Goal: Task Accomplishment & Management: Manage account settings

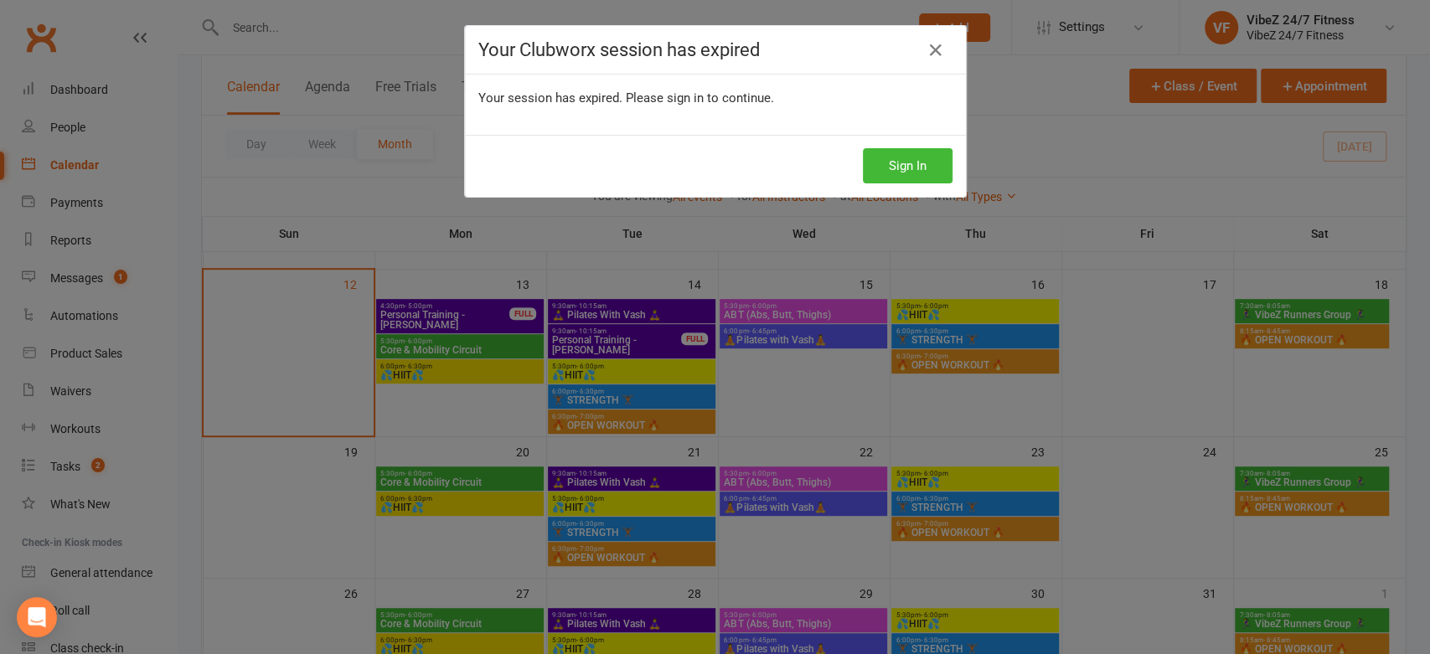
scroll to position [431, 0]
click at [905, 162] on button "Sign In" at bounding box center [908, 165] width 90 height 35
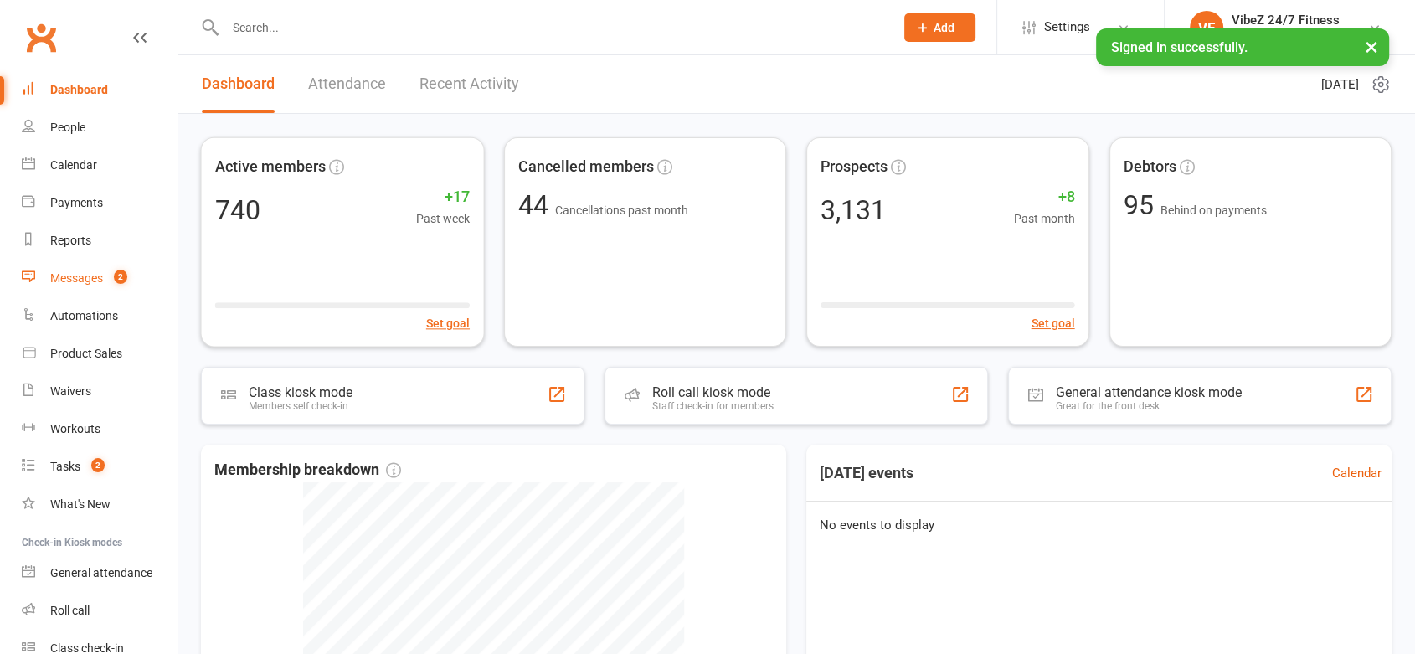
click at [126, 266] on link "Messages 2" at bounding box center [99, 279] width 155 height 38
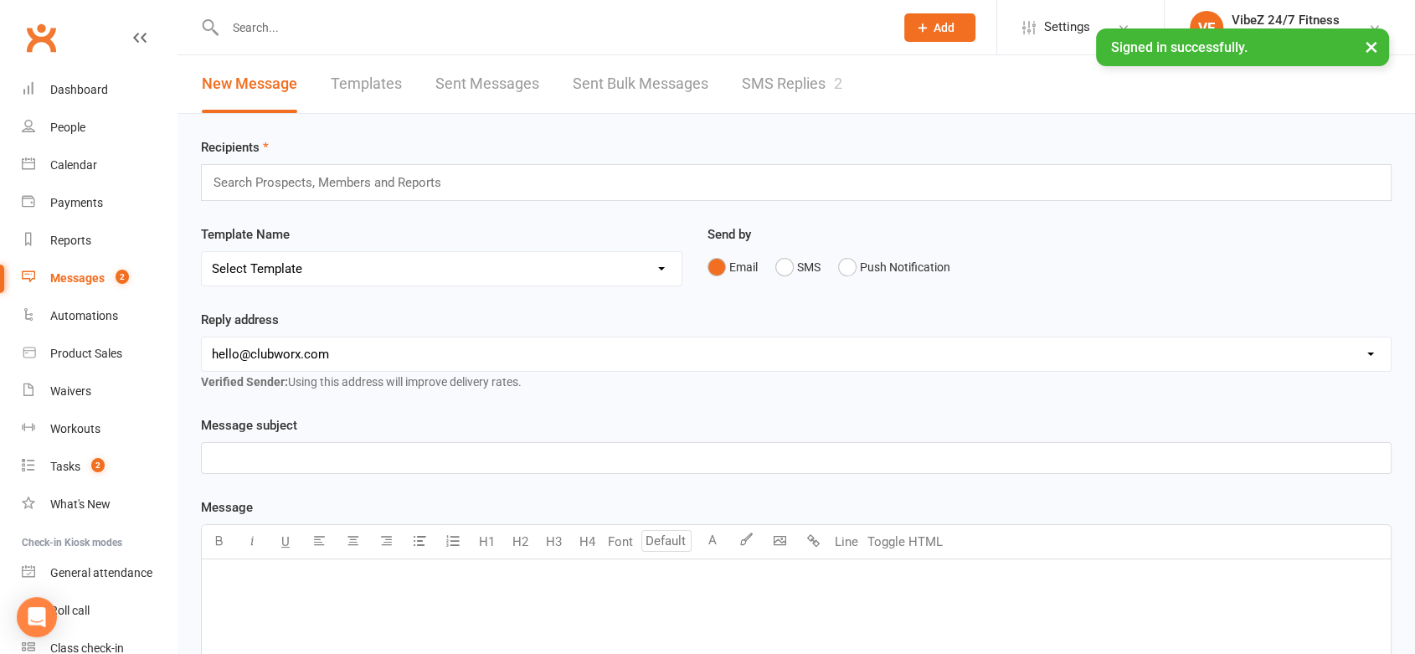
click at [805, 95] on link "SMS Replies 2" at bounding box center [792, 84] width 101 height 58
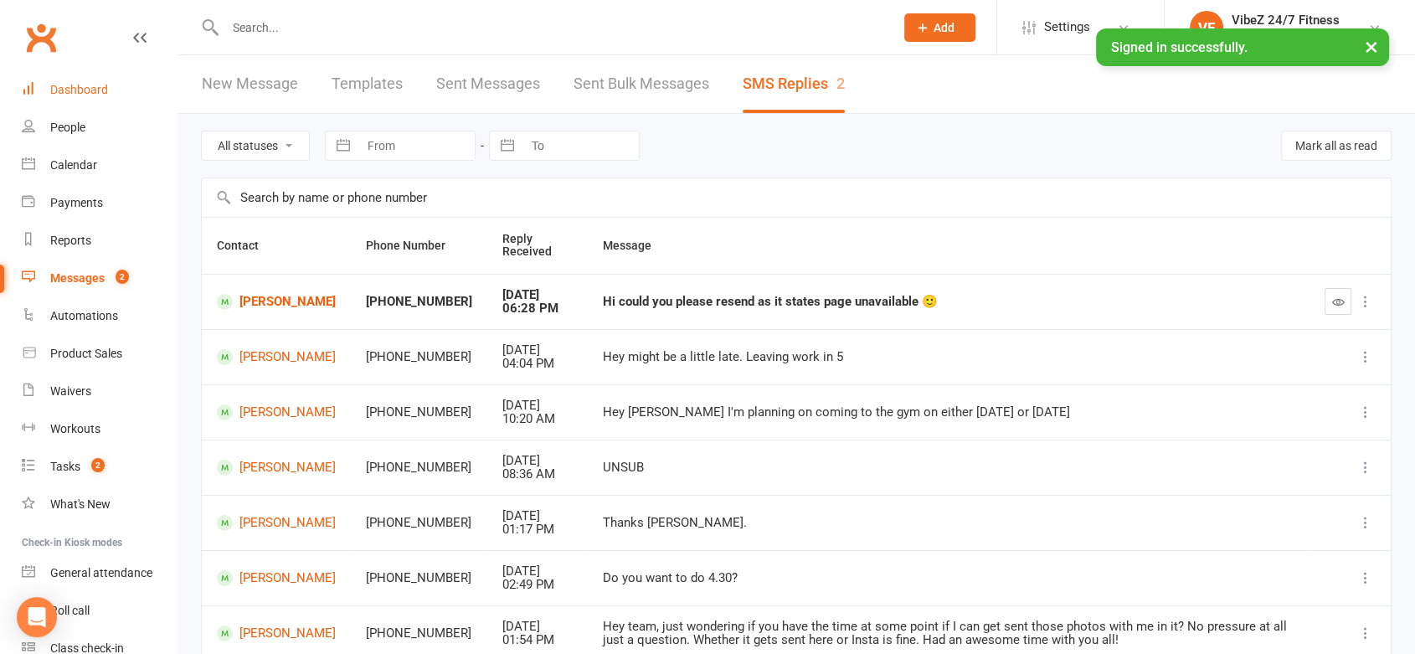
click at [46, 84] on link "Dashboard" at bounding box center [99, 90] width 155 height 38
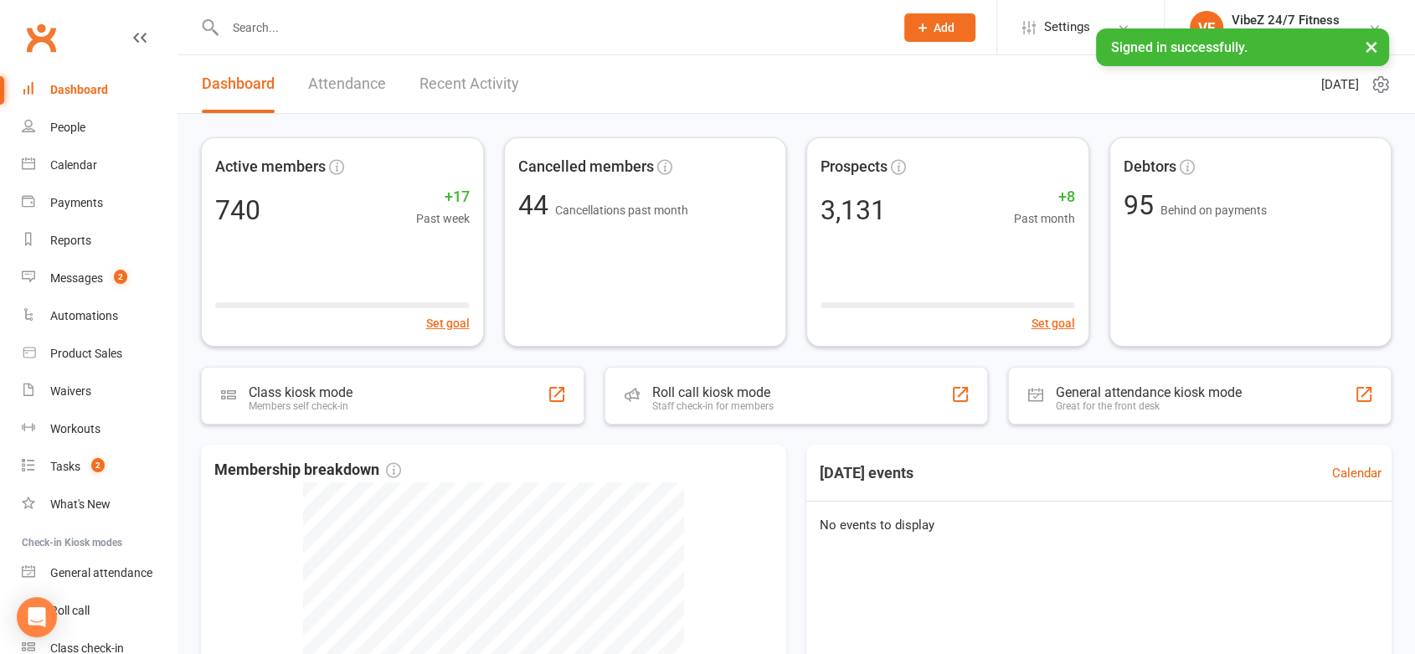
click at [465, 85] on link "Recent Activity" at bounding box center [470, 84] width 100 height 58
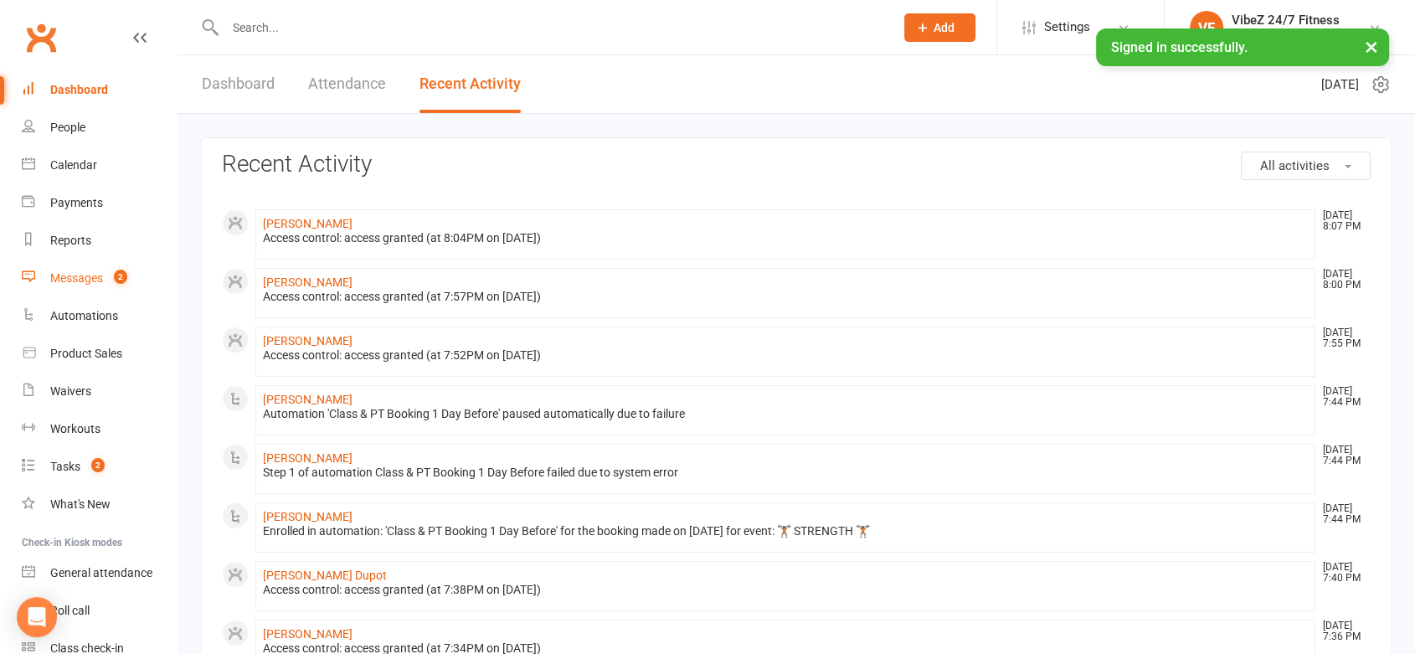
click at [116, 280] on span "2" at bounding box center [120, 277] width 13 height 14
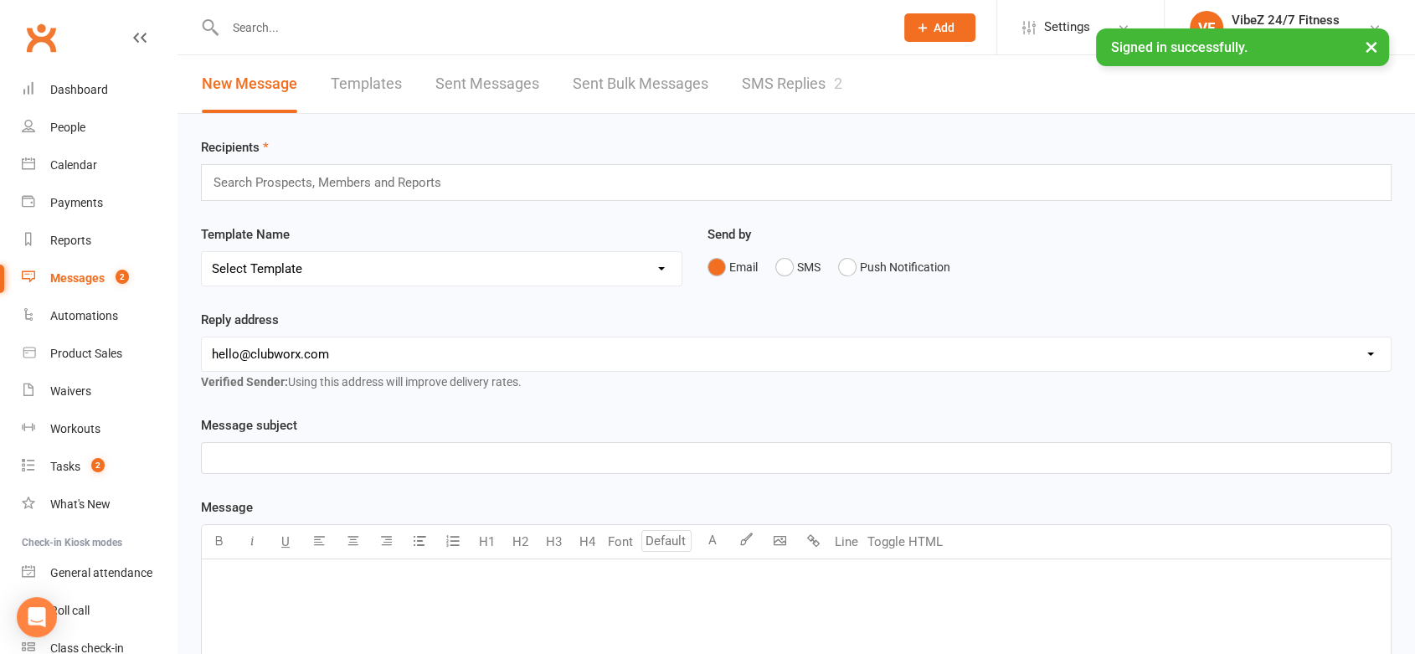
click at [811, 71] on link "SMS Replies 2" at bounding box center [792, 84] width 101 height 58
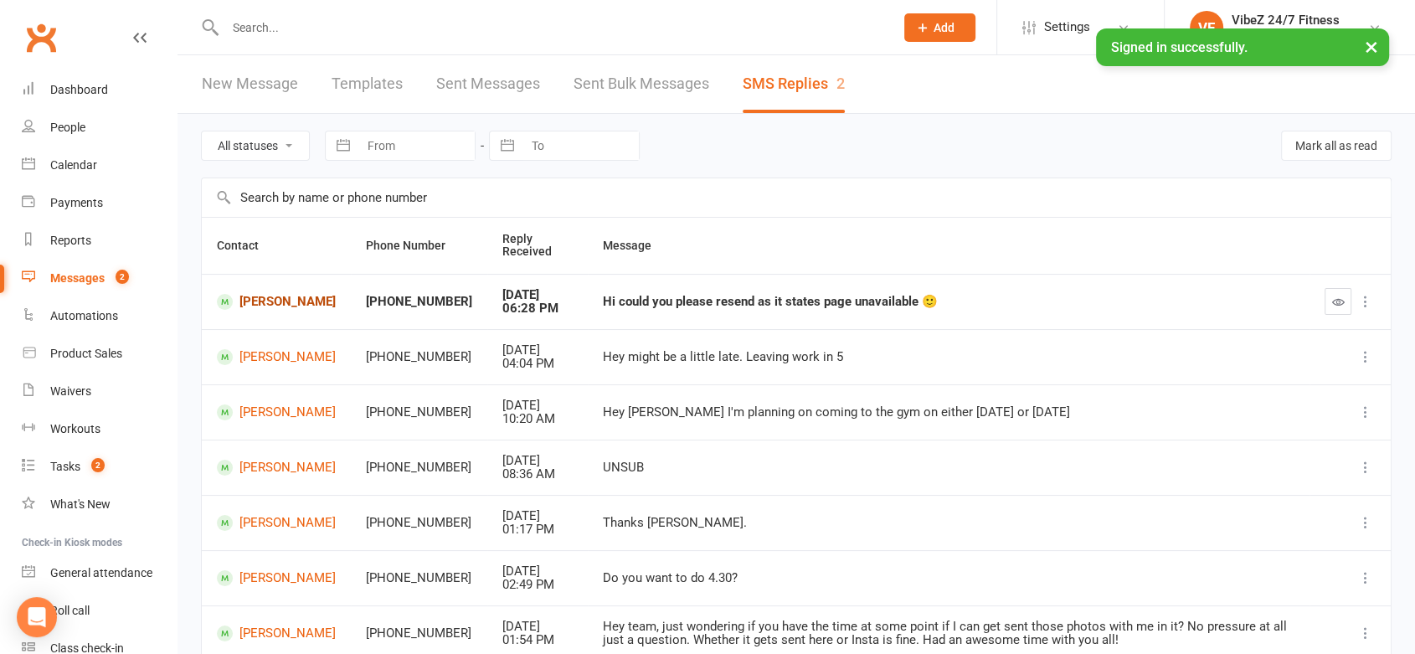
click at [257, 294] on link "[PERSON_NAME]" at bounding box center [276, 302] width 119 height 16
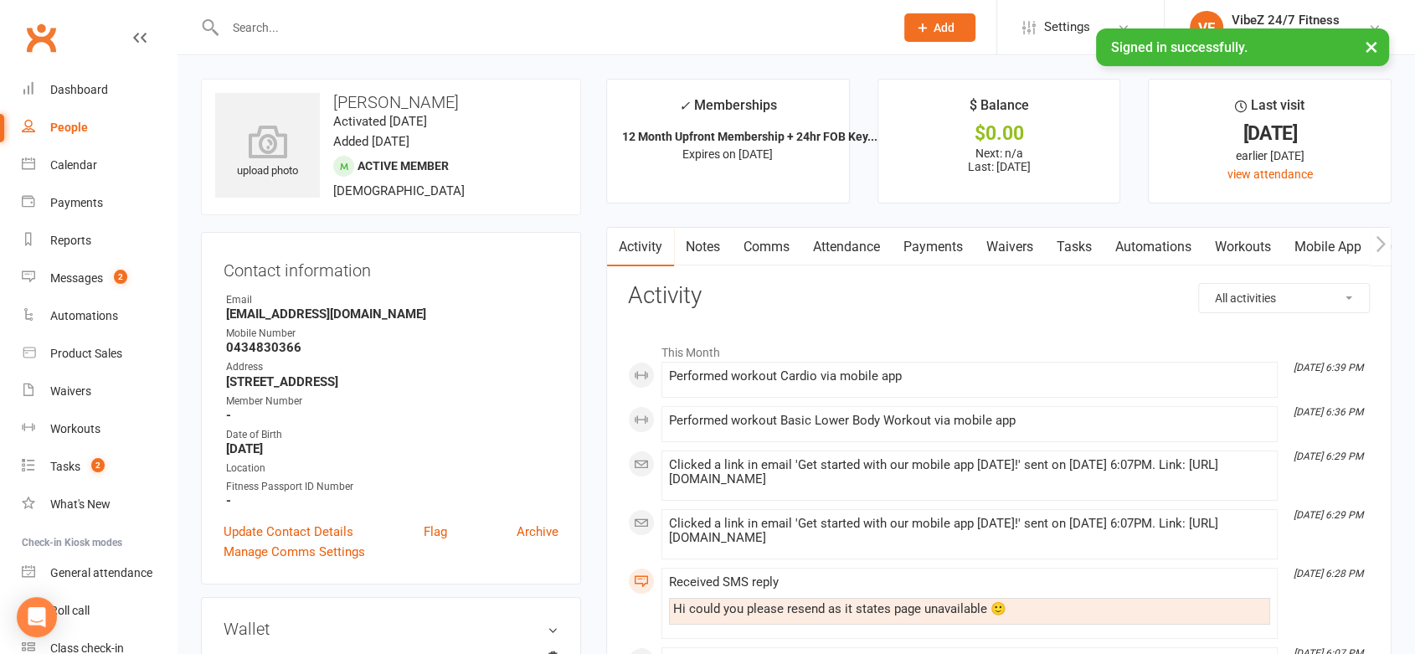
click at [756, 248] on link "Comms" at bounding box center [767, 247] width 70 height 39
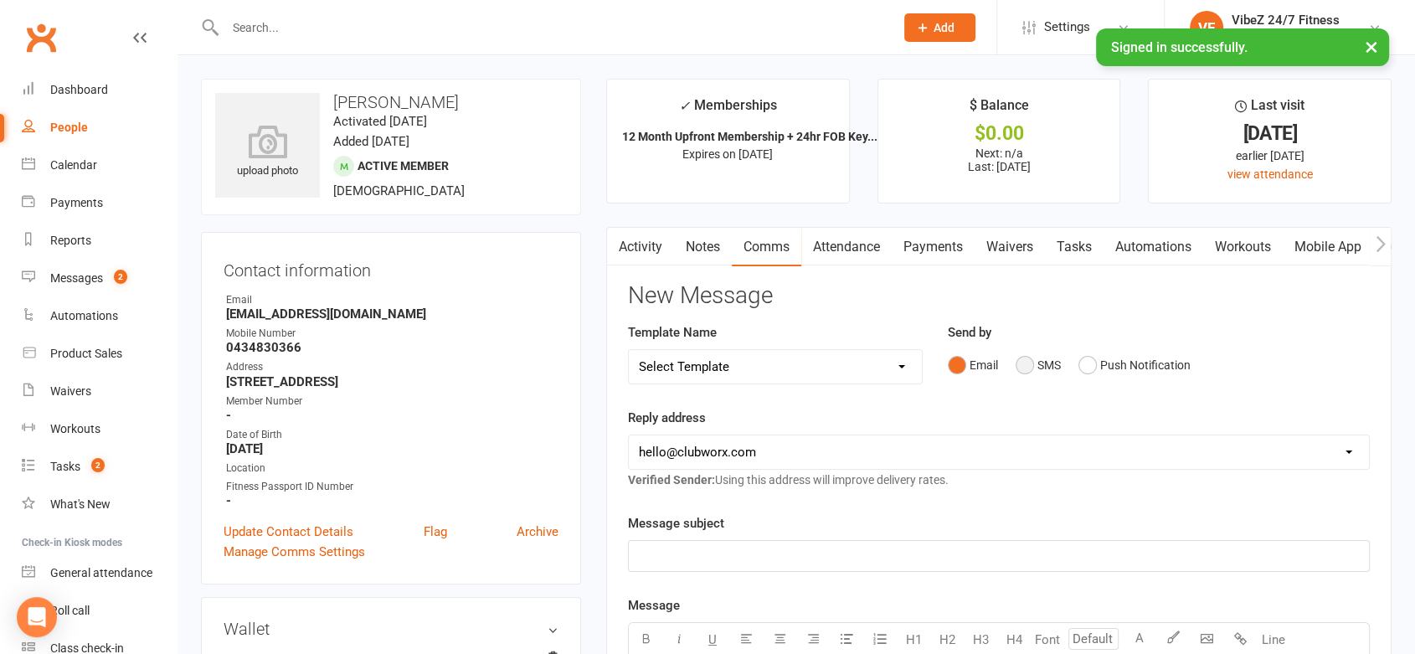
click at [1029, 378] on button "SMS" at bounding box center [1038, 365] width 45 height 32
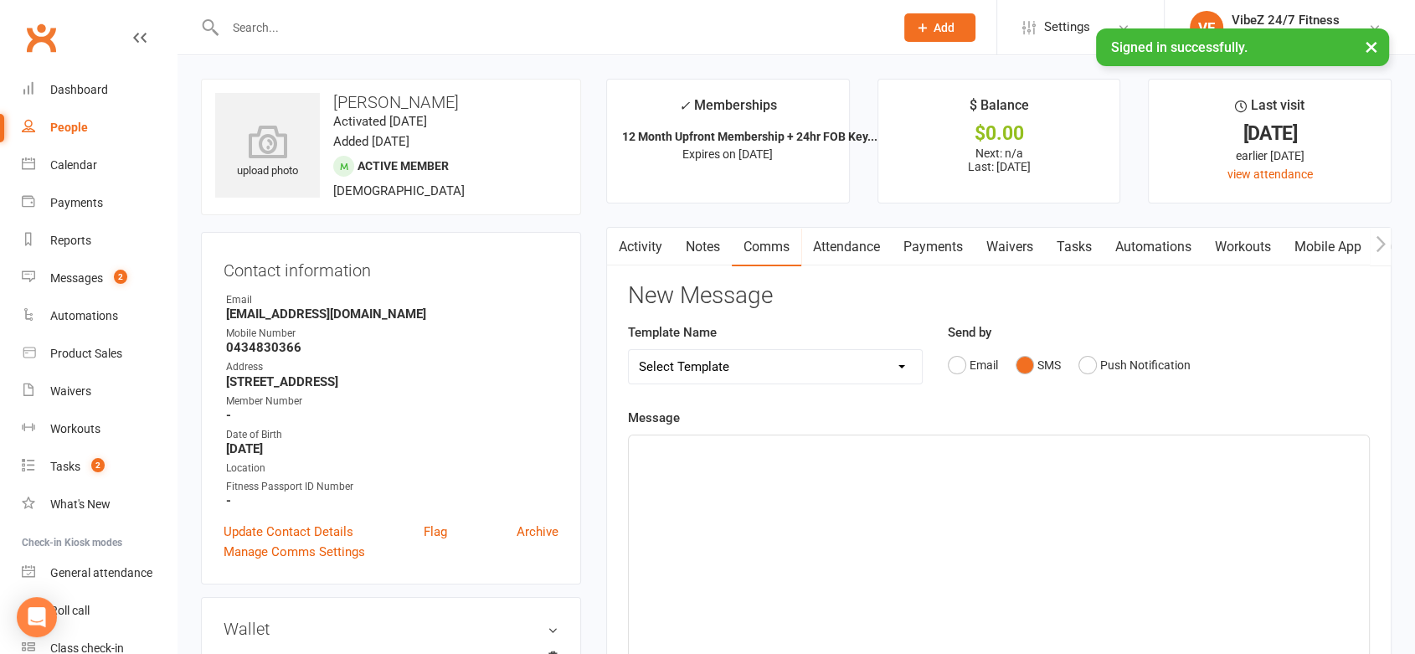
click at [905, 475] on div "﻿" at bounding box center [999, 561] width 740 height 251
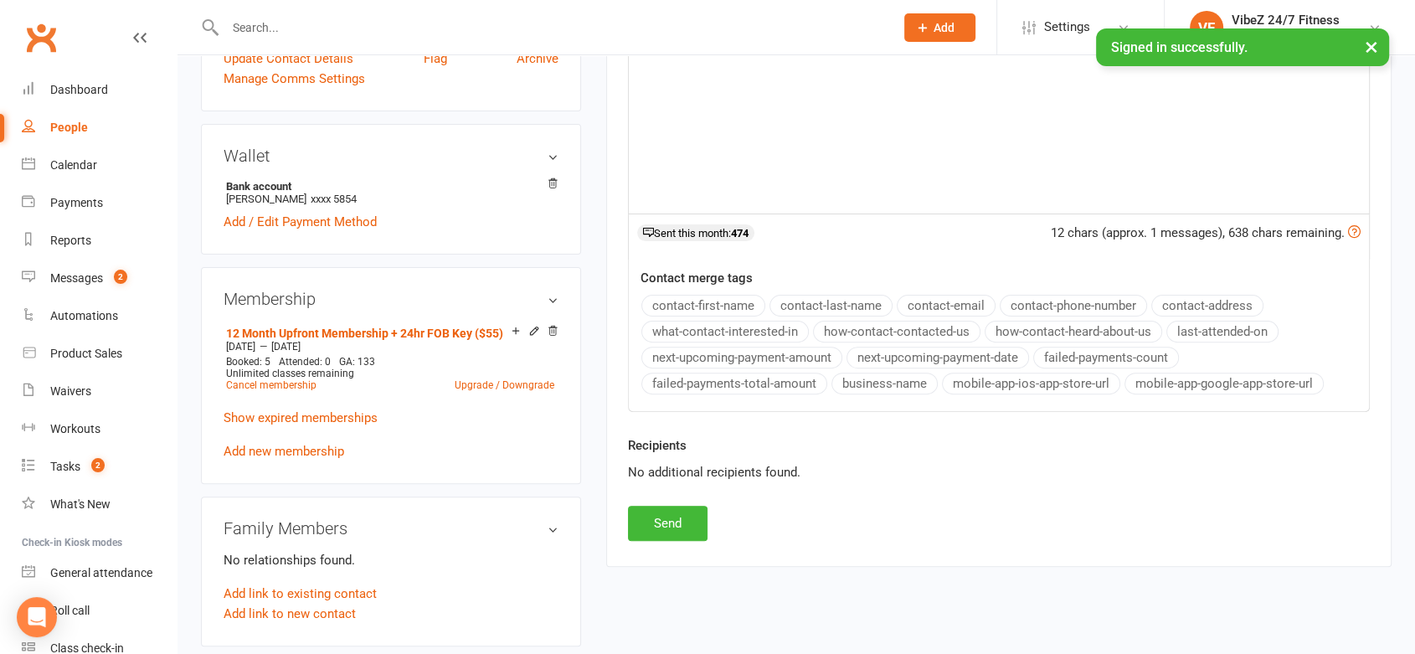
scroll to position [492, 0]
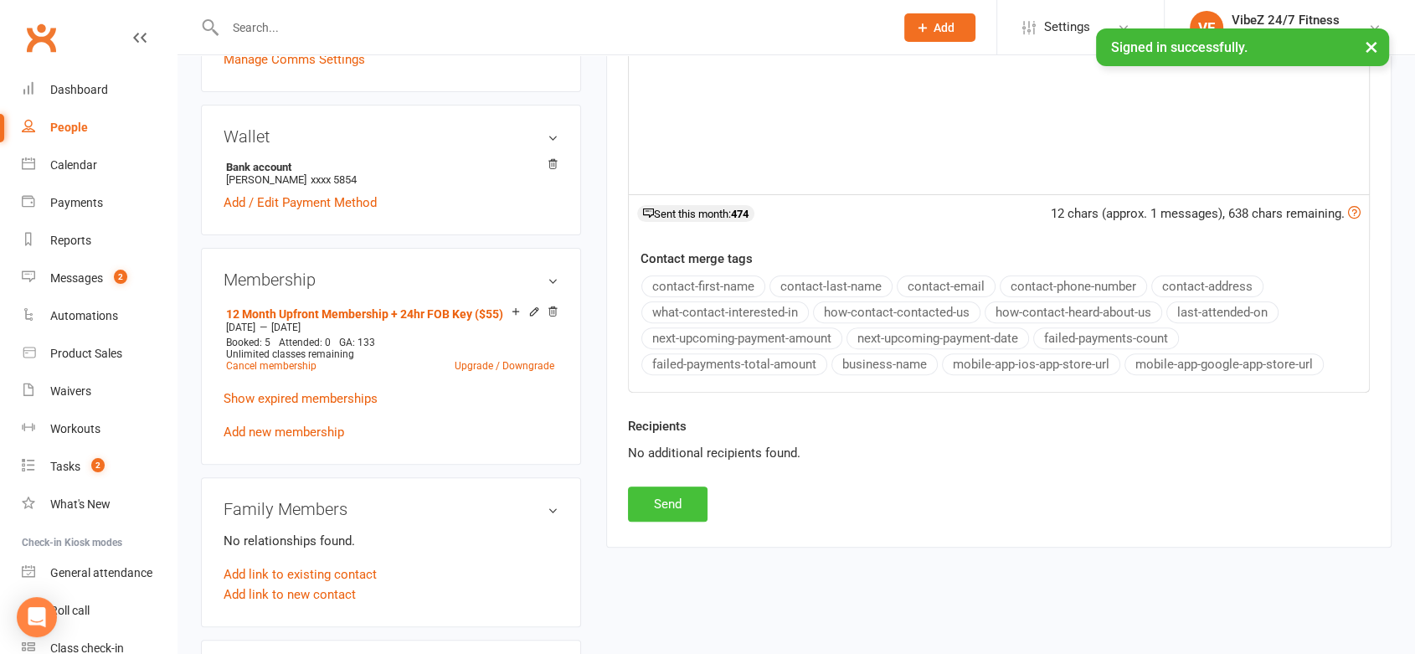
click at [673, 509] on button "Send" at bounding box center [668, 504] width 80 height 35
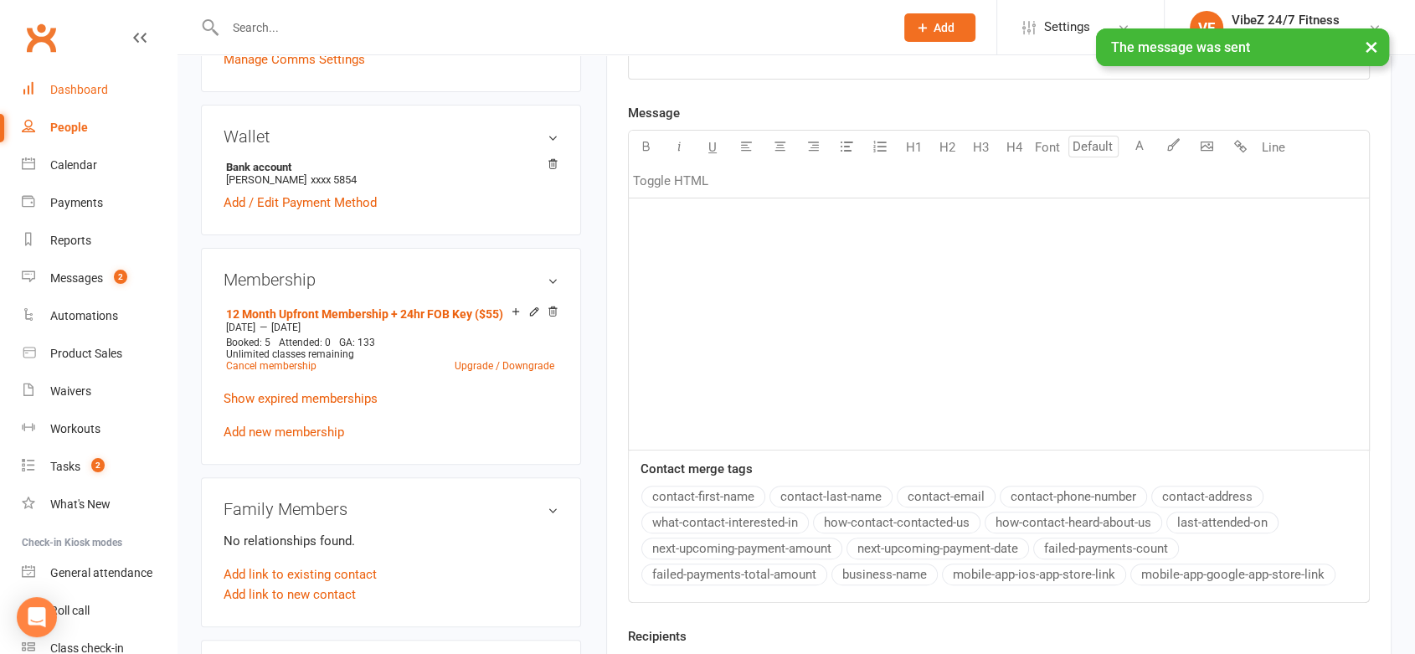
click at [118, 101] on link "Dashboard" at bounding box center [99, 90] width 155 height 38
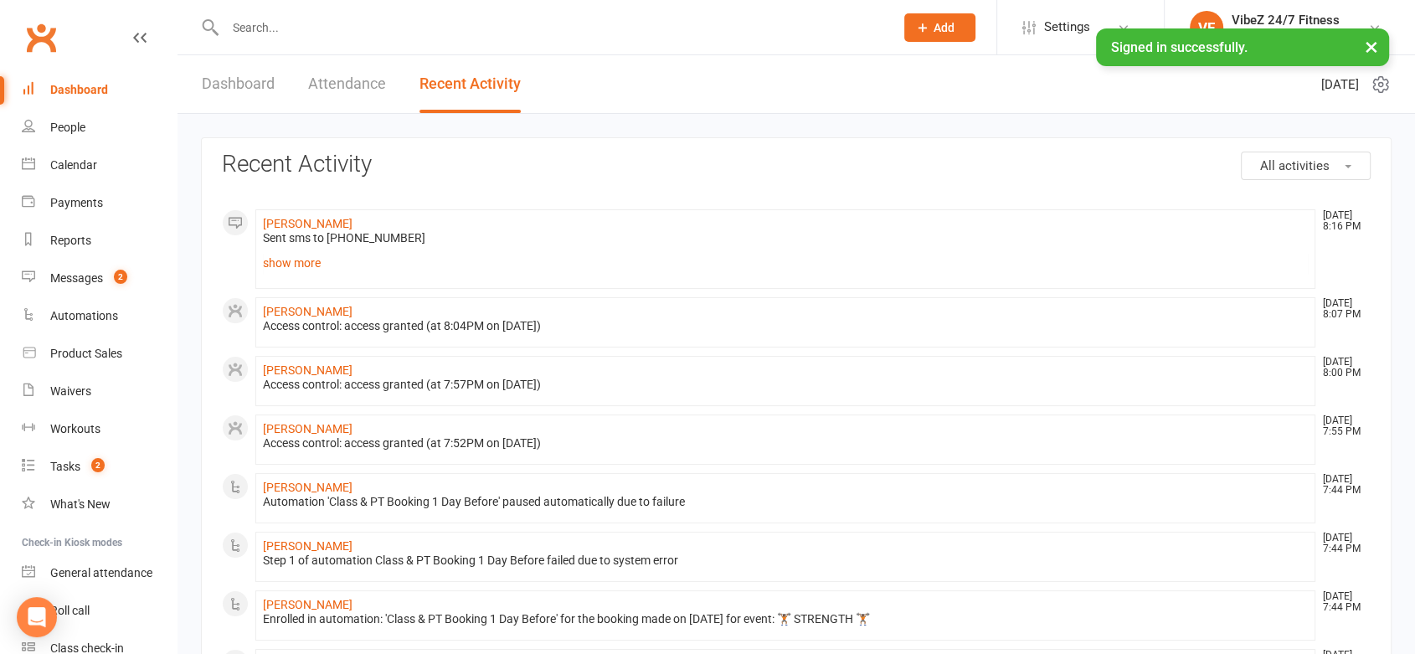
click at [281, 27] on input "text" at bounding box center [551, 27] width 663 height 23
click at [97, 199] on div "Payments" at bounding box center [76, 202] width 53 height 13
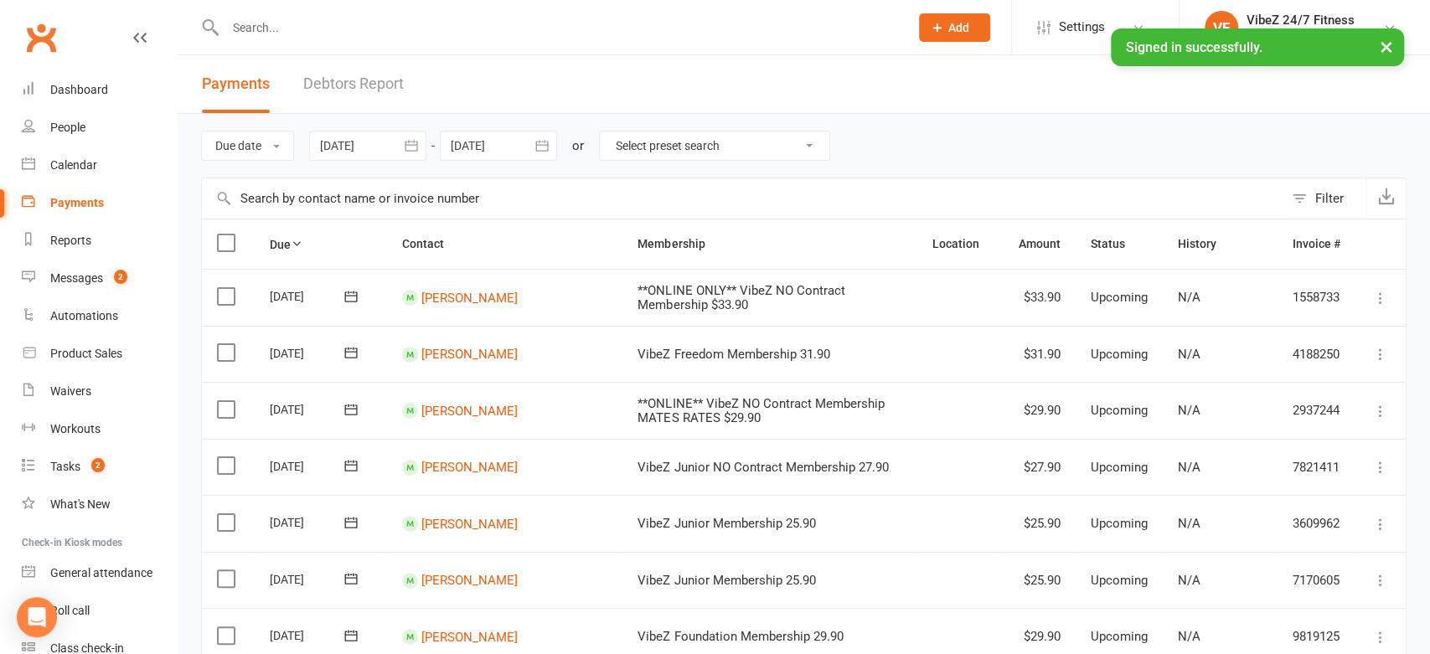
click at [384, 95] on link "Debtors Report" at bounding box center [353, 84] width 101 height 58
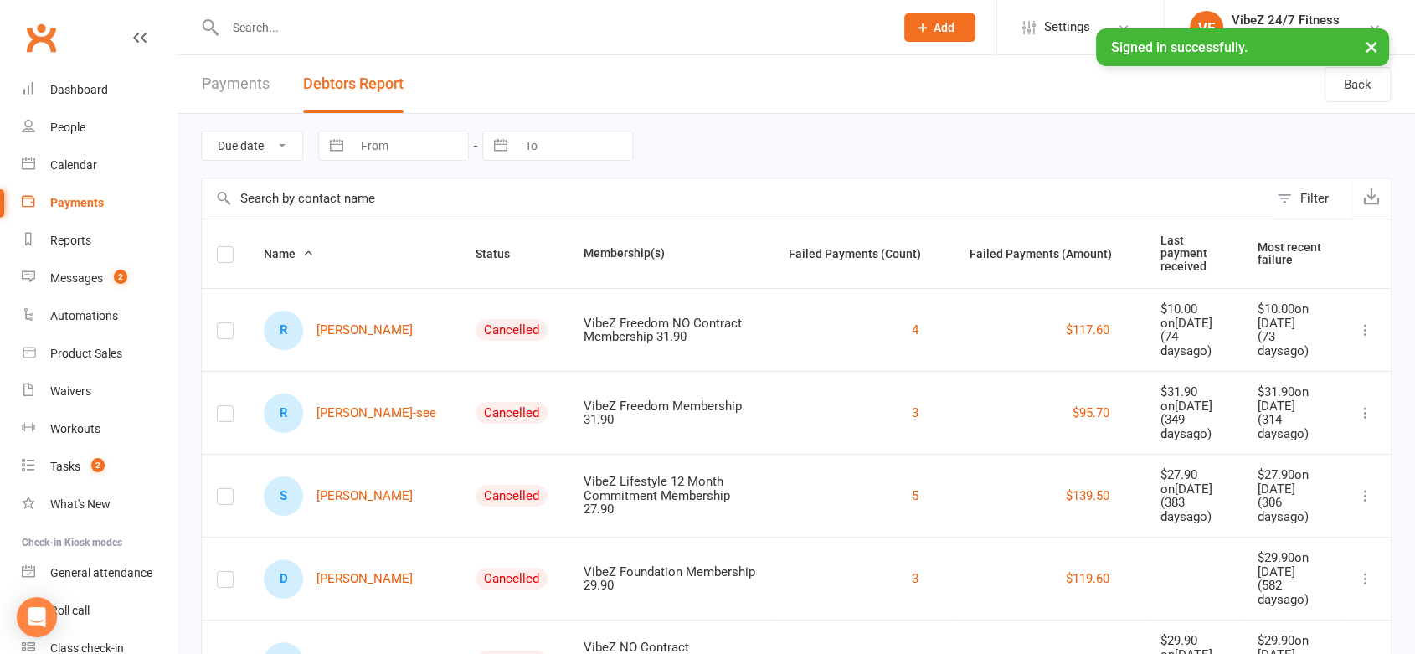
click at [476, 244] on button "Status" at bounding box center [502, 254] width 53 height 20
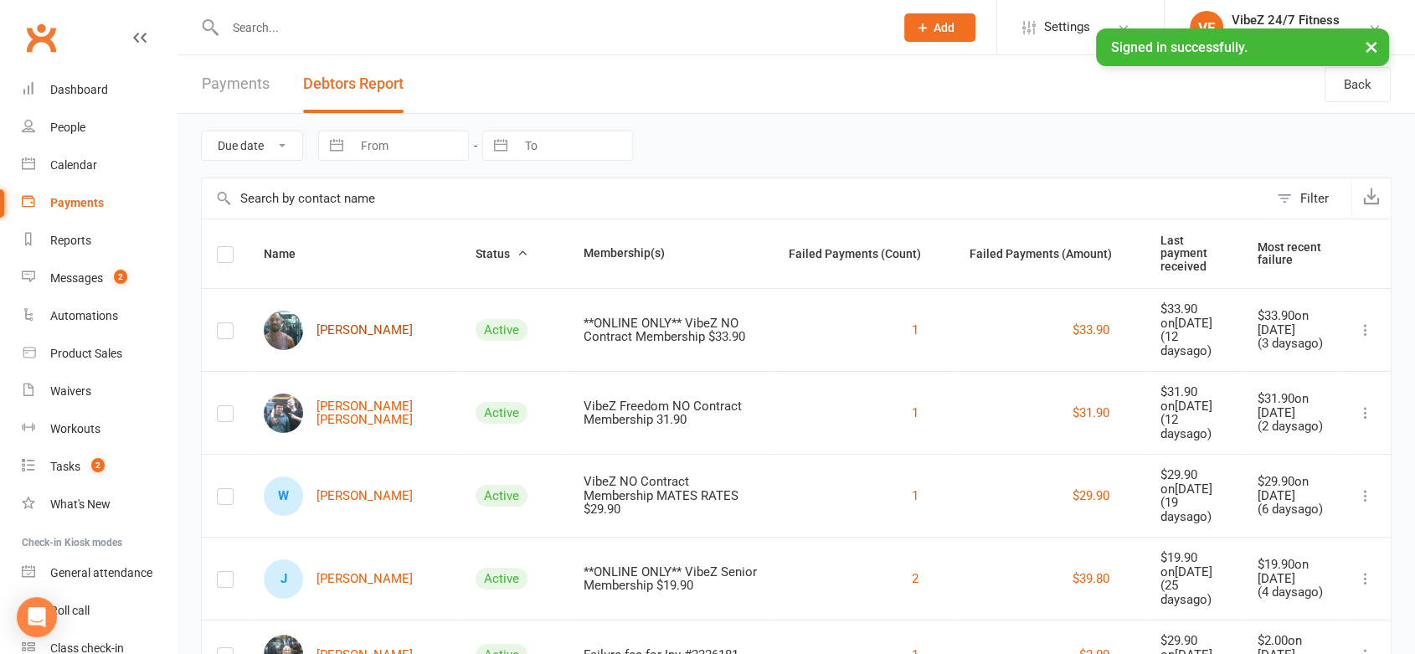
click at [355, 318] on link "[PERSON_NAME]" at bounding box center [338, 330] width 149 height 39
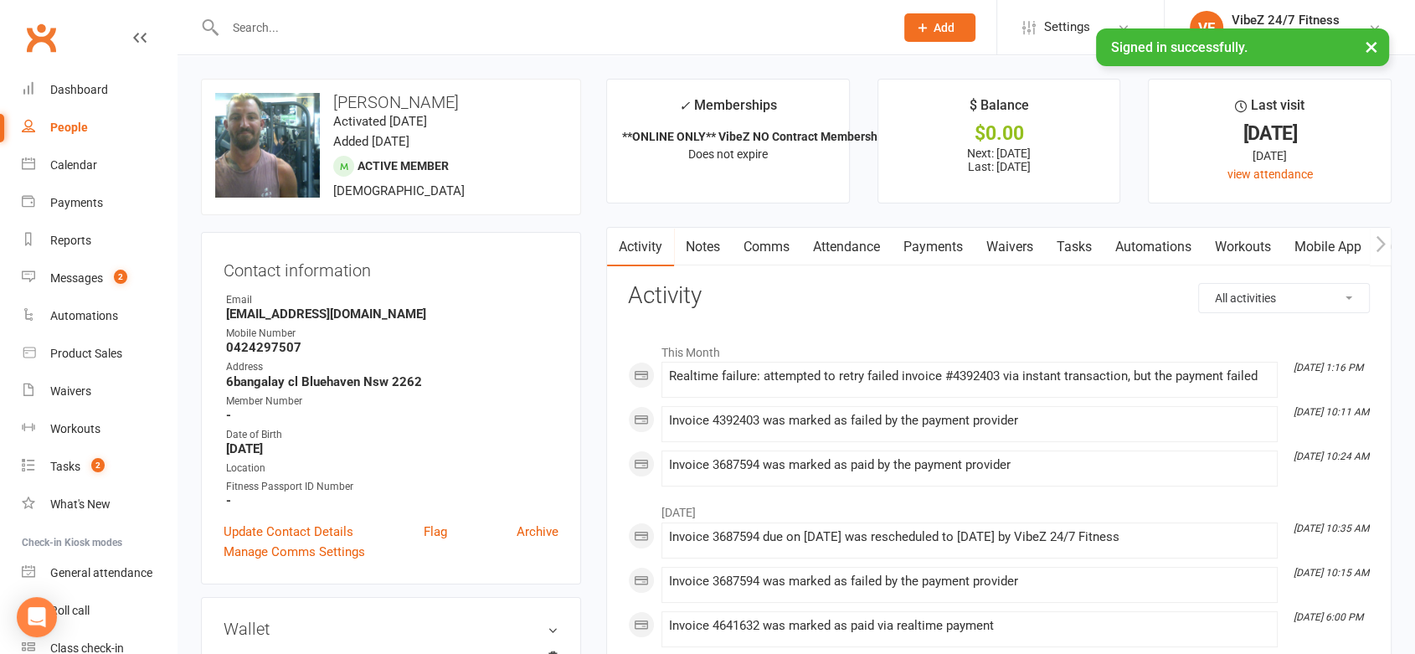
click at [942, 251] on link "Payments" at bounding box center [933, 247] width 83 height 39
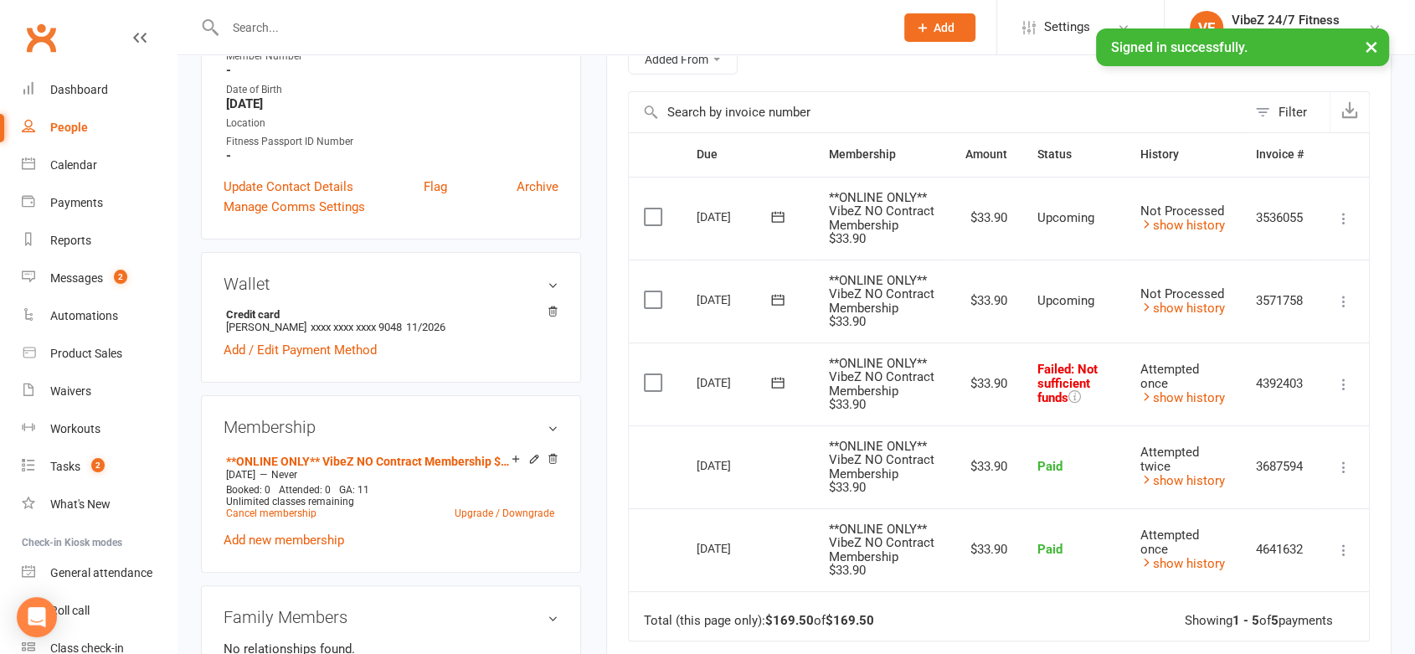
scroll to position [350, 0]
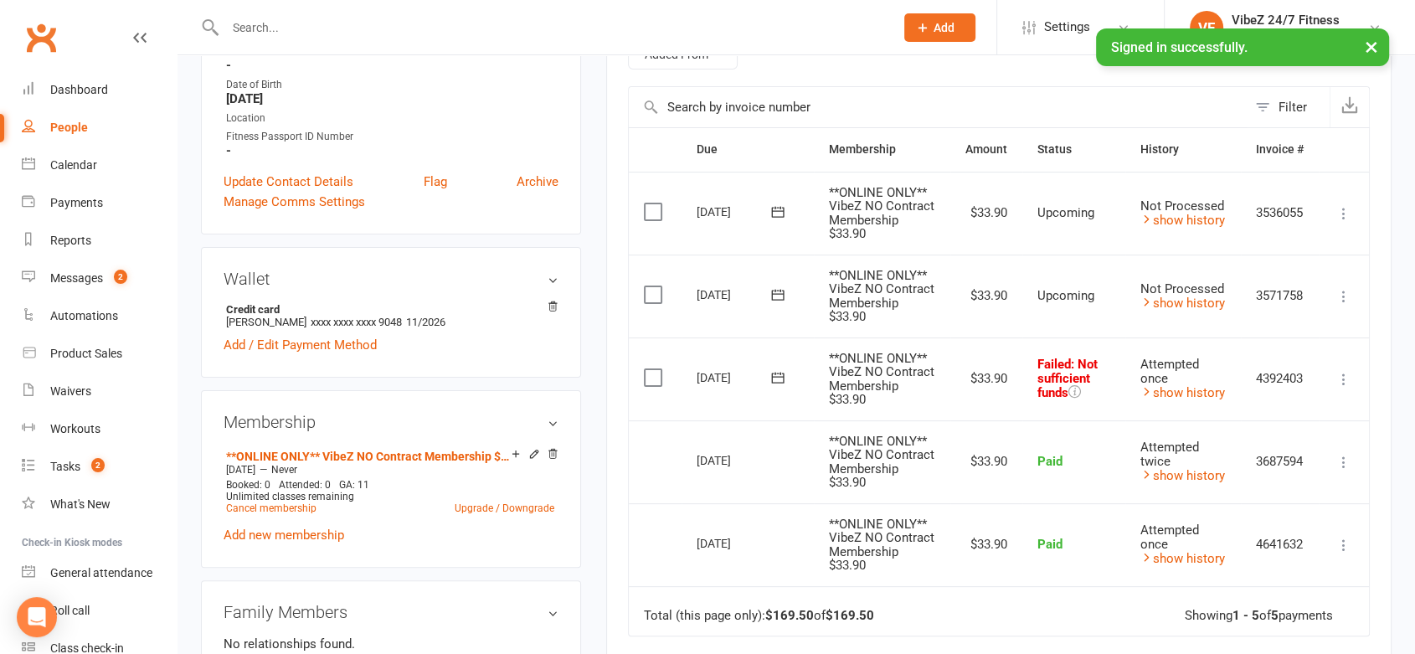
click at [1334, 371] on button at bounding box center [1344, 379] width 20 height 20
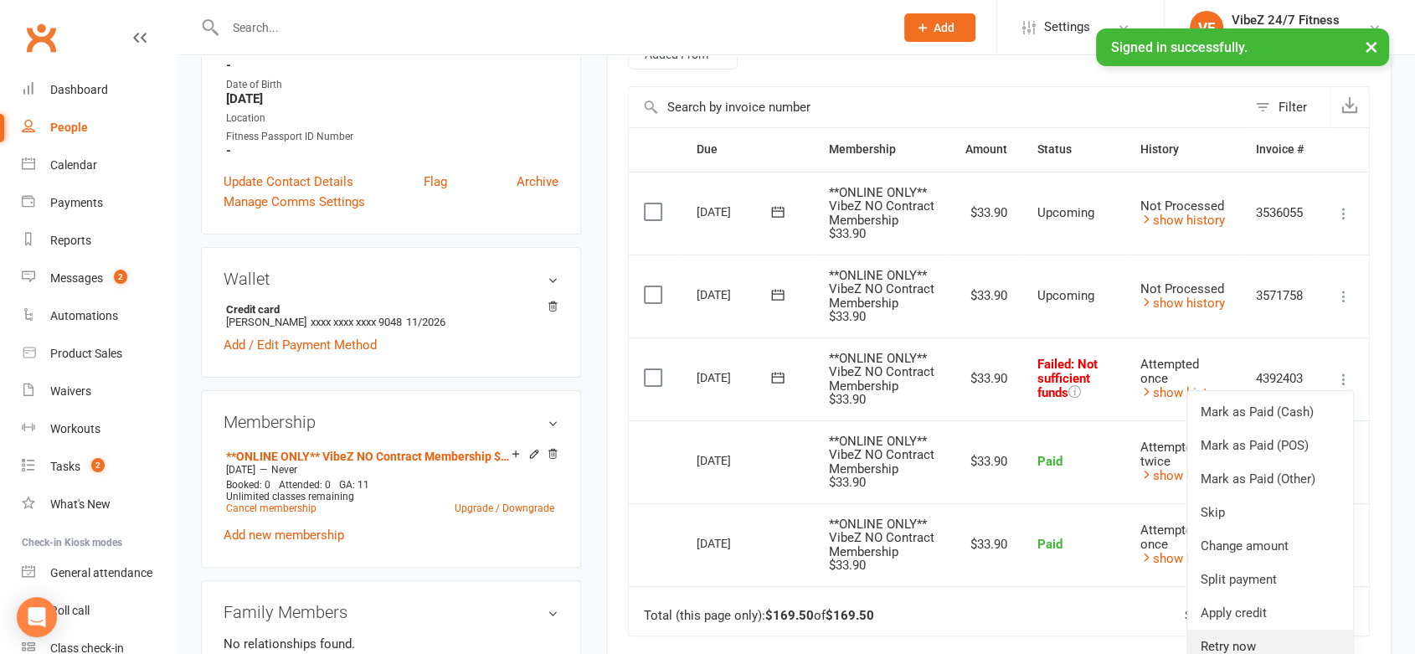
click at [1267, 648] on link "Retry now" at bounding box center [1271, 647] width 166 height 34
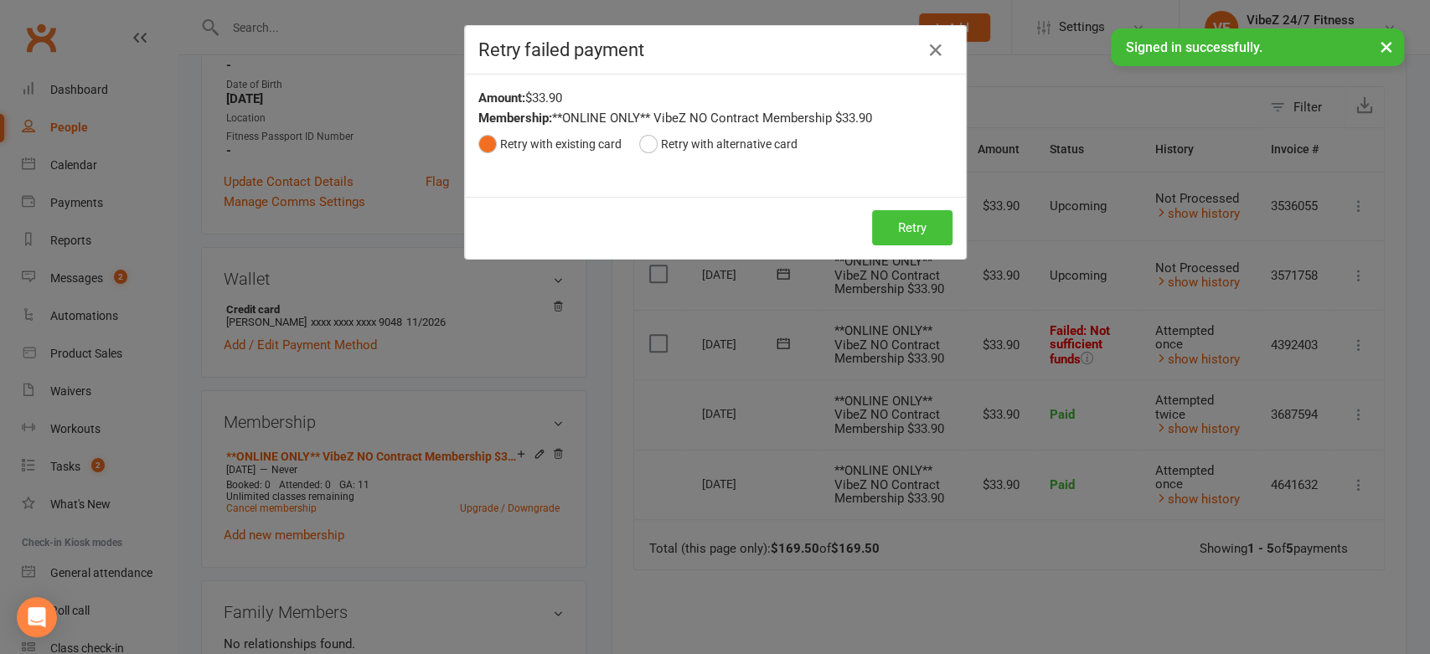
click at [896, 234] on button "Retry" at bounding box center [912, 227] width 80 height 35
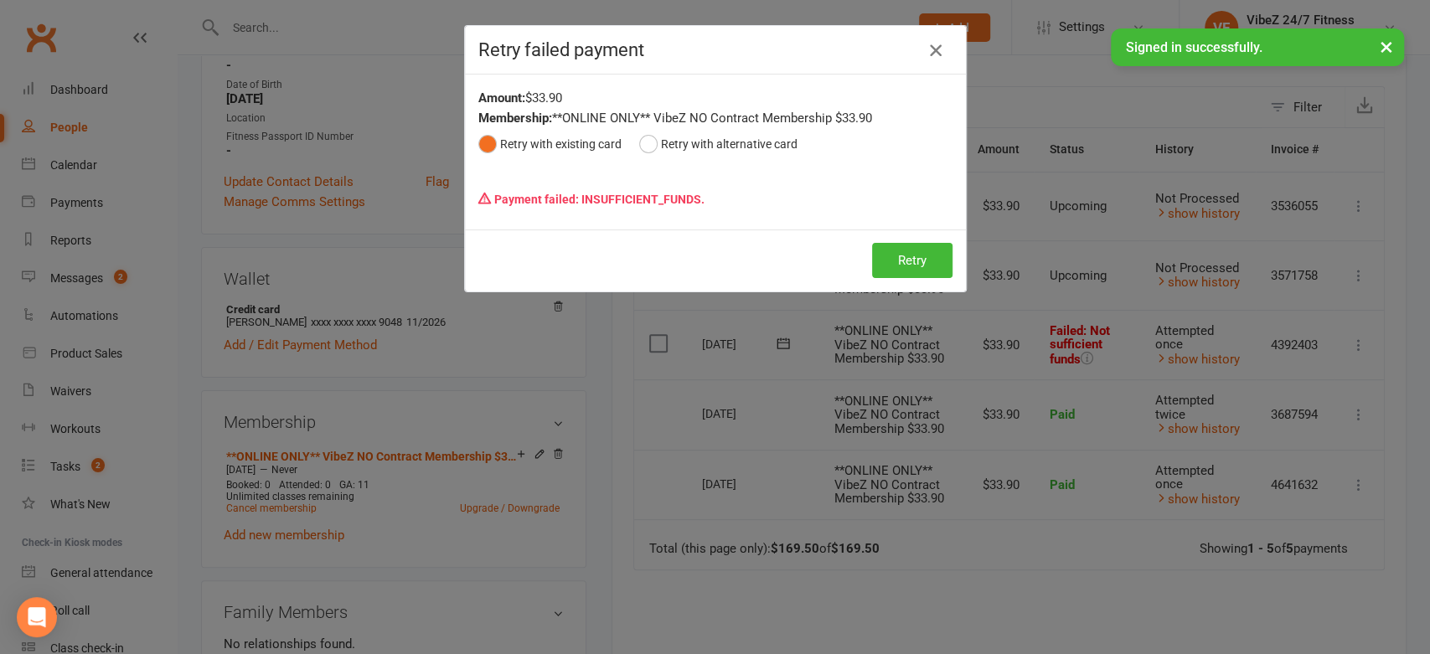
click at [929, 52] on icon "button" at bounding box center [936, 50] width 20 height 20
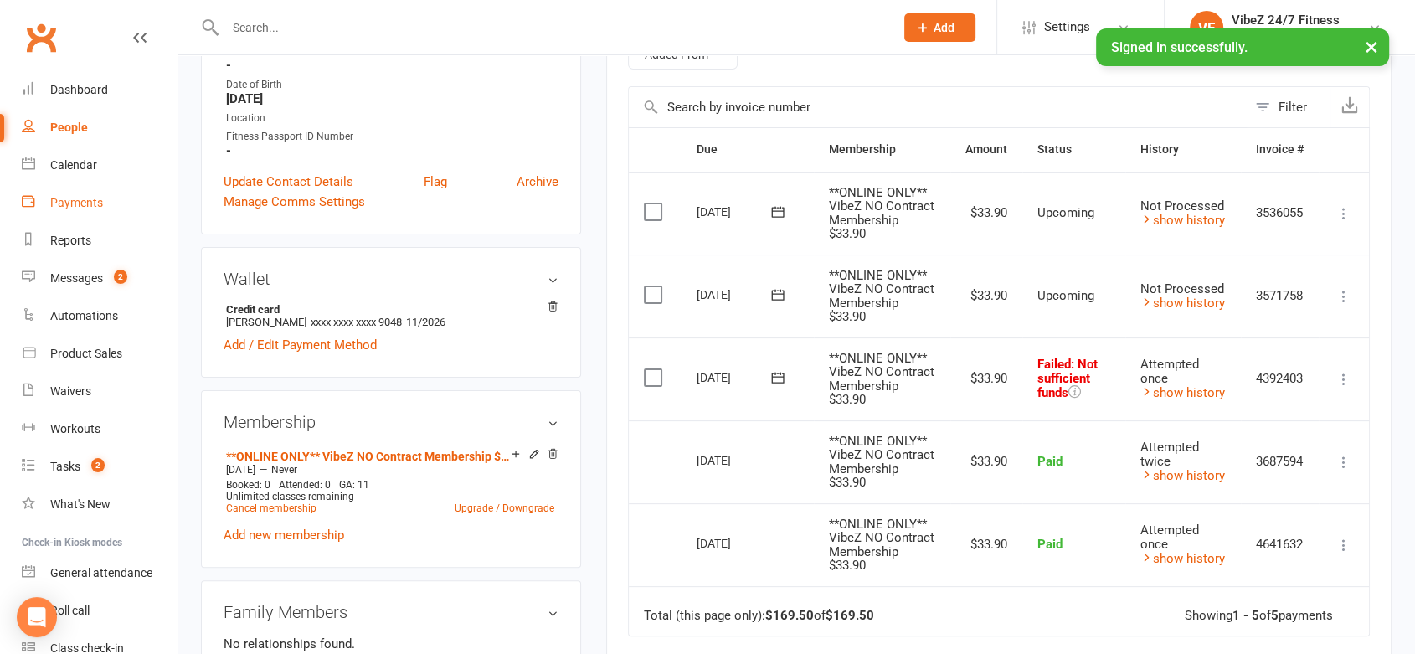
click at [56, 209] on div "Payments" at bounding box center [76, 202] width 53 height 13
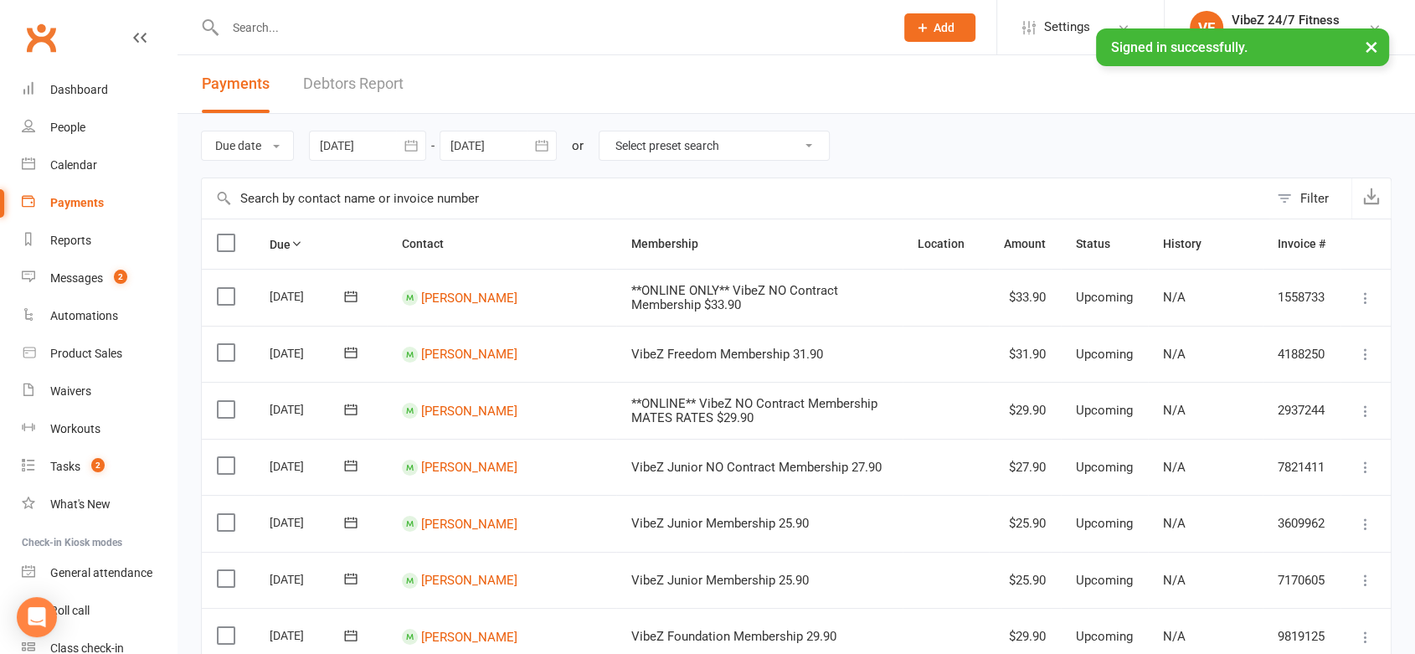
click at [359, 85] on link "Debtors Report" at bounding box center [353, 84] width 101 height 58
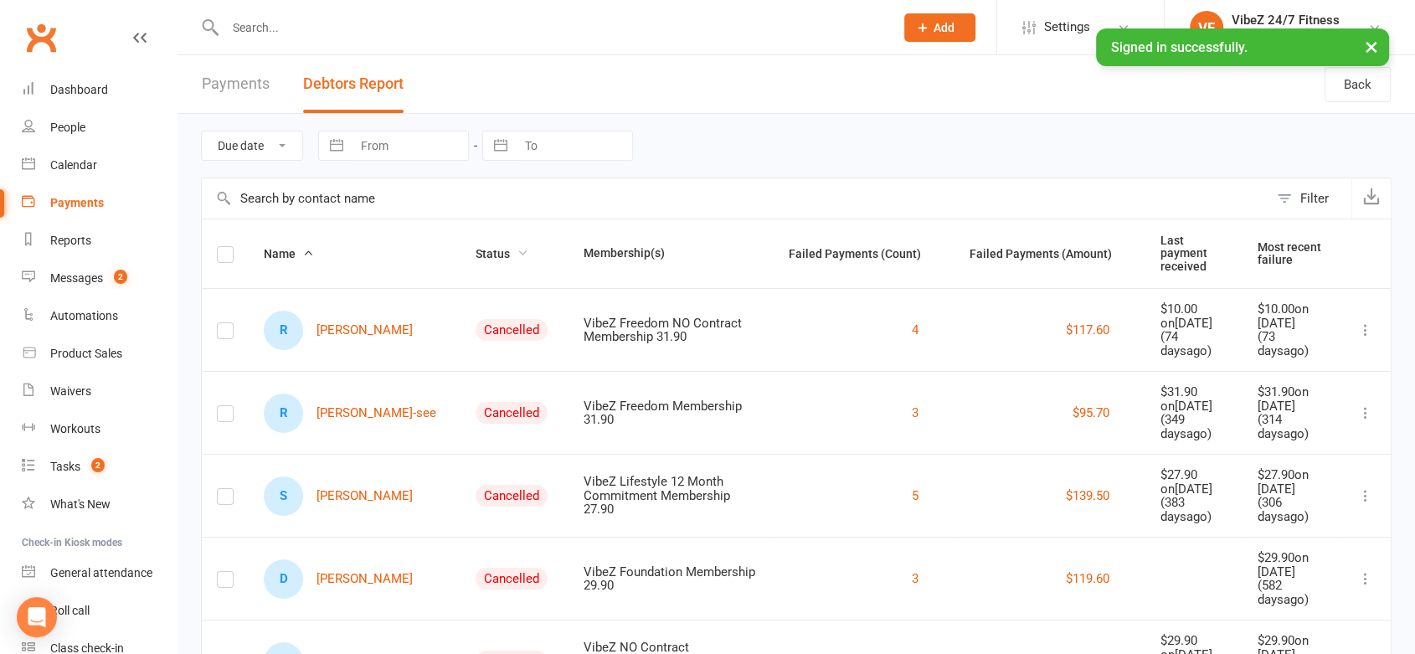
click at [476, 253] on span "Status" at bounding box center [502, 253] width 53 height 13
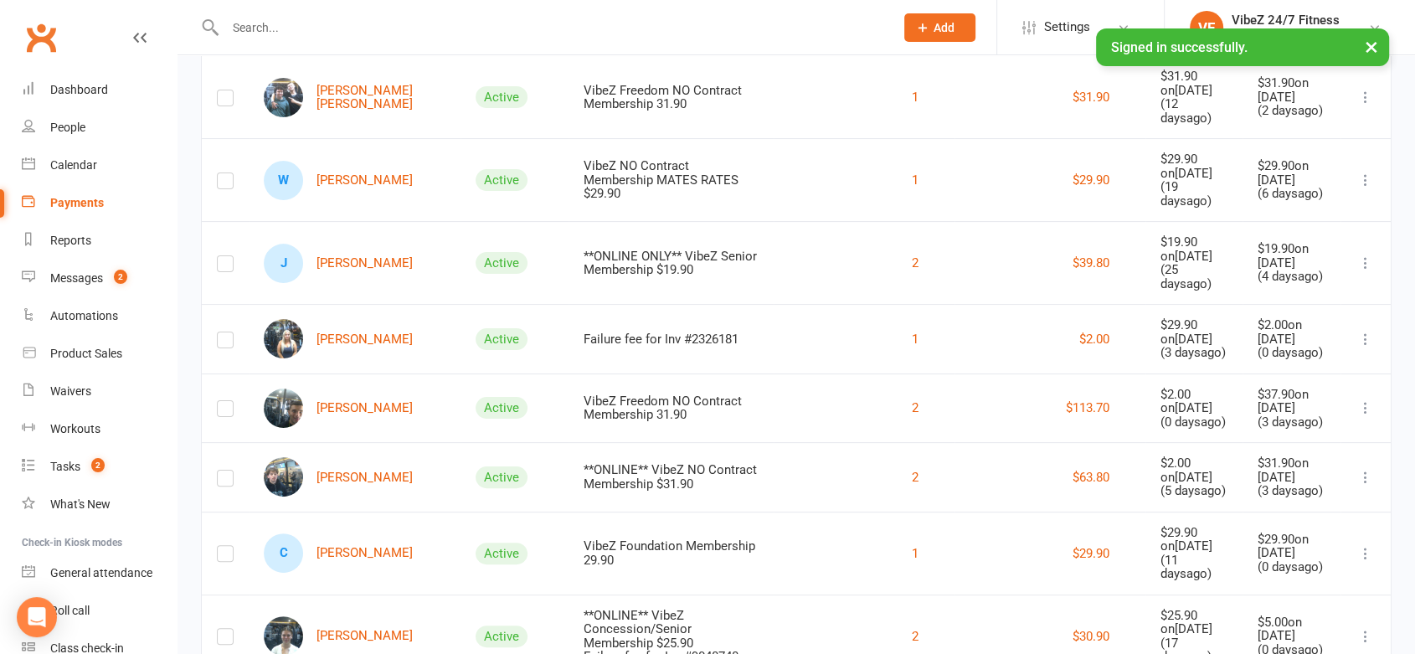
scroll to position [327, 0]
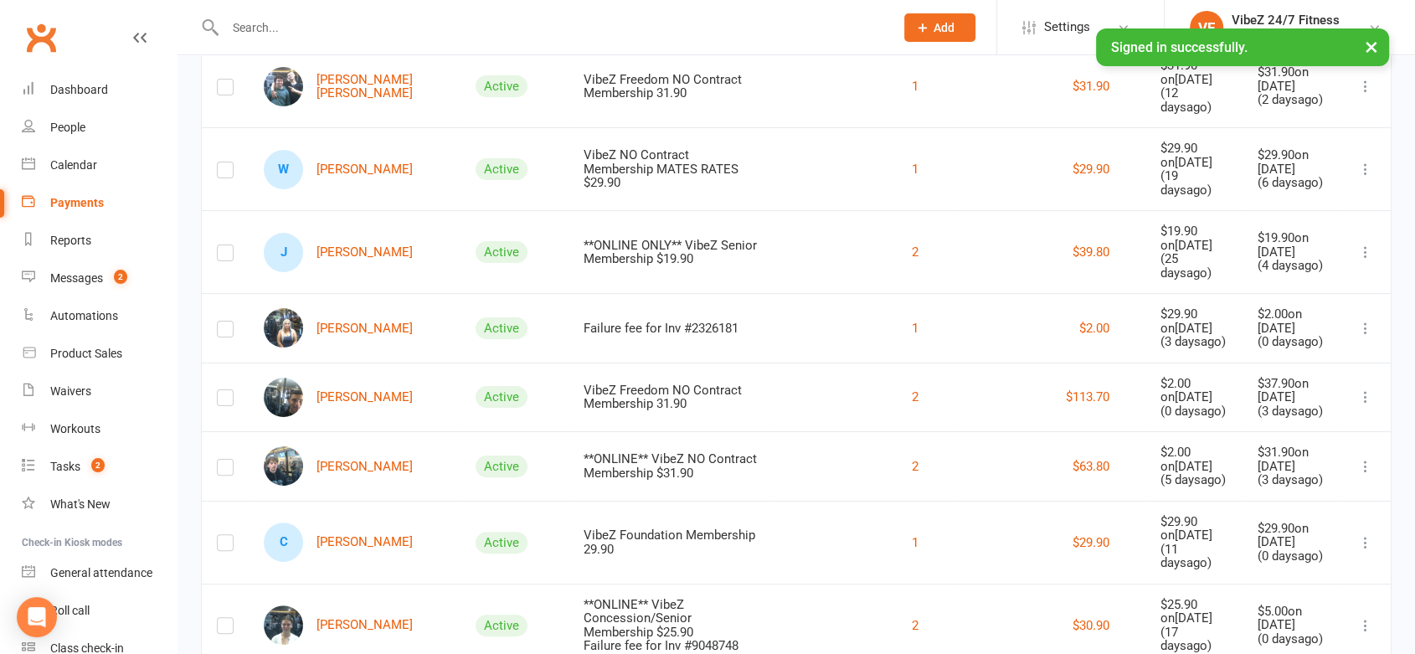
click at [0, 528] on ul "Dashboard People Calendar Payments Reports Messages 2 Automations Product Sales…" at bounding box center [88, 369] width 177 height 596
click at [382, 160] on link "W [PERSON_NAME]" at bounding box center [338, 169] width 149 height 39
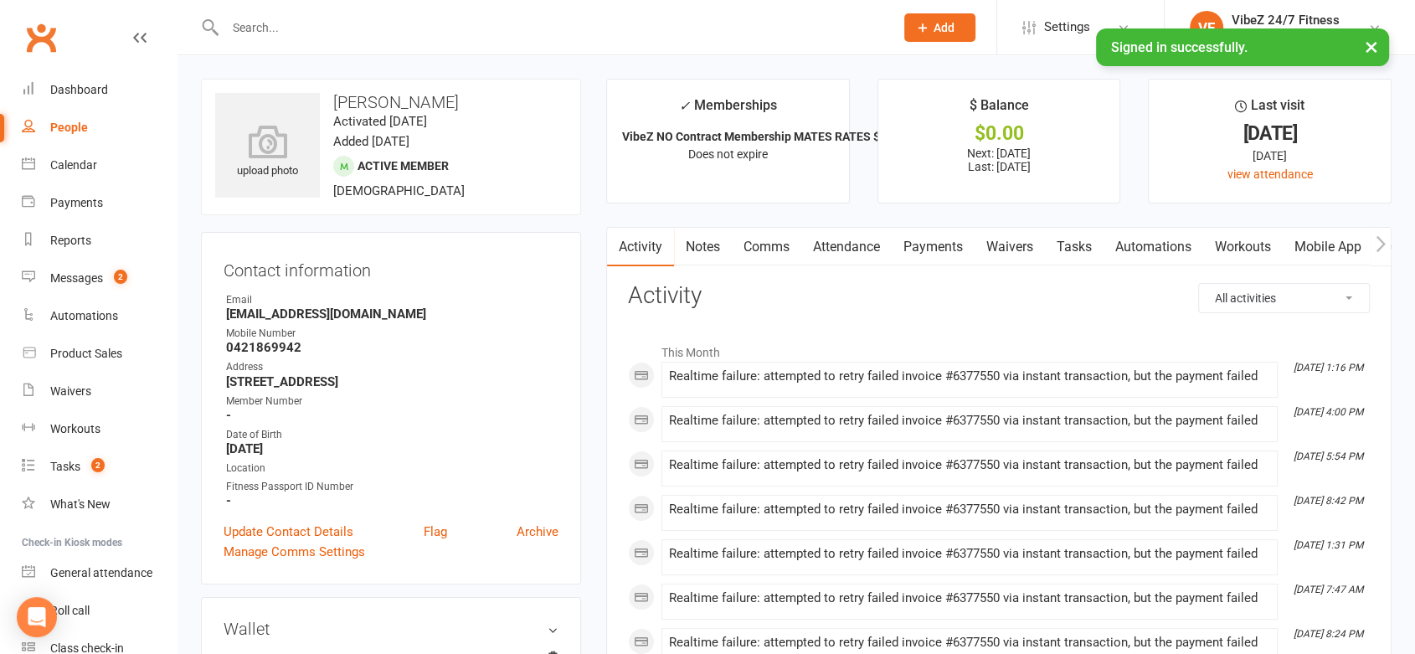
click at [931, 237] on link "Payments" at bounding box center [933, 247] width 83 height 39
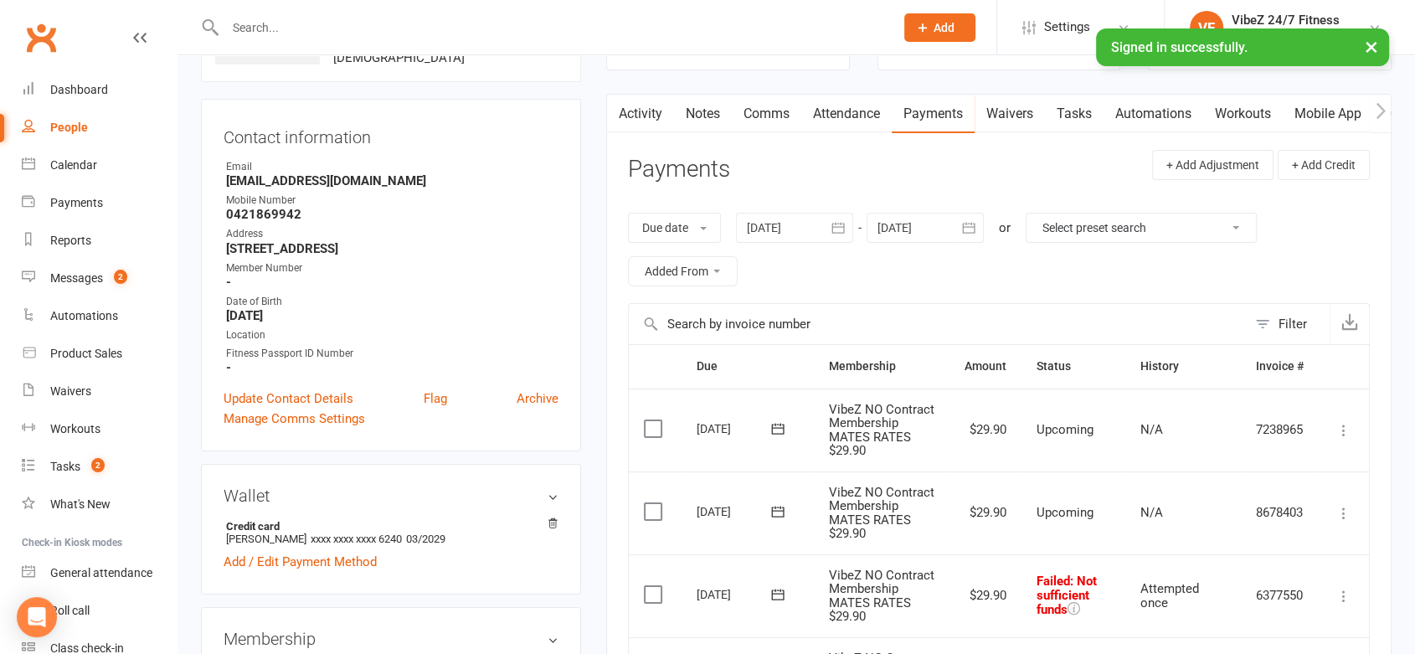
scroll to position [293, 0]
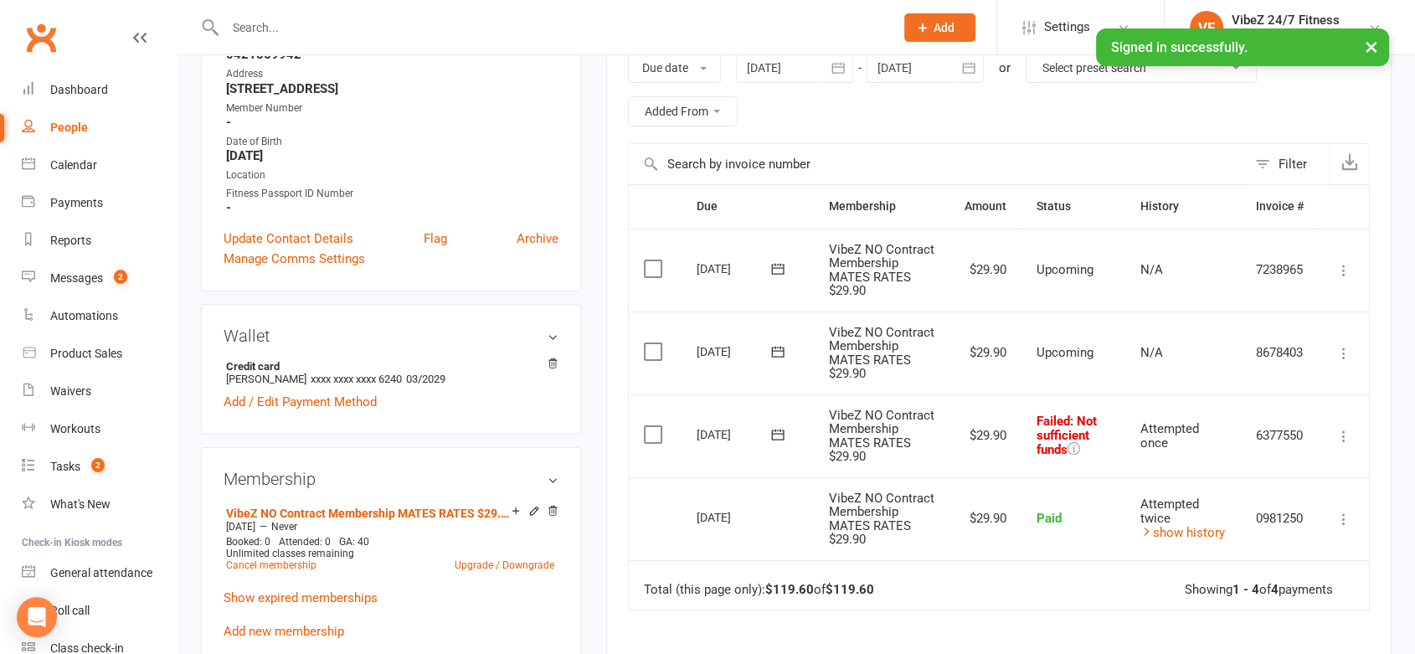
click at [1347, 445] on icon at bounding box center [1344, 436] width 17 height 17
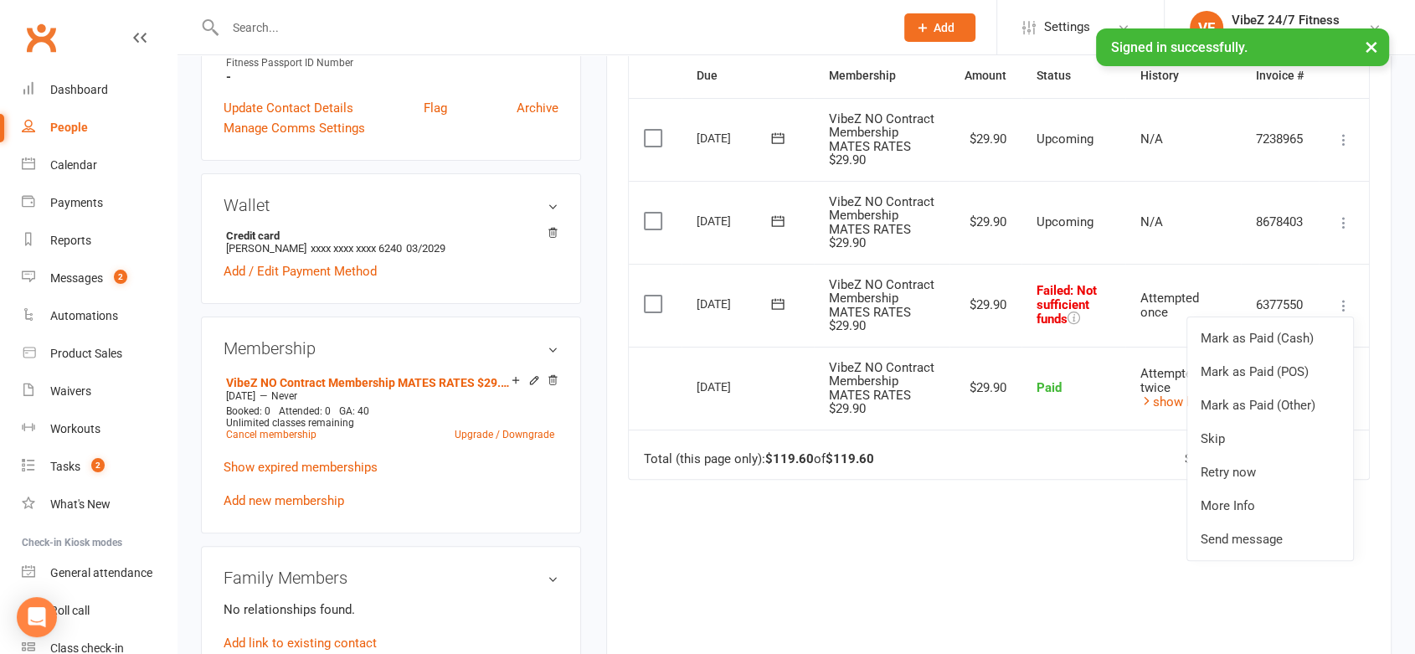
scroll to position [580, 0]
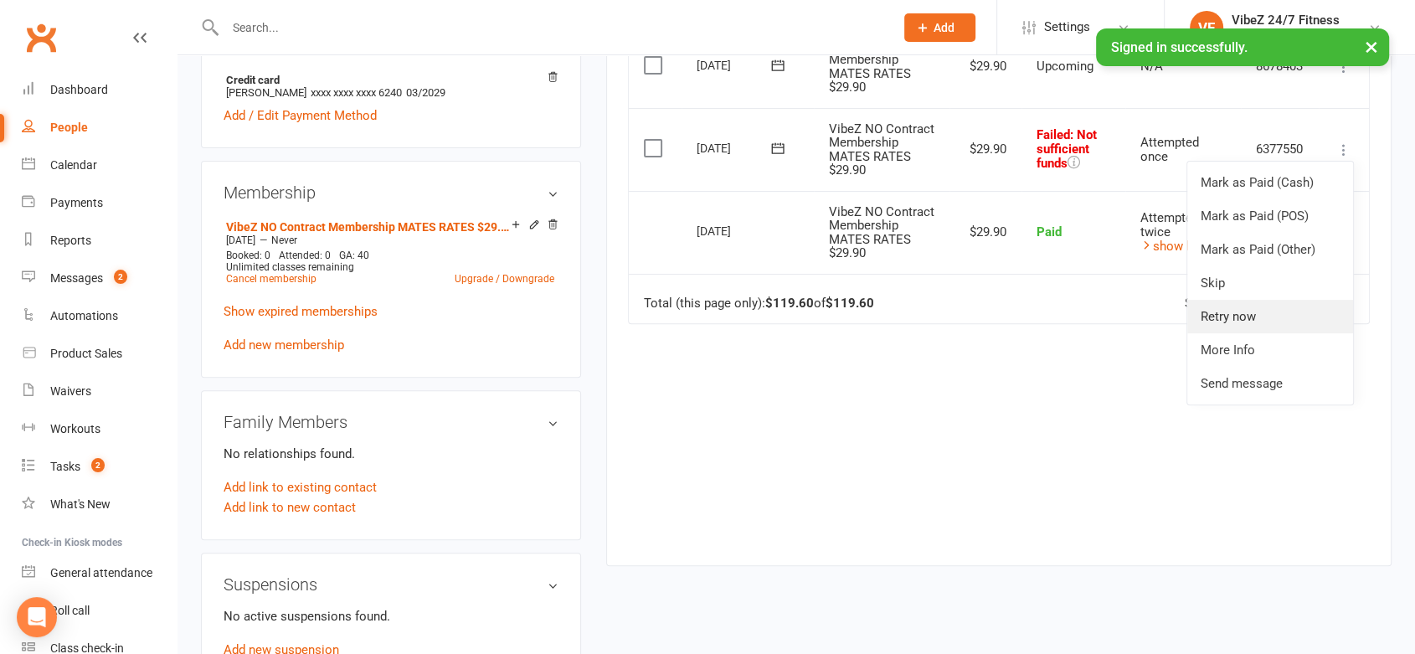
click at [1230, 333] on link "Retry now" at bounding box center [1271, 317] width 166 height 34
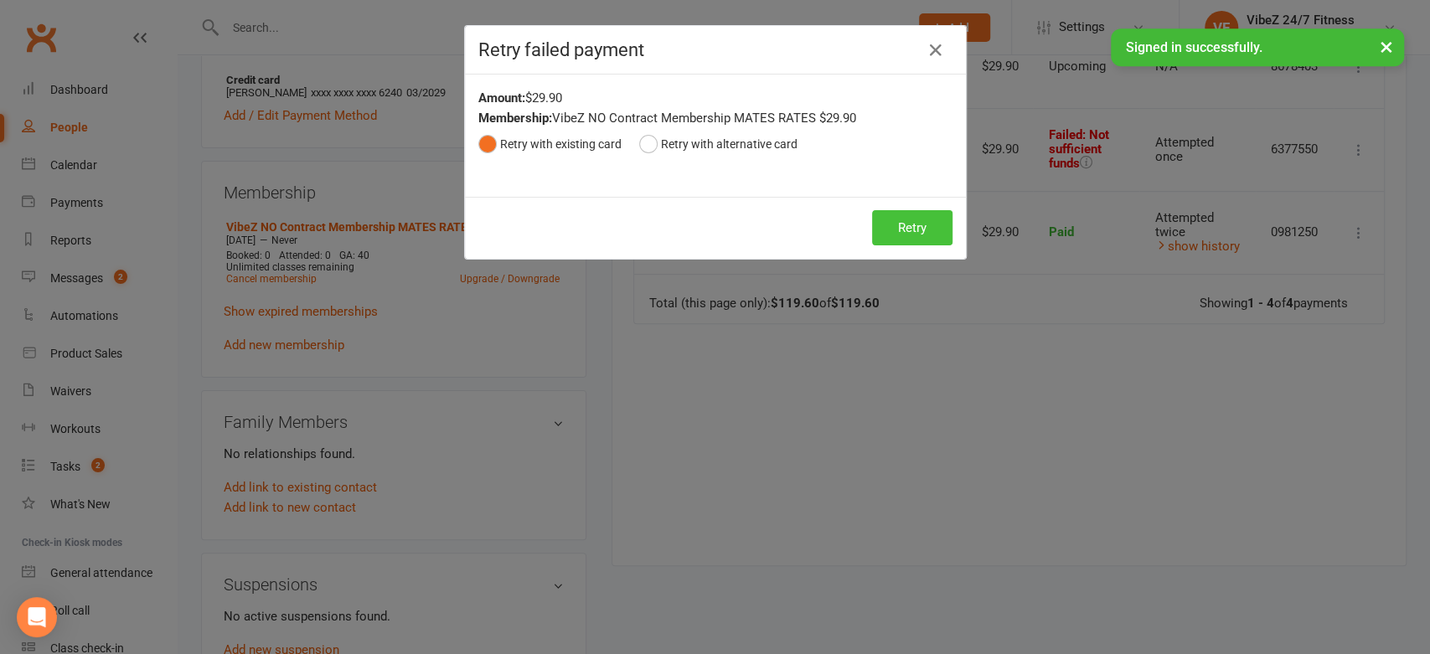
click at [891, 233] on button "Retry" at bounding box center [912, 227] width 80 height 35
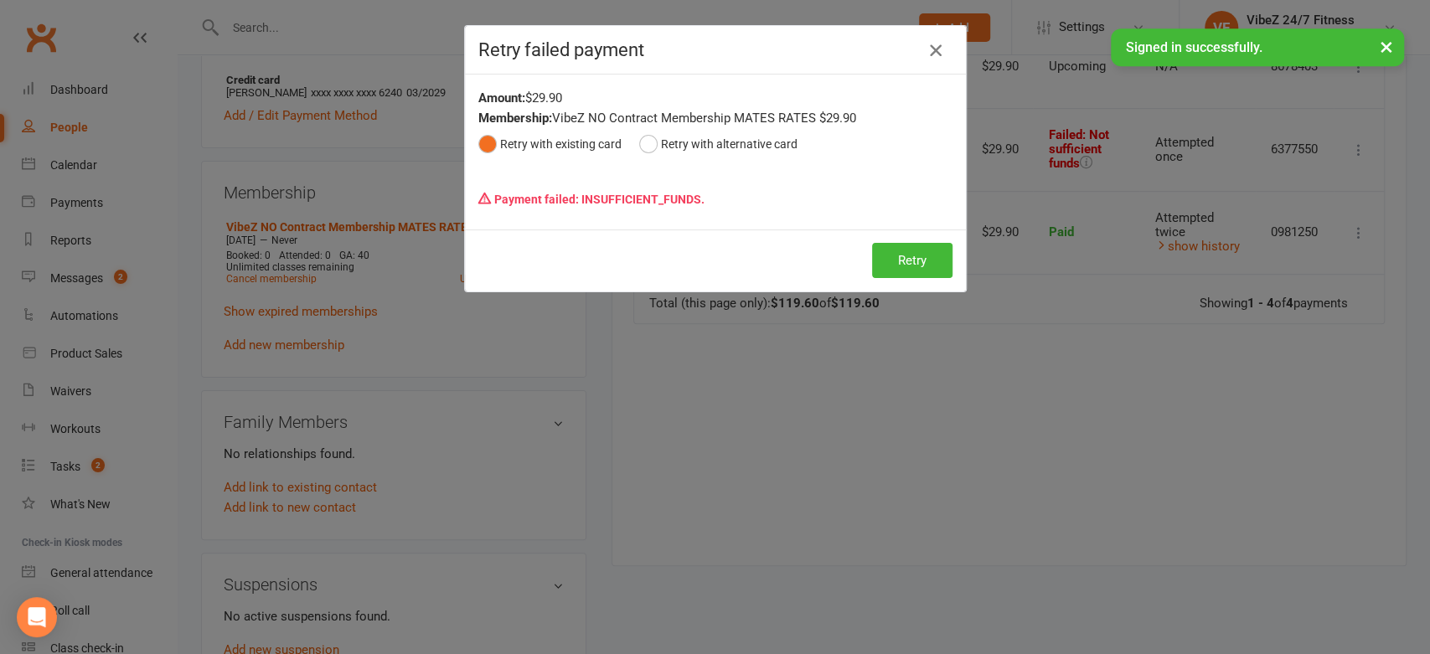
click at [927, 55] on icon "button" at bounding box center [936, 50] width 20 height 20
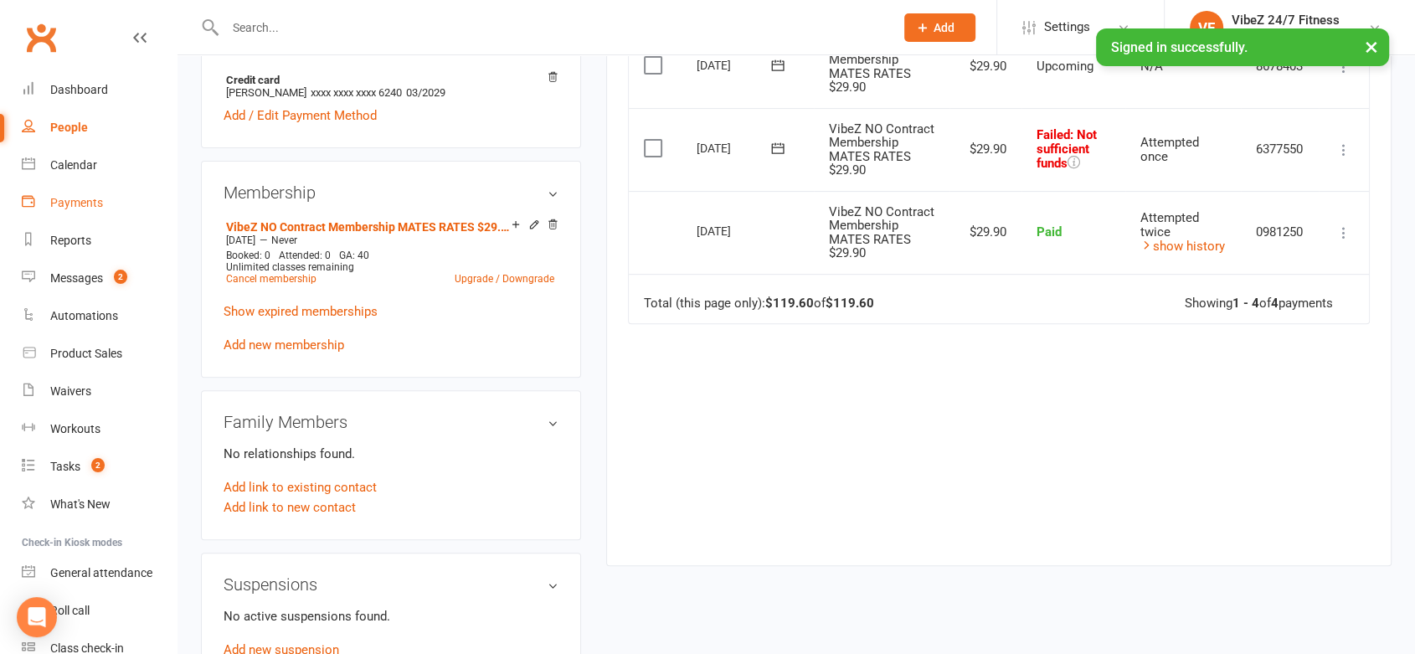
click at [60, 204] on div "Payments" at bounding box center [76, 202] width 53 height 13
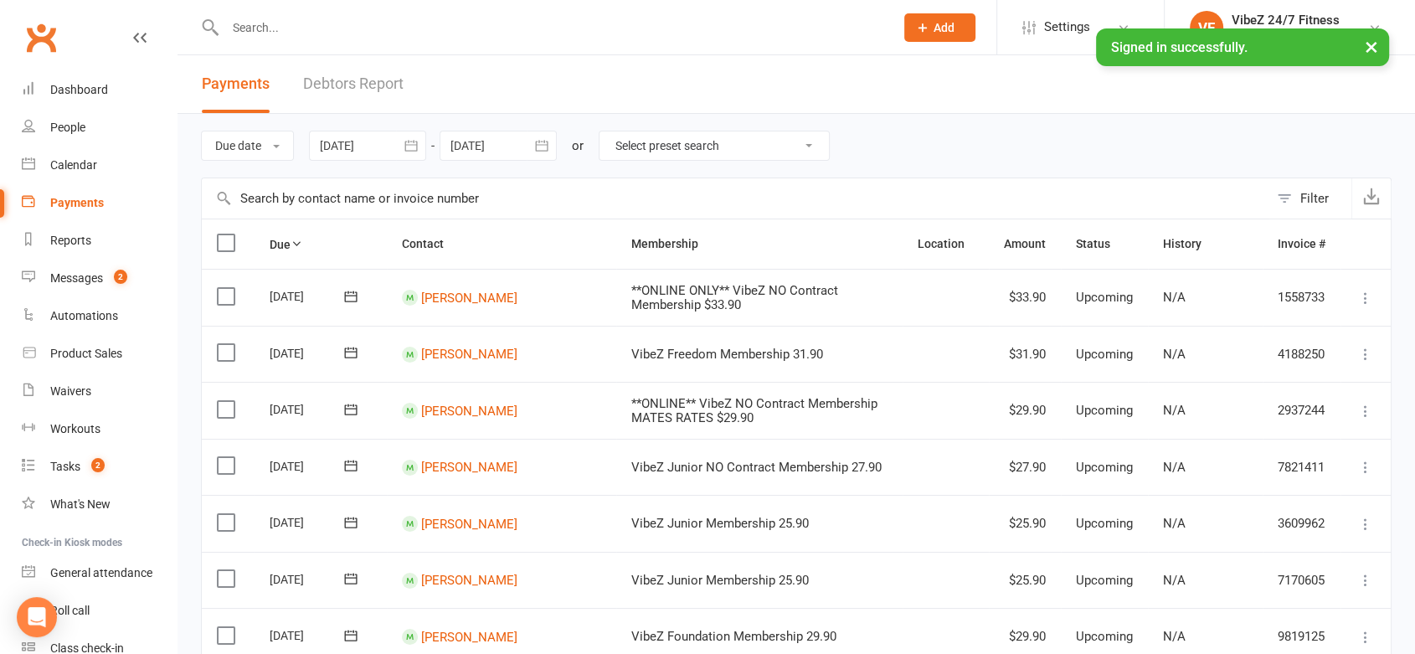
click at [348, 84] on link "Debtors Report" at bounding box center [353, 84] width 101 height 58
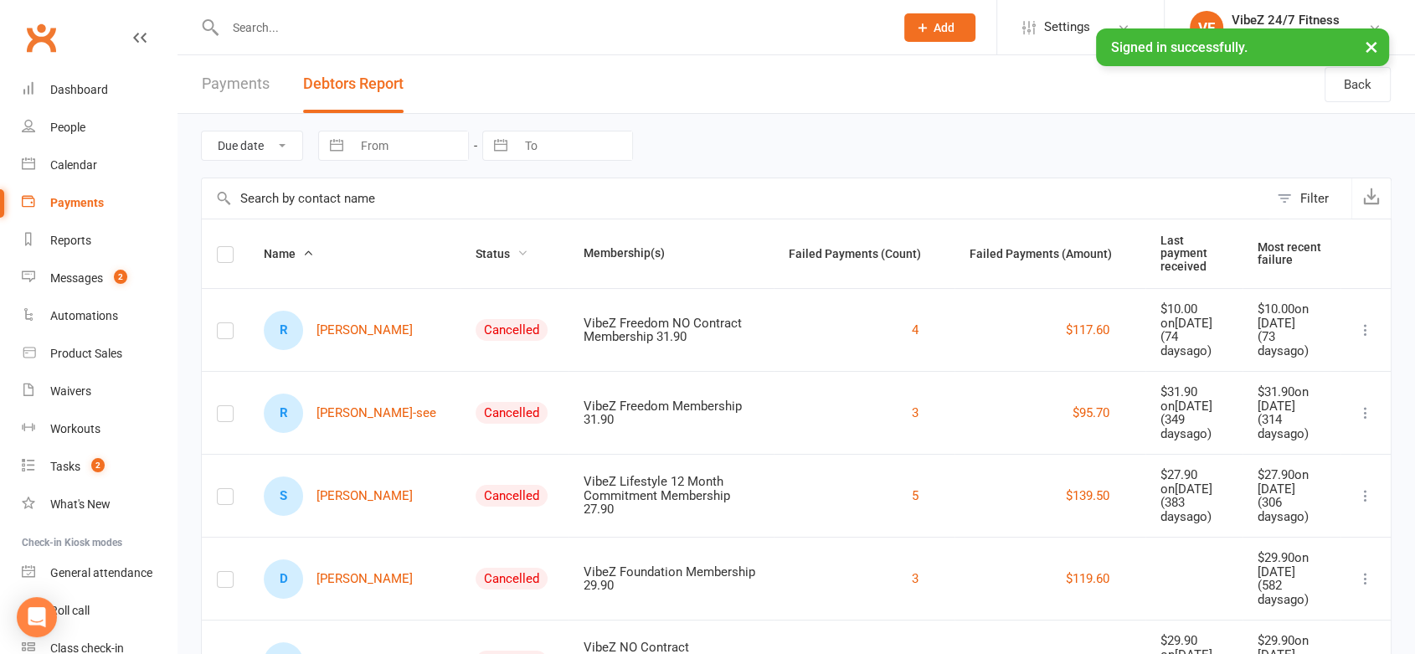
click at [476, 250] on span "Status" at bounding box center [502, 253] width 53 height 13
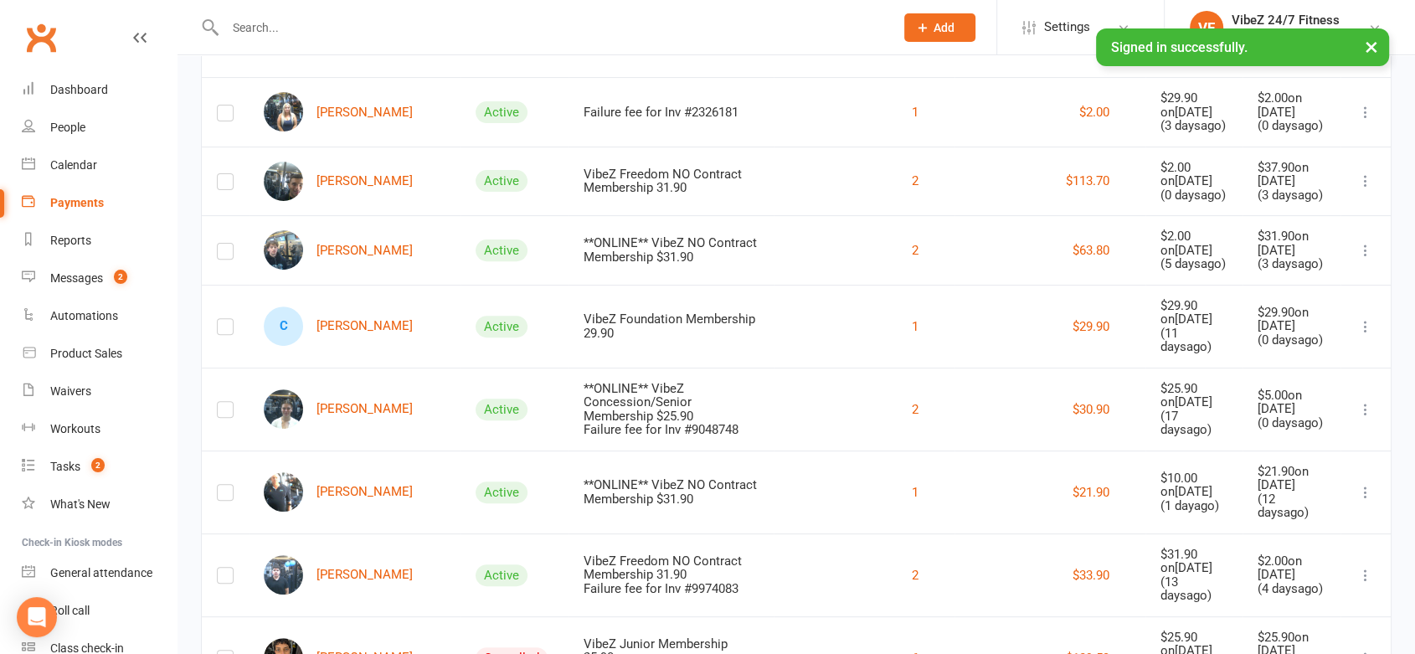
scroll to position [562, 0]
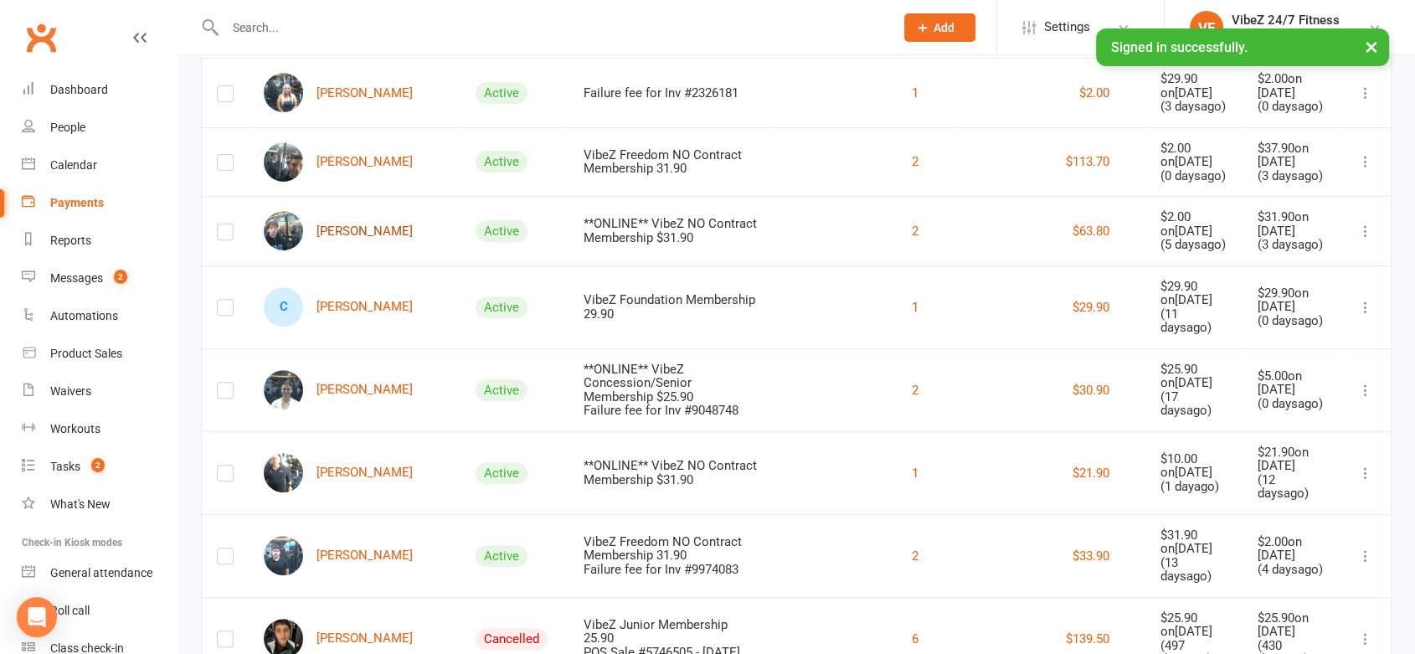
click at [363, 217] on link "[PERSON_NAME]" at bounding box center [338, 230] width 149 height 39
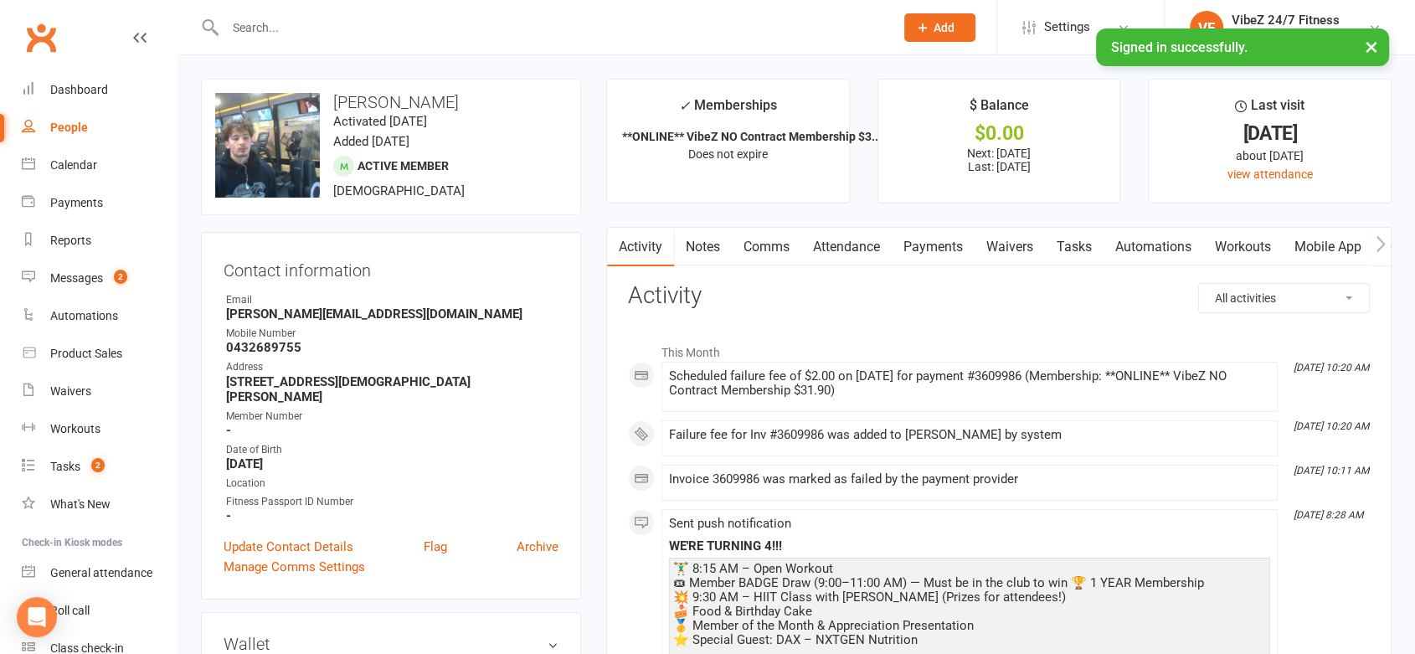
click at [772, 250] on link "Comms" at bounding box center [767, 247] width 70 height 39
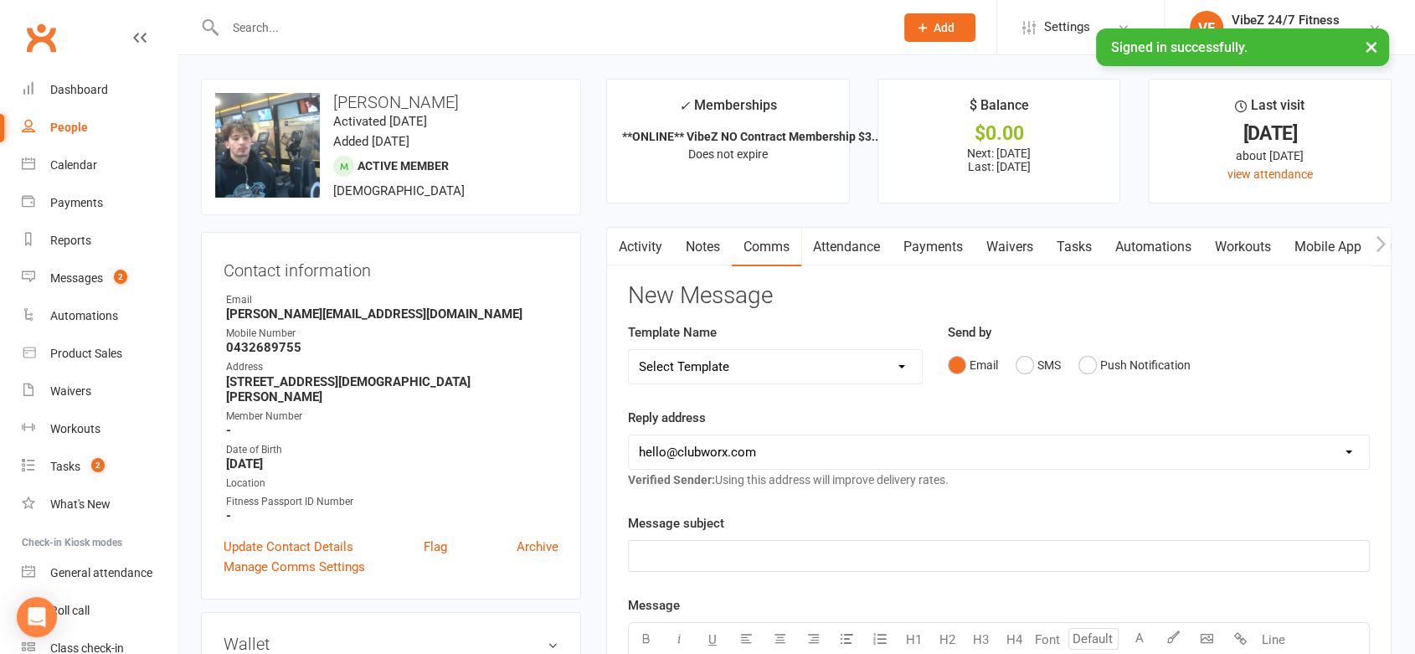
click at [838, 361] on select "Select Template [Email] 1ST WARNING OUTSTANDING ACCOUNT [Email] OUTSTANDING ACC…" at bounding box center [775, 367] width 293 height 34
select select "0"
click at [629, 350] on select "Select Template [Email] 1ST WARNING OUTSTANDING ACCOUNT [Email] OUTSTANDING ACC…" at bounding box center [775, 367] width 293 height 34
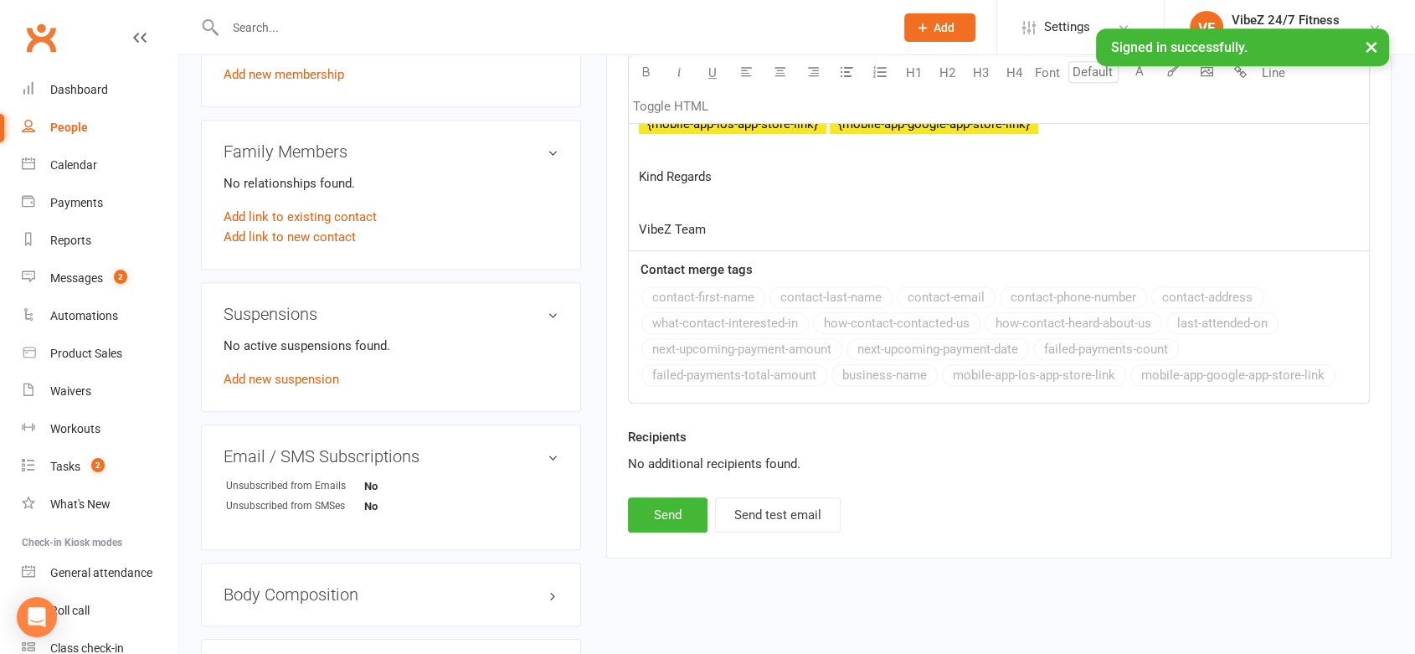
scroll to position [987, 0]
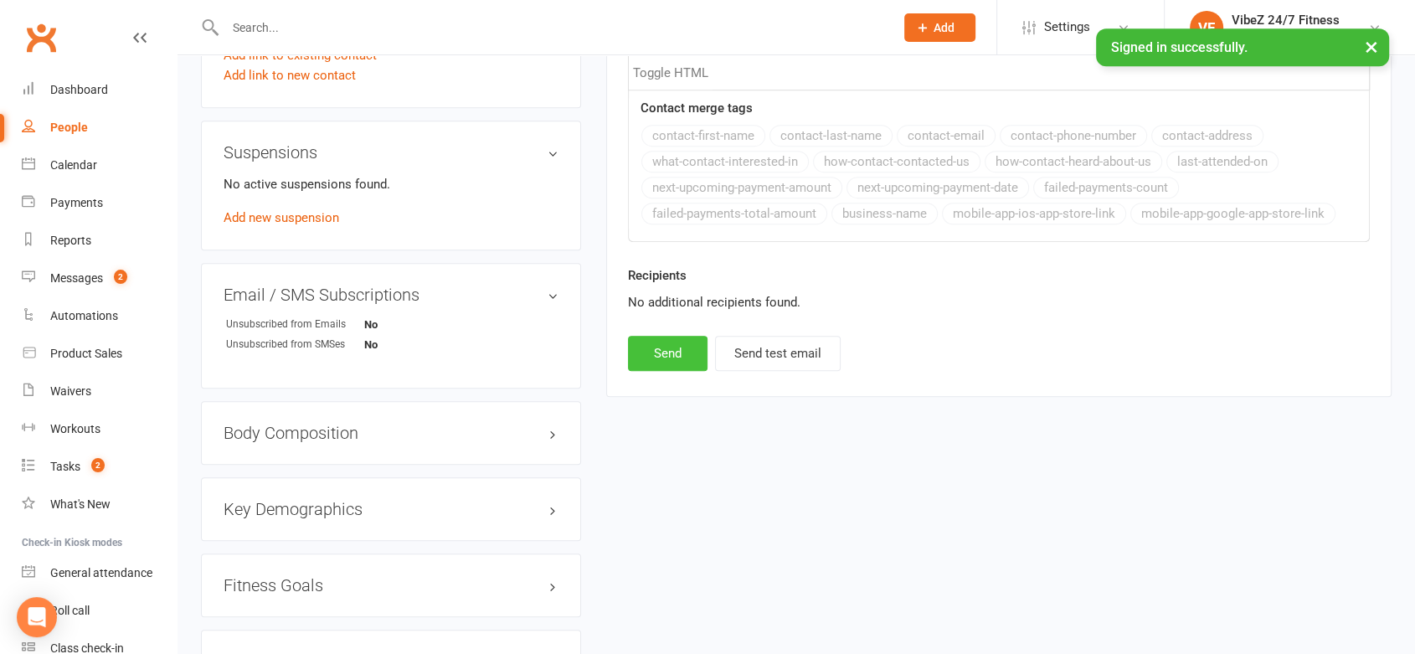
click at [663, 344] on button "Send" at bounding box center [668, 353] width 80 height 35
select select
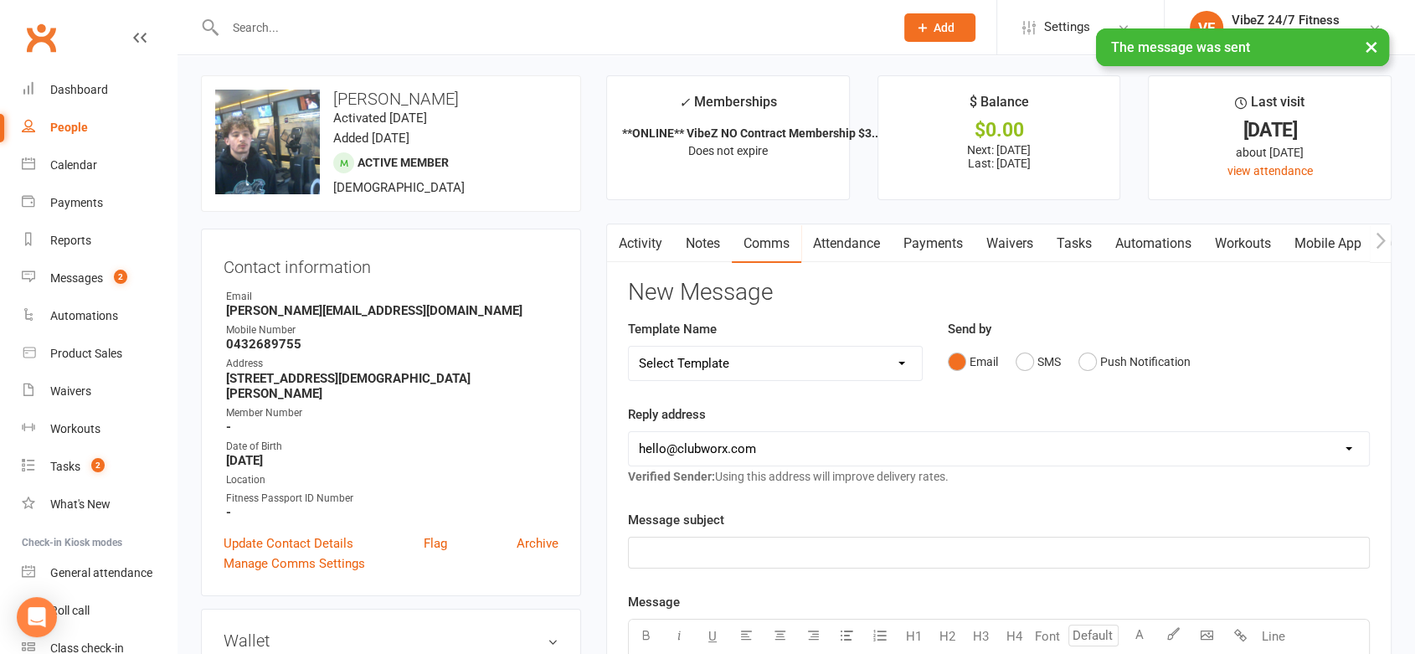
scroll to position [0, 0]
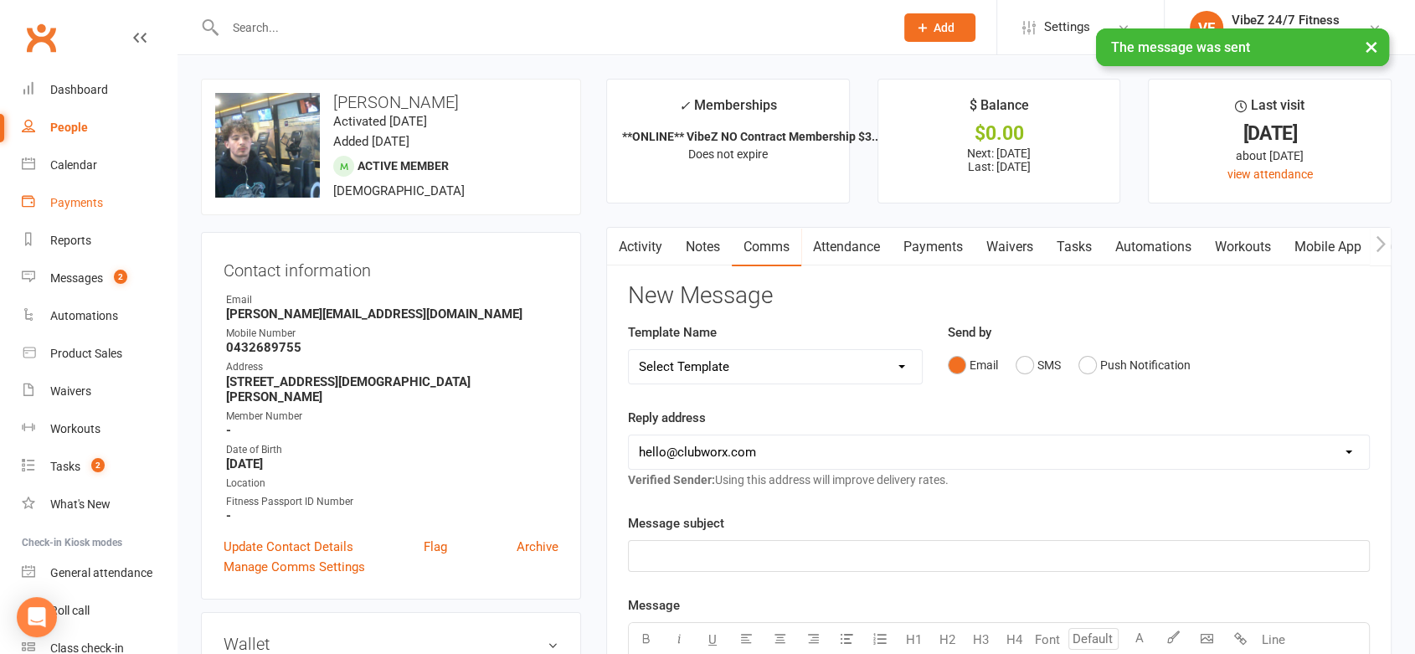
click at [74, 192] on link "Payments" at bounding box center [99, 203] width 155 height 38
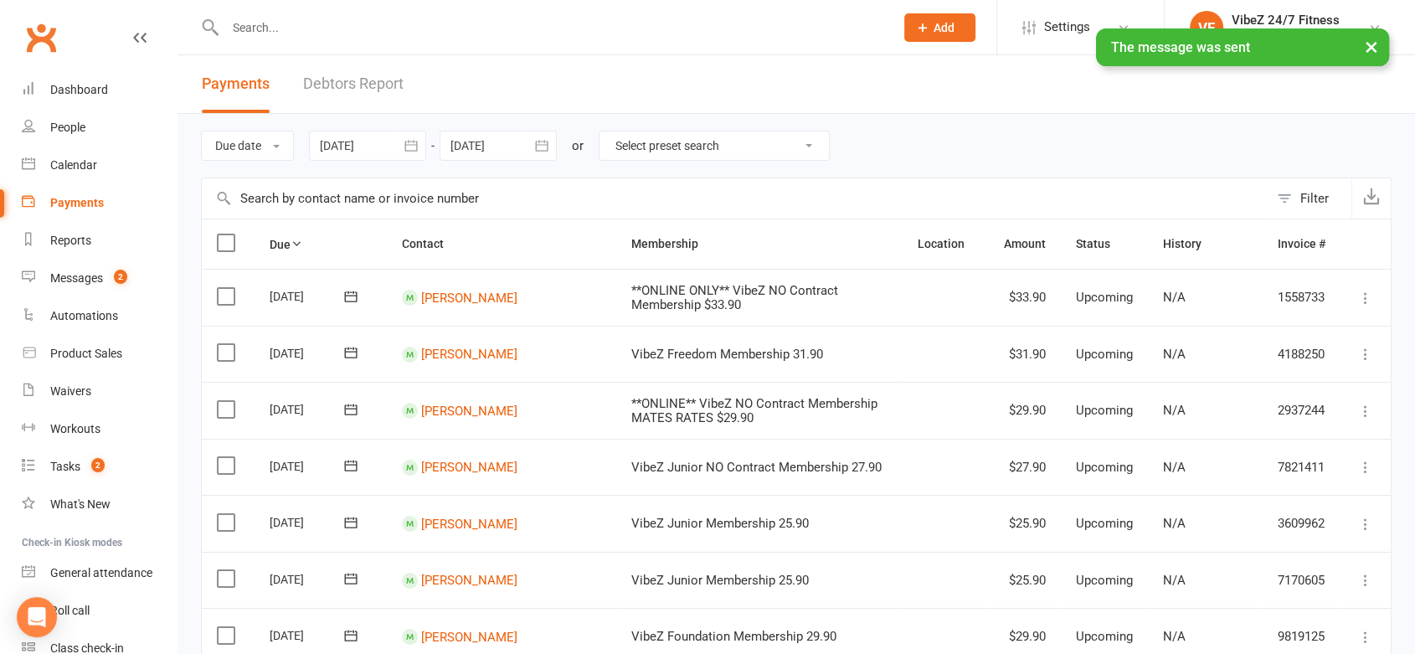
click at [357, 78] on link "Debtors Report" at bounding box center [353, 84] width 101 height 58
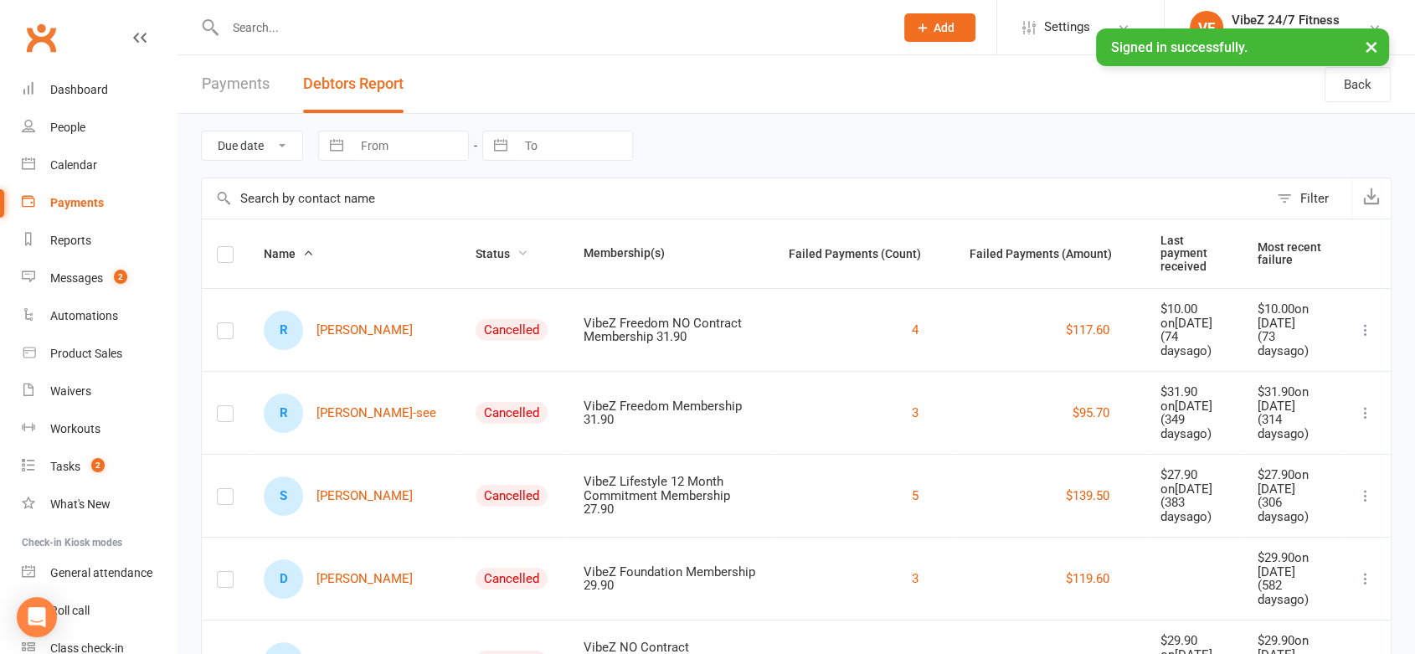
click at [476, 247] on span "Status" at bounding box center [502, 253] width 53 height 13
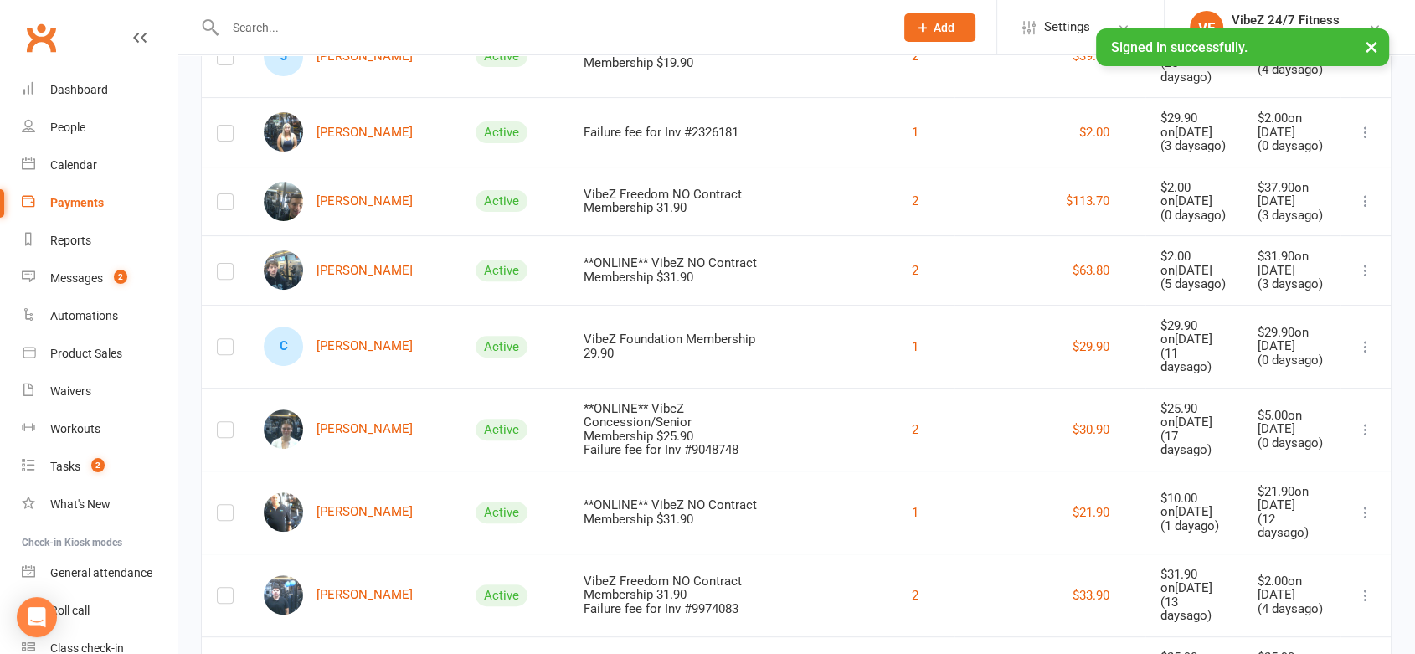
scroll to position [562, 0]
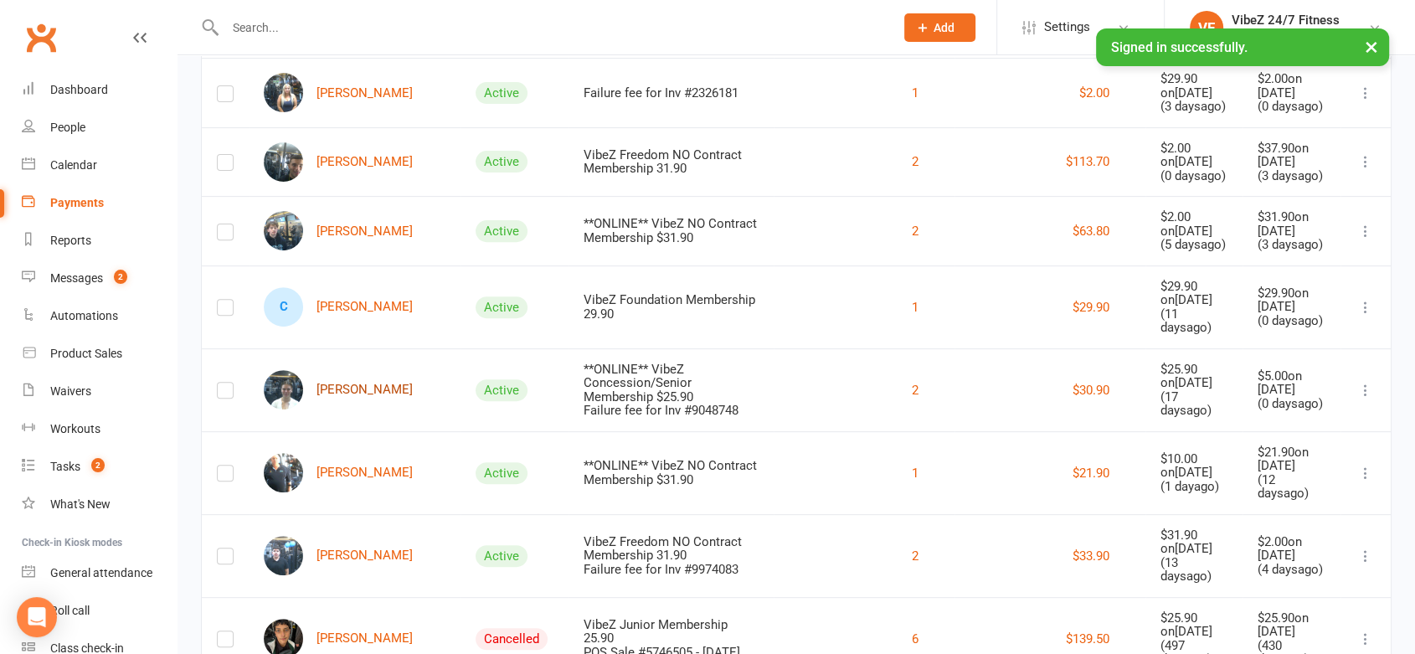
click at [362, 374] on link "[PERSON_NAME]" at bounding box center [338, 389] width 149 height 39
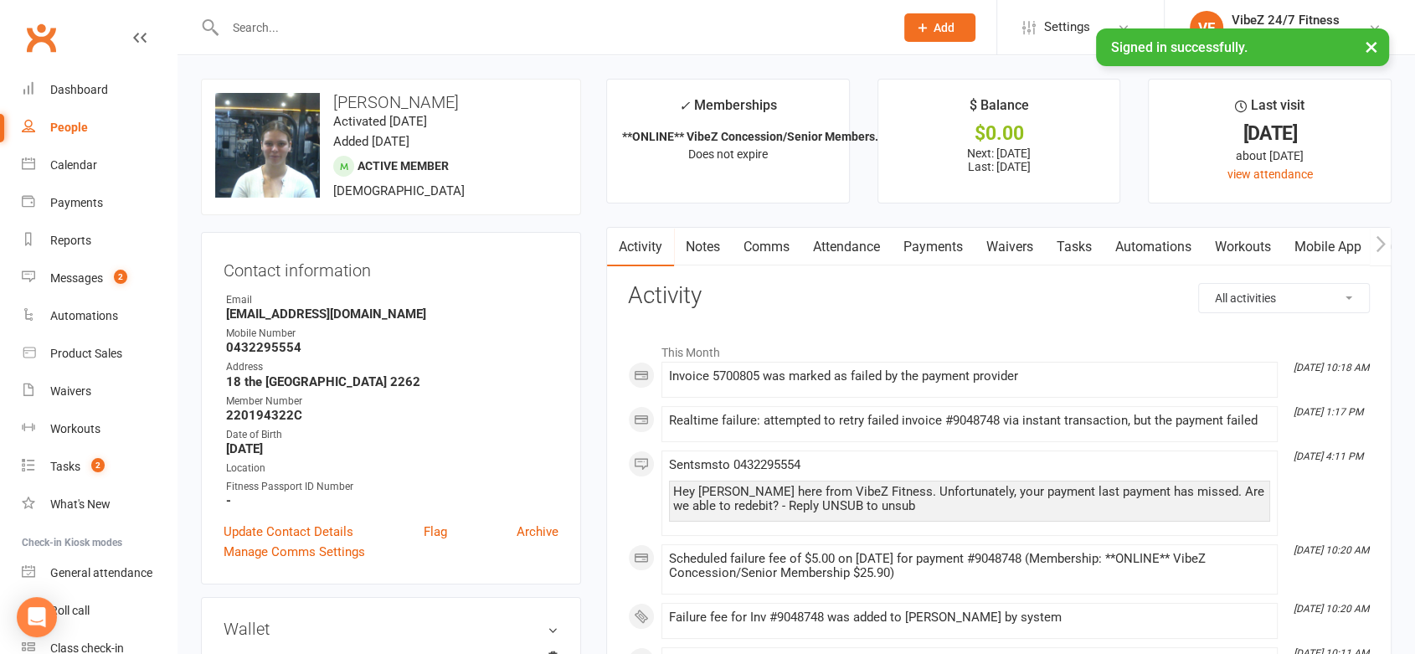
click at [954, 247] on link "Payments" at bounding box center [933, 247] width 83 height 39
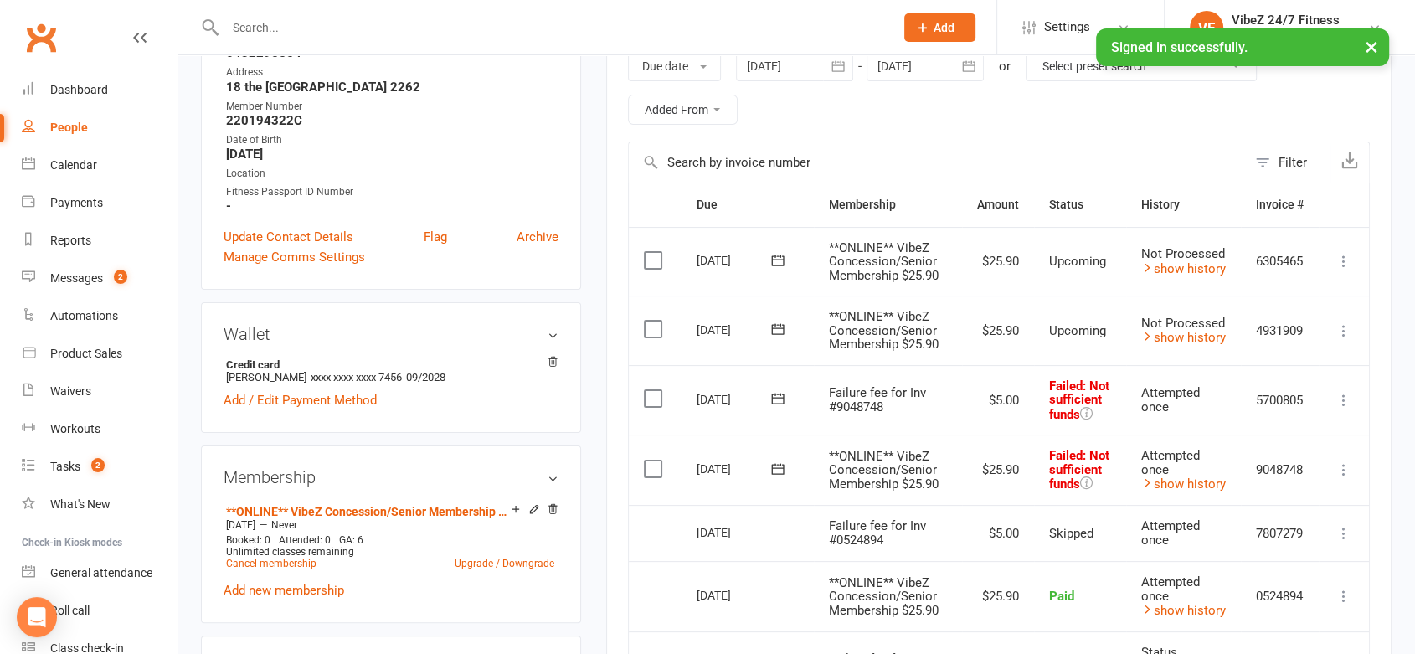
scroll to position [312, 0]
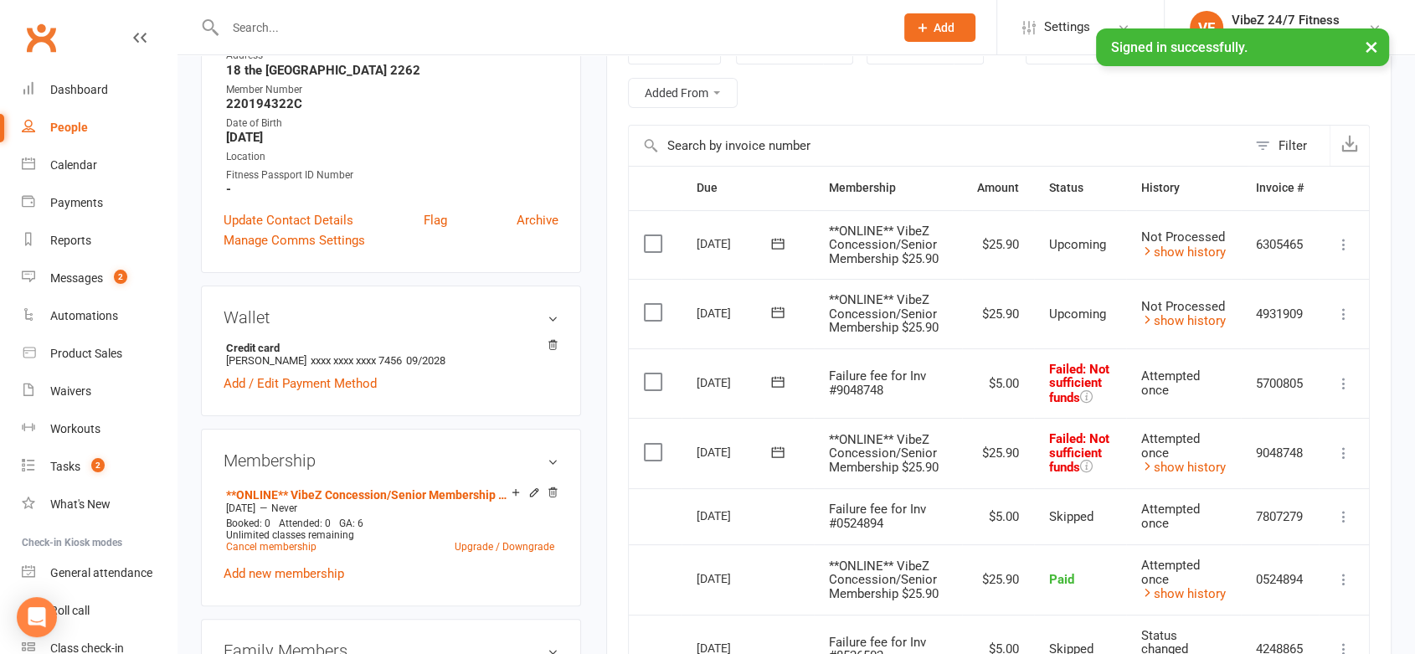
click at [1337, 446] on icon at bounding box center [1344, 453] width 17 height 17
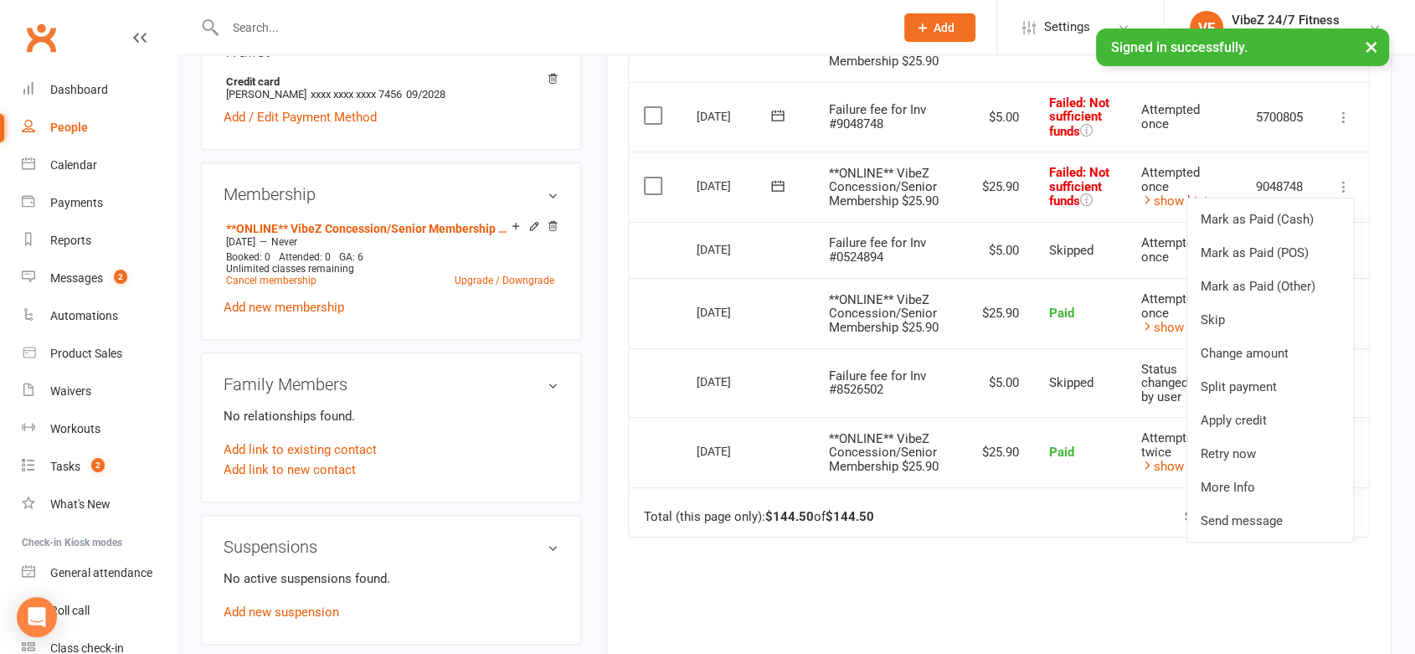
scroll to position [585, 0]
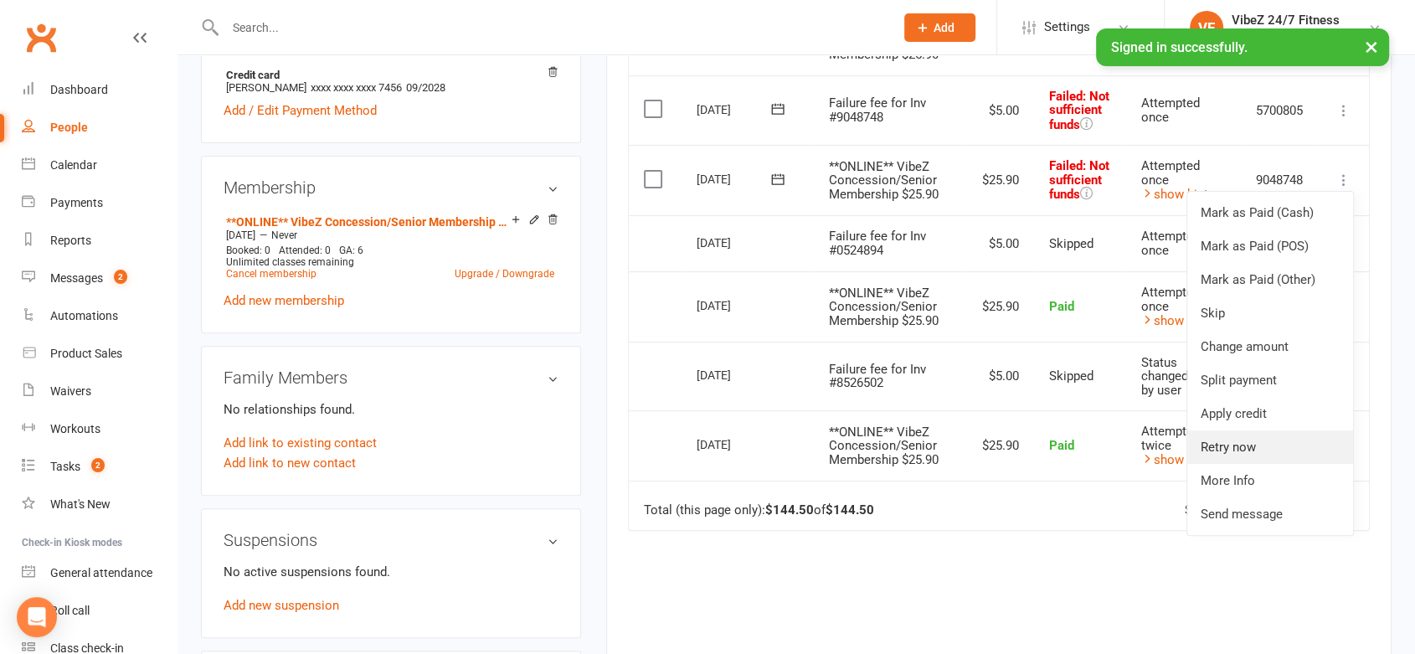
click at [1235, 447] on link "Retry now" at bounding box center [1271, 448] width 166 height 34
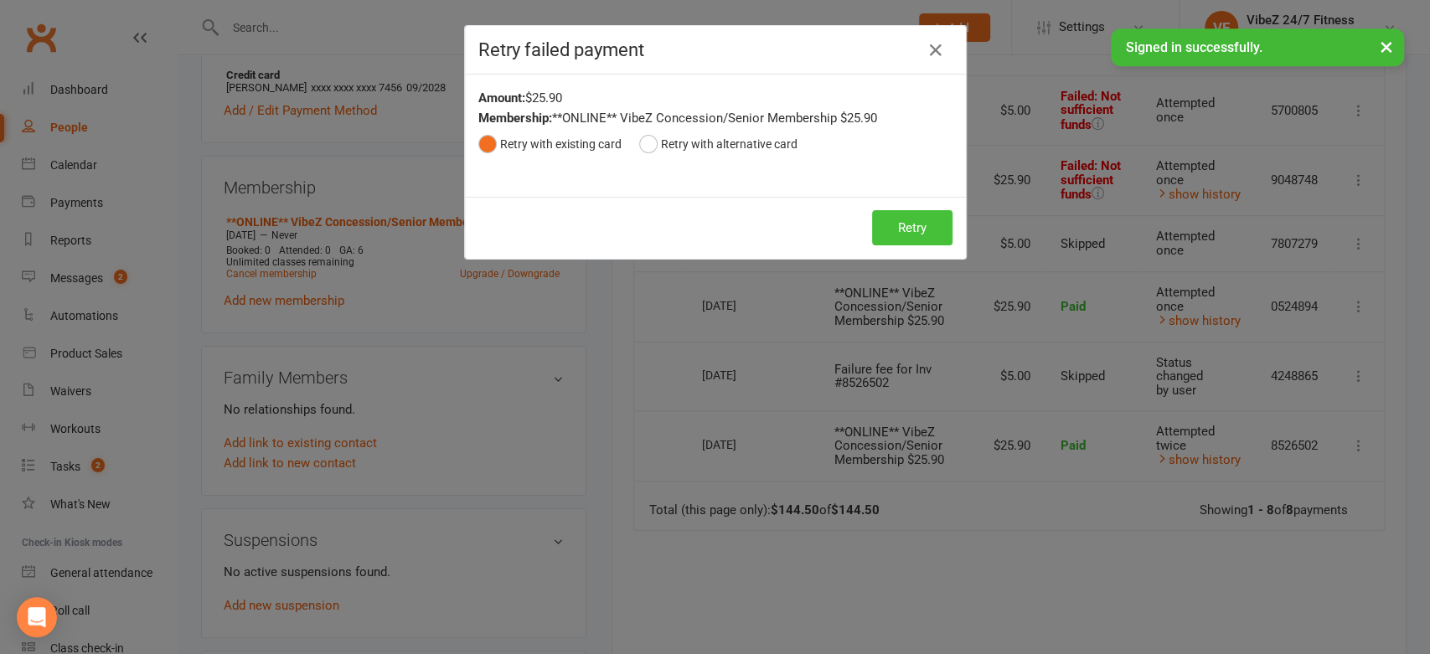
click at [896, 239] on button "Retry" at bounding box center [912, 227] width 80 height 35
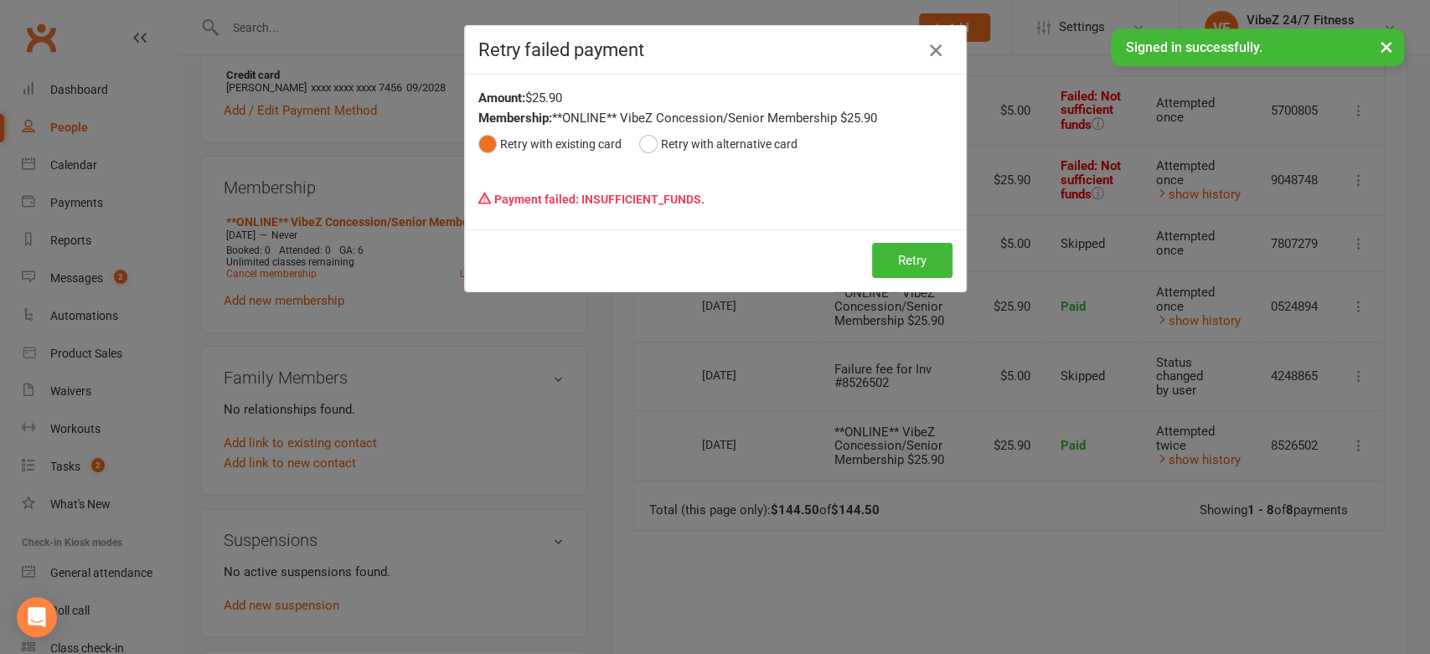
click at [935, 49] on icon "button" at bounding box center [936, 50] width 20 height 20
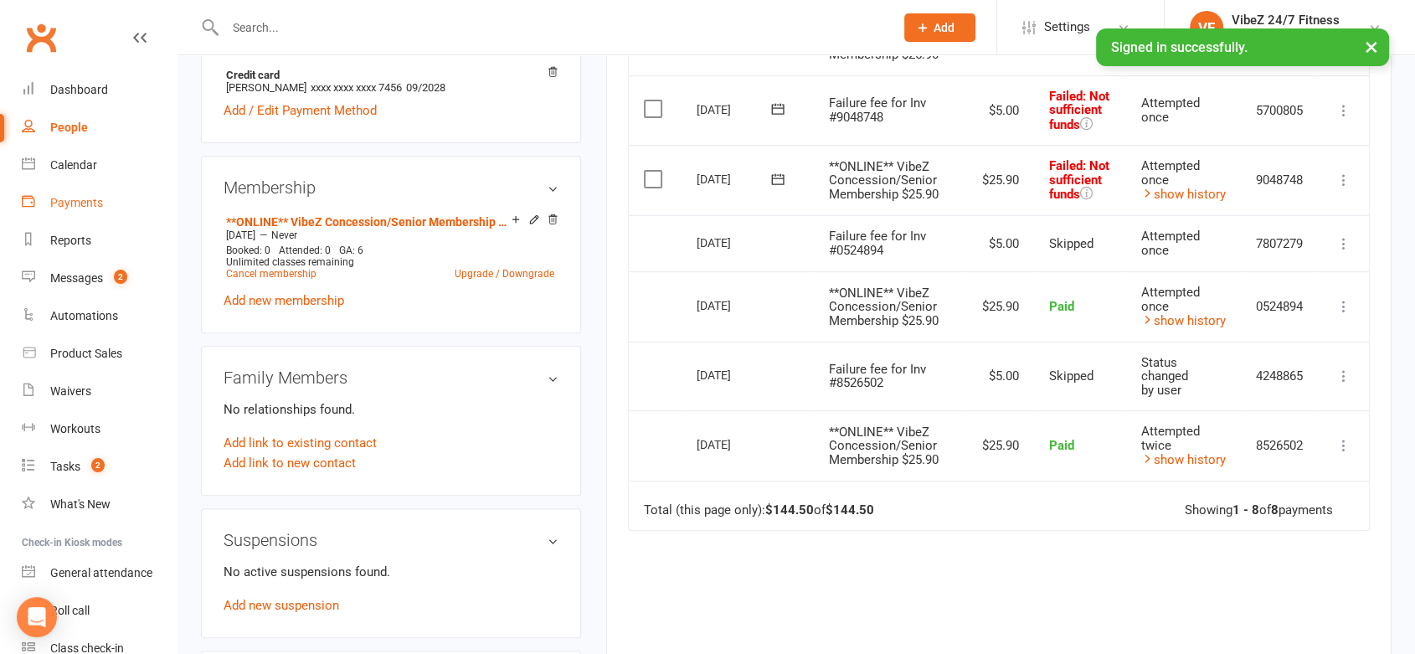
click at [104, 194] on link "Payments" at bounding box center [99, 203] width 155 height 38
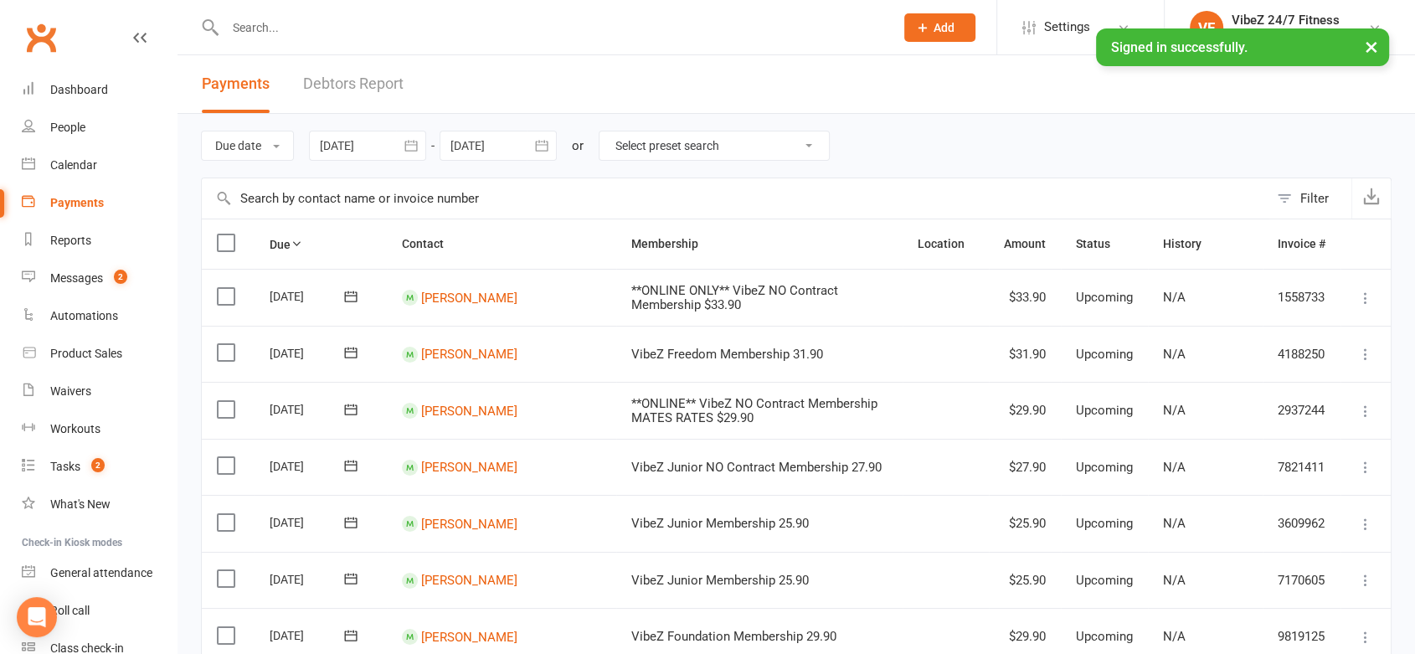
click at [346, 72] on link "Debtors Report" at bounding box center [353, 84] width 101 height 58
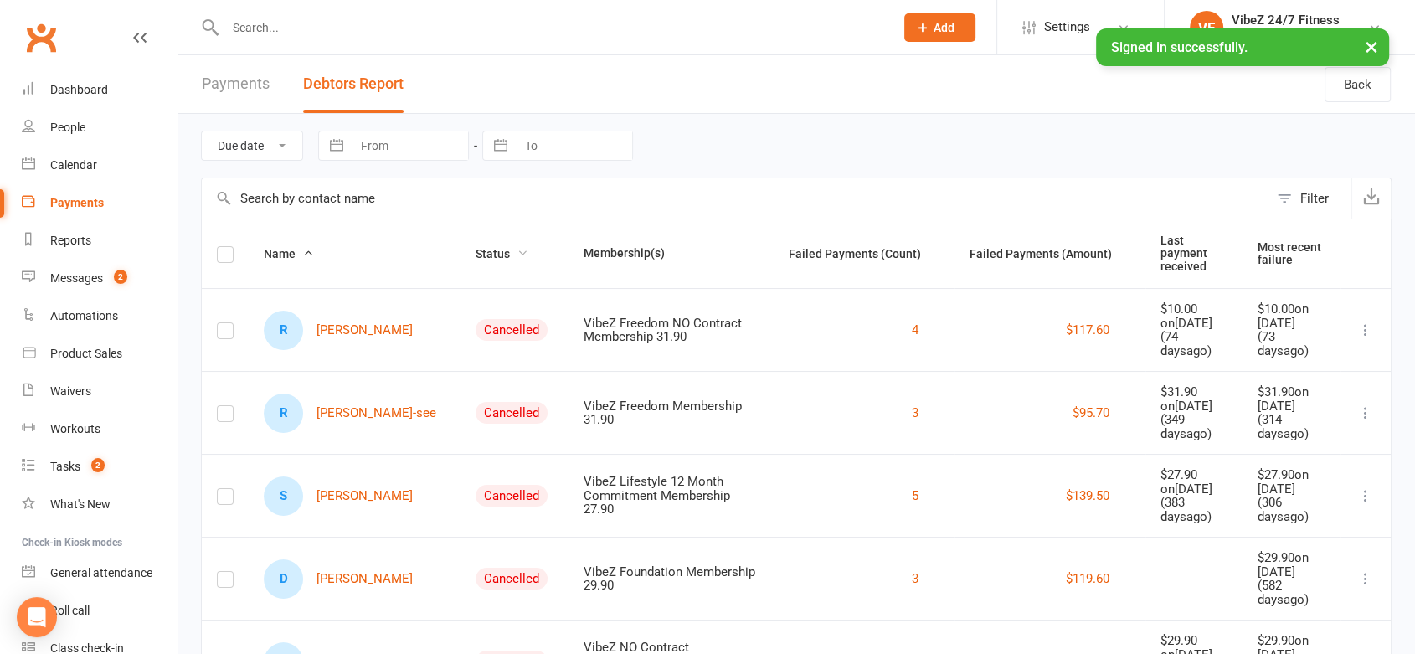
click at [476, 247] on span "Status" at bounding box center [502, 253] width 53 height 13
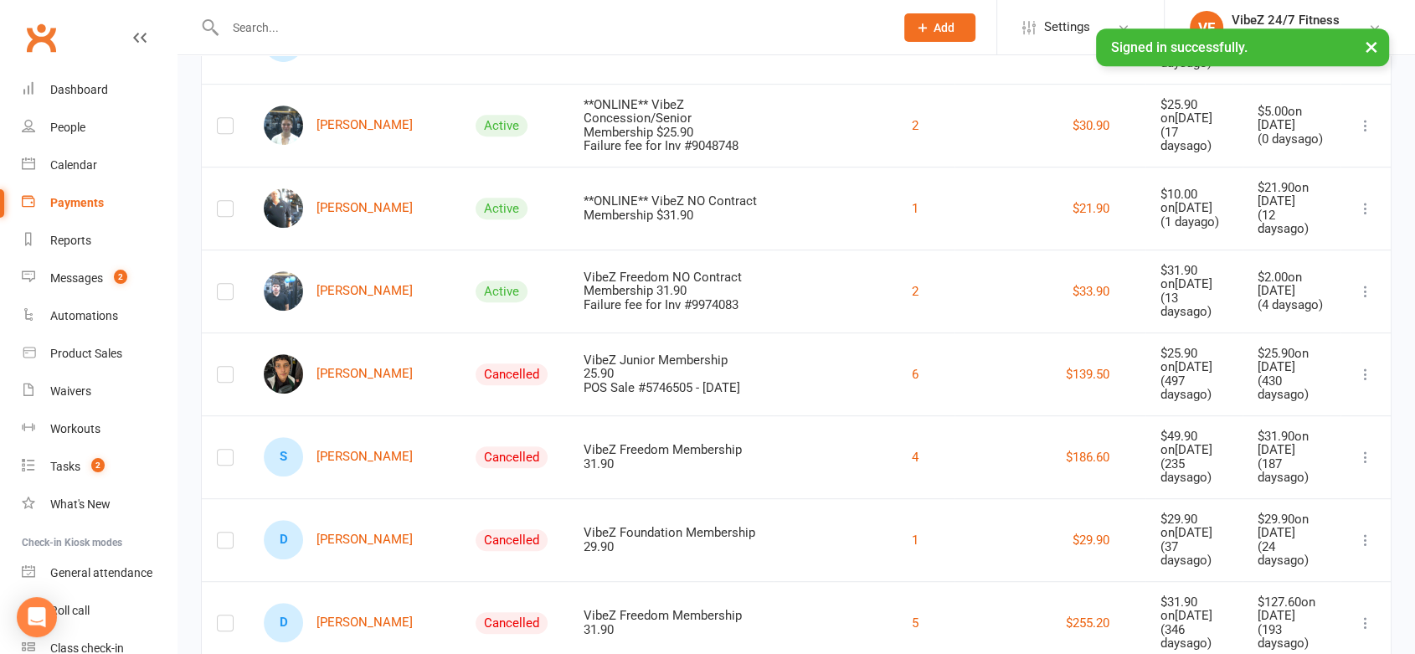
scroll to position [788, 0]
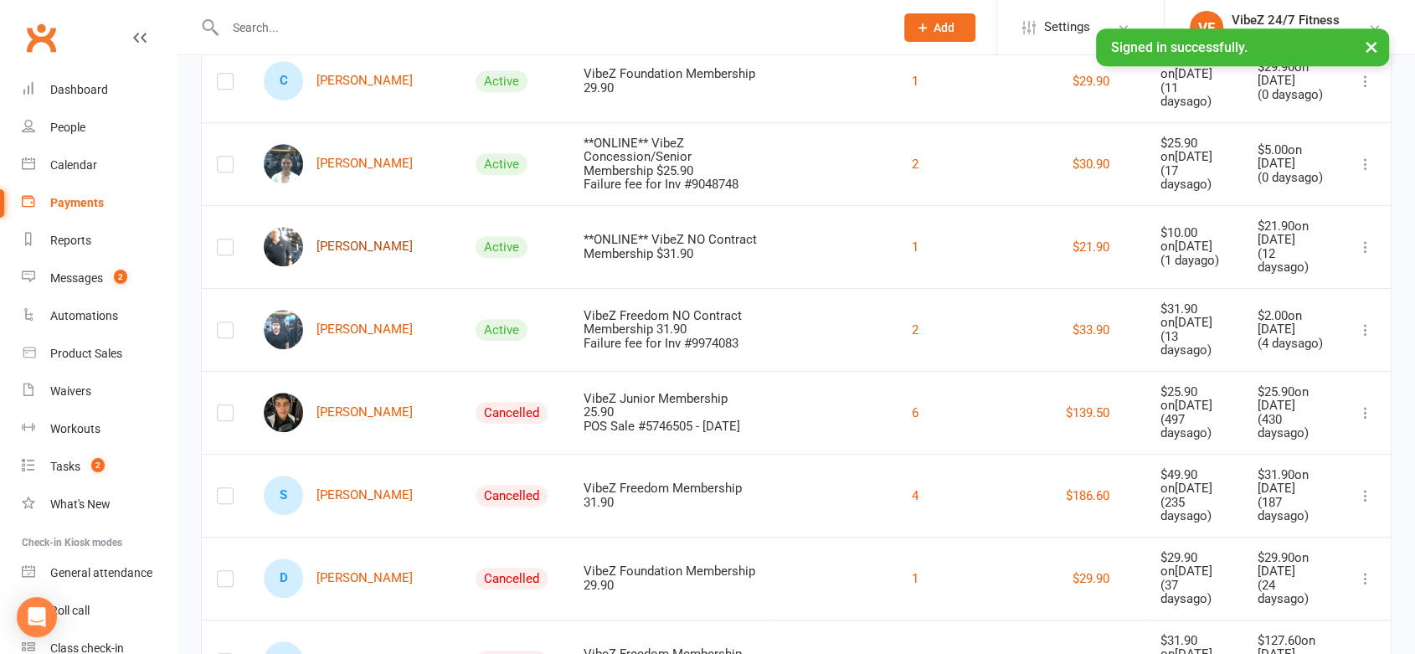
click at [336, 227] on link "[PERSON_NAME]" at bounding box center [338, 246] width 149 height 39
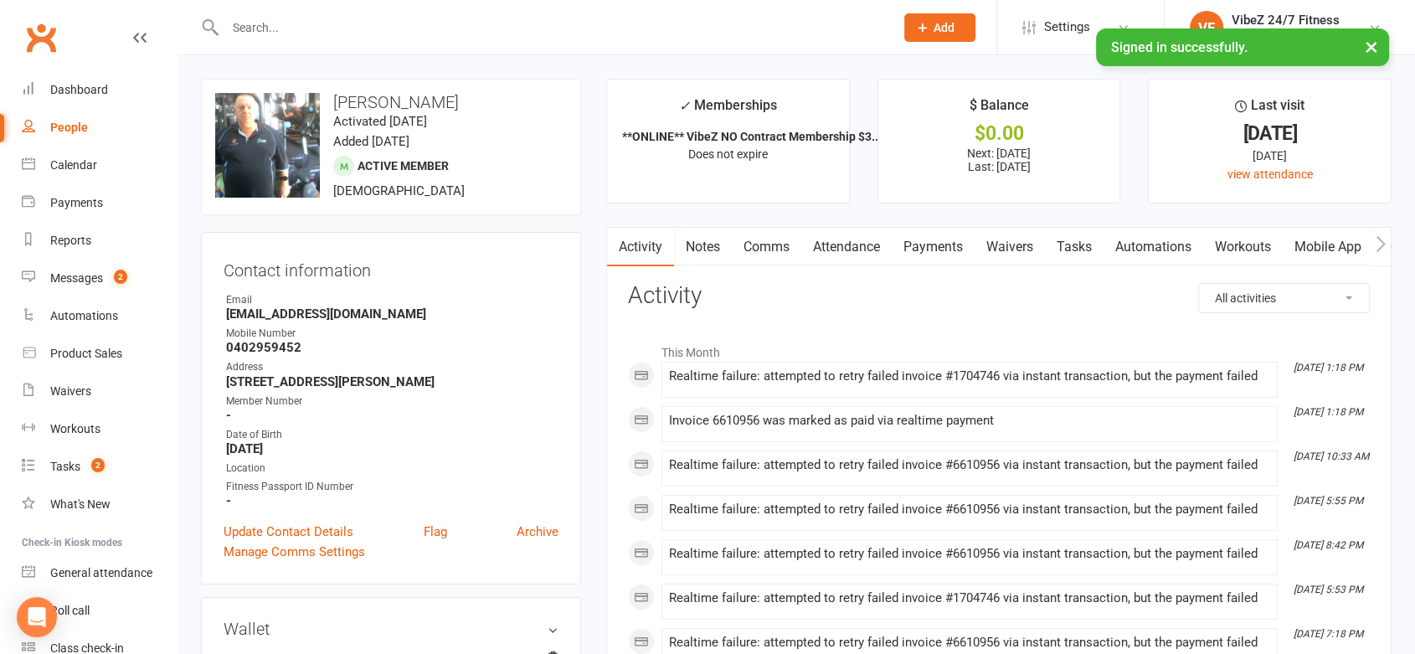
click at [937, 234] on link "Payments" at bounding box center [933, 247] width 83 height 39
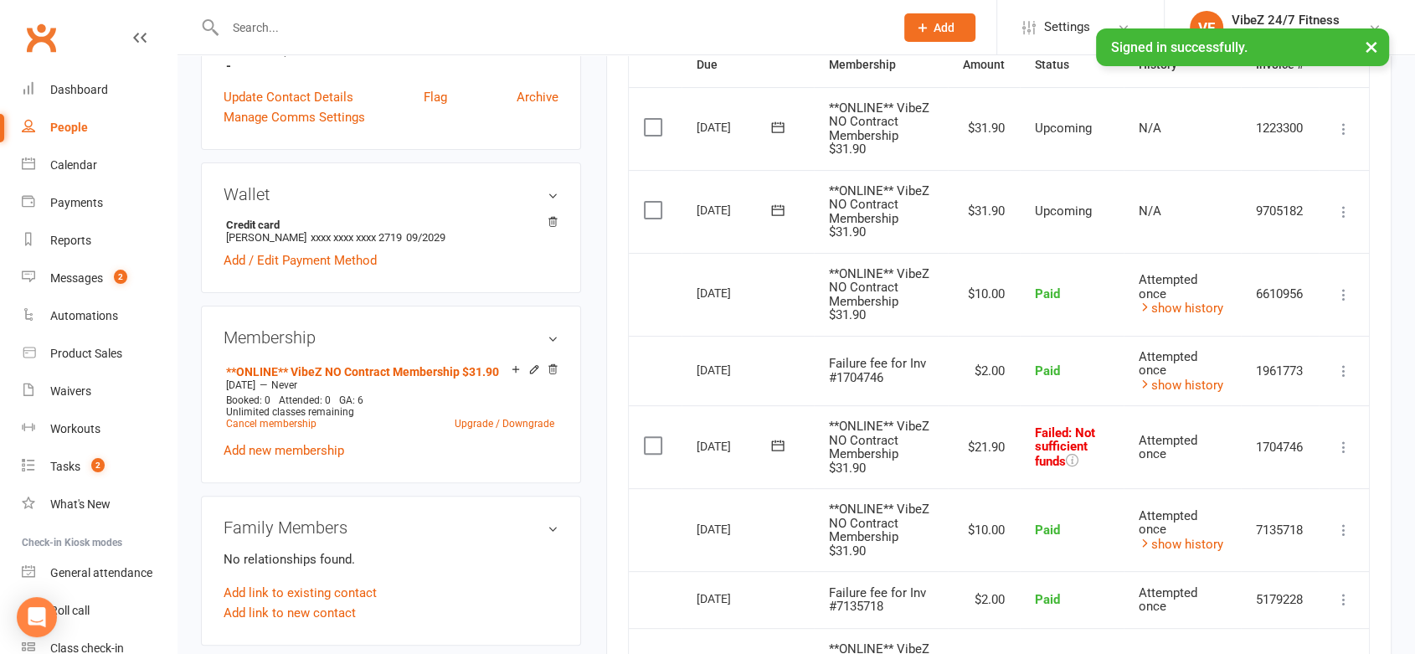
scroll to position [440, 0]
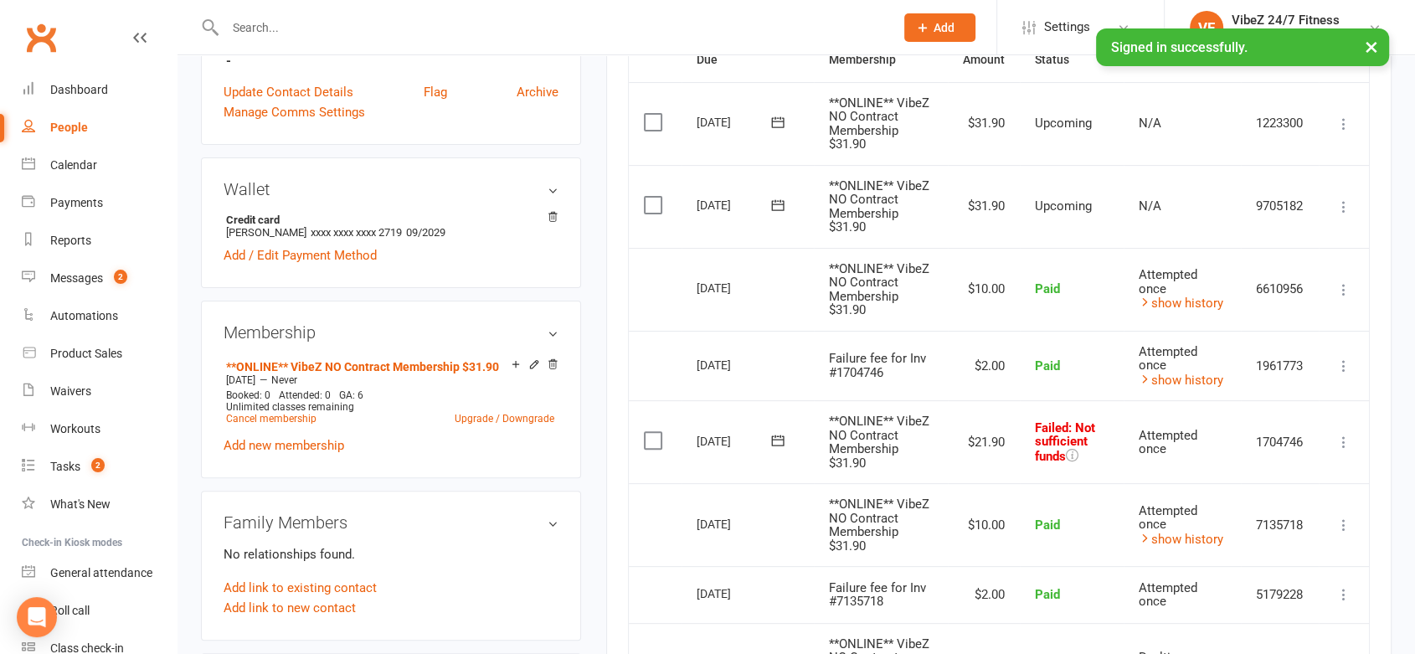
click at [1341, 448] on button at bounding box center [1344, 442] width 20 height 20
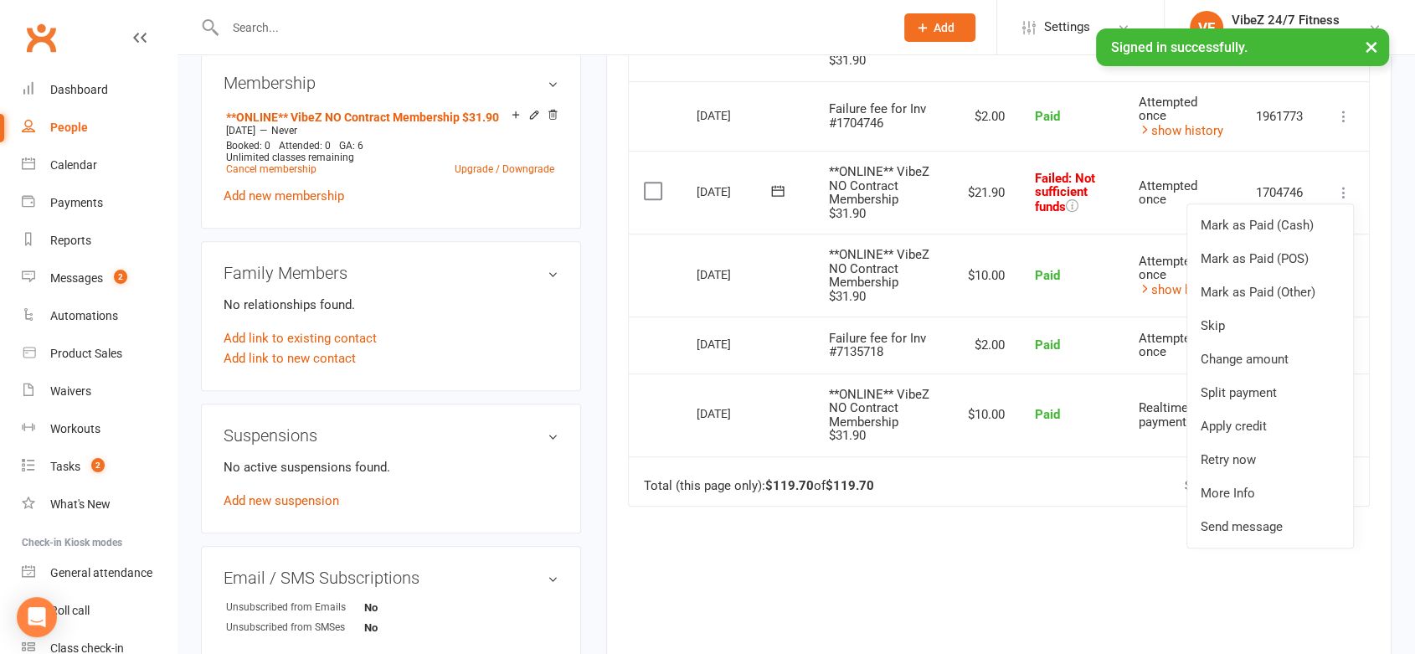
scroll to position [709, 0]
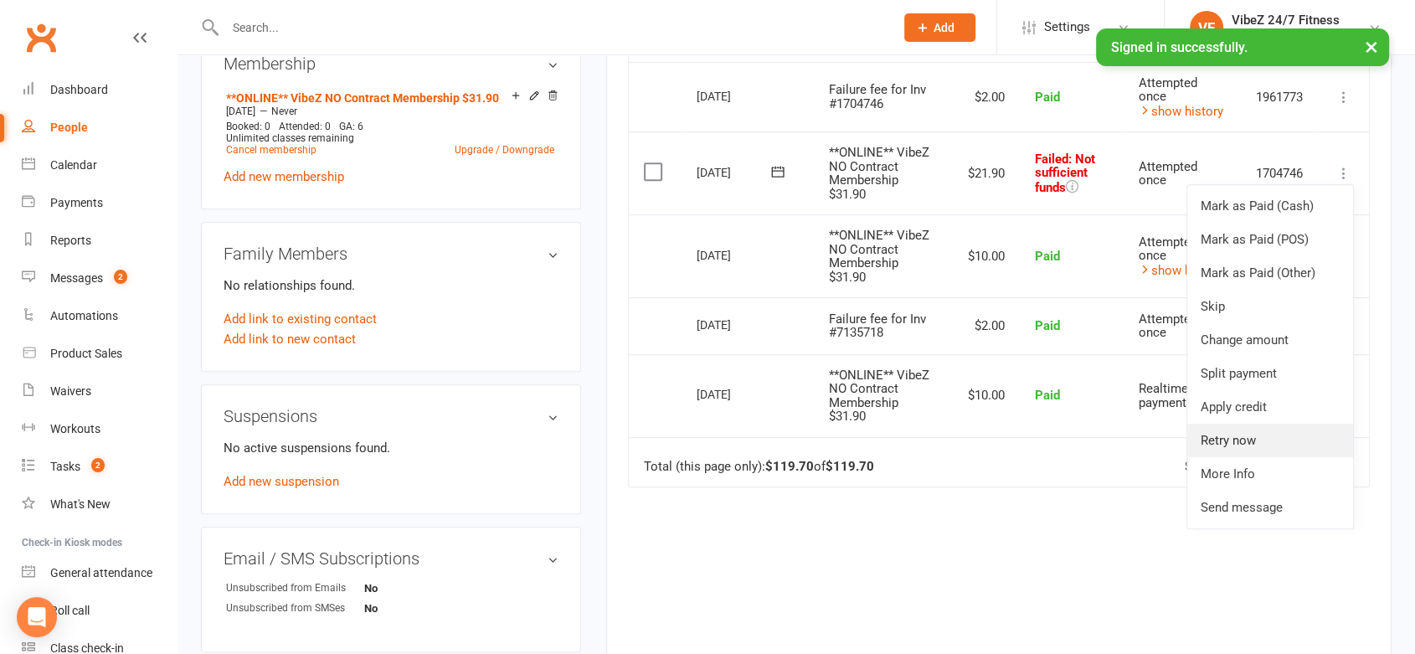
click at [1214, 436] on link "Retry now" at bounding box center [1271, 441] width 166 height 34
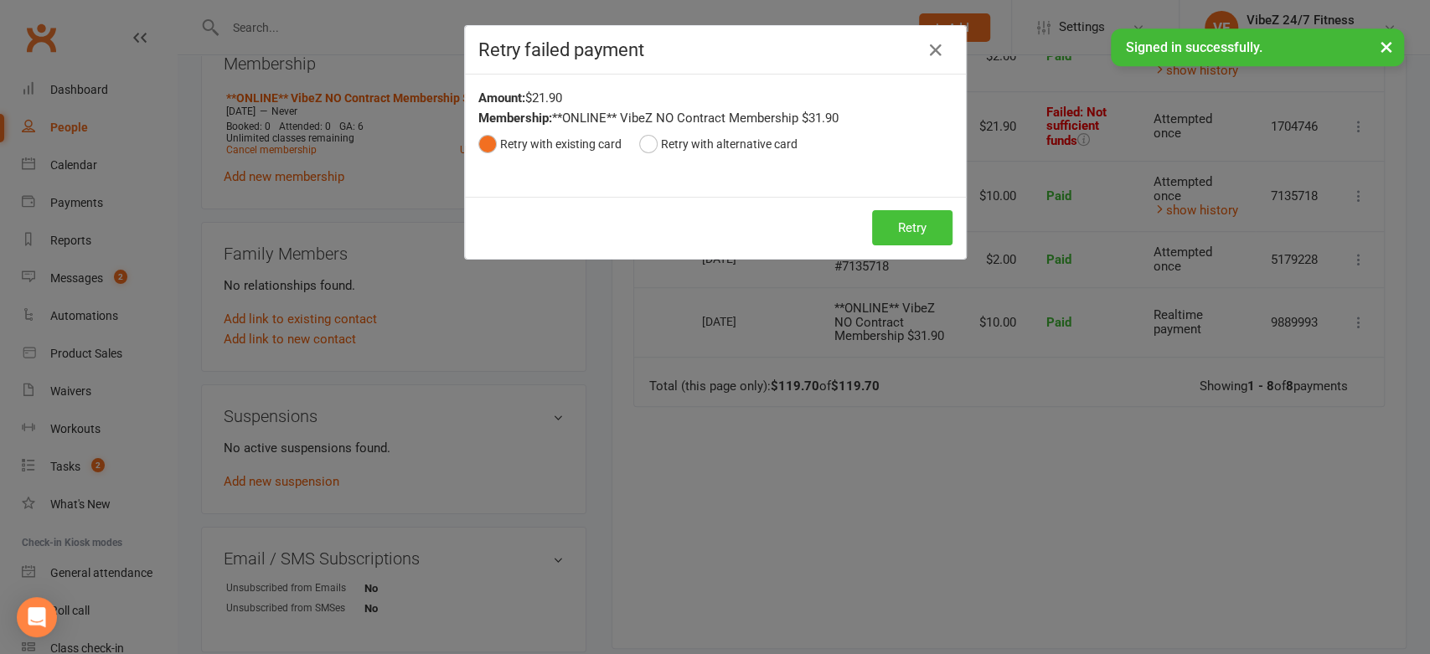
click at [898, 226] on button "Retry" at bounding box center [912, 227] width 80 height 35
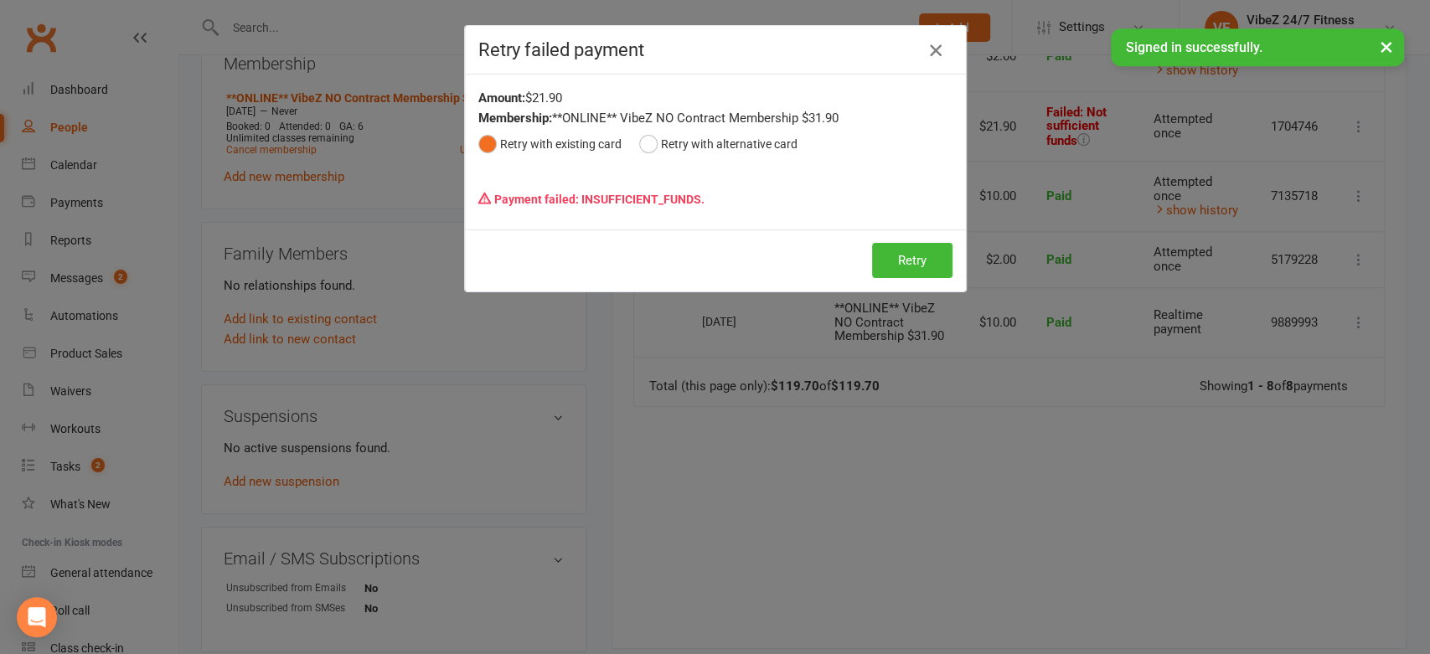
click at [926, 46] on icon "button" at bounding box center [936, 50] width 20 height 20
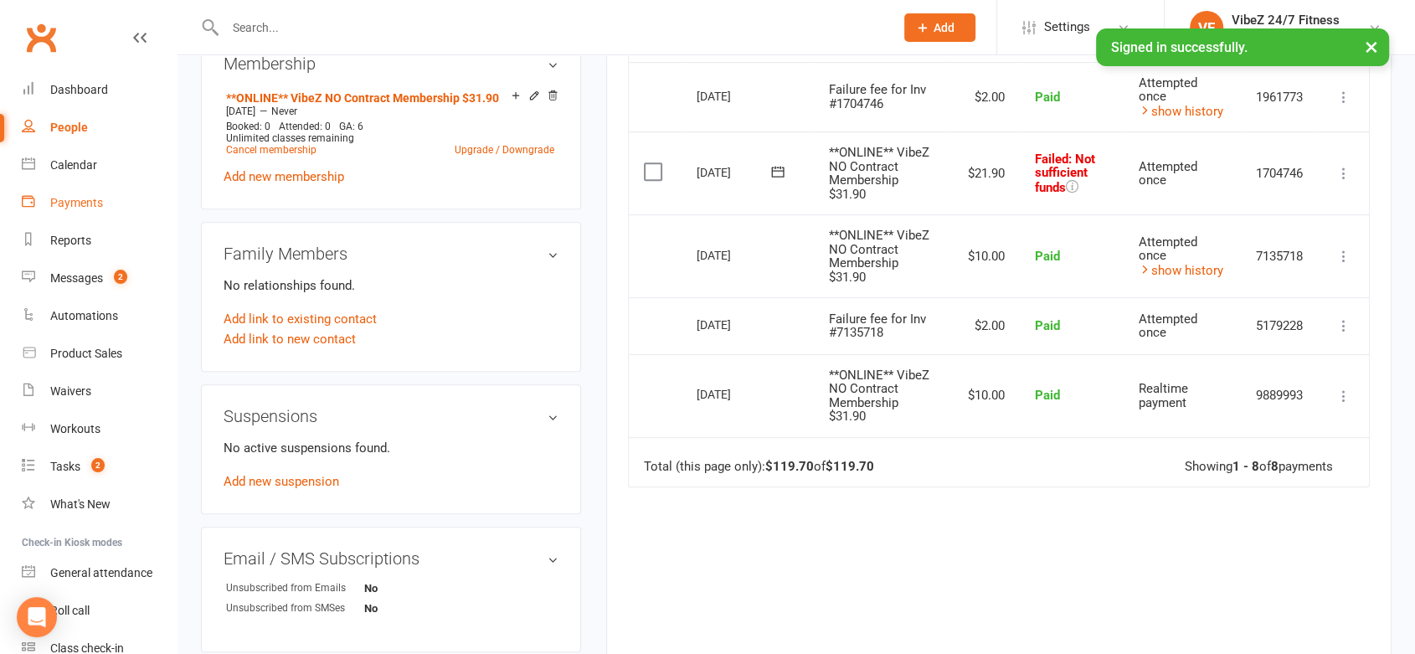
click at [75, 212] on link "Payments" at bounding box center [99, 203] width 155 height 38
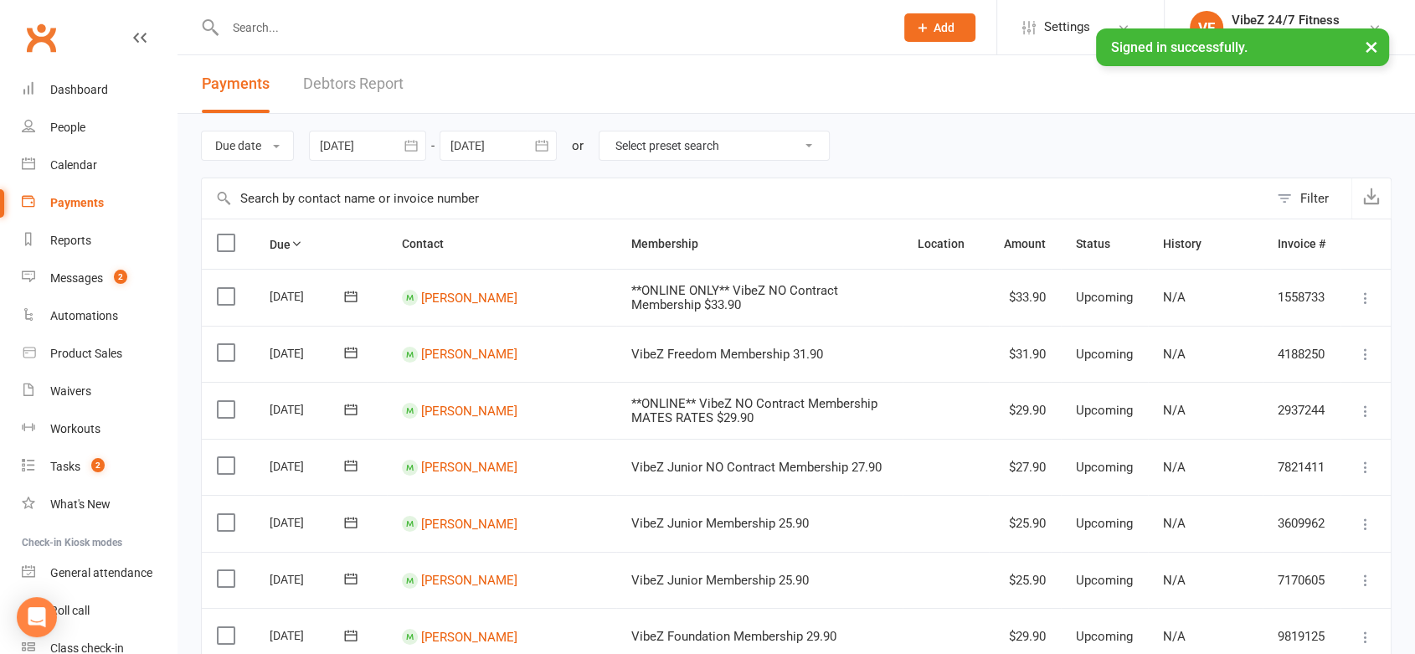
click at [331, 63] on link "Debtors Report" at bounding box center [353, 84] width 101 height 58
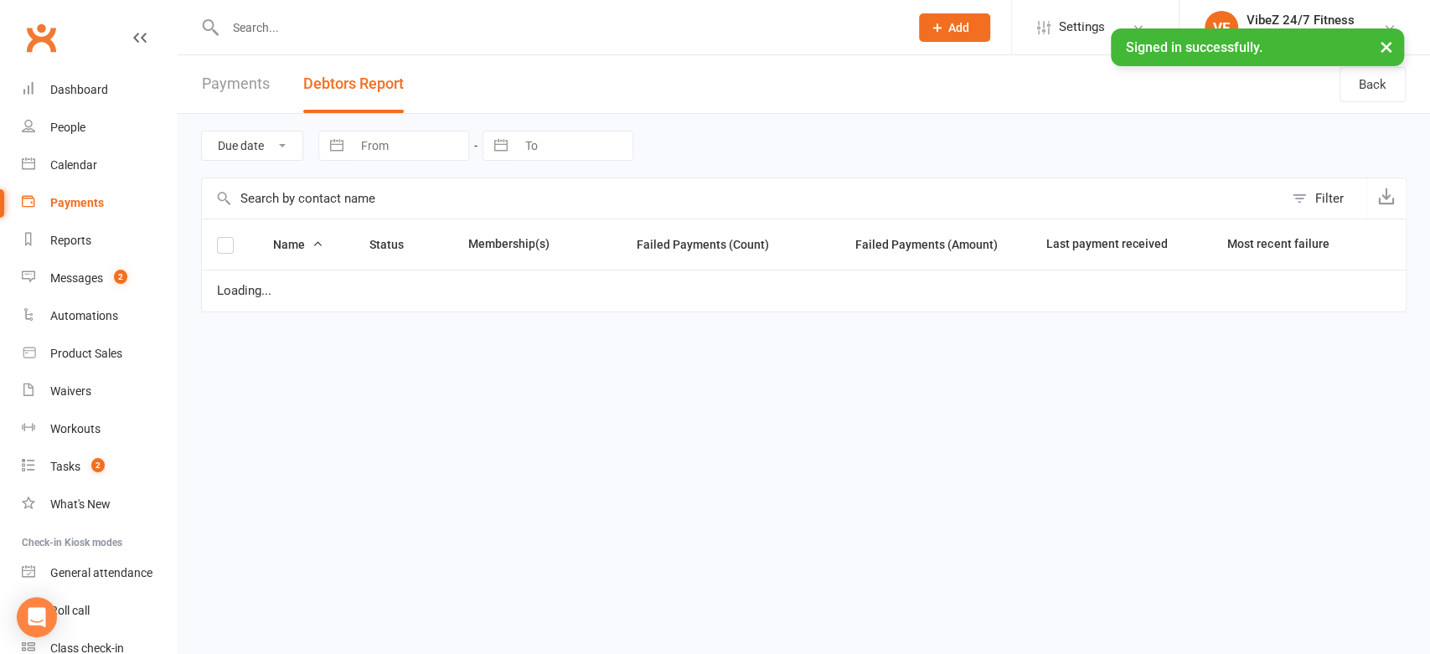
click at [331, 75] on button "Debtors Report" at bounding box center [353, 84] width 101 height 58
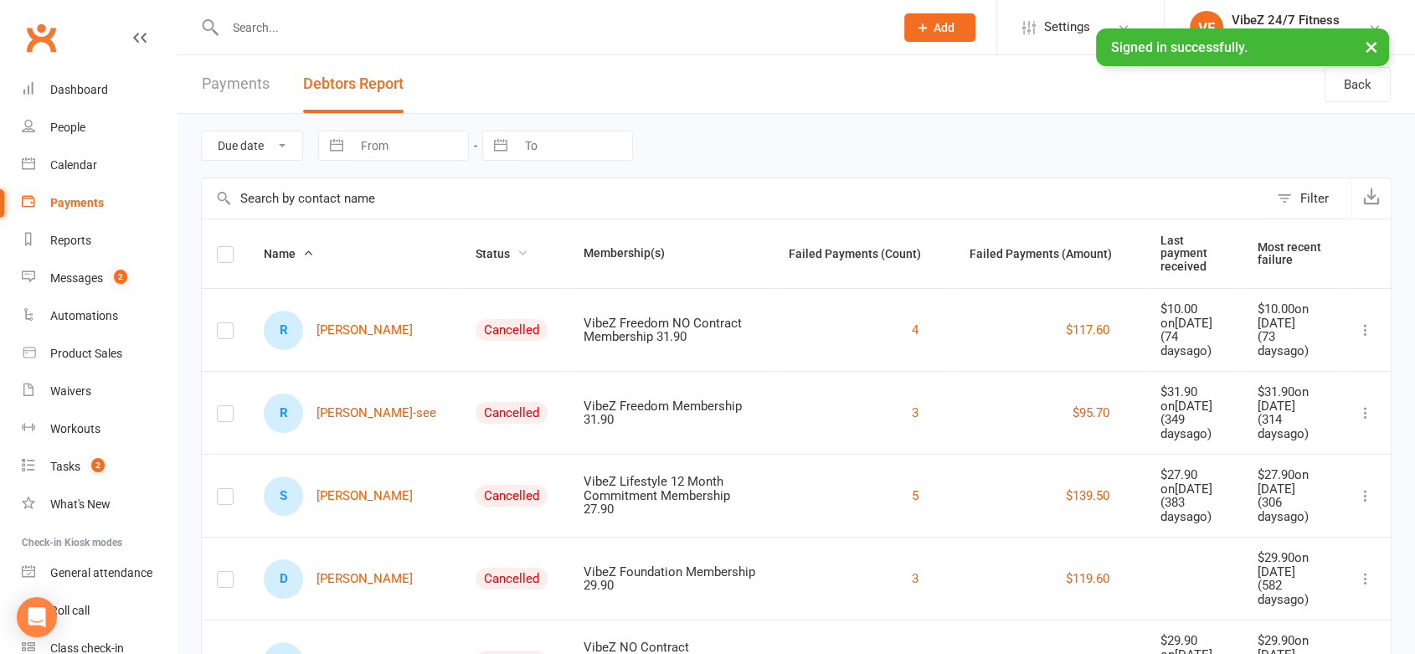
click at [476, 248] on span "Status" at bounding box center [502, 253] width 53 height 13
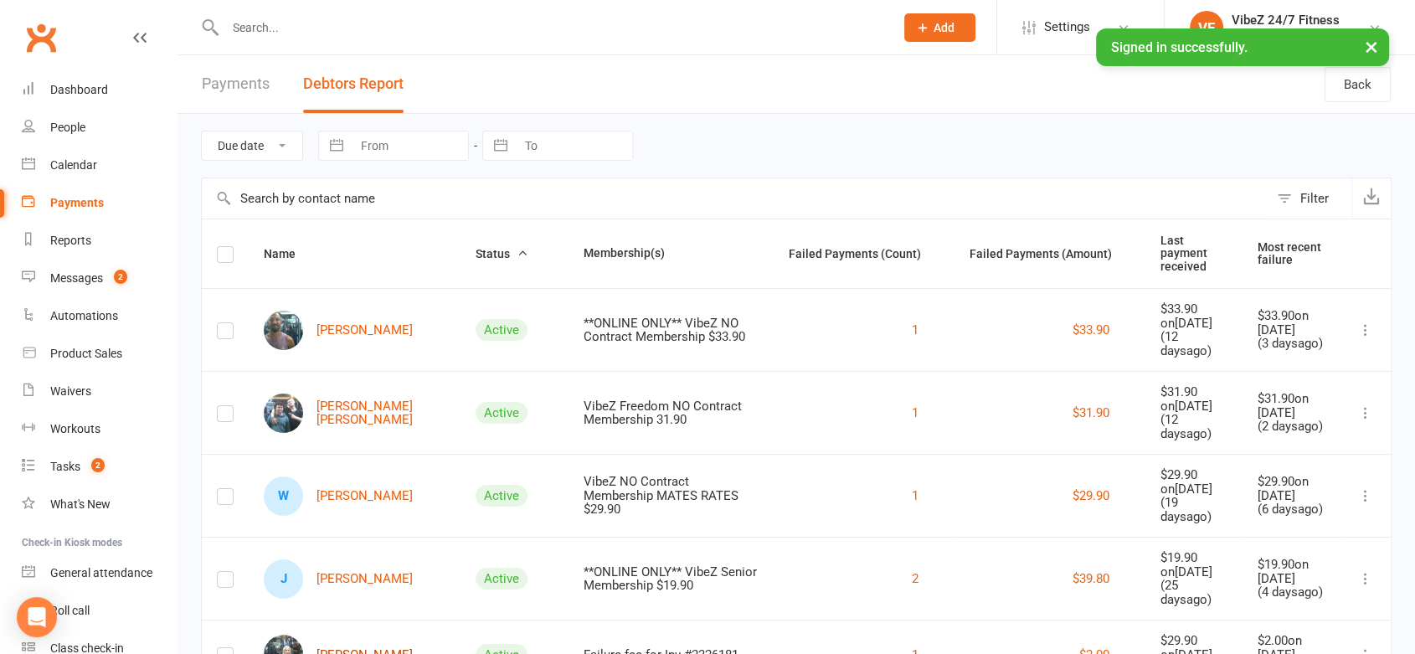
click at [328, 639] on link "[PERSON_NAME]" at bounding box center [338, 654] width 149 height 39
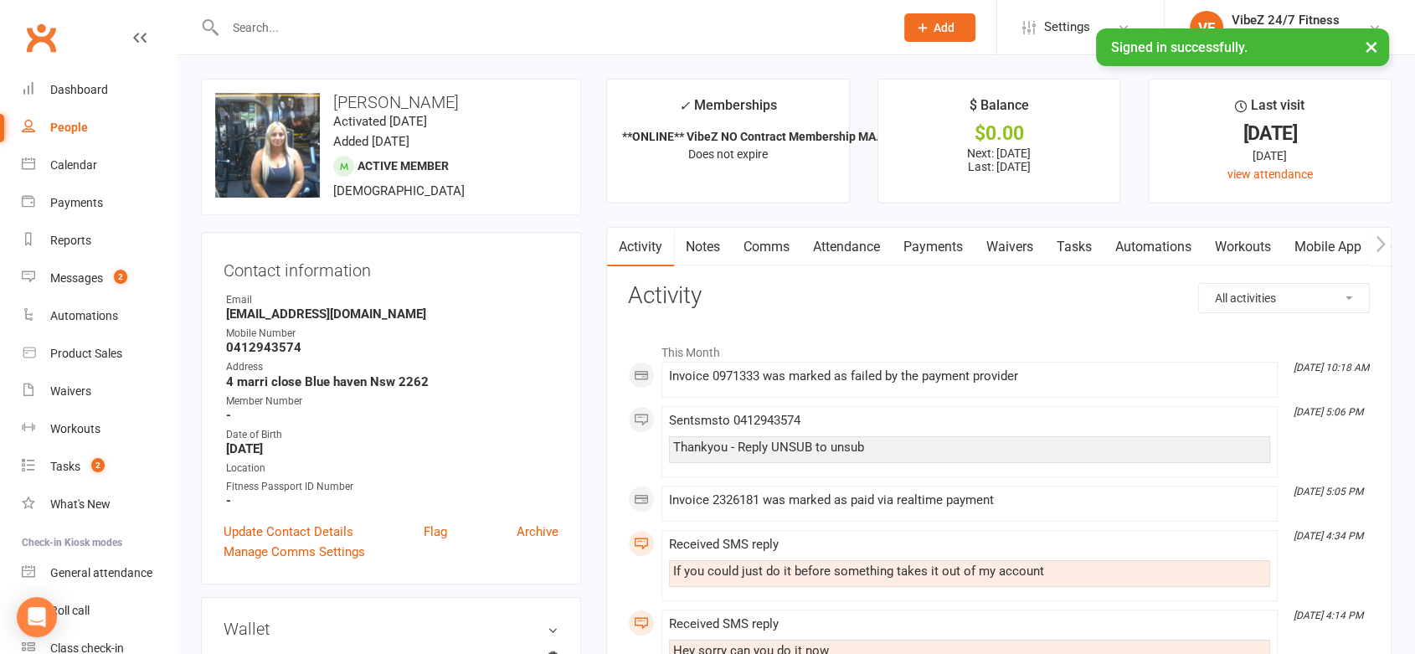
click at [902, 233] on link "Payments" at bounding box center [933, 247] width 83 height 39
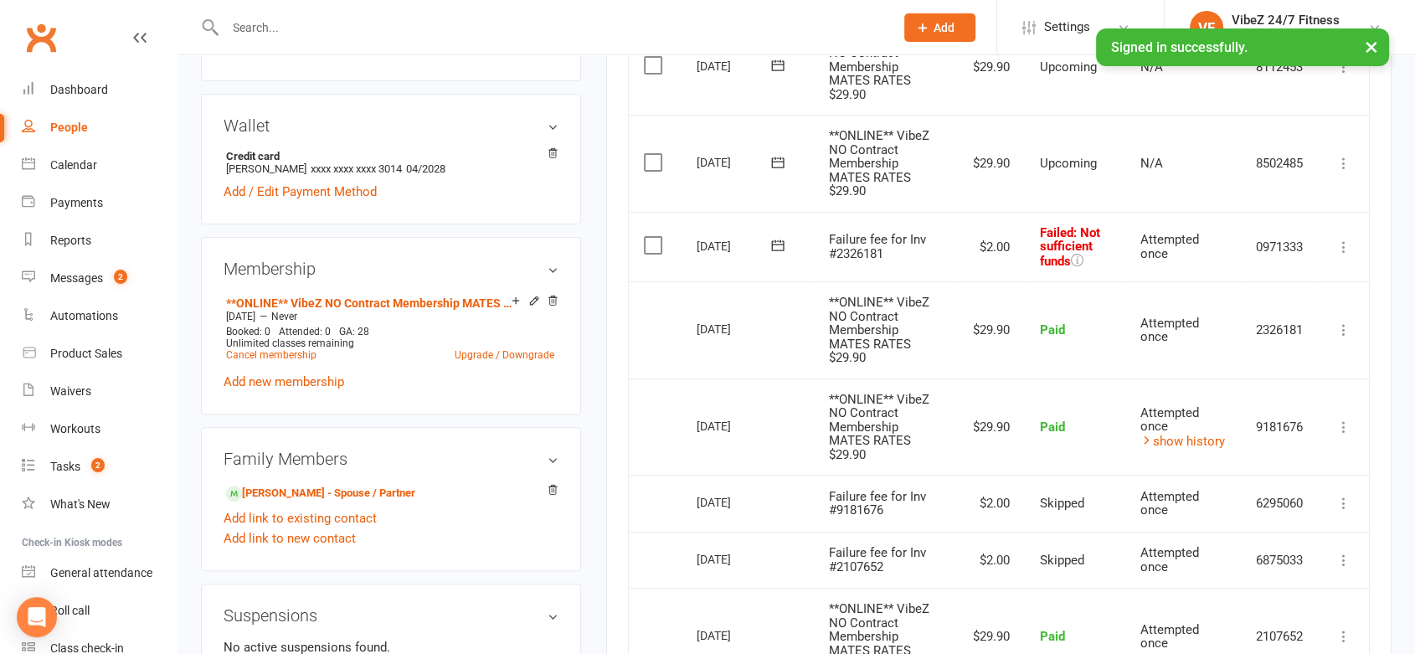
scroll to position [564, 0]
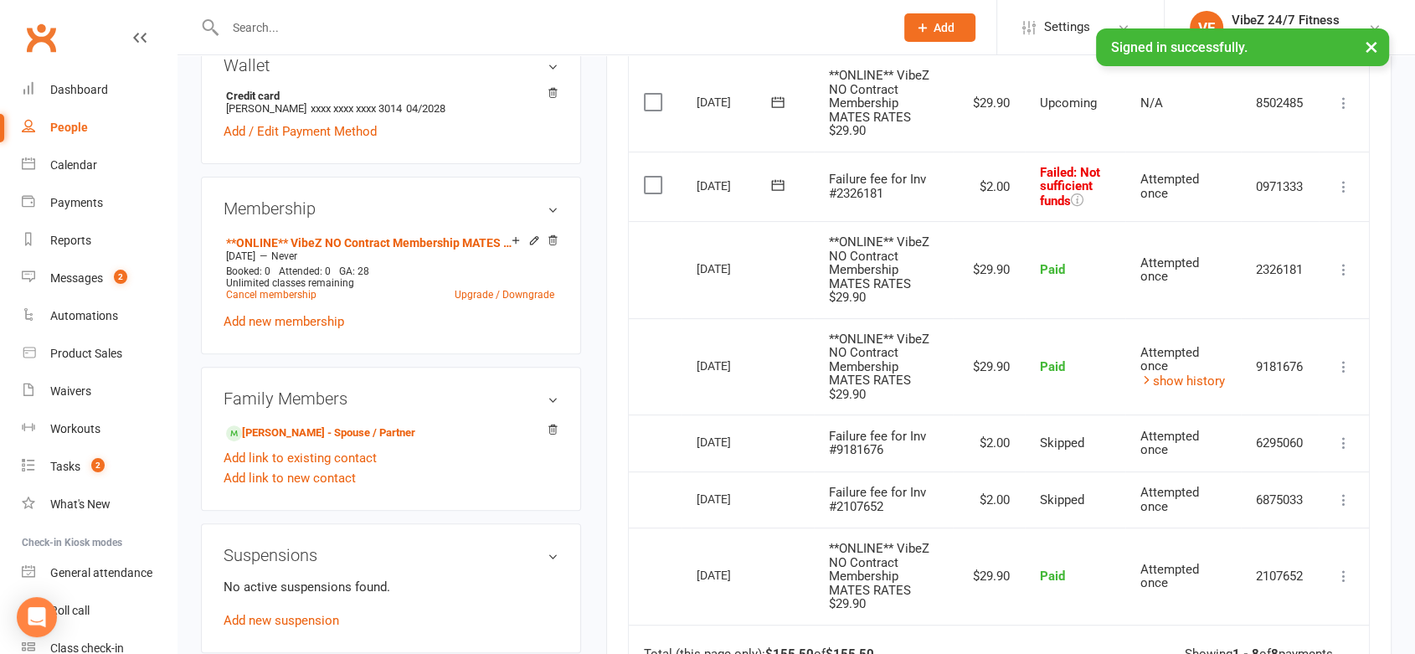
click at [1343, 185] on icon at bounding box center [1344, 186] width 17 height 17
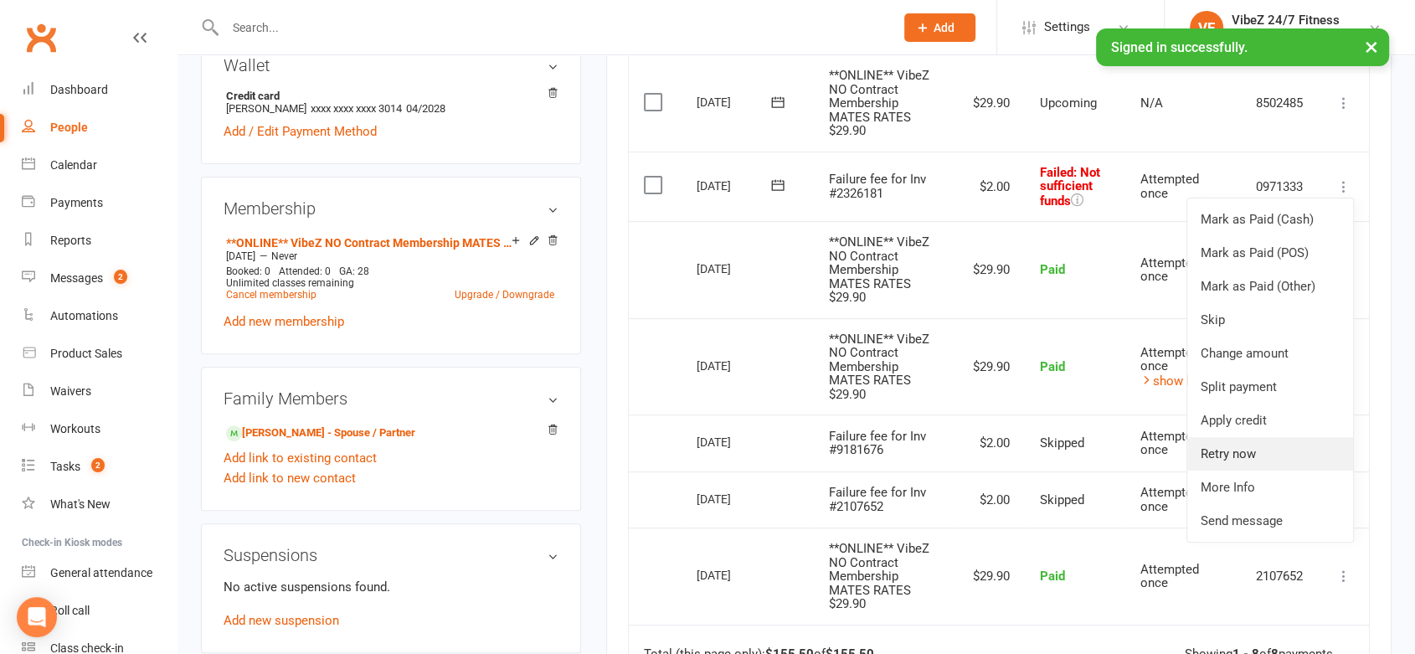
click at [1234, 451] on link "Retry now" at bounding box center [1271, 454] width 166 height 34
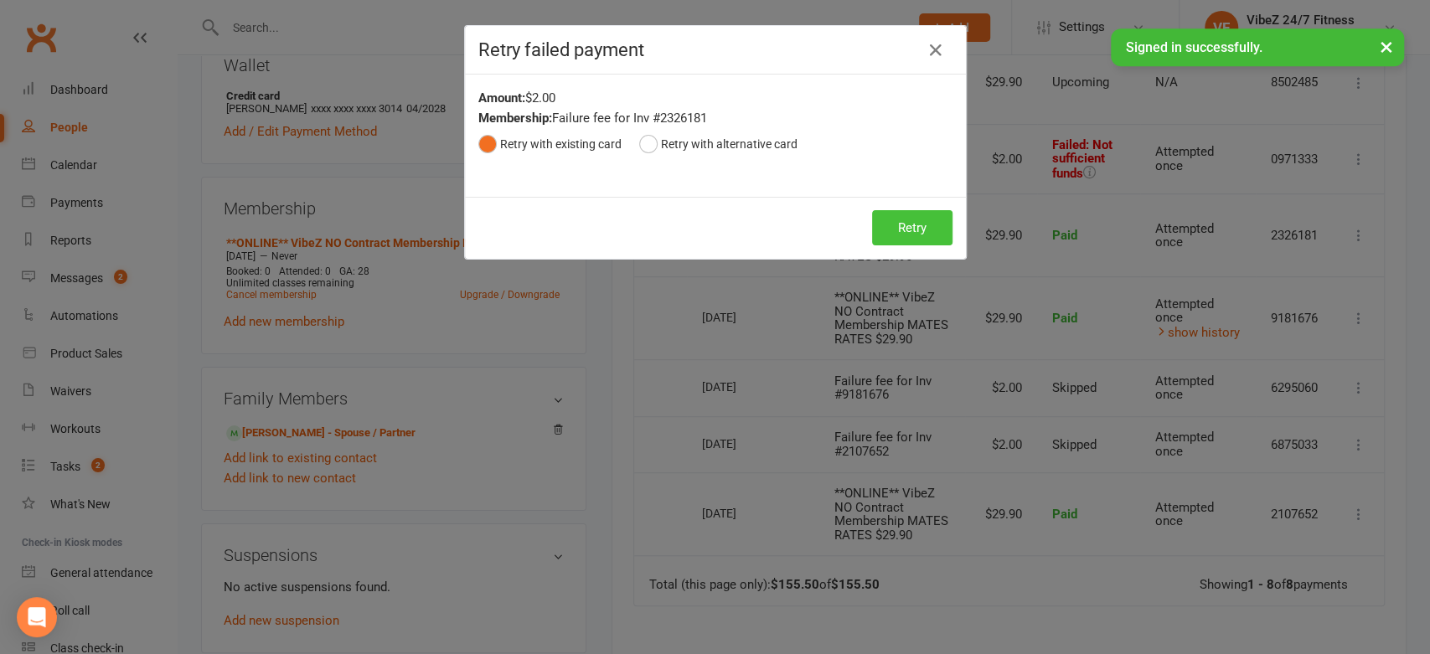
click at [911, 235] on button "Retry" at bounding box center [912, 227] width 80 height 35
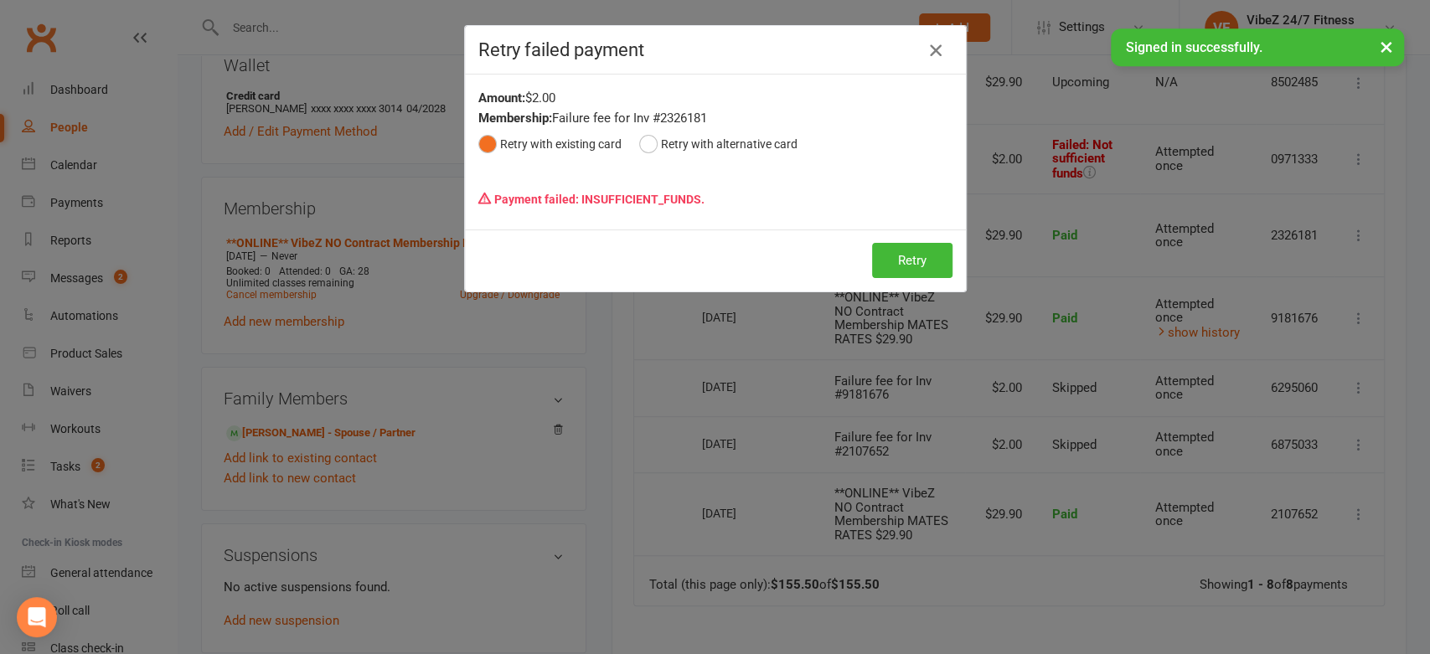
click at [929, 43] on icon "button" at bounding box center [936, 50] width 20 height 20
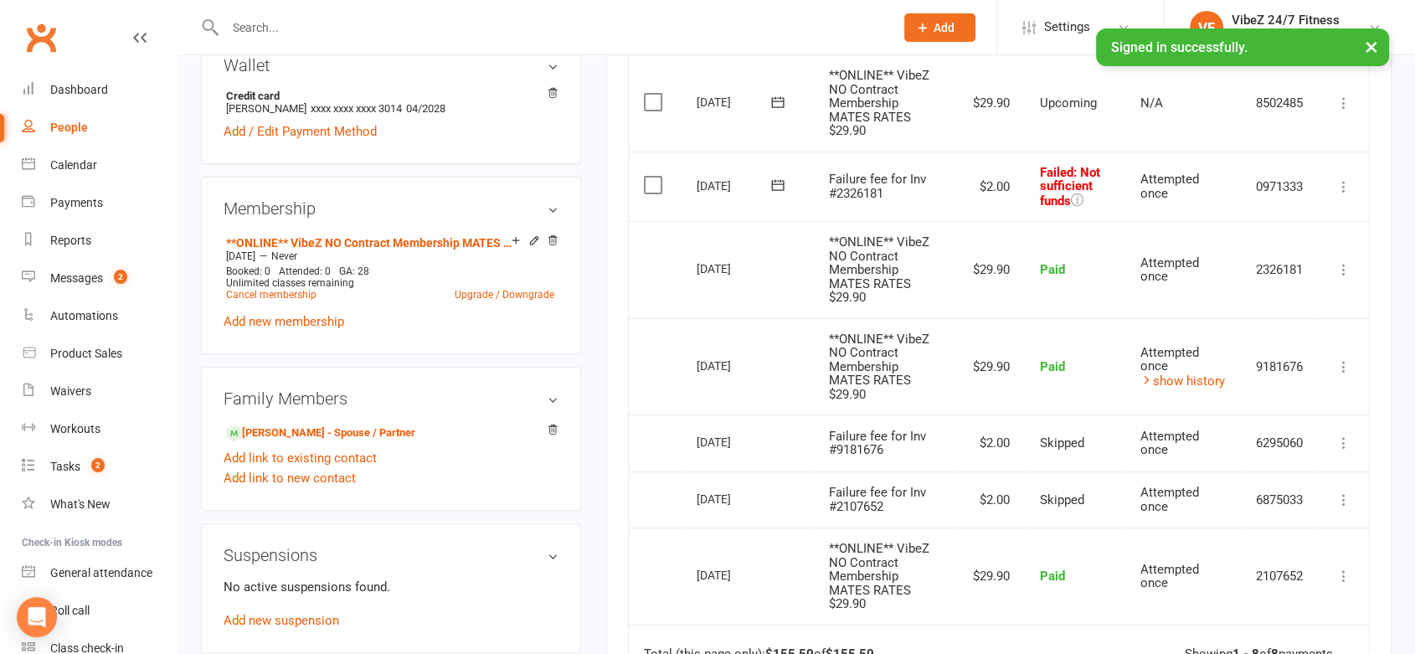
click at [1348, 183] on icon at bounding box center [1344, 186] width 17 height 17
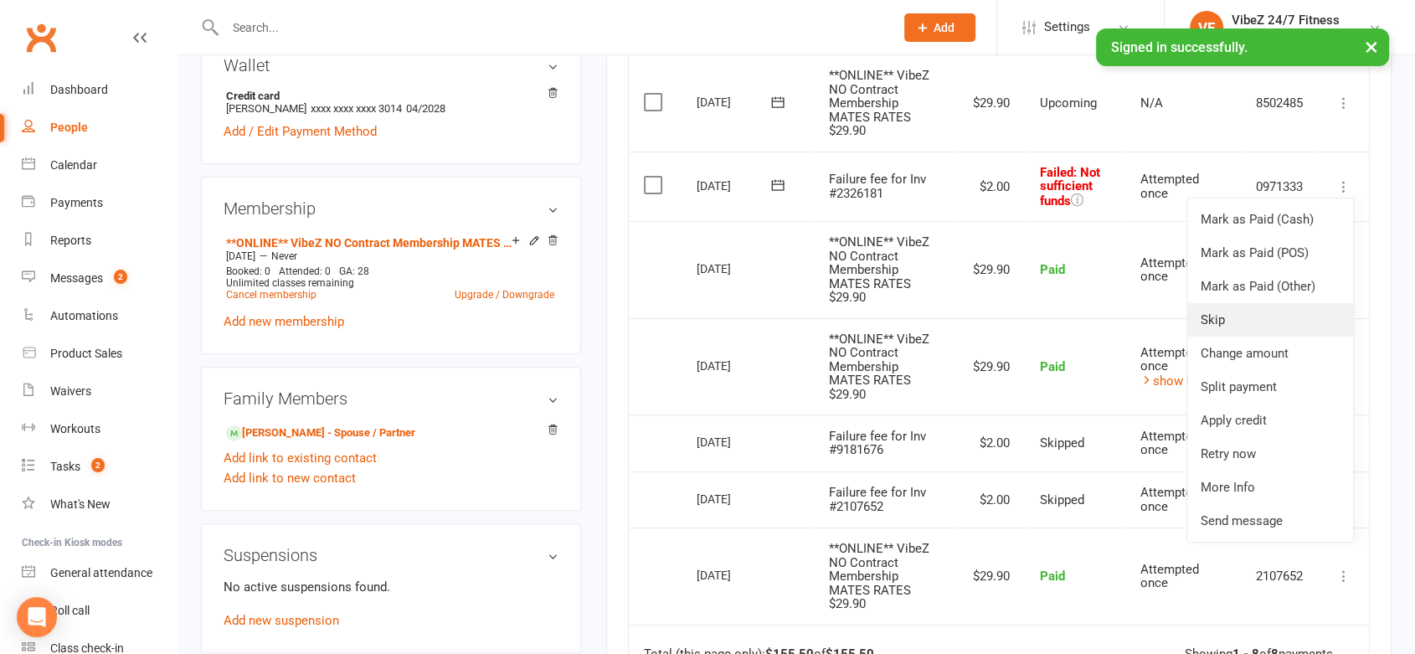
click at [1251, 322] on link "Skip" at bounding box center [1271, 320] width 166 height 34
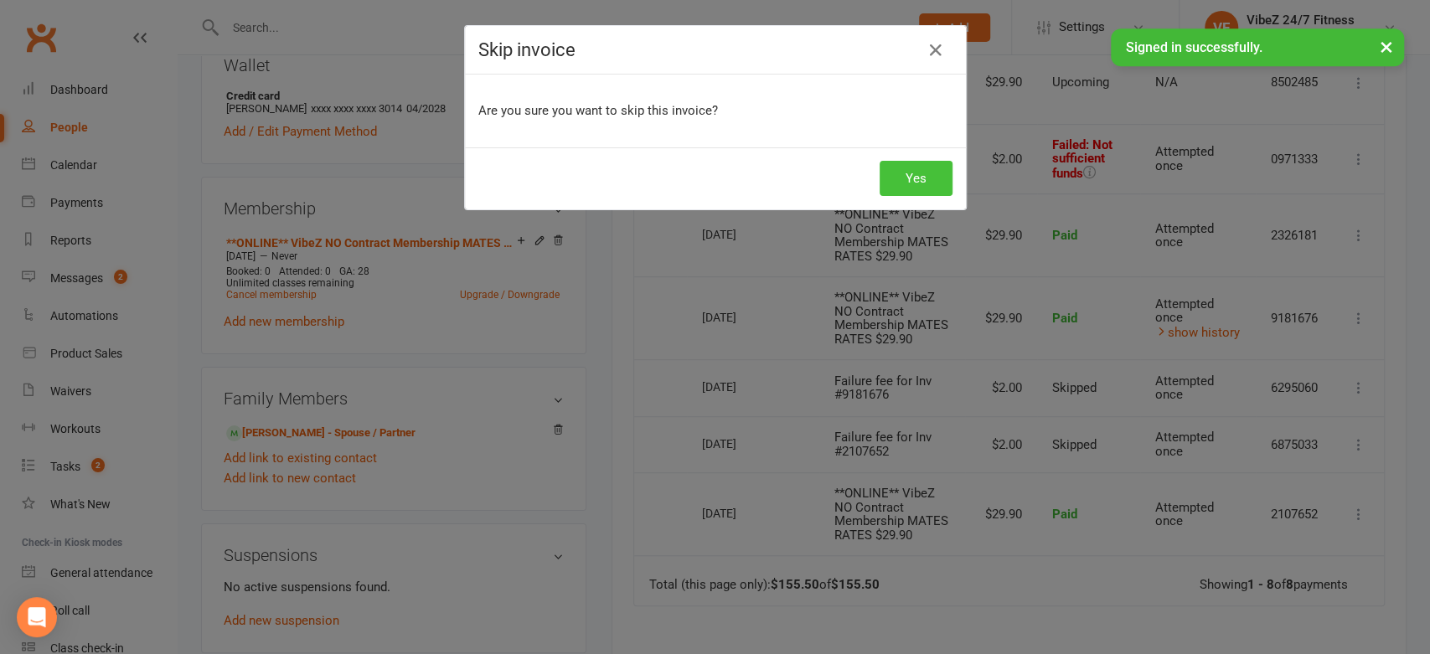
click at [915, 188] on button "Yes" at bounding box center [915, 178] width 73 height 35
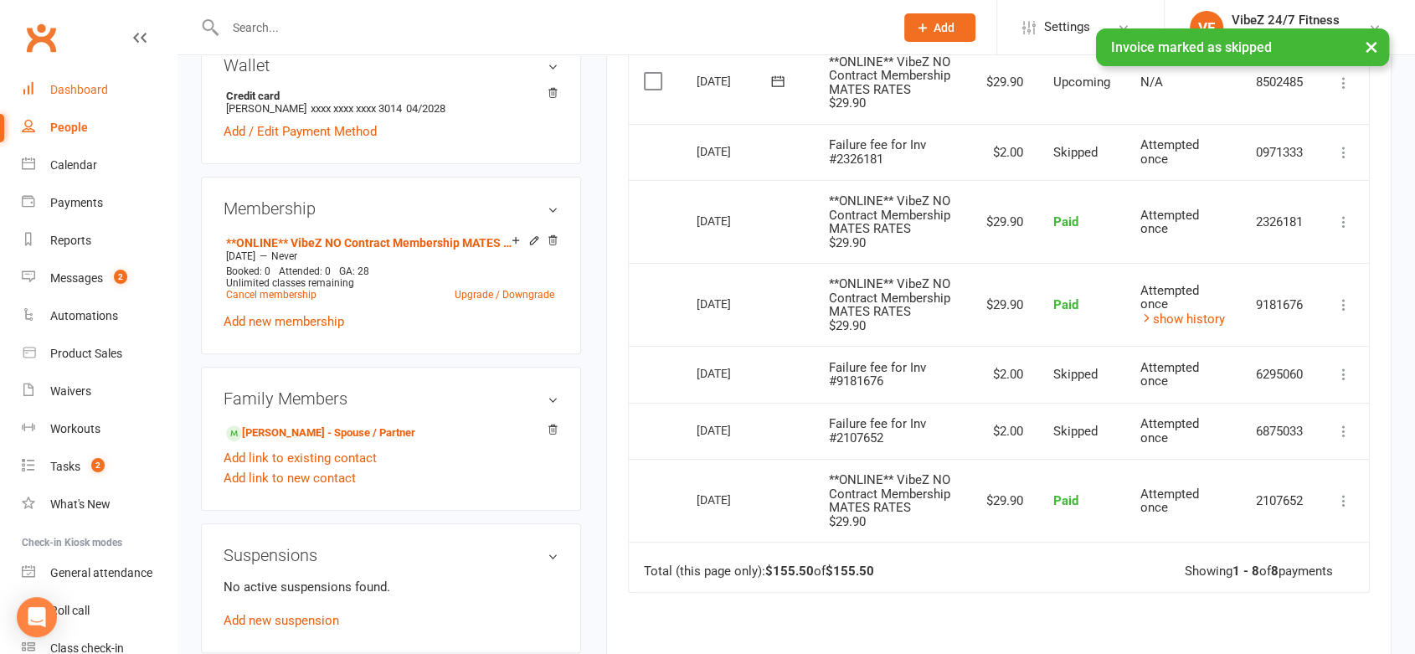
click at [85, 80] on link "Dashboard" at bounding box center [99, 90] width 155 height 38
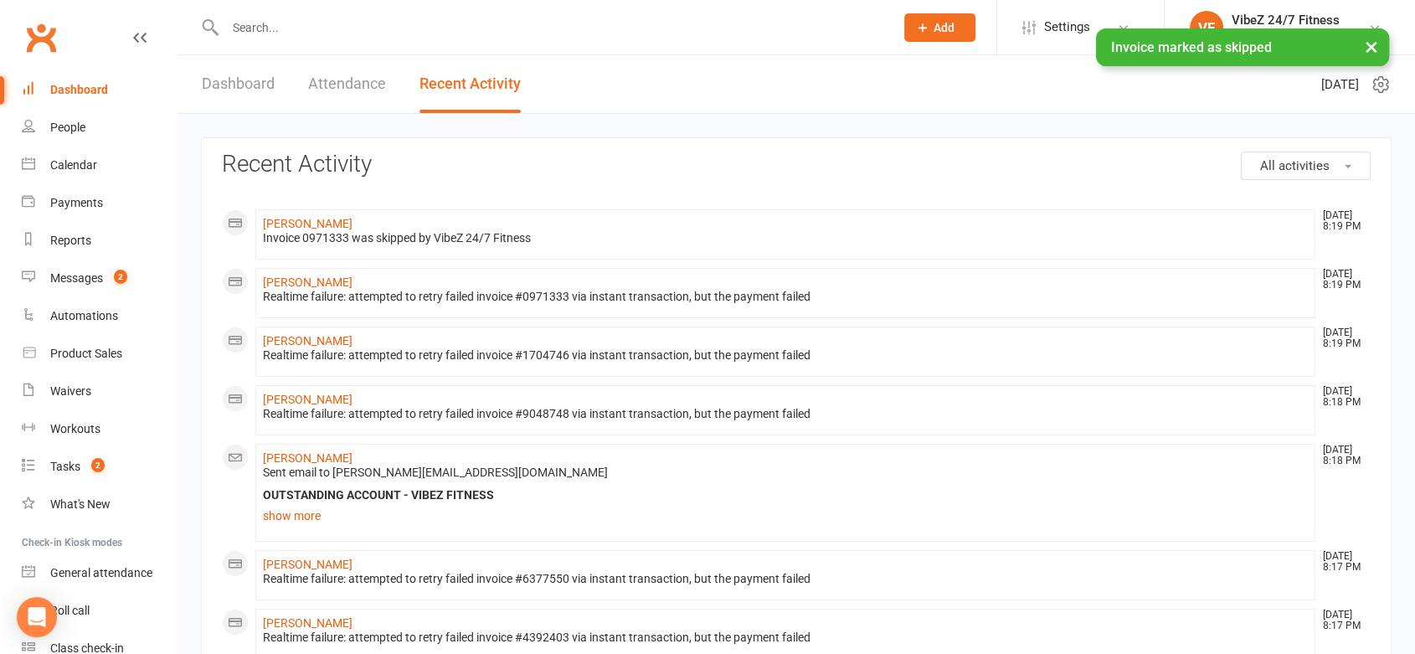
click at [70, 193] on link "Payments" at bounding box center [99, 203] width 155 height 38
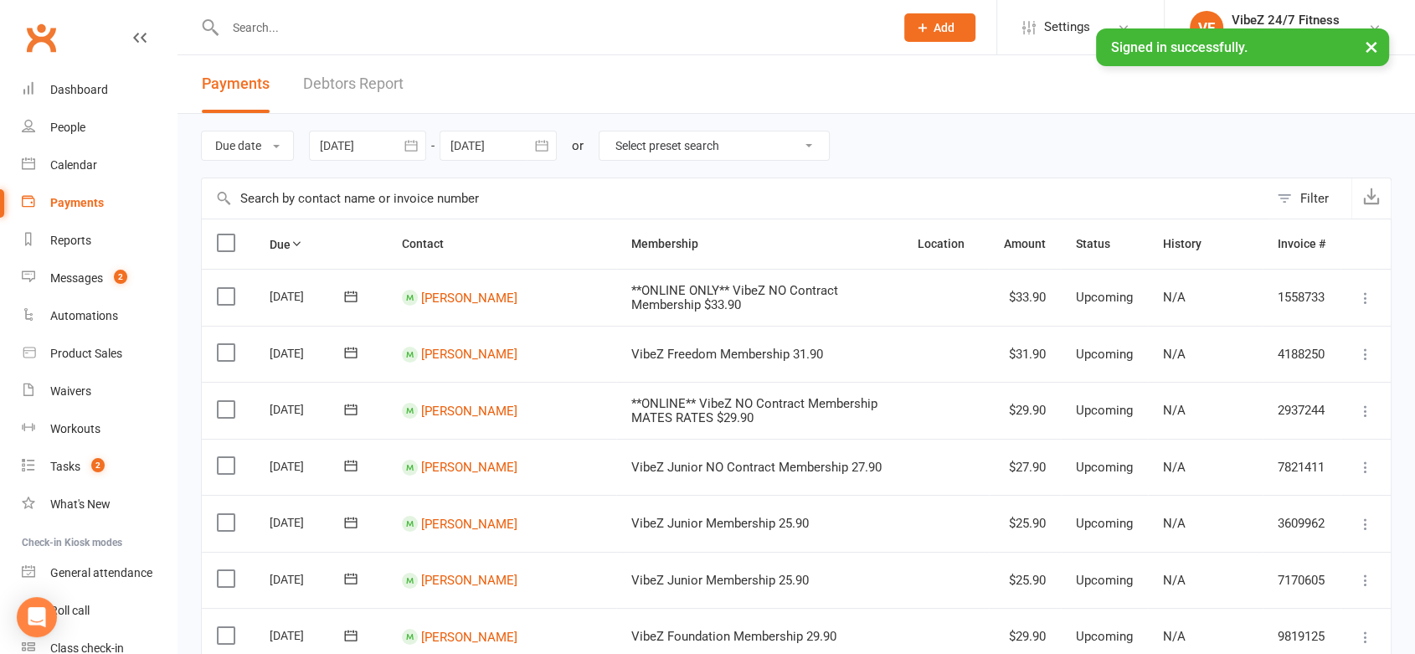
click at [357, 79] on link "Debtors Report" at bounding box center [353, 84] width 101 height 58
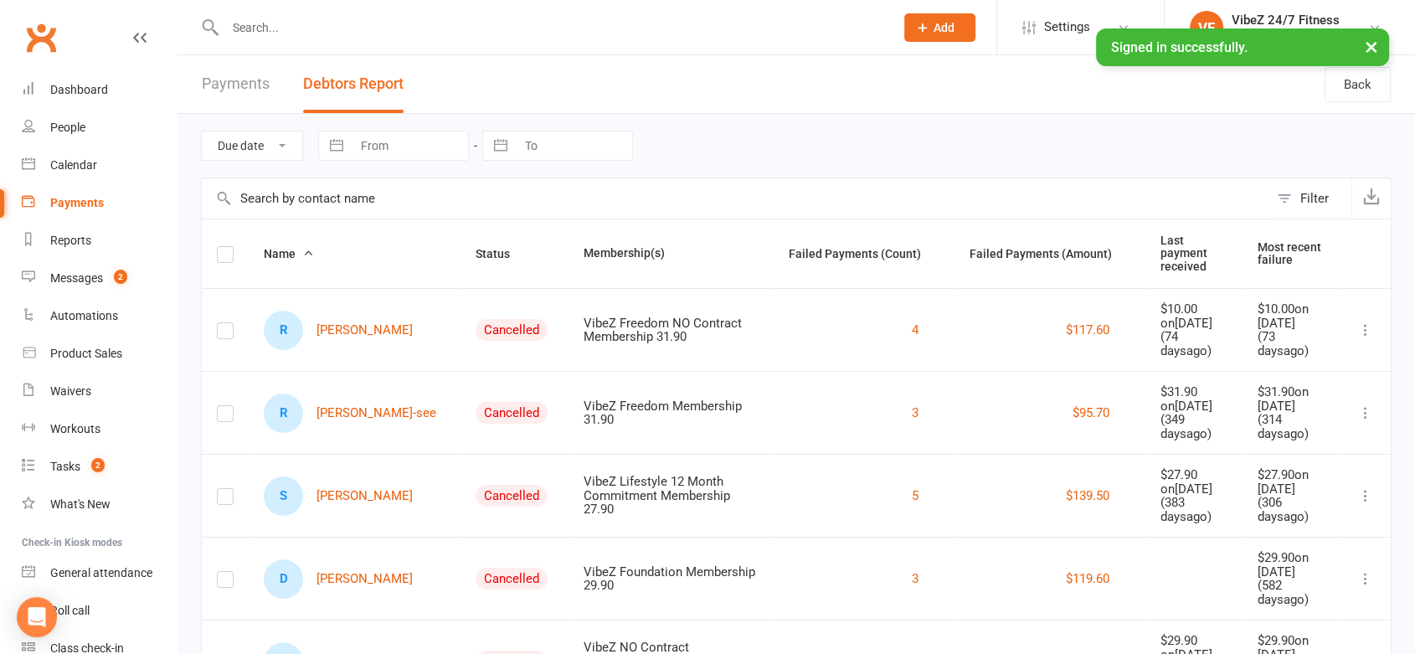
click at [461, 258] on th "Status" at bounding box center [515, 253] width 108 height 69
drag, startPoint x: 451, startPoint y: 251, endPoint x: 678, endPoint y: 260, distance: 227.2
click at [476, 250] on span "Status" at bounding box center [502, 253] width 53 height 13
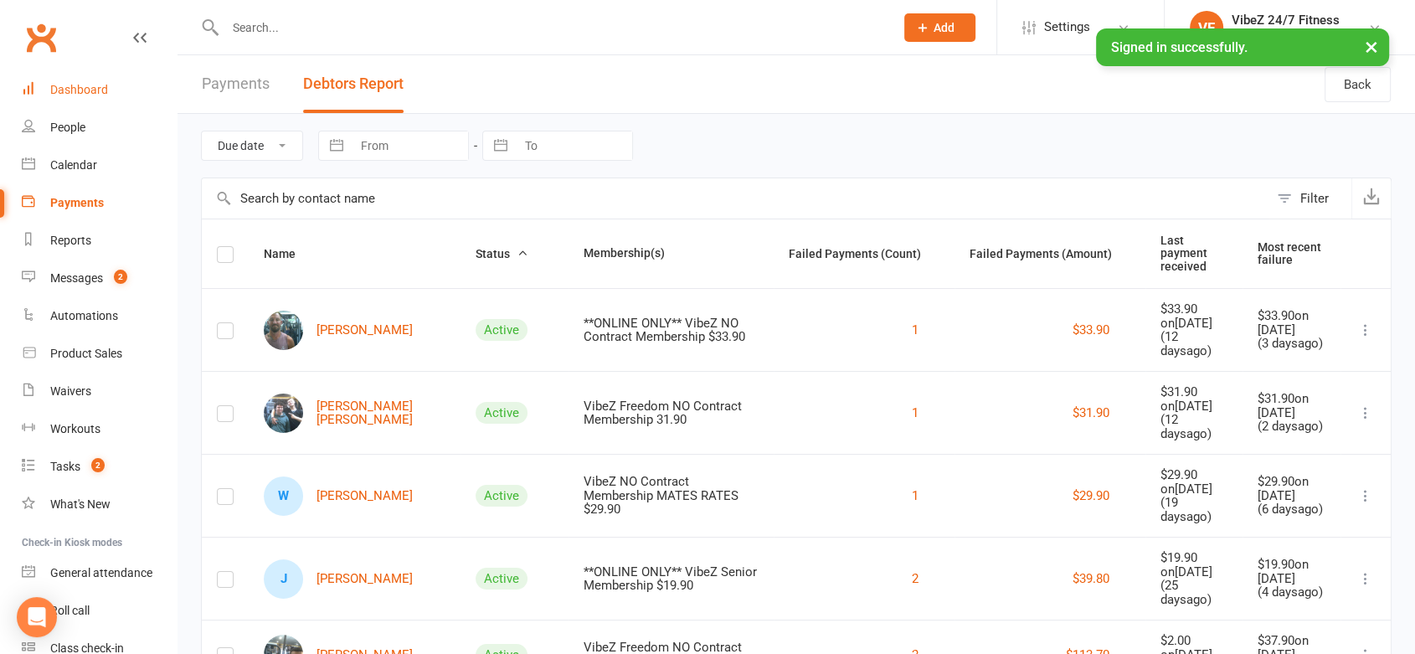
click at [73, 92] on div "Dashboard" at bounding box center [79, 89] width 58 height 13
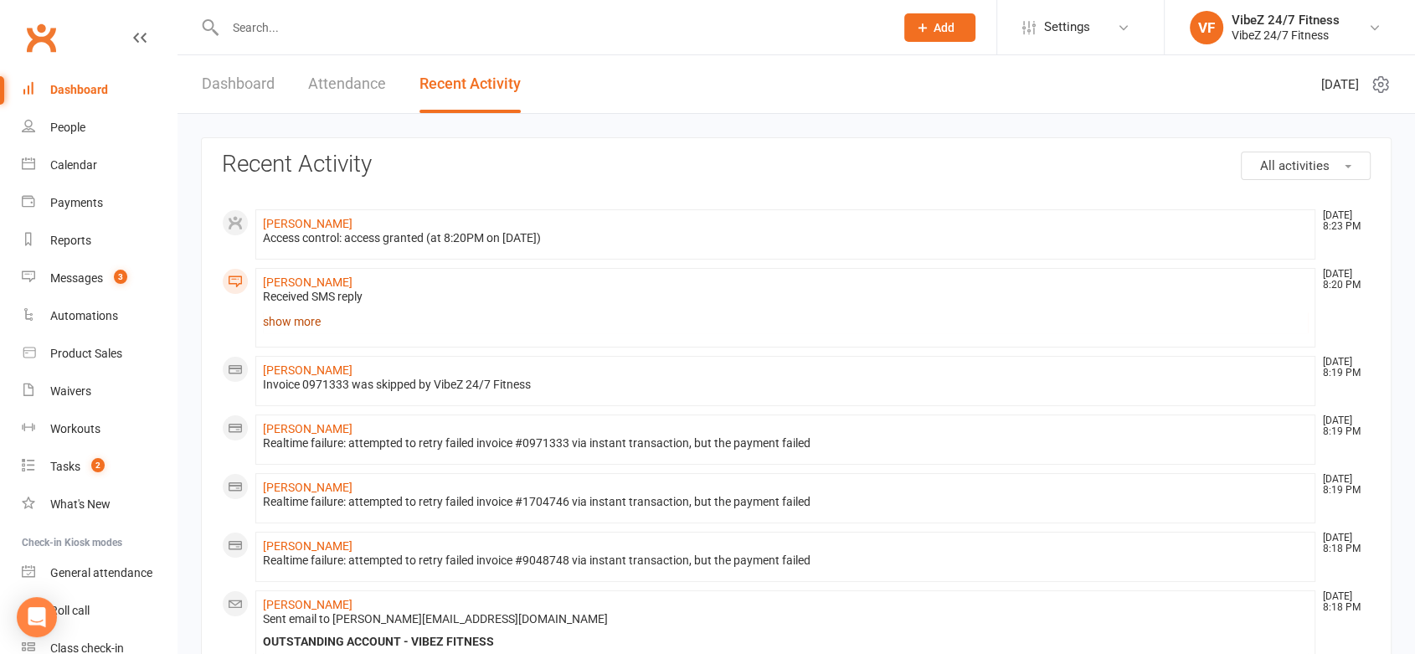
click at [274, 325] on link "show more" at bounding box center [785, 321] width 1045 height 23
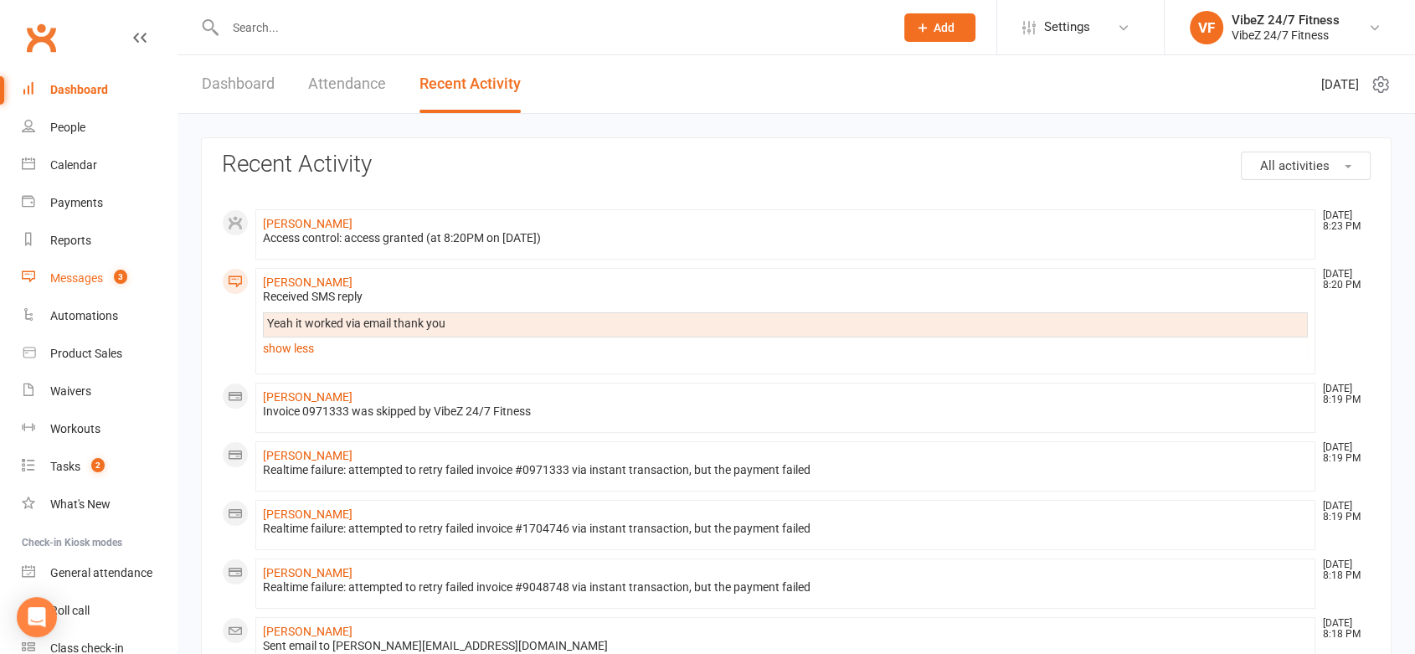
click at [126, 270] on span "3" at bounding box center [120, 277] width 13 height 14
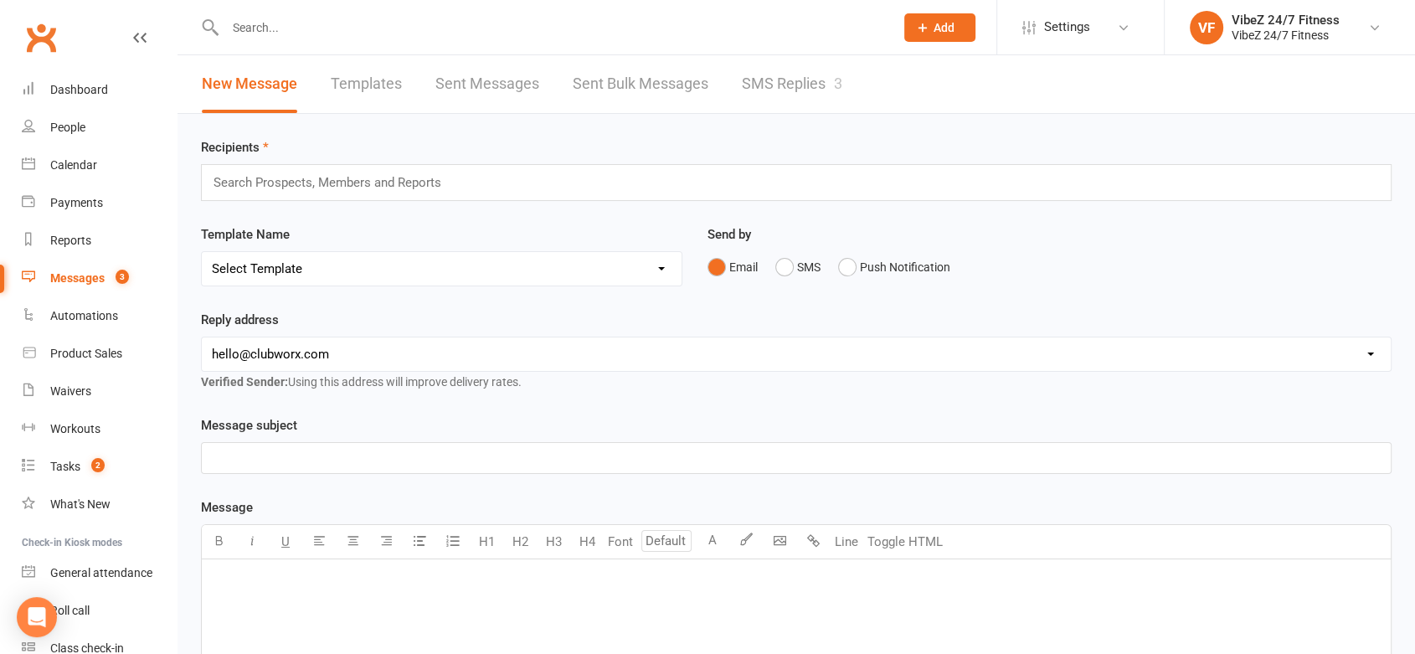
click at [785, 85] on link "SMS Replies 3" at bounding box center [792, 84] width 101 height 58
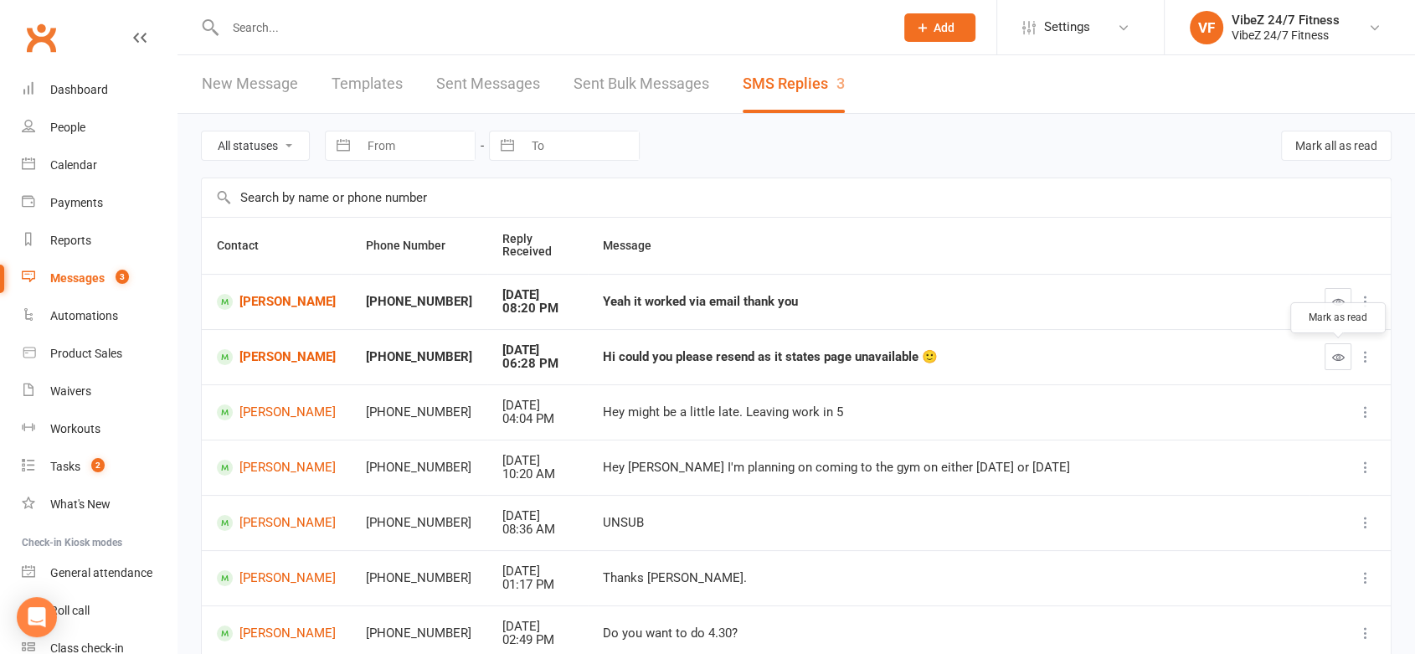
click at [1338, 369] on button "button" at bounding box center [1338, 356] width 27 height 27
click at [1336, 302] on icon "button" at bounding box center [1339, 302] width 13 height 13
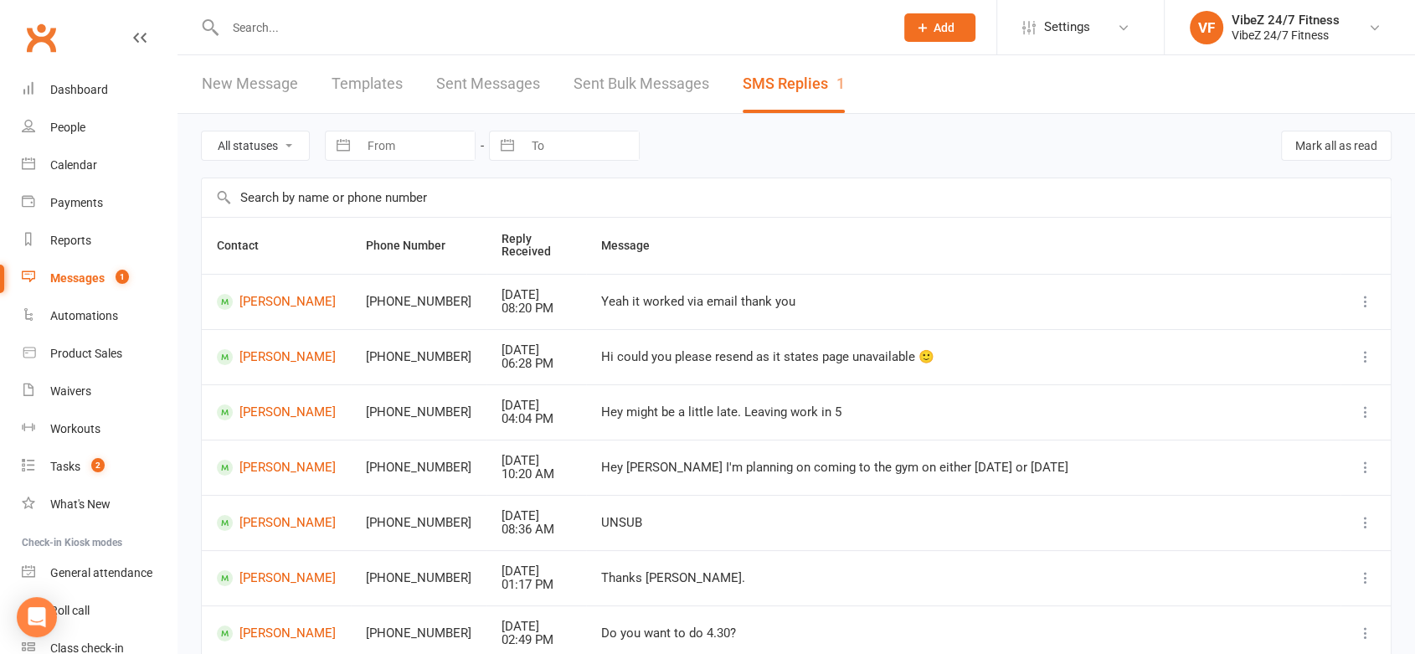
click at [348, 36] on input "text" at bounding box center [551, 27] width 663 height 23
click at [54, 118] on link "People" at bounding box center [99, 128] width 155 height 38
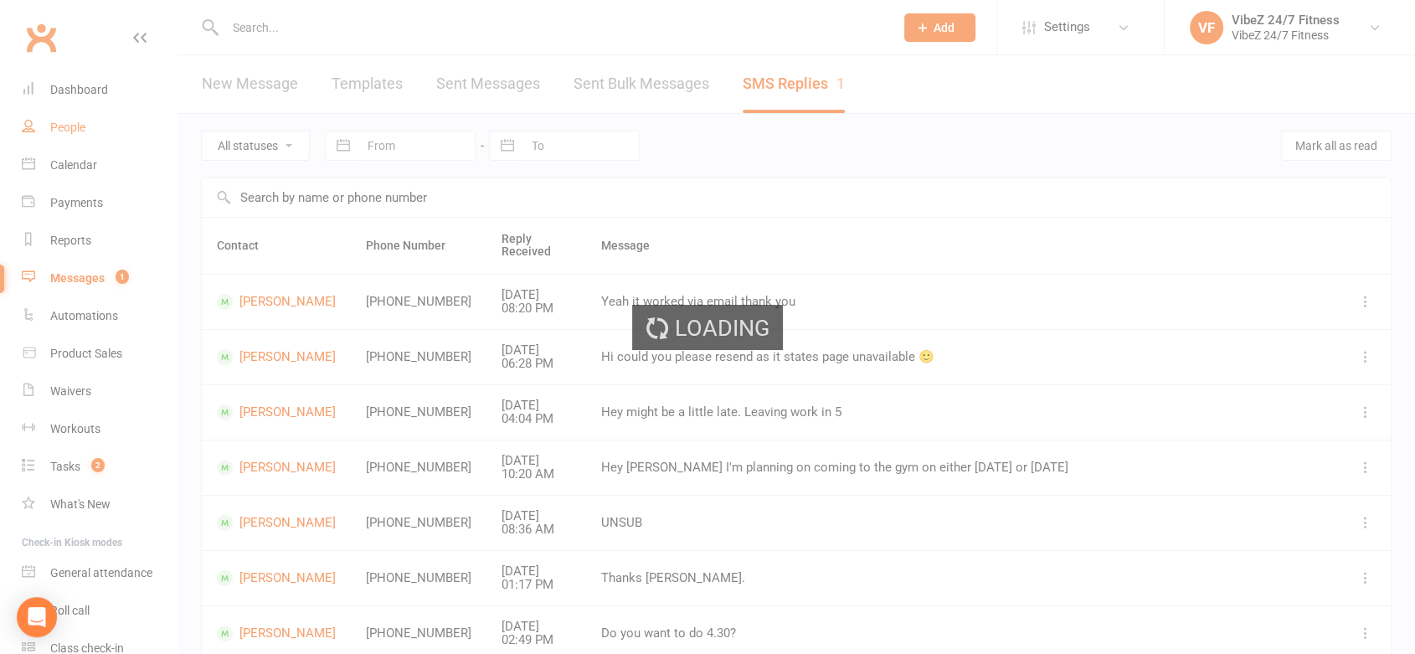
select select "100"
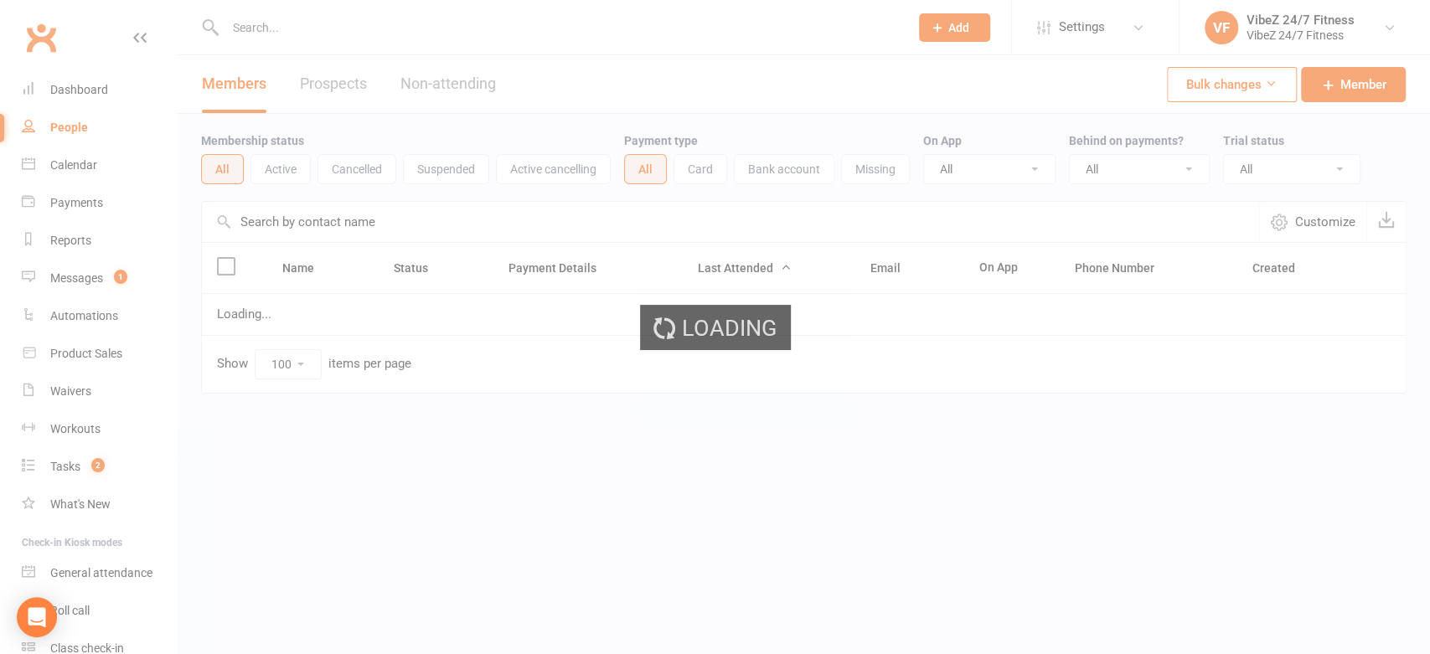
click at [65, 90] on div "Loading" at bounding box center [715, 327] width 1430 height 654
click at [65, 90] on div "Dashboard" at bounding box center [79, 89] width 58 height 13
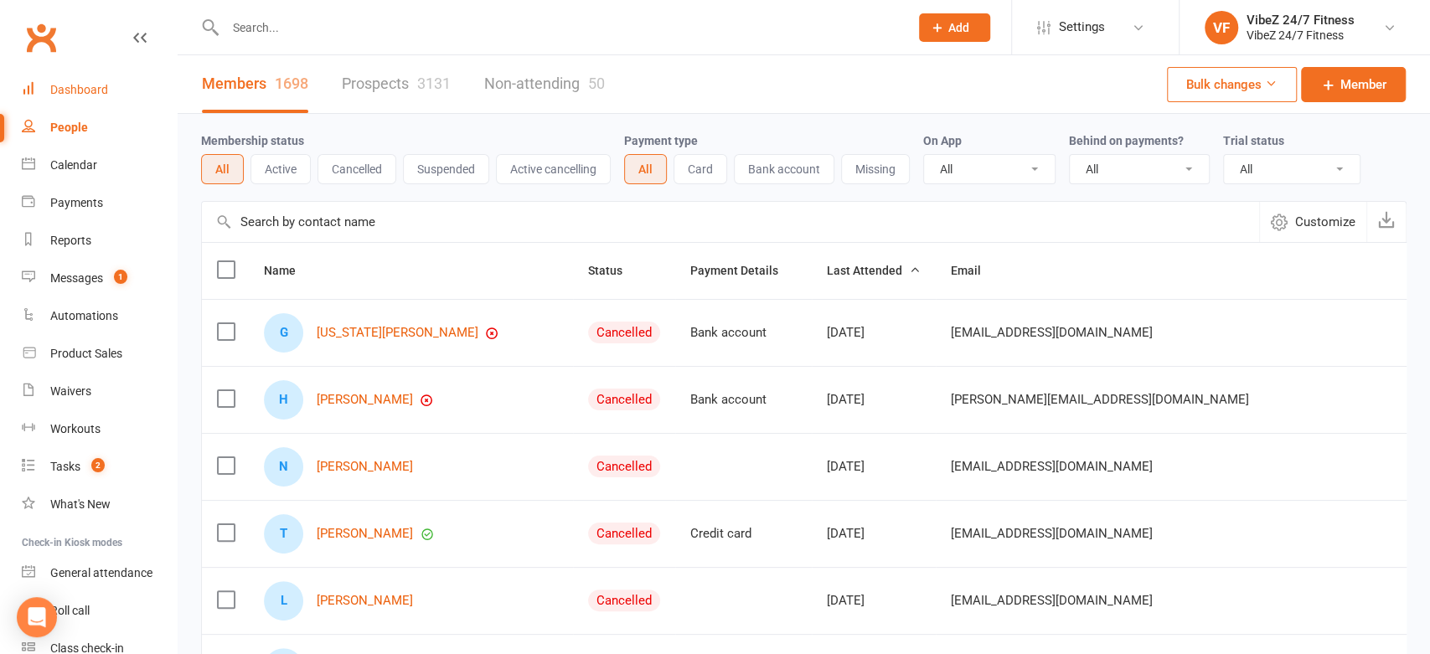
click at [65, 90] on div "Dashboard" at bounding box center [79, 89] width 58 height 13
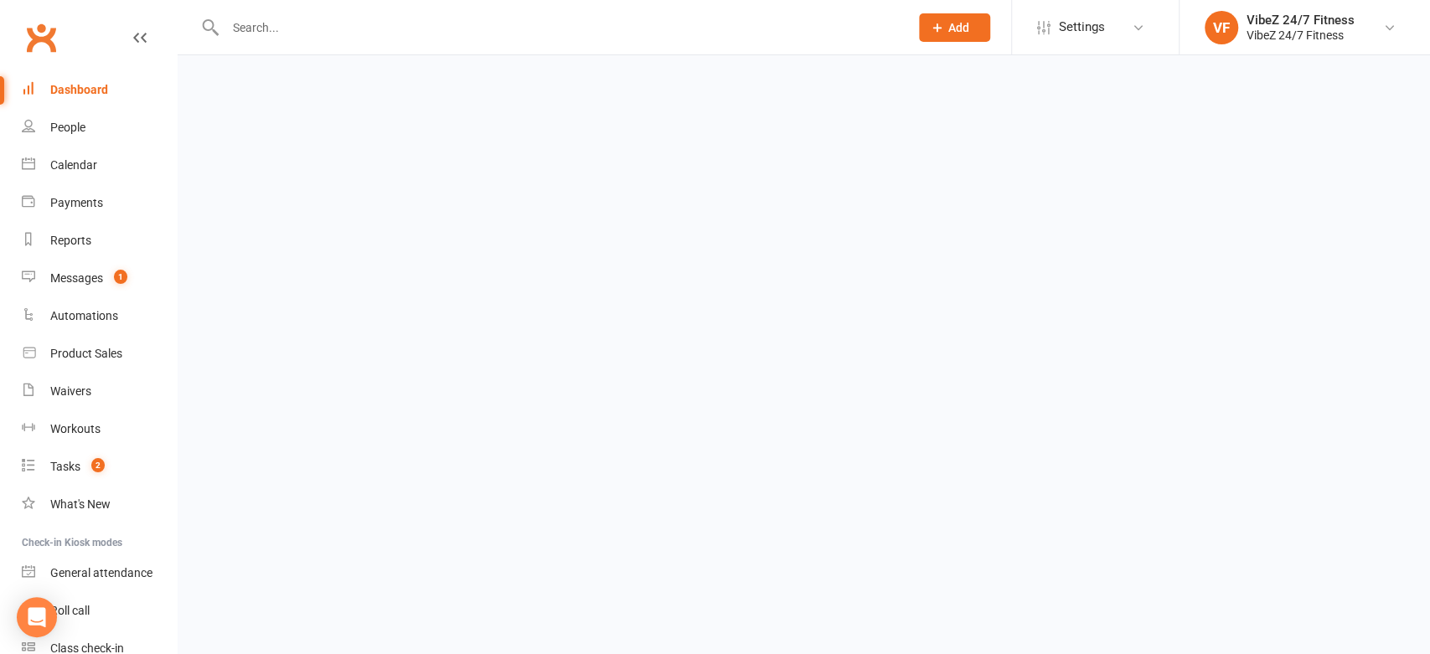
click at [65, 90] on div "Dashboard" at bounding box center [79, 89] width 58 height 13
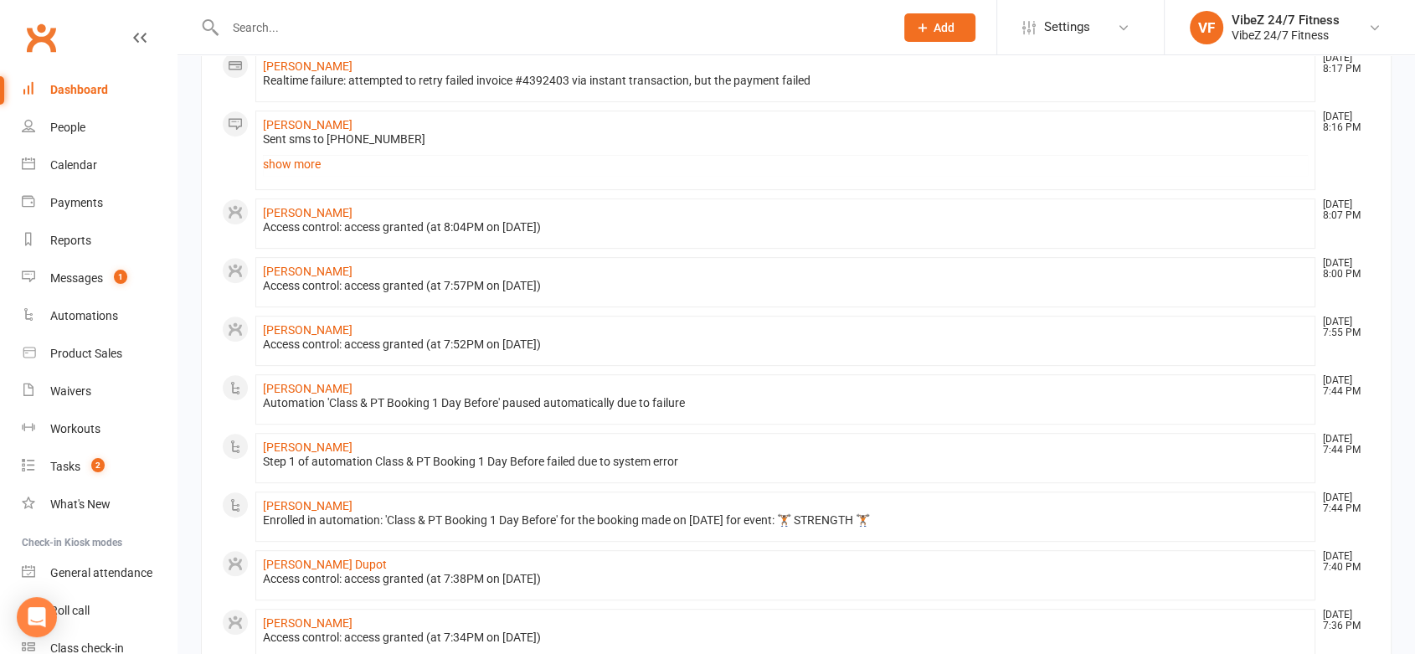
scroll to position [911, 0]
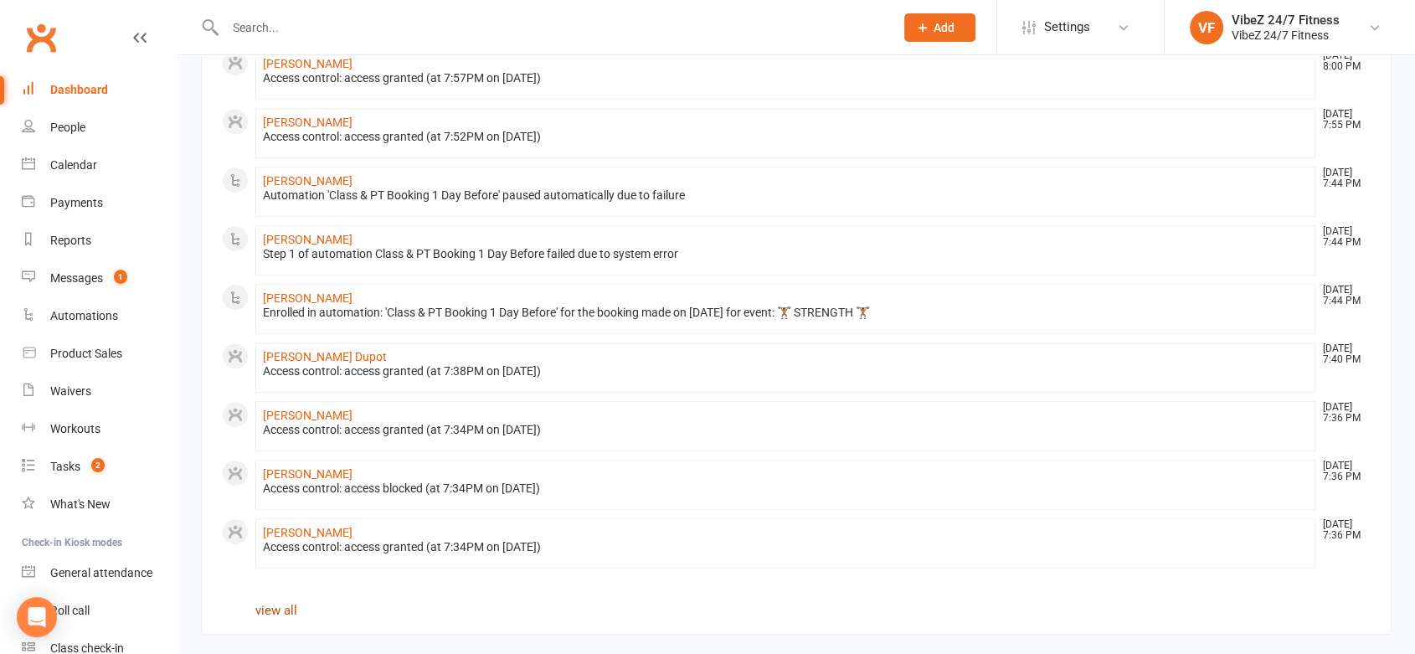
click at [273, 608] on link "view all" at bounding box center [276, 610] width 42 height 15
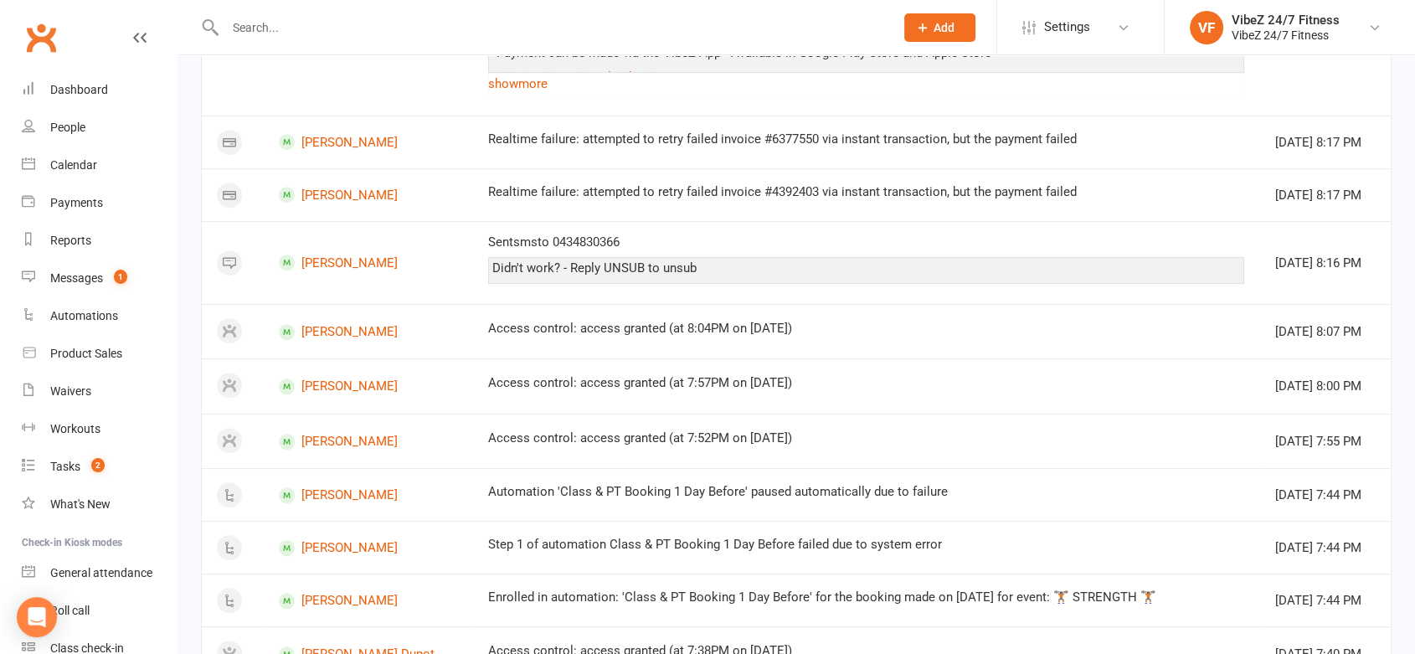
scroll to position [34, 0]
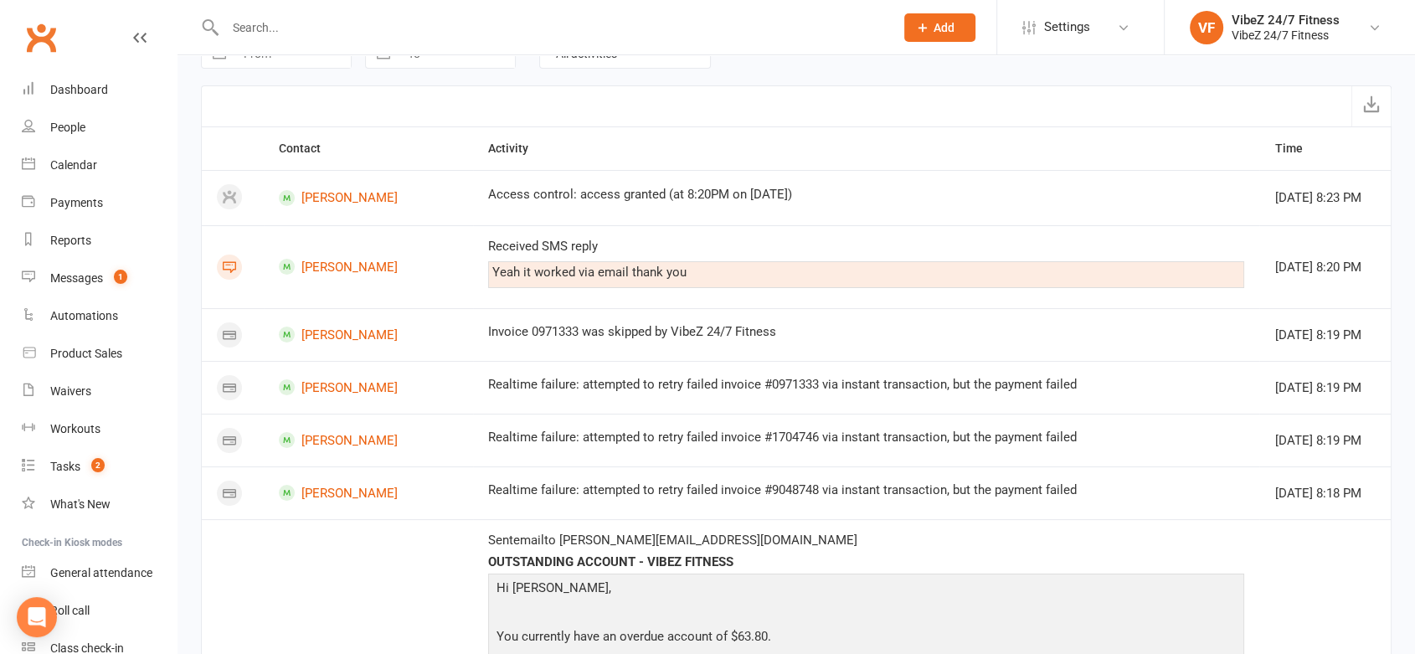
drag, startPoint x: 1403, startPoint y: 140, endPoint x: 1395, endPoint y: 69, distance: 71.7
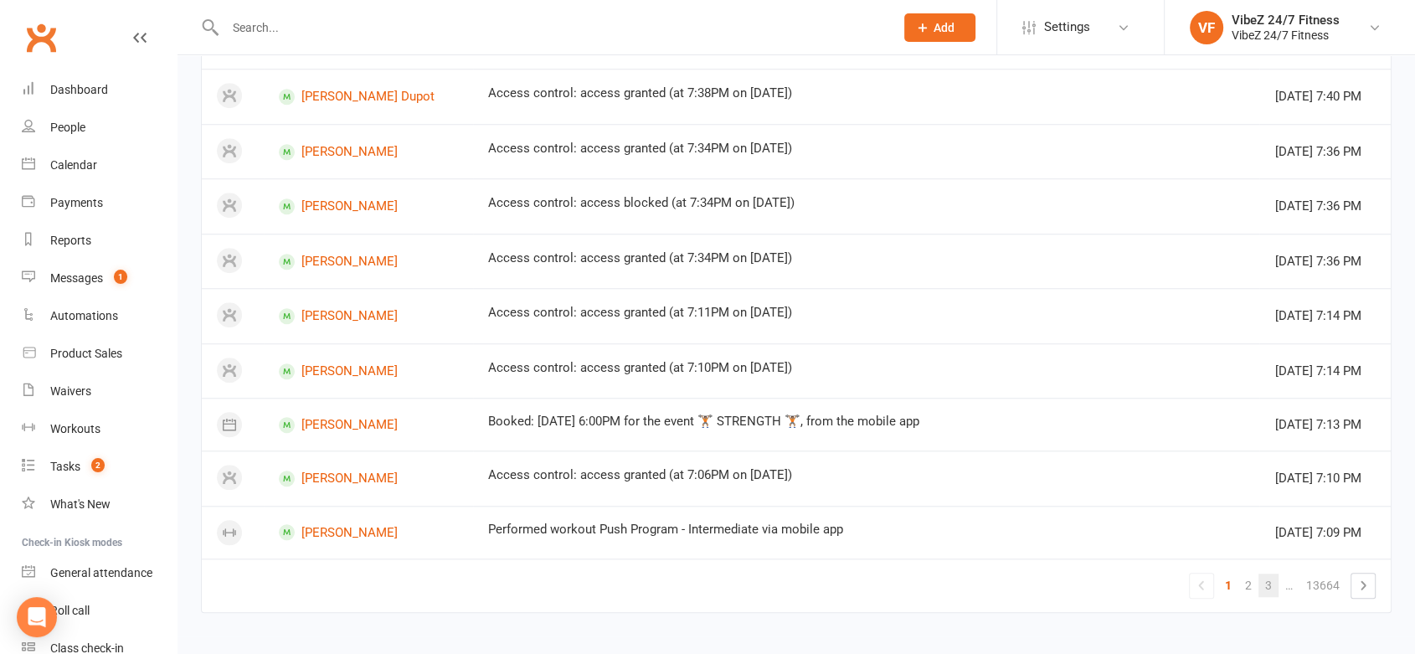
click at [1270, 586] on link "3" at bounding box center [1269, 585] width 20 height 23
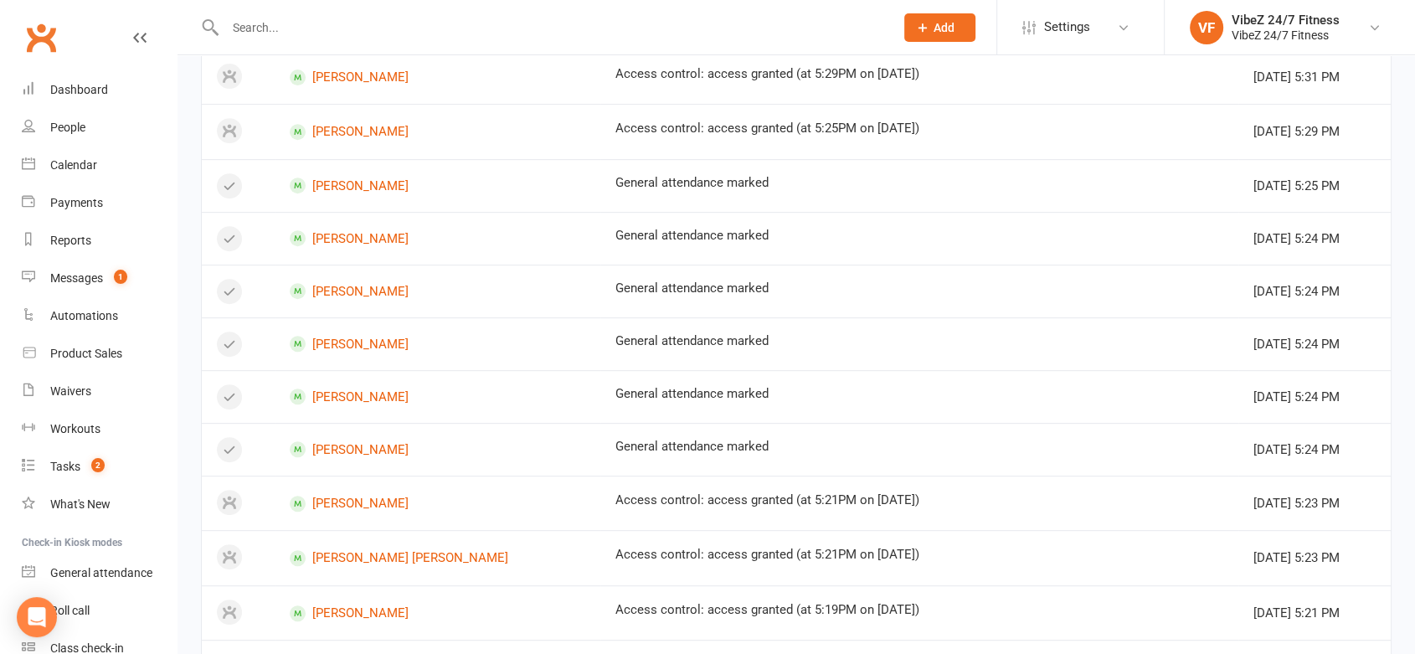
scroll to position [1042, 0]
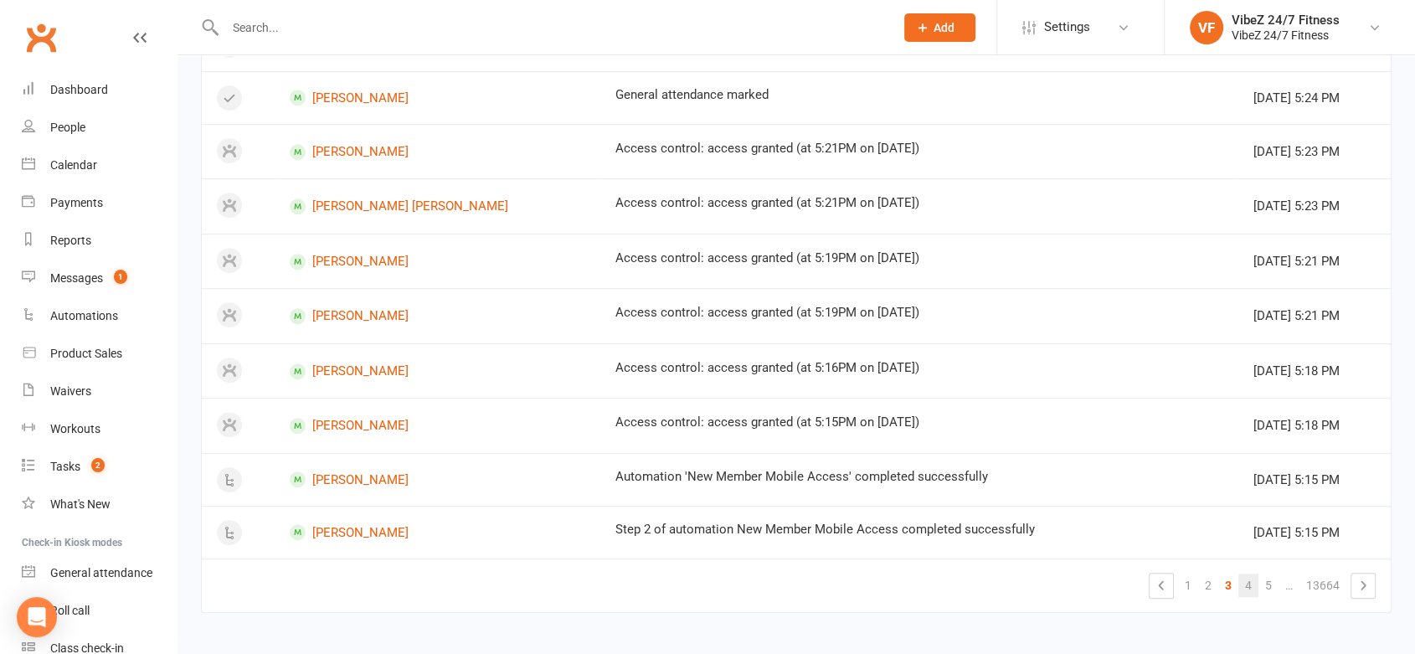
click at [1246, 581] on link "4" at bounding box center [1249, 585] width 20 height 23
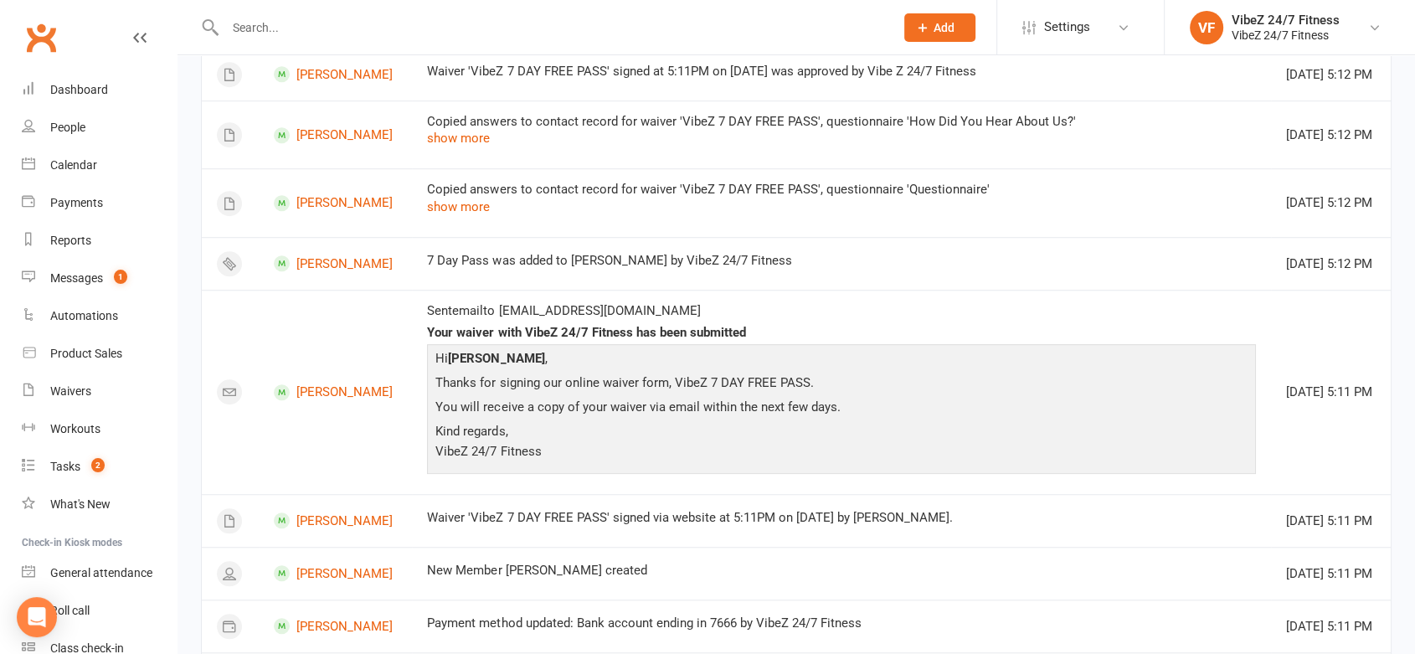
scroll to position [1874, 0]
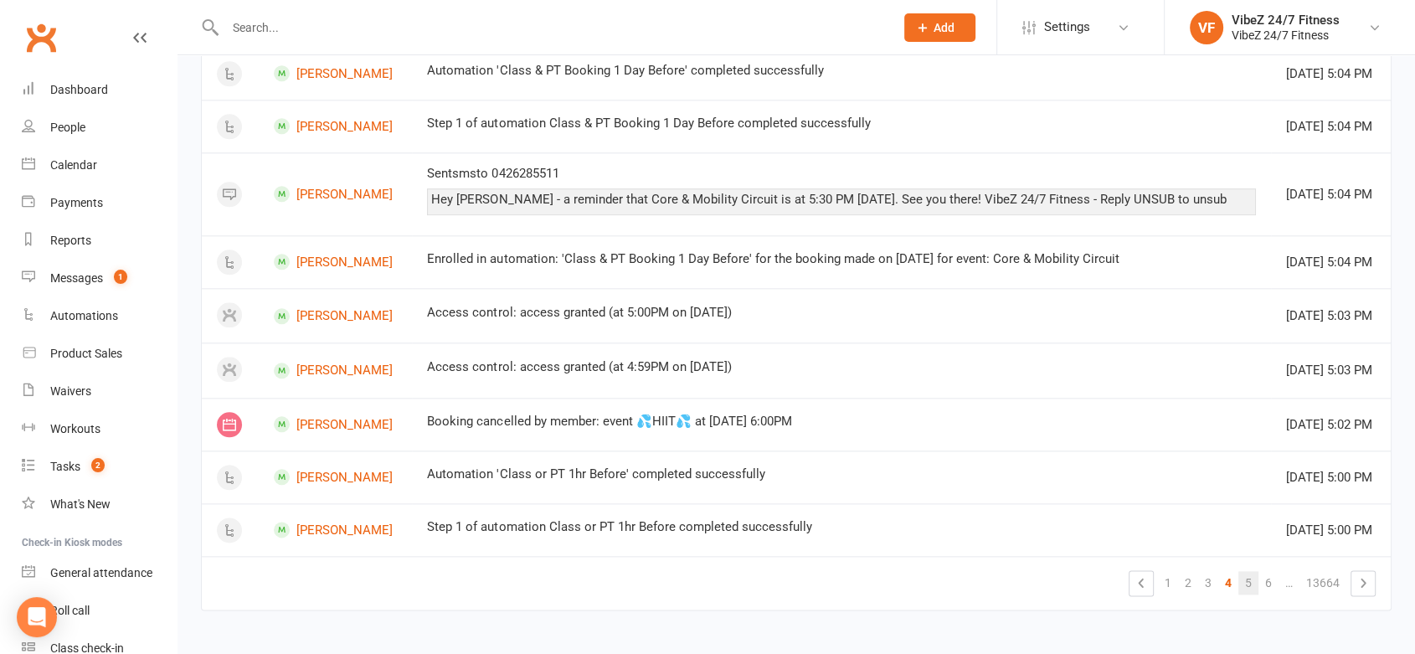
click at [1249, 580] on link "5" at bounding box center [1249, 582] width 20 height 23
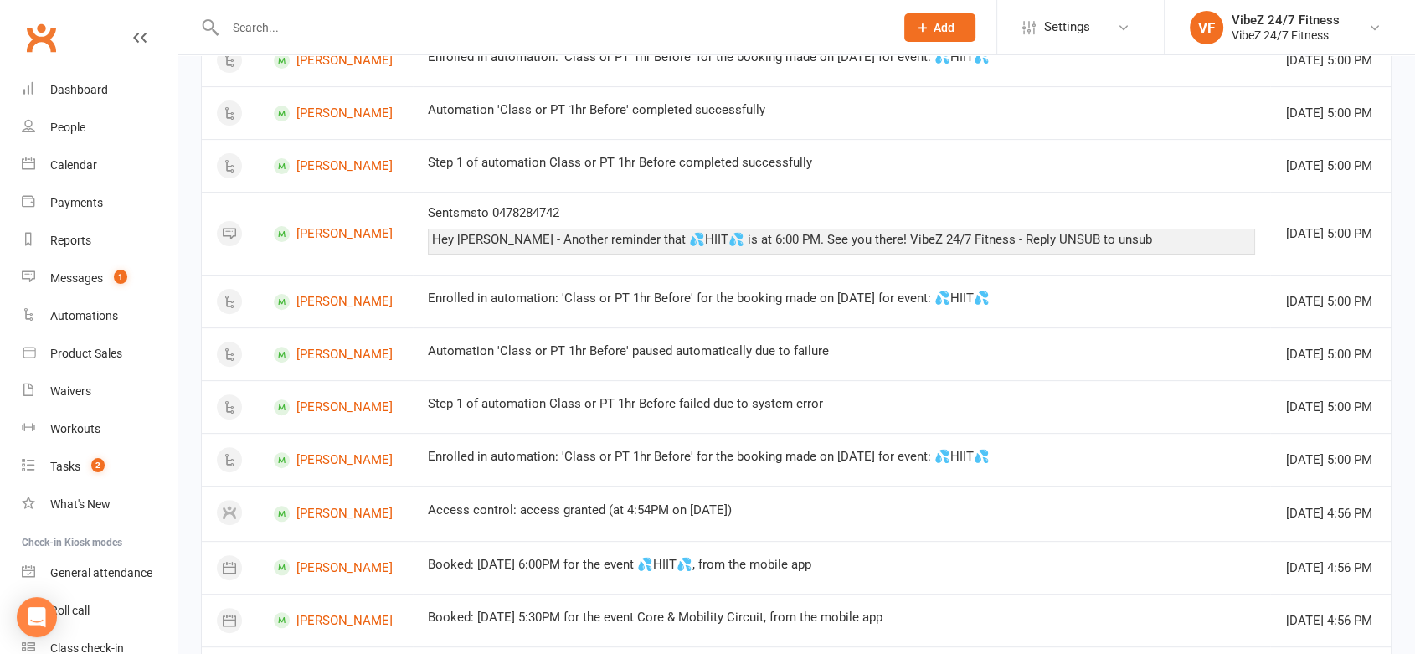
scroll to position [1075, 0]
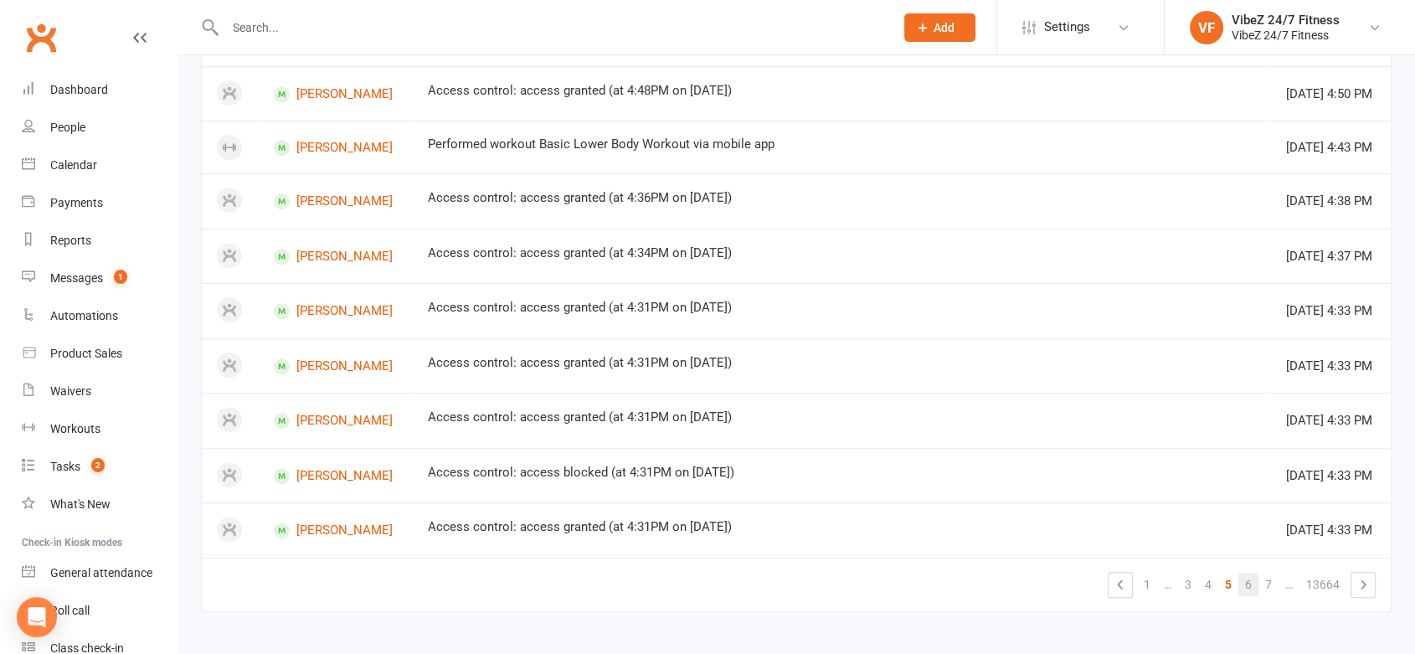
click at [1252, 583] on link "6" at bounding box center [1249, 584] width 20 height 23
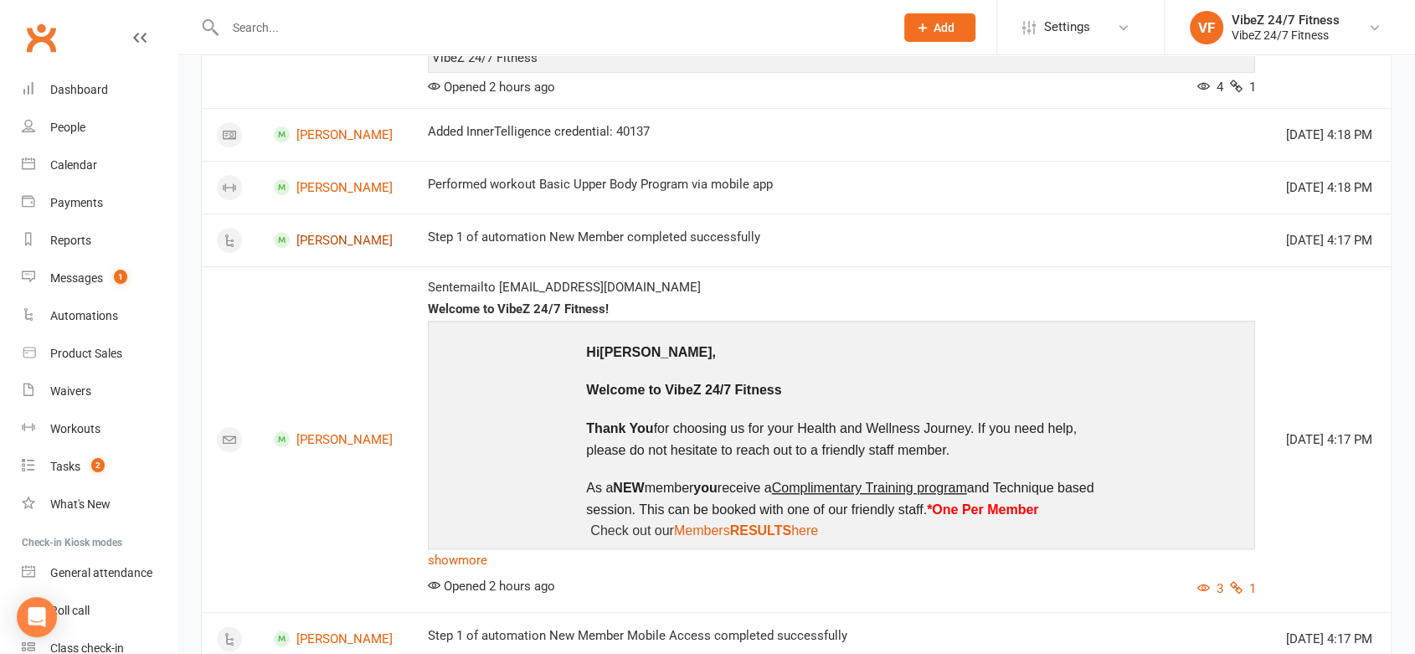
click at [394, 232] on link "[PERSON_NAME]" at bounding box center [336, 240] width 124 height 16
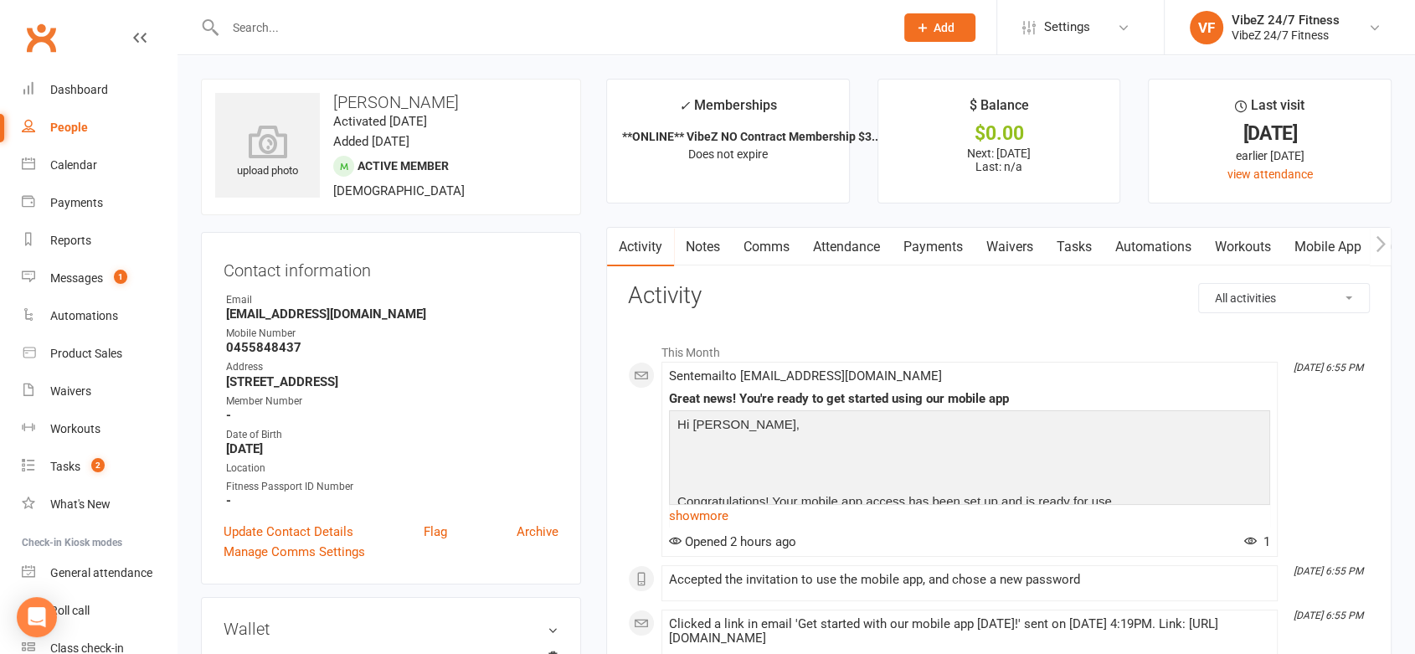
click at [911, 255] on link "Payments" at bounding box center [933, 247] width 83 height 39
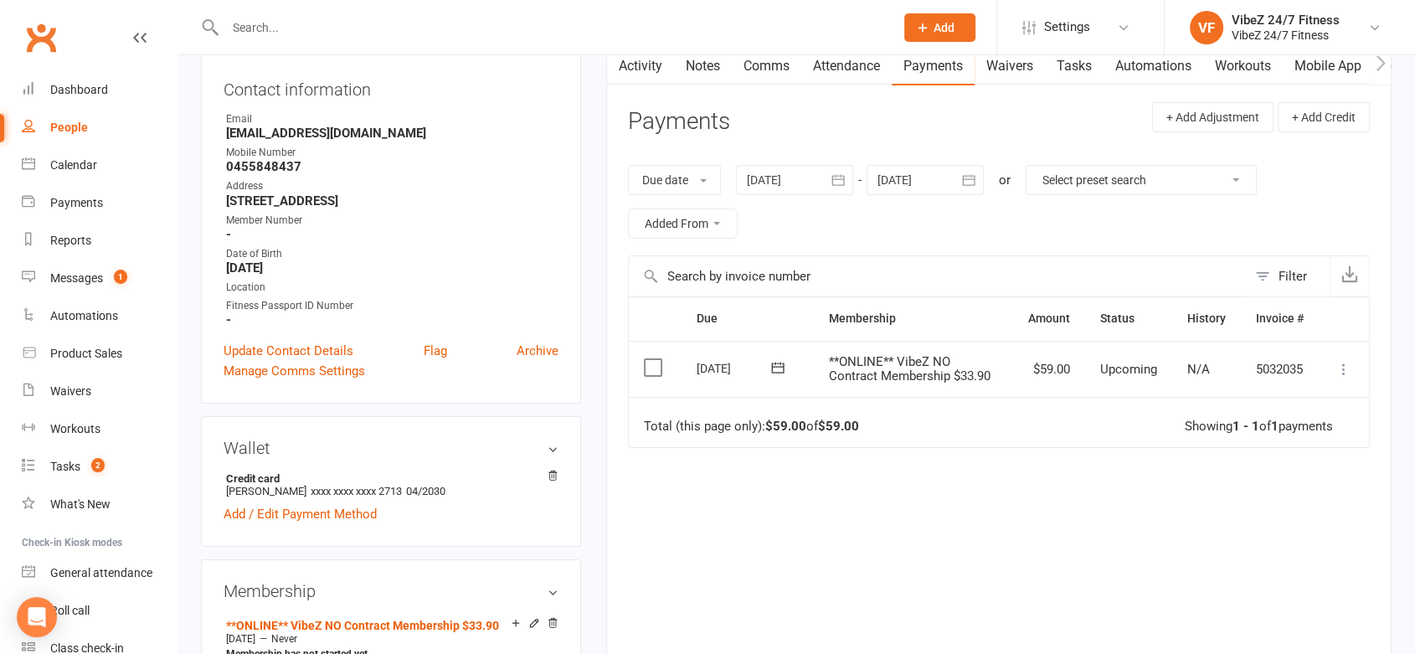
scroll to position [176, 0]
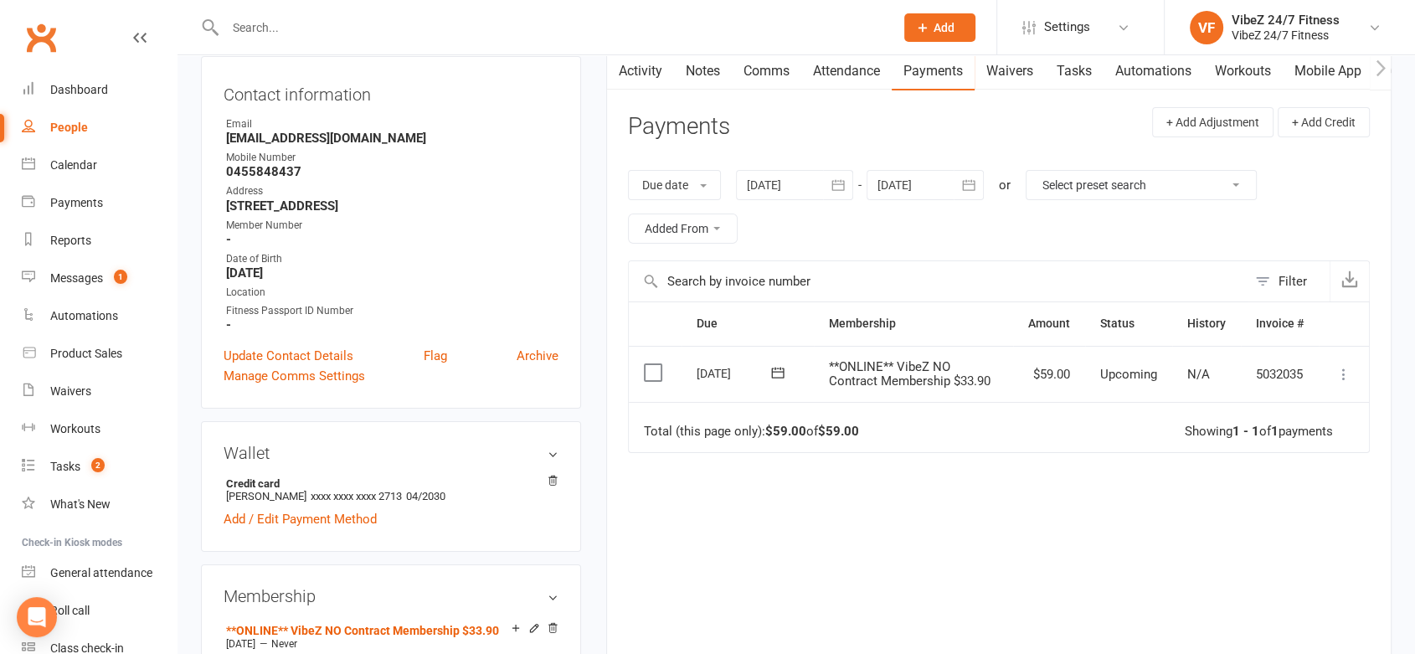
click at [963, 180] on icon "button" at bounding box center [969, 185] width 17 height 17
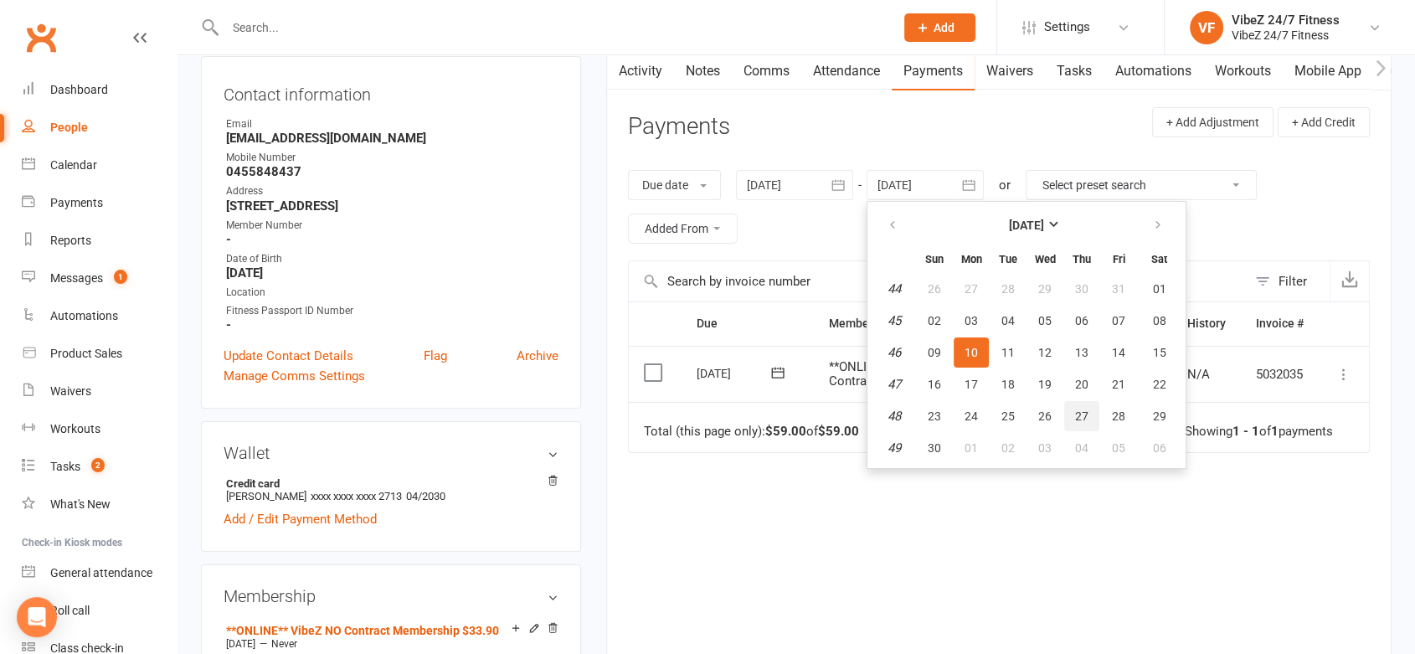
click at [1096, 401] on button "27" at bounding box center [1082, 416] width 35 height 30
type input "27 Nov 2025"
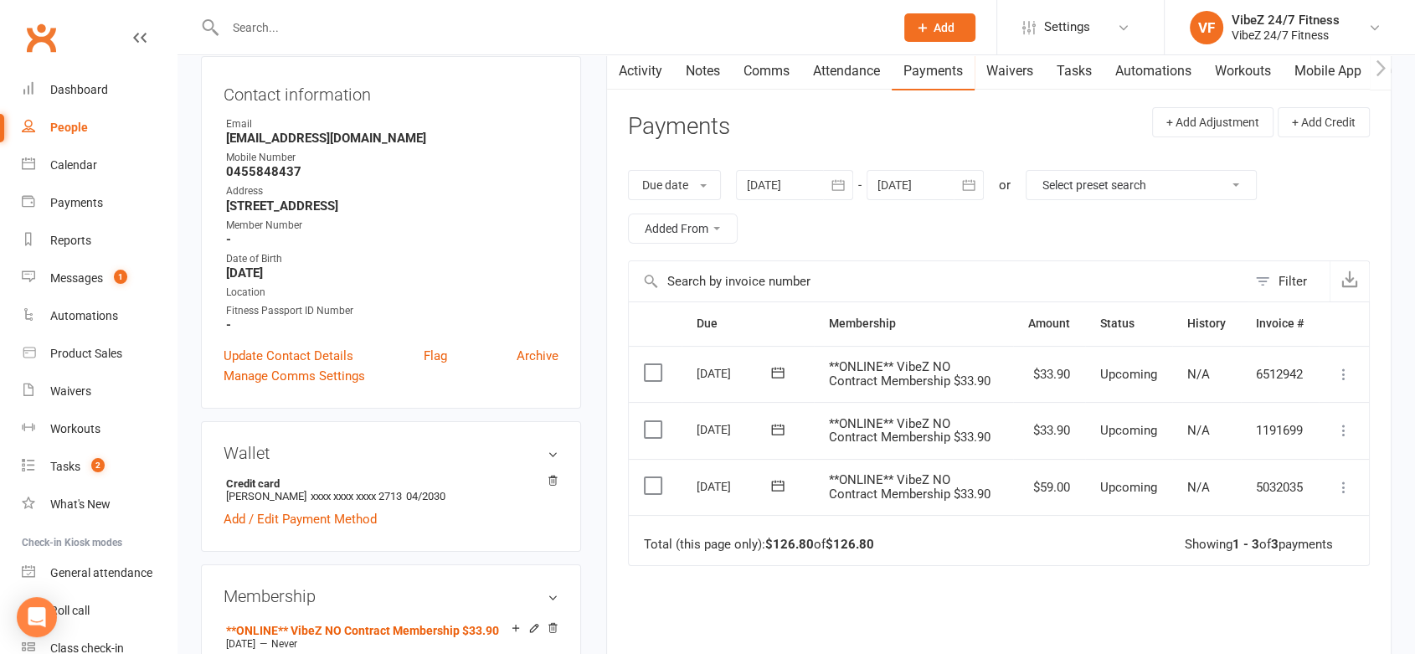
click at [657, 481] on label at bounding box center [655, 485] width 23 height 17
click at [655, 477] on input "checkbox" at bounding box center [649, 477] width 11 height 0
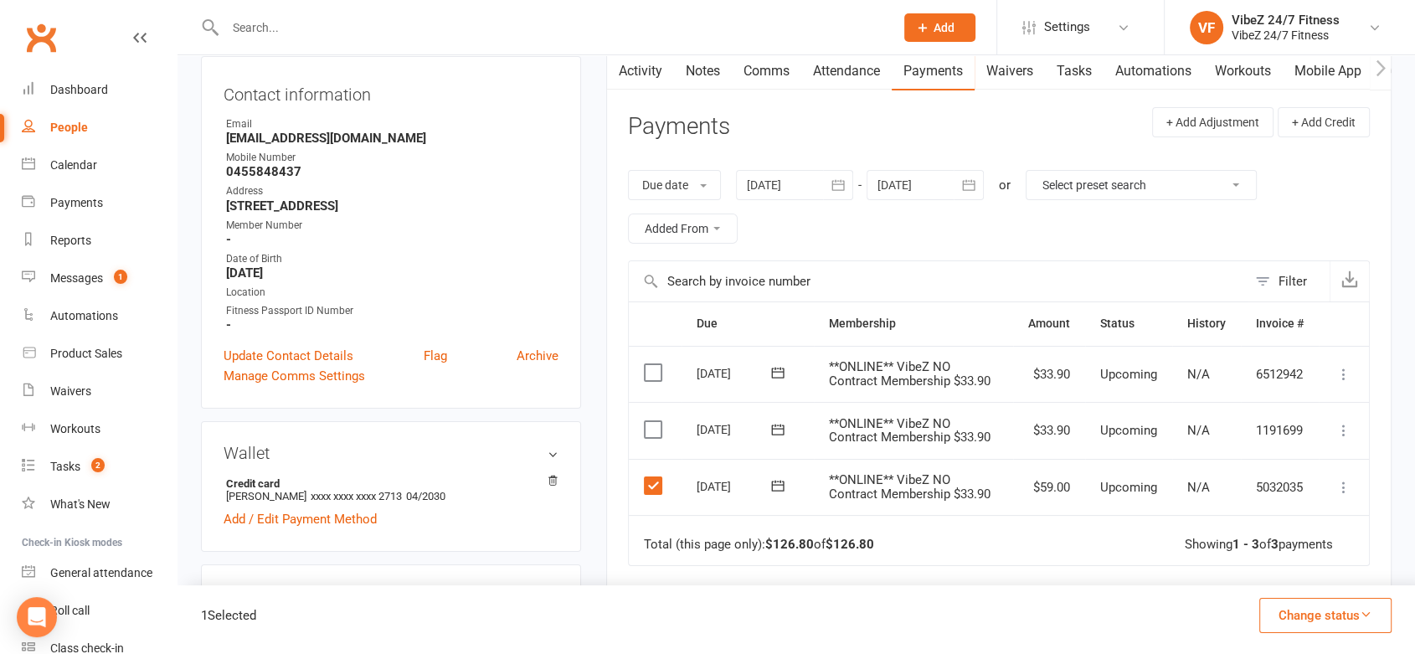
click at [1338, 625] on button "Change status" at bounding box center [1326, 615] width 132 height 35
click at [1353, 488] on button at bounding box center [1344, 487] width 20 height 20
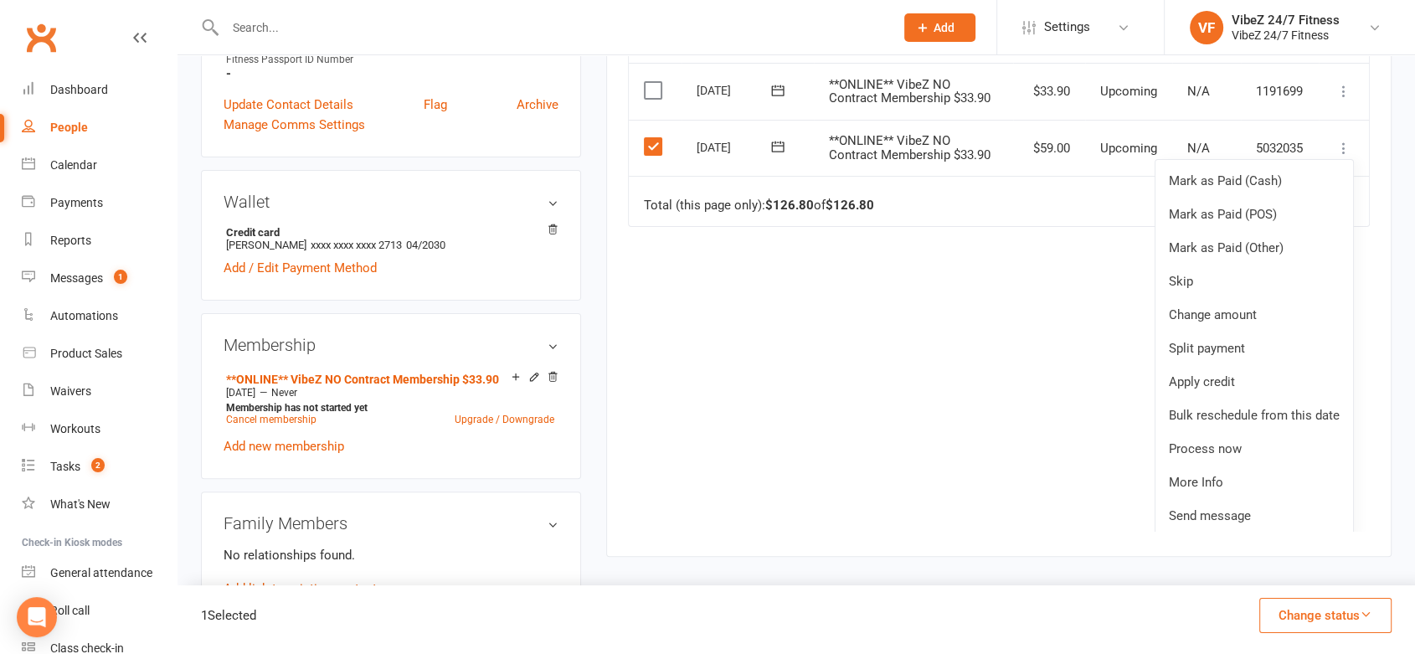
scroll to position [0, 0]
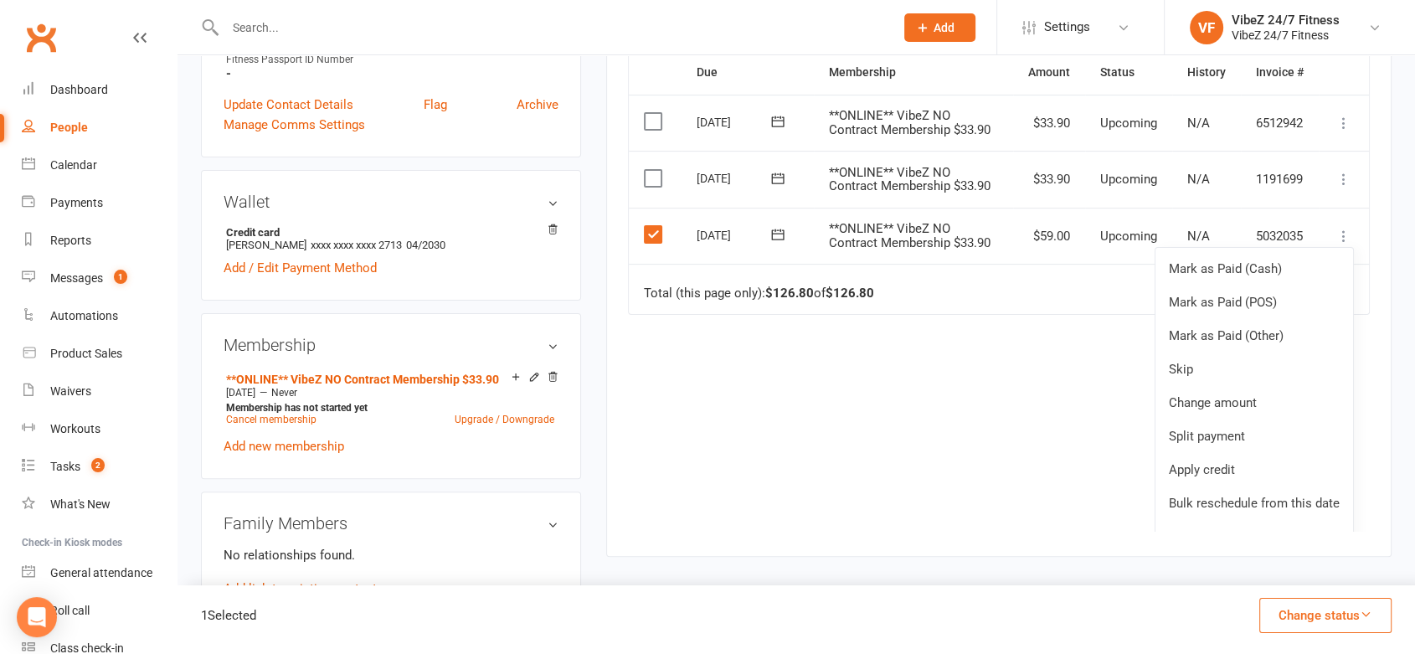
click at [902, 314] on td "Total (this page only): $126.80 of $126.80 Showing 1 - 3 of 3 payments" at bounding box center [999, 289] width 740 height 50
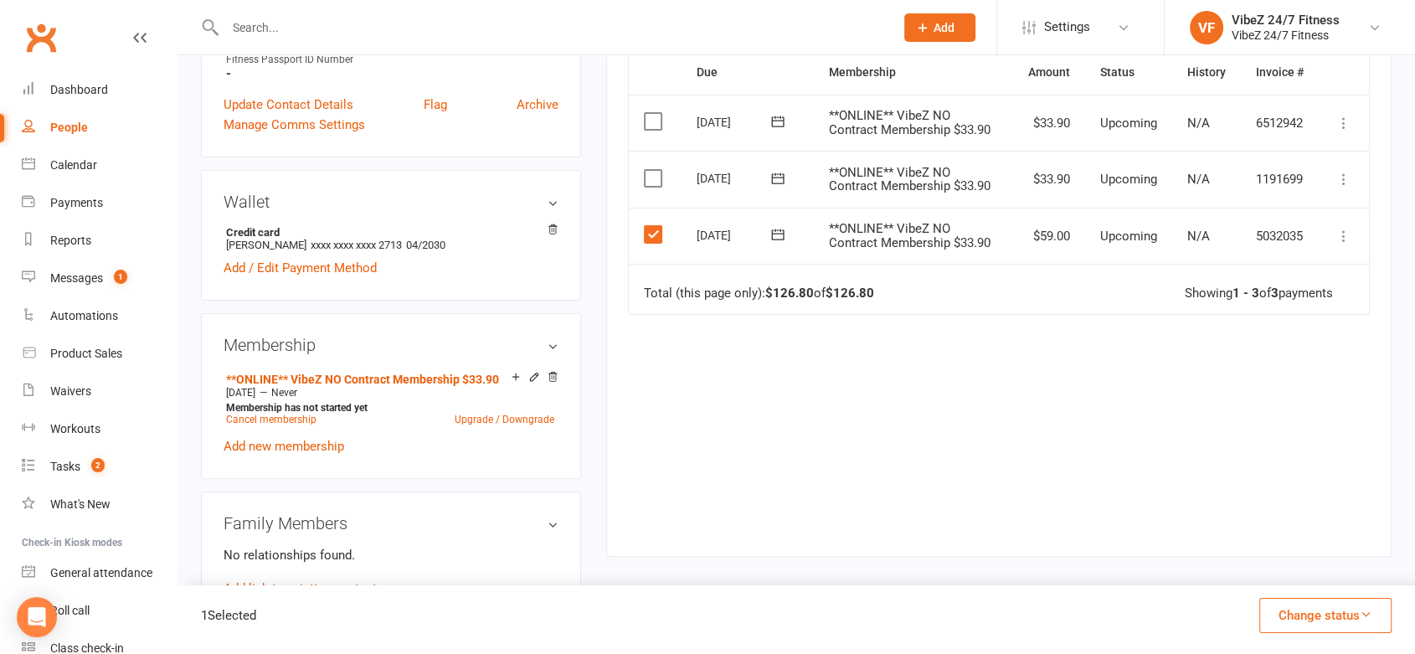
click at [652, 239] on label at bounding box center [655, 234] width 23 height 17
click at [652, 226] on input "checkbox" at bounding box center [649, 226] width 11 height 0
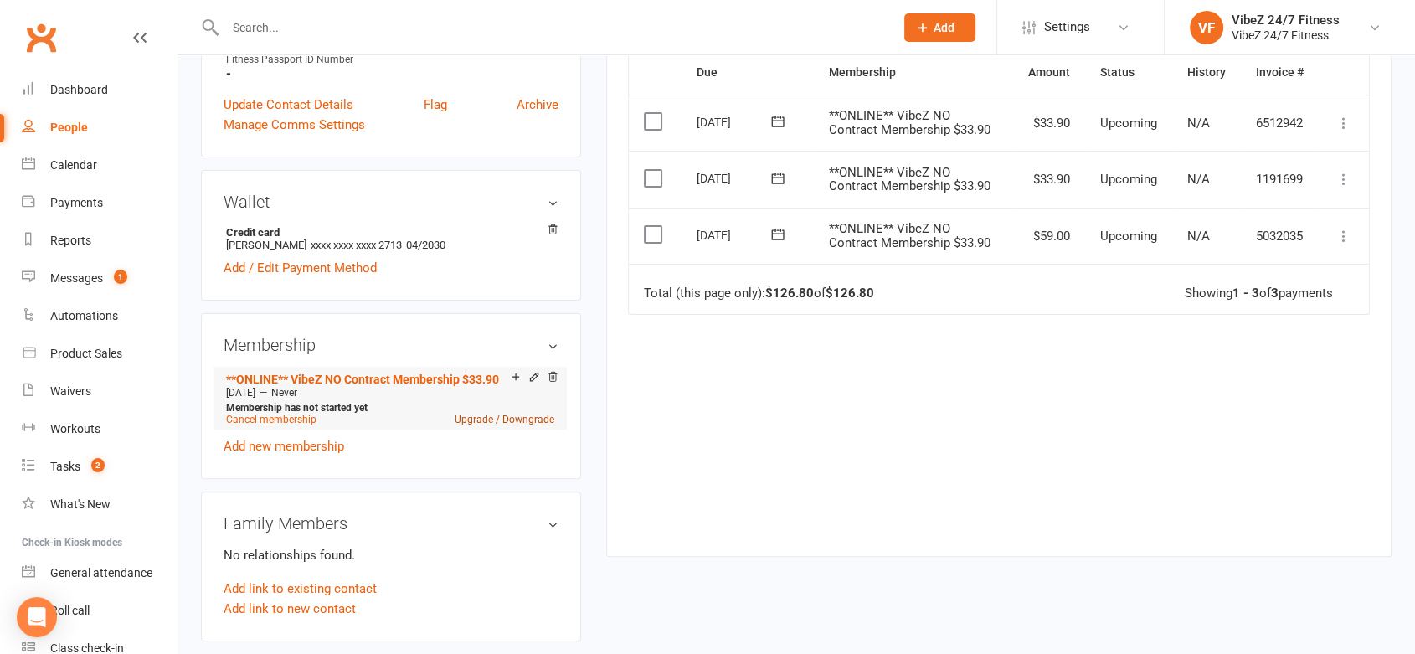
click at [503, 421] on link "Upgrade / Downgrade" at bounding box center [505, 420] width 100 height 12
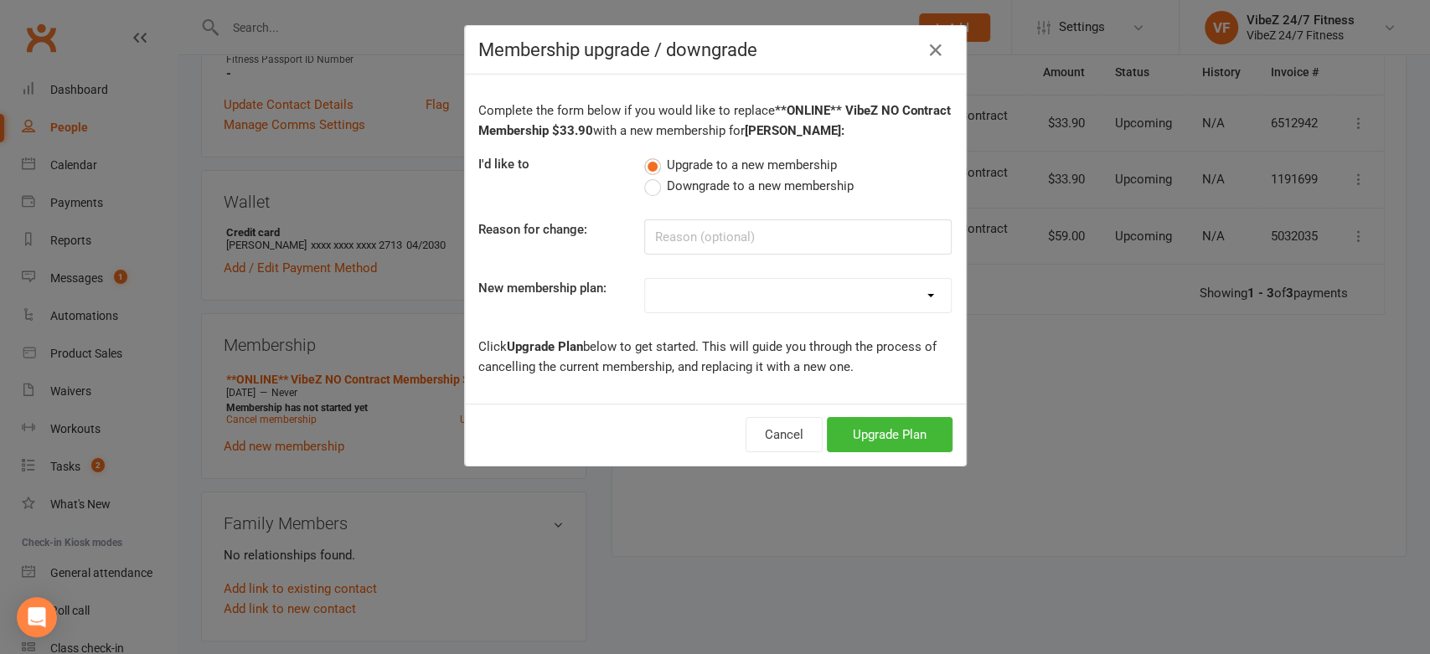
click at [702, 312] on div "Complimentary 12 Month Membership VibeZ NO Contract Membership MATES RATES $29.…" at bounding box center [797, 295] width 307 height 35
click at [700, 304] on select "Complimentary 12 Month Membership VibeZ NO Contract Membership MATES RATES $29.…" at bounding box center [798, 296] width 306 height 34
select select "1"
click at [645, 279] on select "Complimentary 12 Month Membership VibeZ NO Contract Membership MATES RATES $29.…" at bounding box center [798, 296] width 306 height 34
click at [878, 421] on button "Upgrade Plan" at bounding box center [890, 434] width 126 height 35
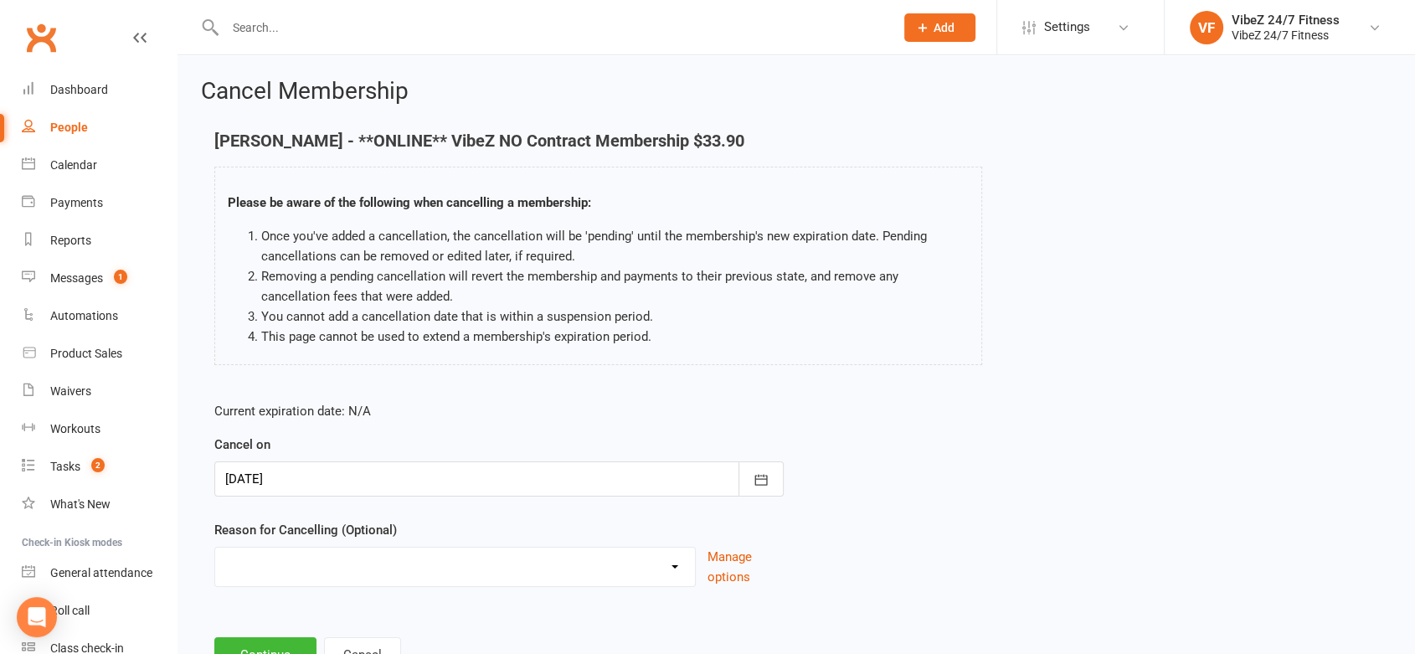
scroll to position [68, 0]
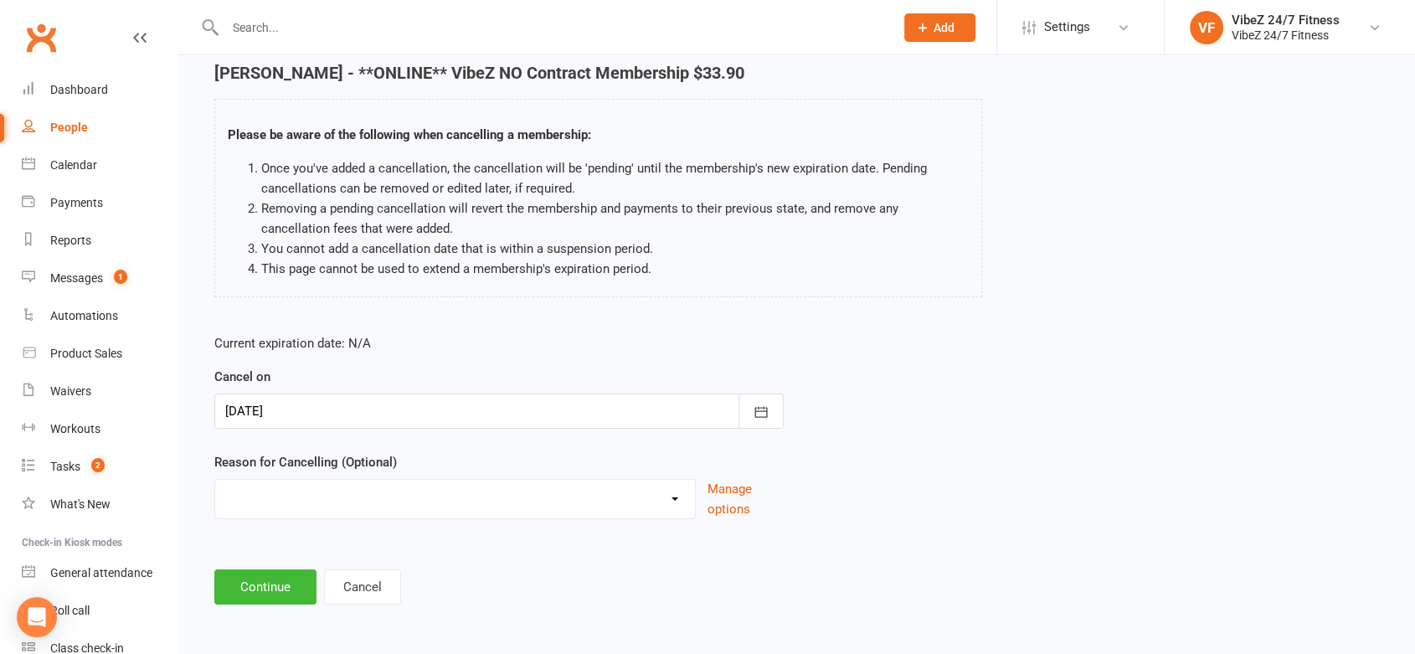
click at [590, 502] on select "Admin Error Bad Debtor Changing Gyms Financial Holiday Injury Medical Moving aw…" at bounding box center [455, 497] width 480 height 34
select select "11"
click at [215, 480] on select "Admin Error Bad Debtor Changing Gyms Financial Holiday Injury Medical Moving aw…" at bounding box center [455, 497] width 480 height 34
click at [277, 586] on input at bounding box center [499, 587] width 570 height 35
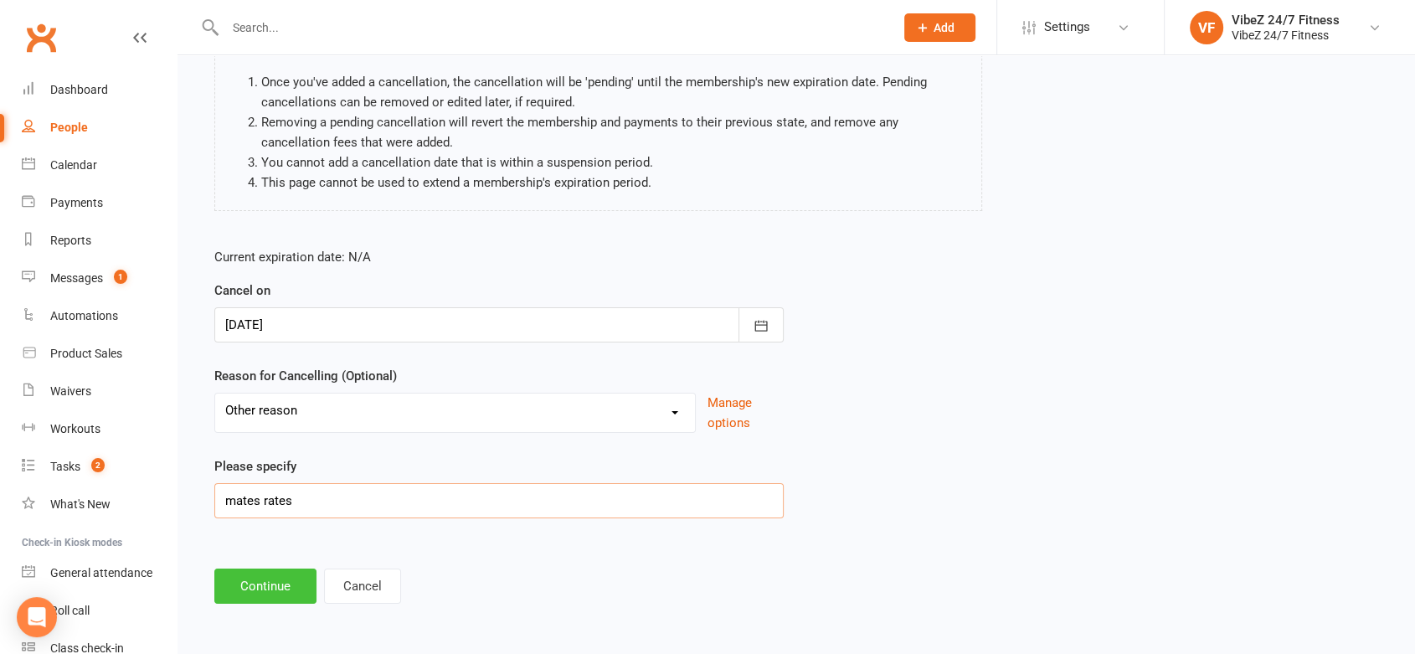
type input "mates rates"
click at [229, 579] on button "Continue" at bounding box center [265, 586] width 102 height 35
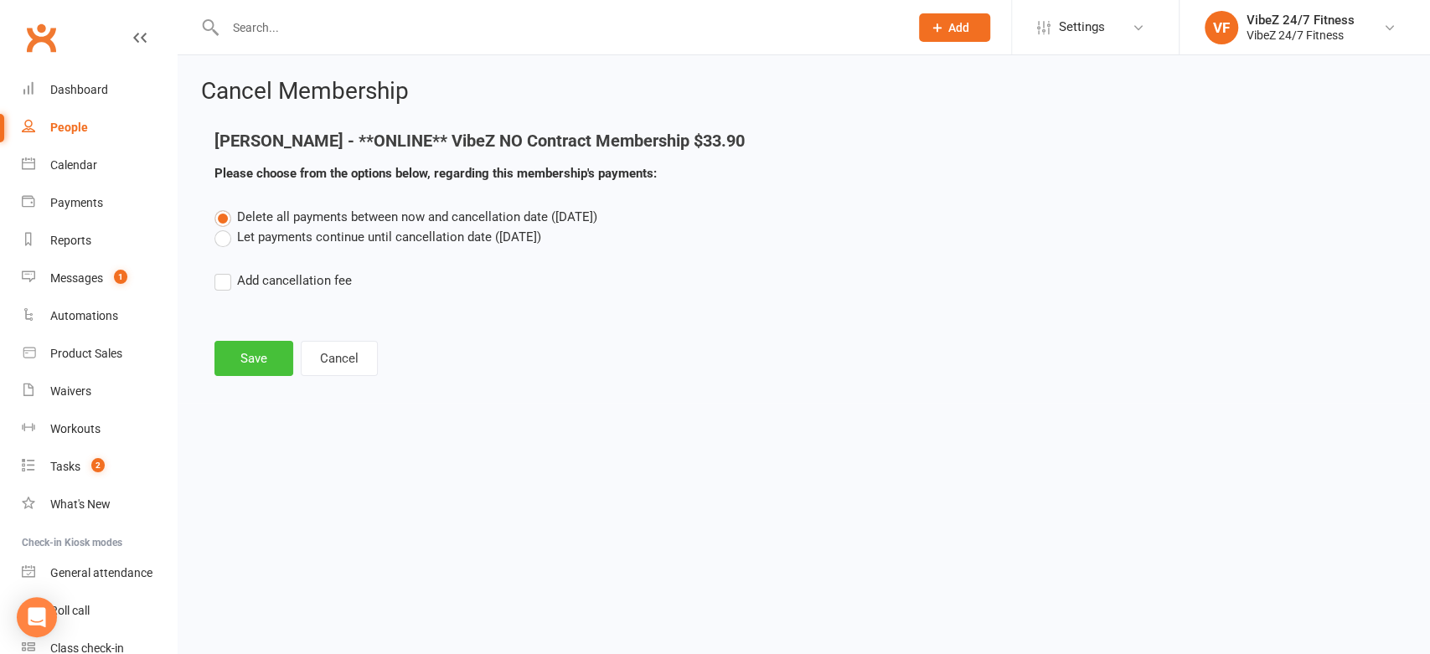
click at [253, 371] on button "Save" at bounding box center [253, 358] width 79 height 35
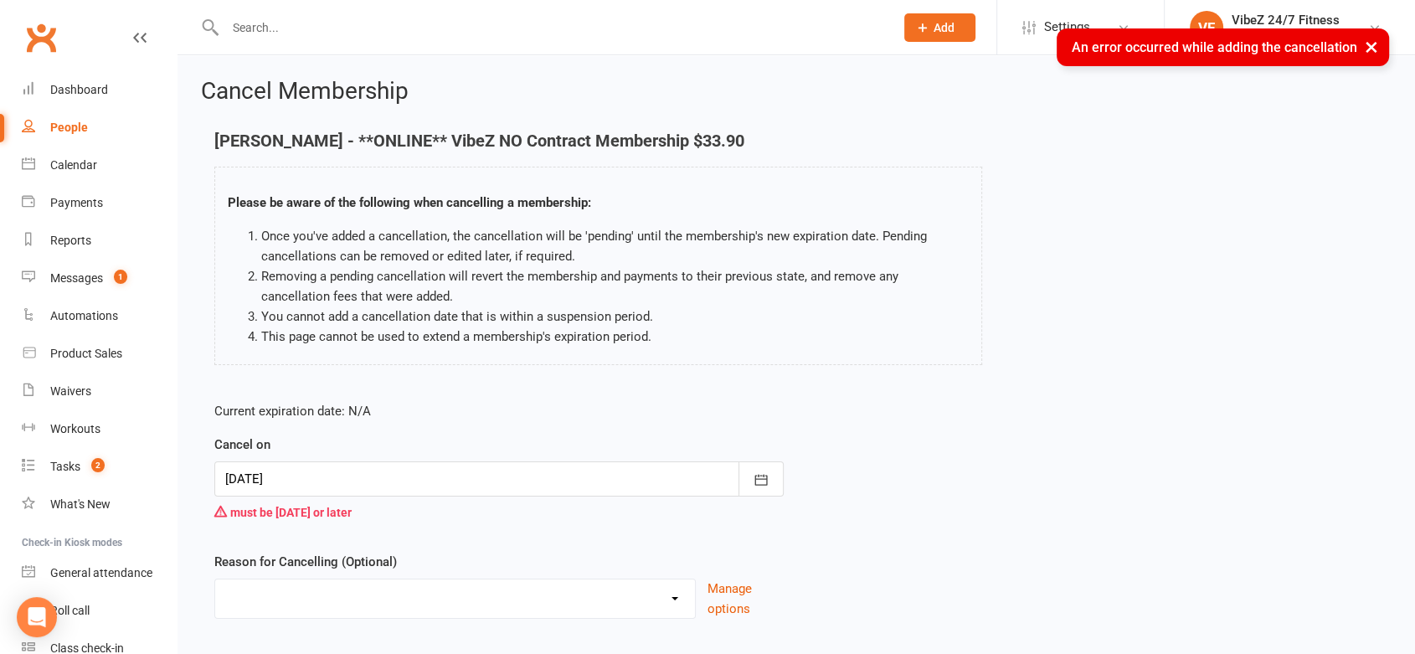
click at [476, 470] on div at bounding box center [499, 478] width 570 height 35
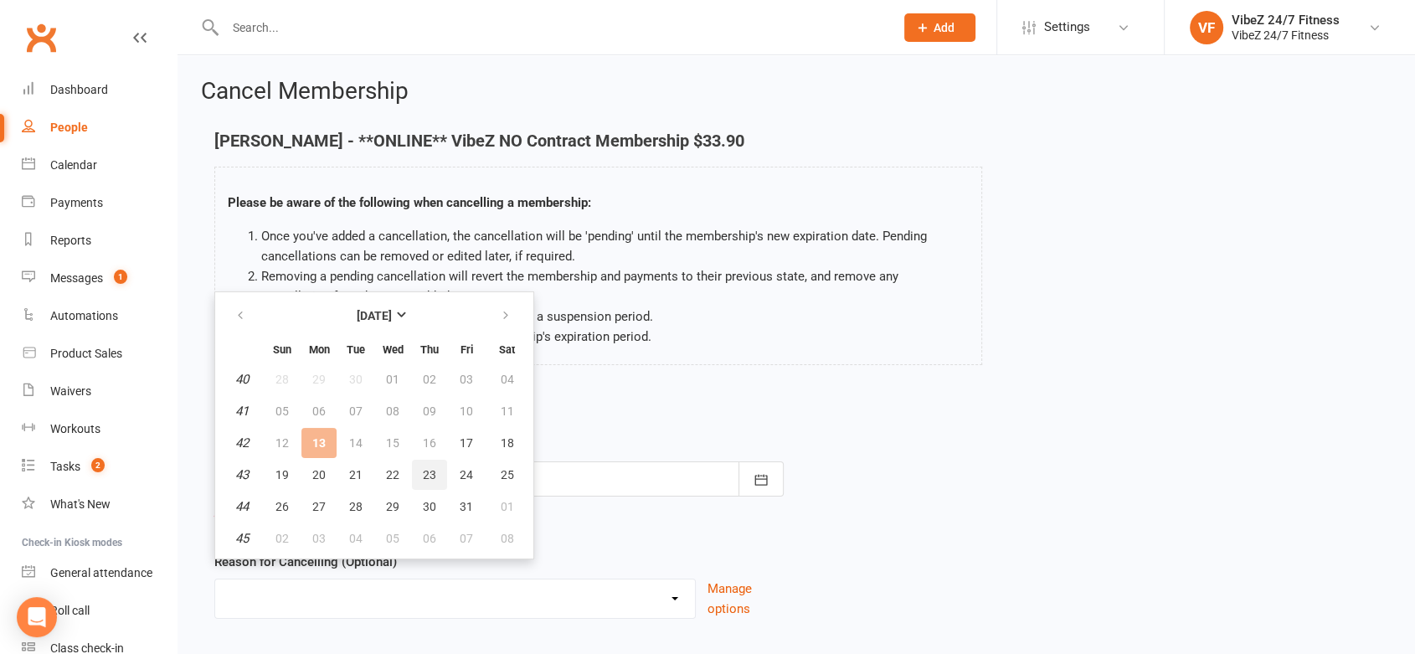
click at [433, 470] on span "23" at bounding box center [429, 474] width 13 height 13
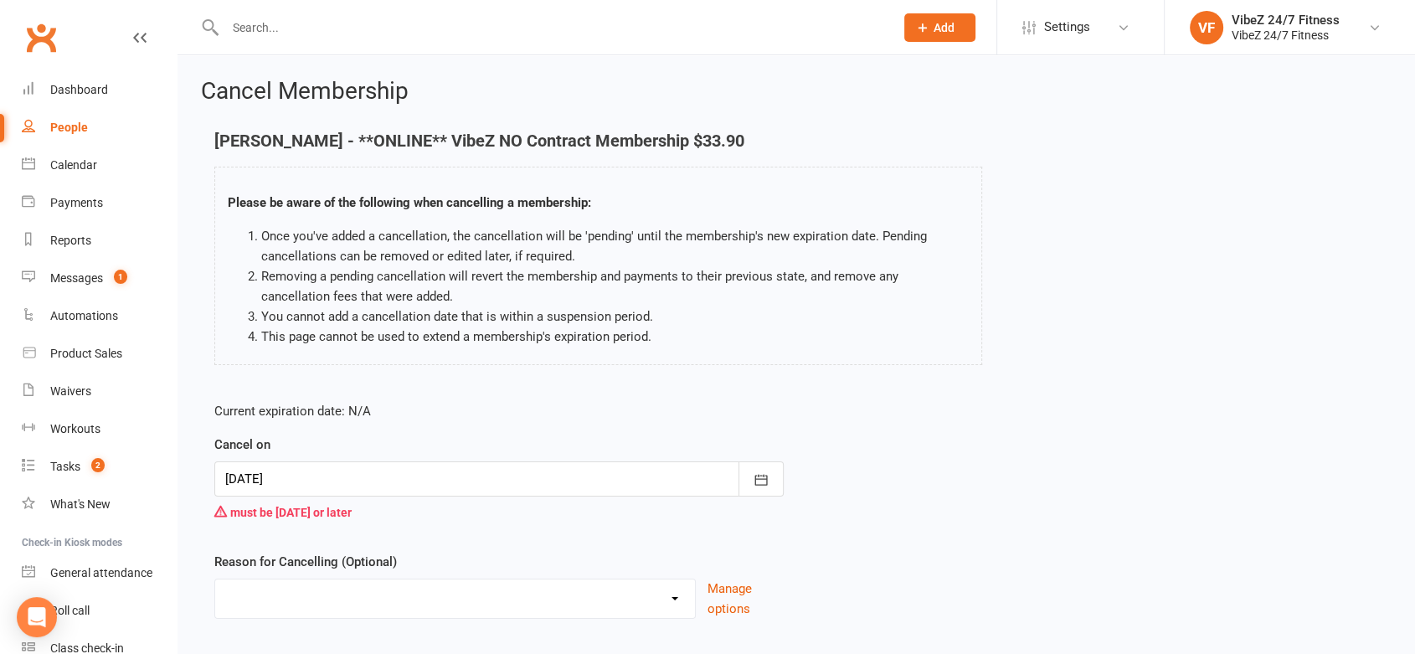
click at [433, 470] on div at bounding box center [499, 478] width 570 height 35
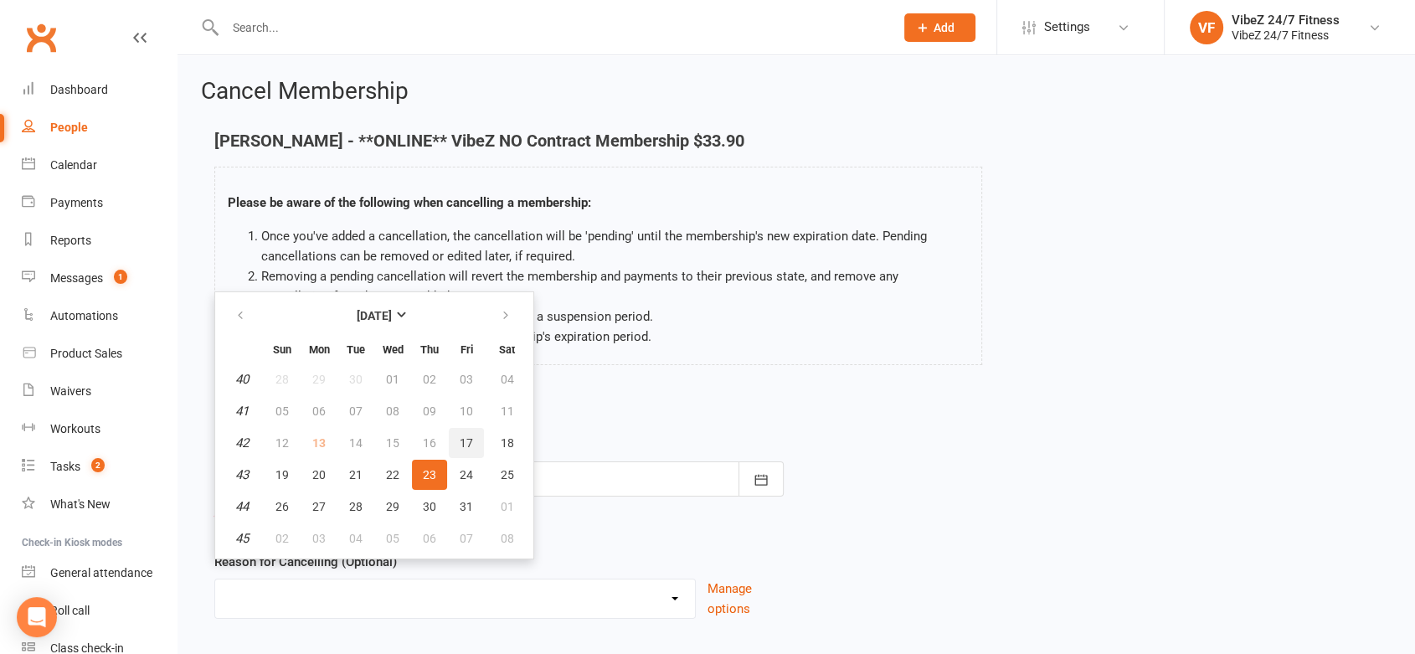
click at [471, 441] on button "17" at bounding box center [466, 443] width 35 height 30
type input "17 Oct 2025"
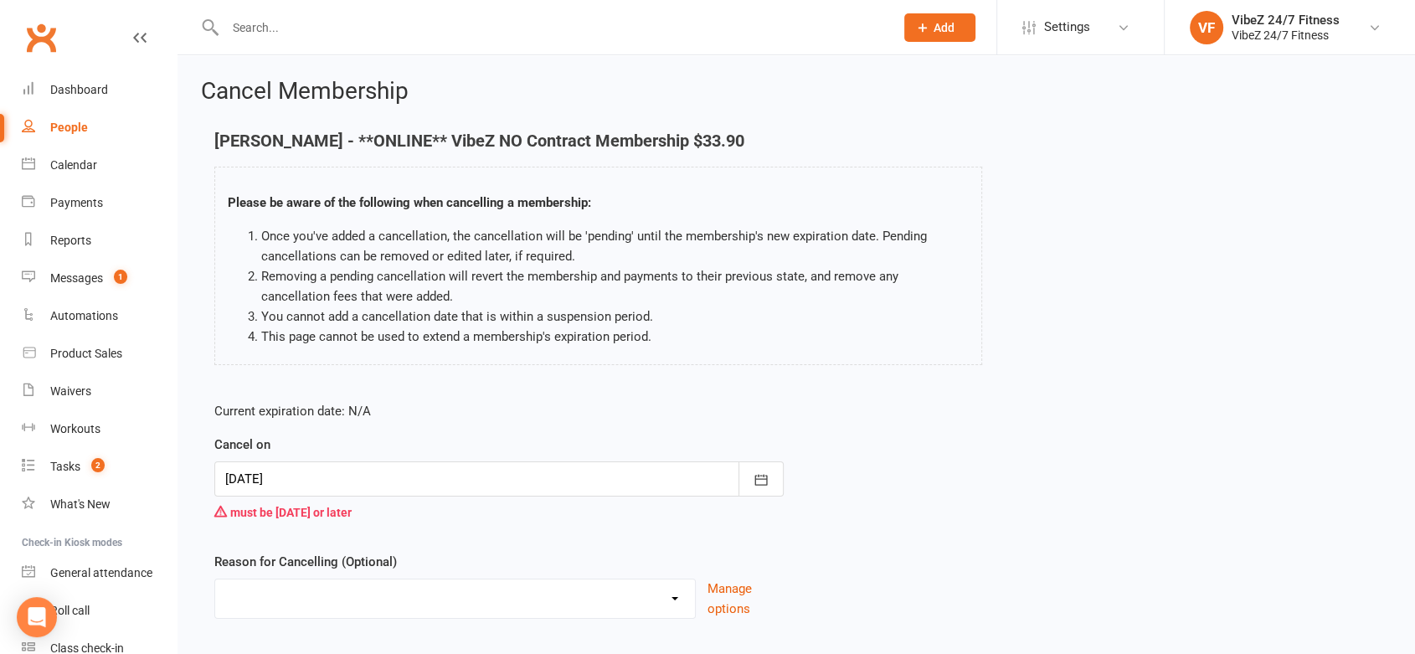
scroll to position [101, 0]
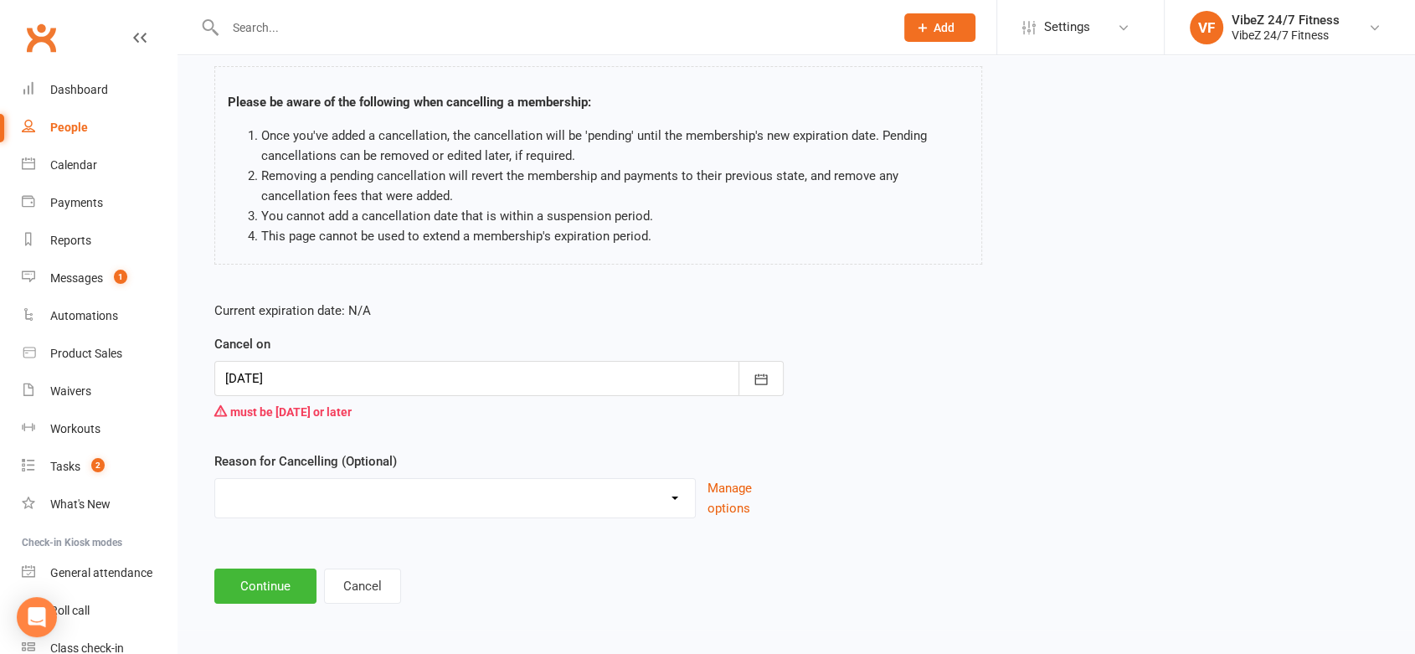
click at [310, 485] on select "Admin Error Bad Debtor Changing Gyms Financial Holiday Injury Medical Moving aw…" at bounding box center [455, 496] width 480 height 34
select select "11"
click at [215, 479] on select "Admin Error Bad Debtor Changing Gyms Financial Holiday Injury Medical Moving aw…" at bounding box center [455, 496] width 480 height 34
click at [276, 596] on input at bounding box center [499, 586] width 570 height 35
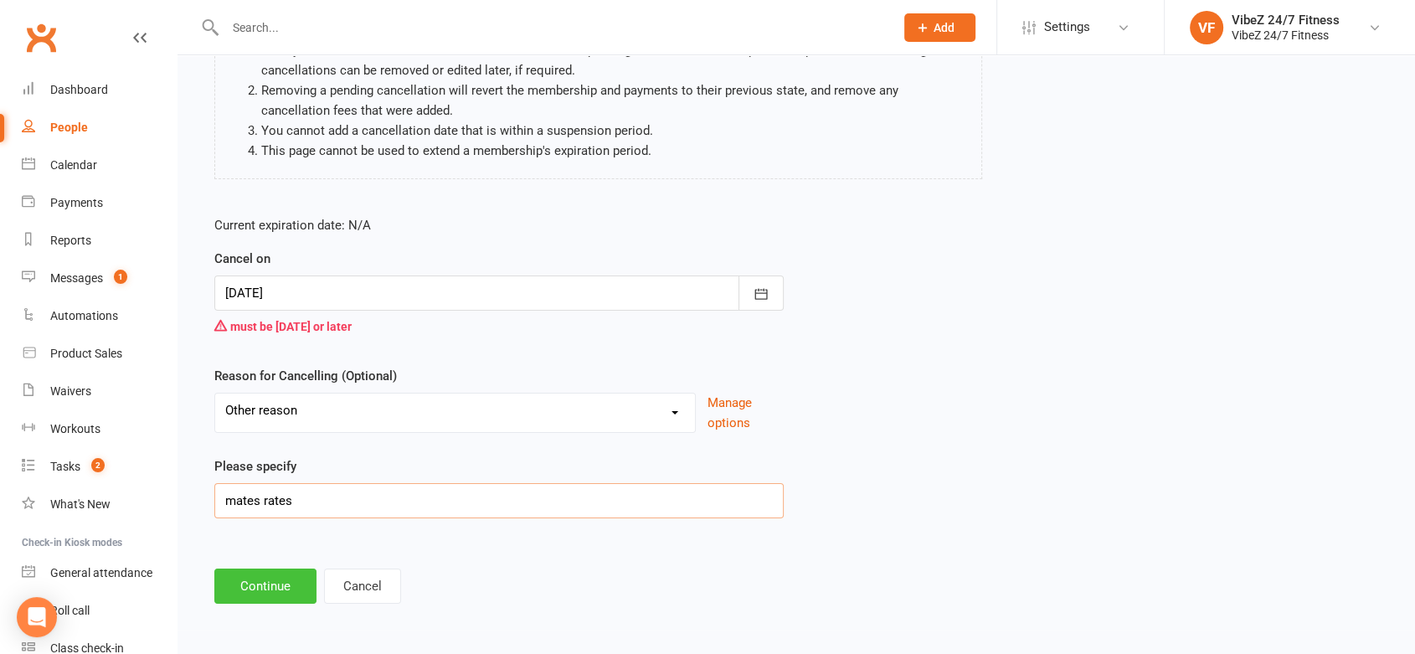
type input "mates rates"
click at [310, 590] on button "Continue" at bounding box center [265, 586] width 102 height 35
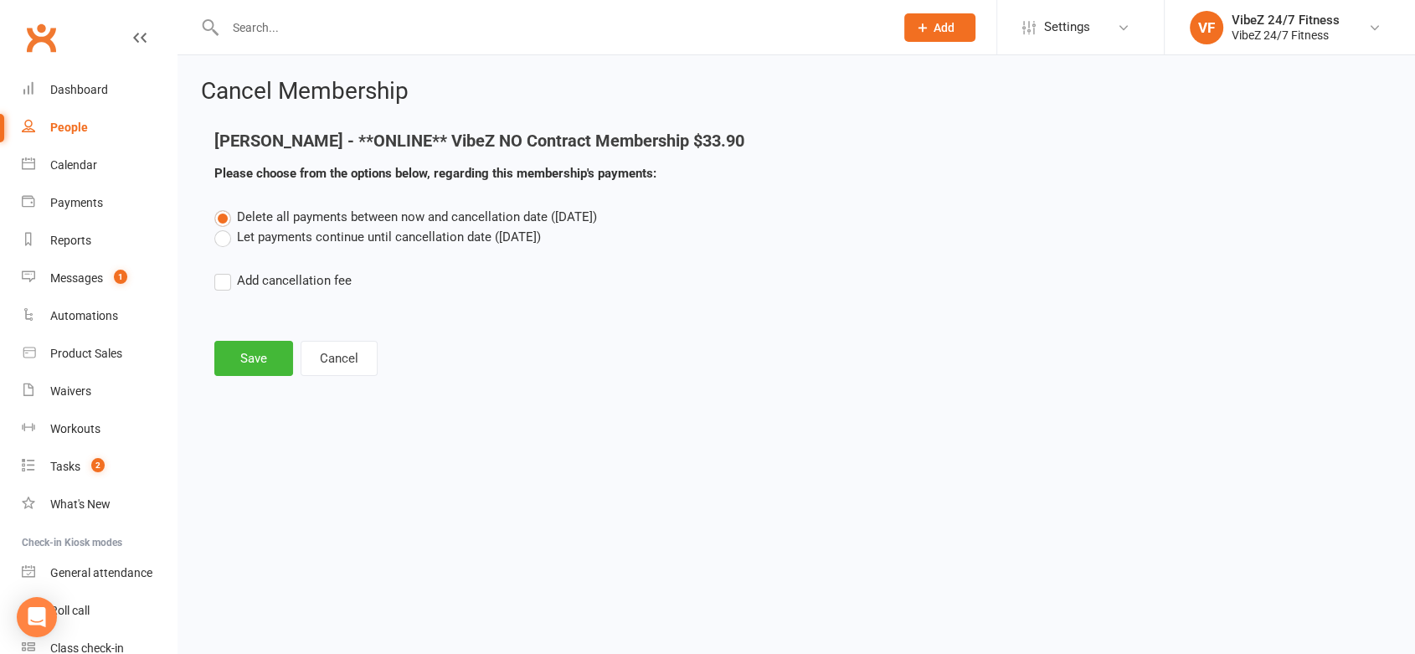
scroll to position [0, 0]
click at [256, 360] on button "Save" at bounding box center [253, 358] width 79 height 35
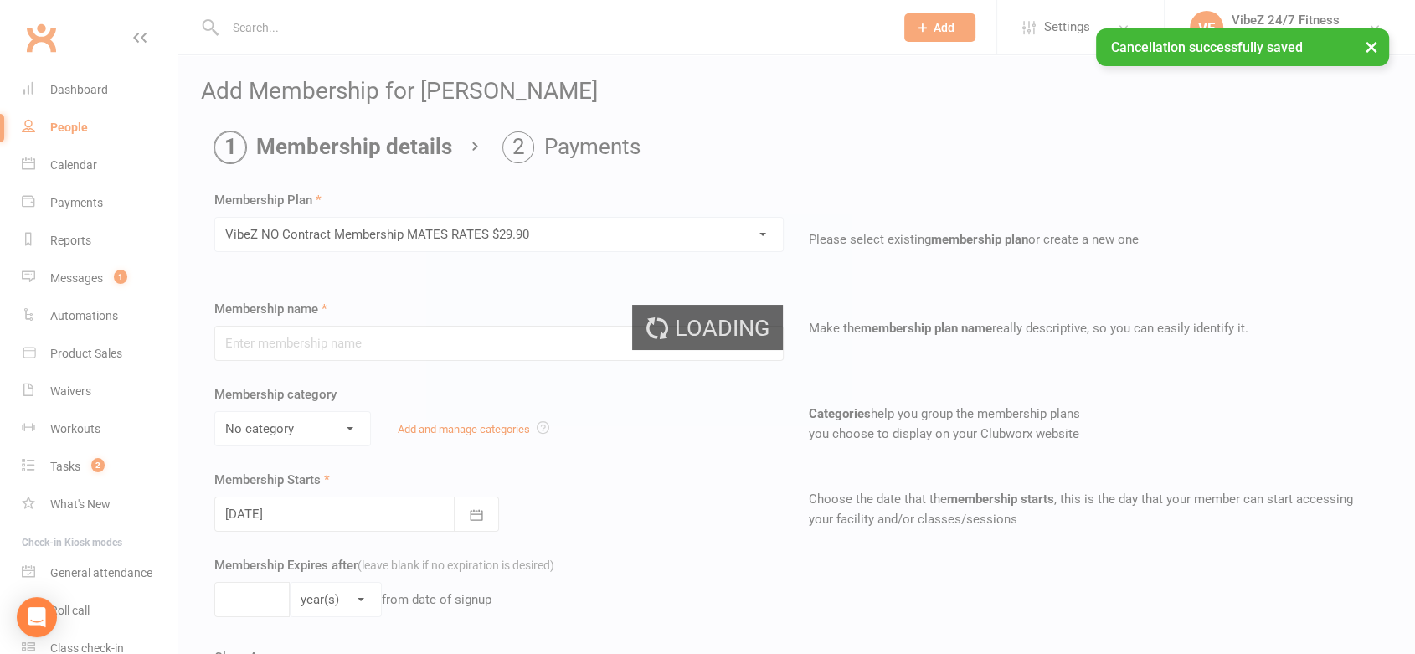
type input "VibeZ NO Contract Membership MATES RATES $29.90"
select select "2"
type input "0"
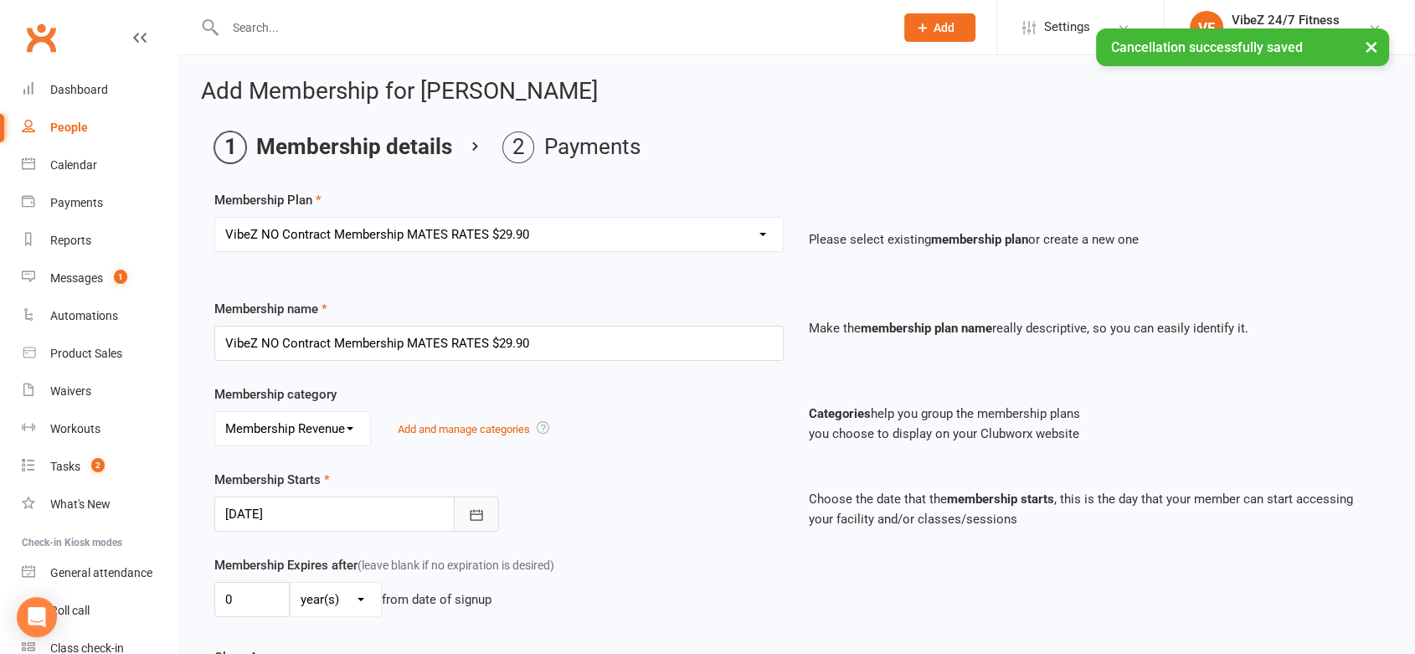
click at [487, 518] on button "button" at bounding box center [476, 514] width 45 height 35
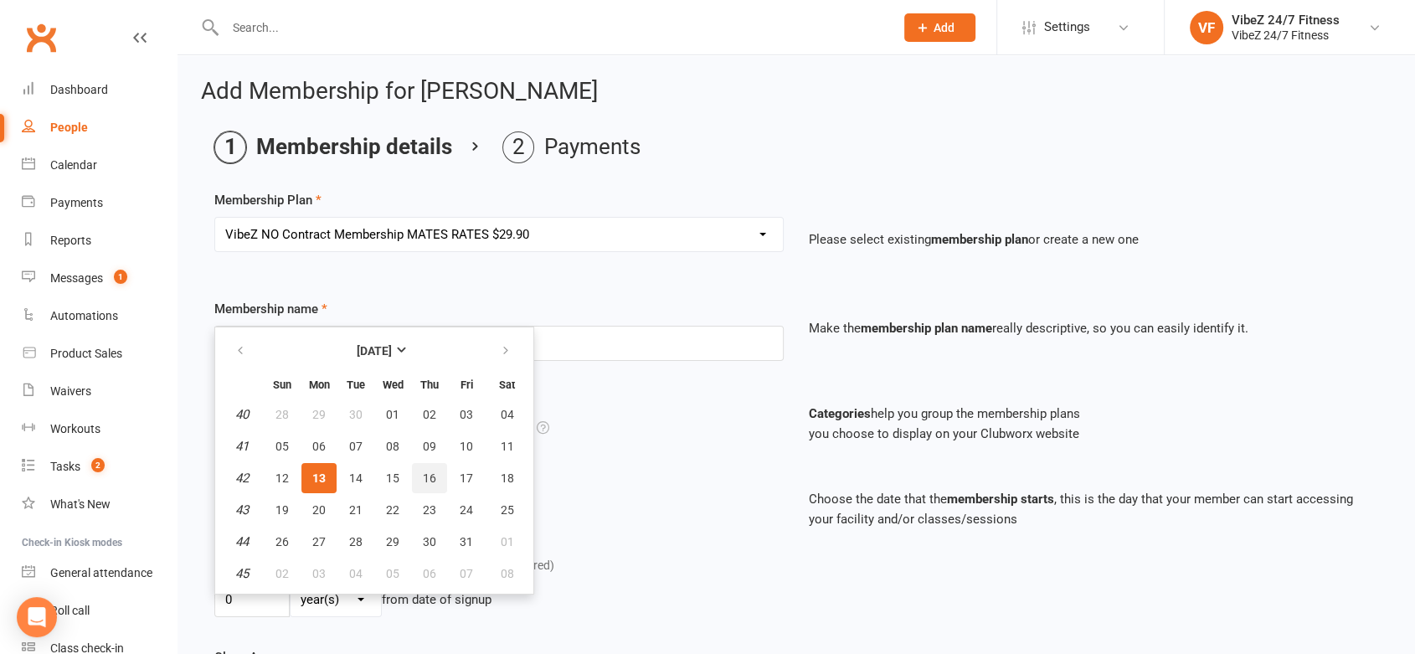
click at [438, 472] on button "16" at bounding box center [429, 478] width 35 height 30
type input "16 Oct 2025"
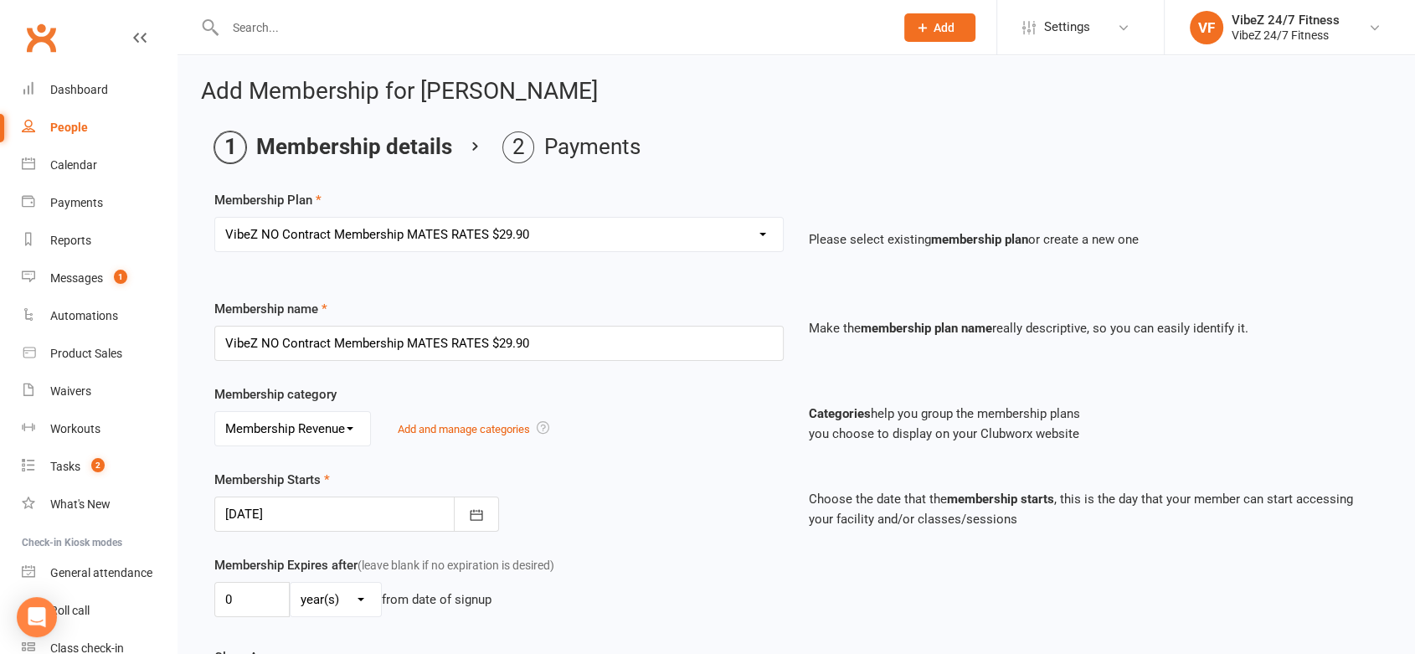
scroll to position [473, 0]
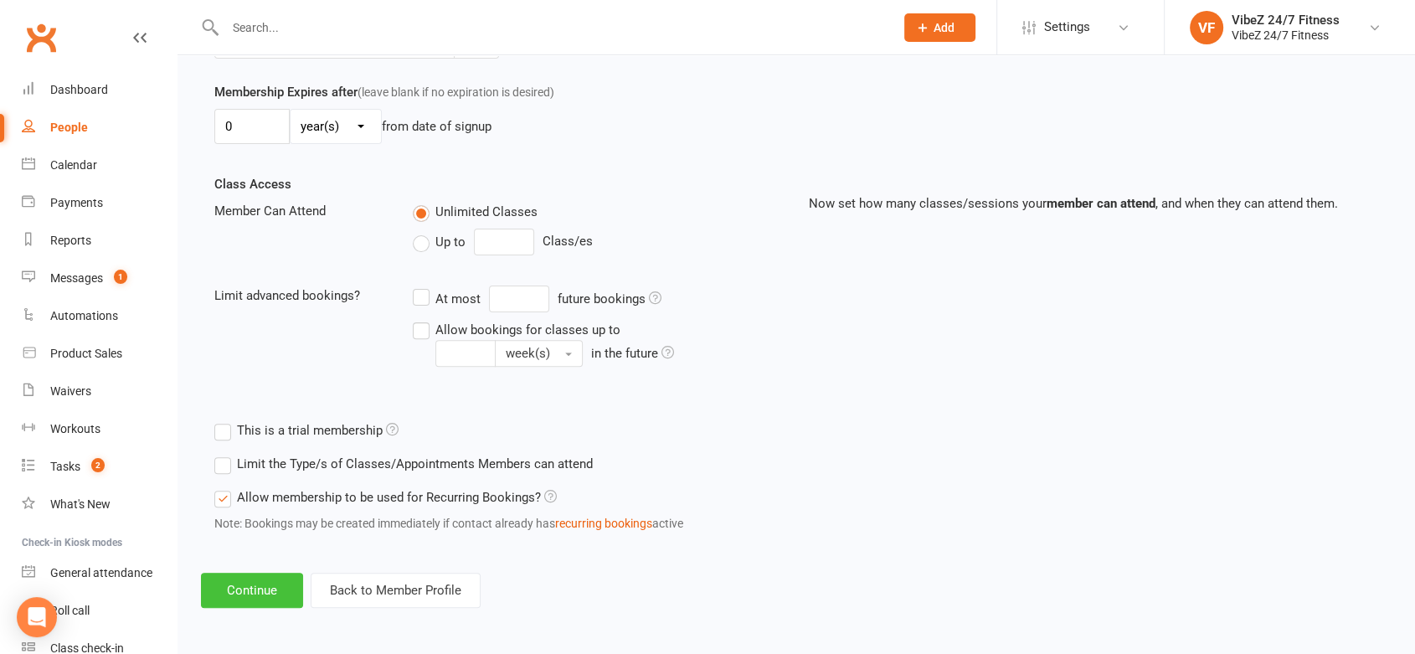
click at [220, 592] on button "Continue" at bounding box center [252, 590] width 102 height 35
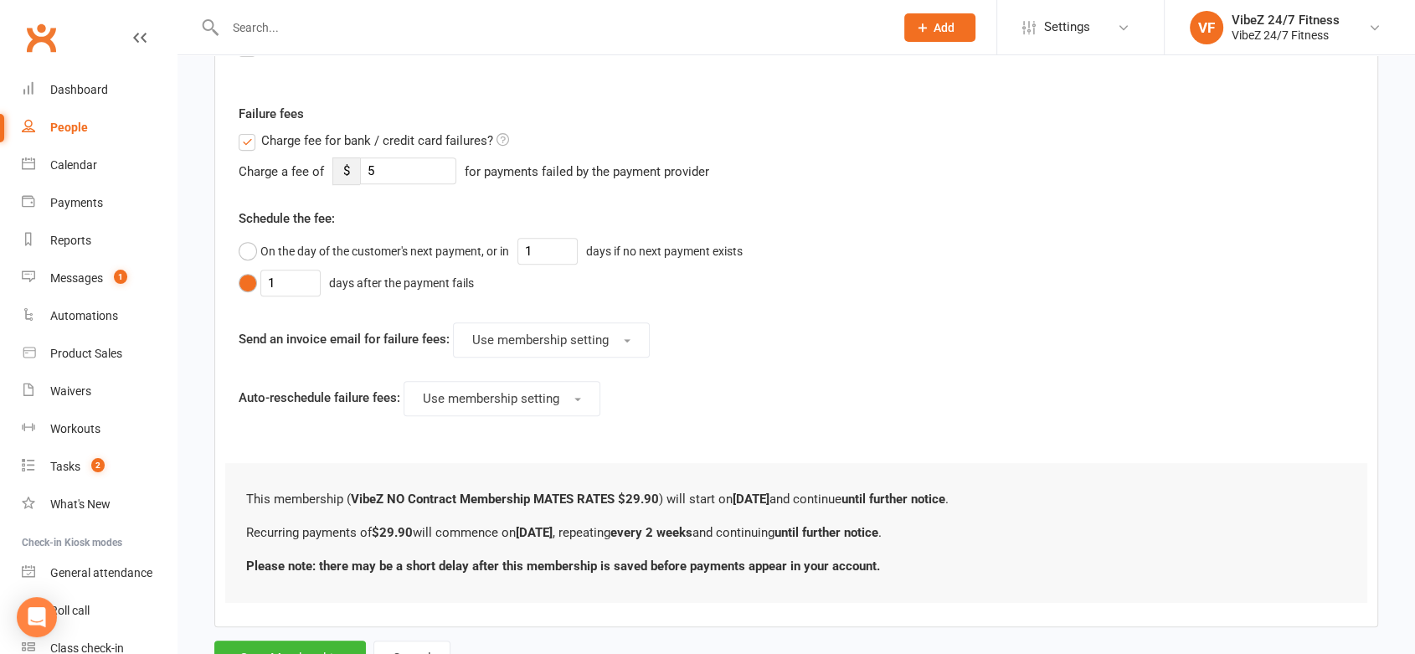
scroll to position [717, 0]
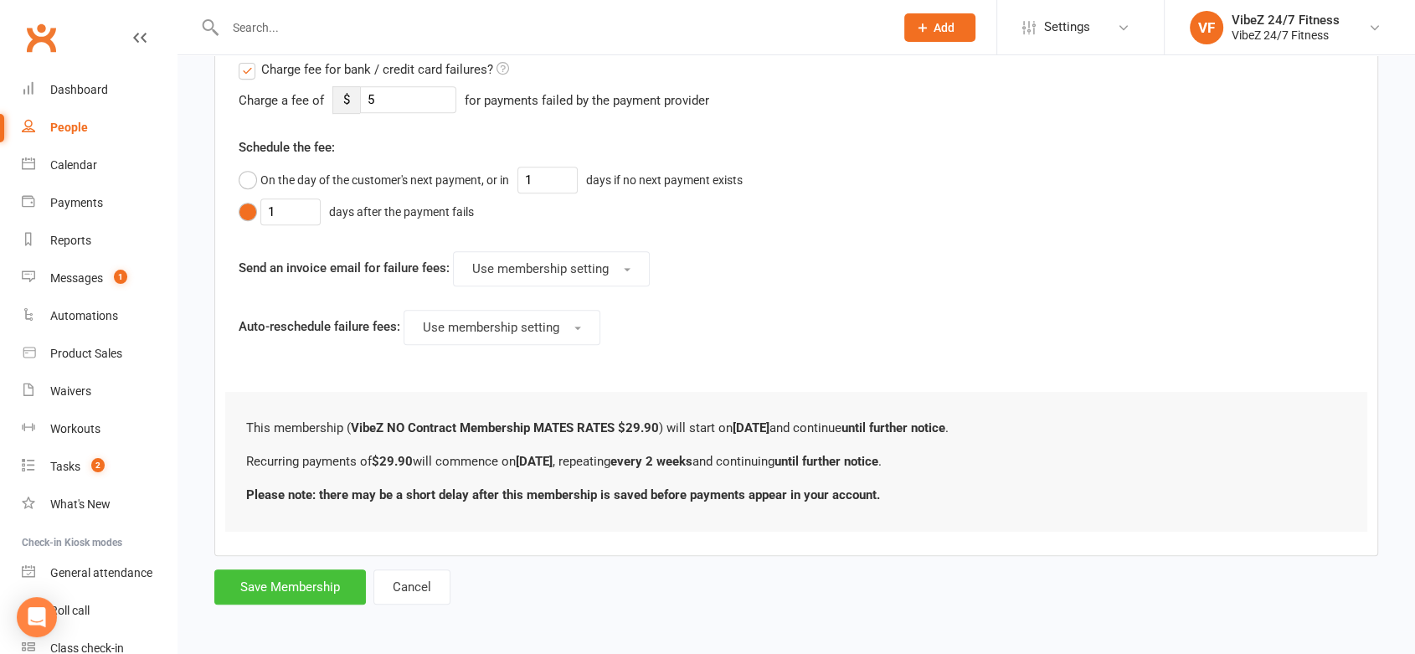
click at [287, 581] on button "Save Membership" at bounding box center [290, 587] width 152 height 35
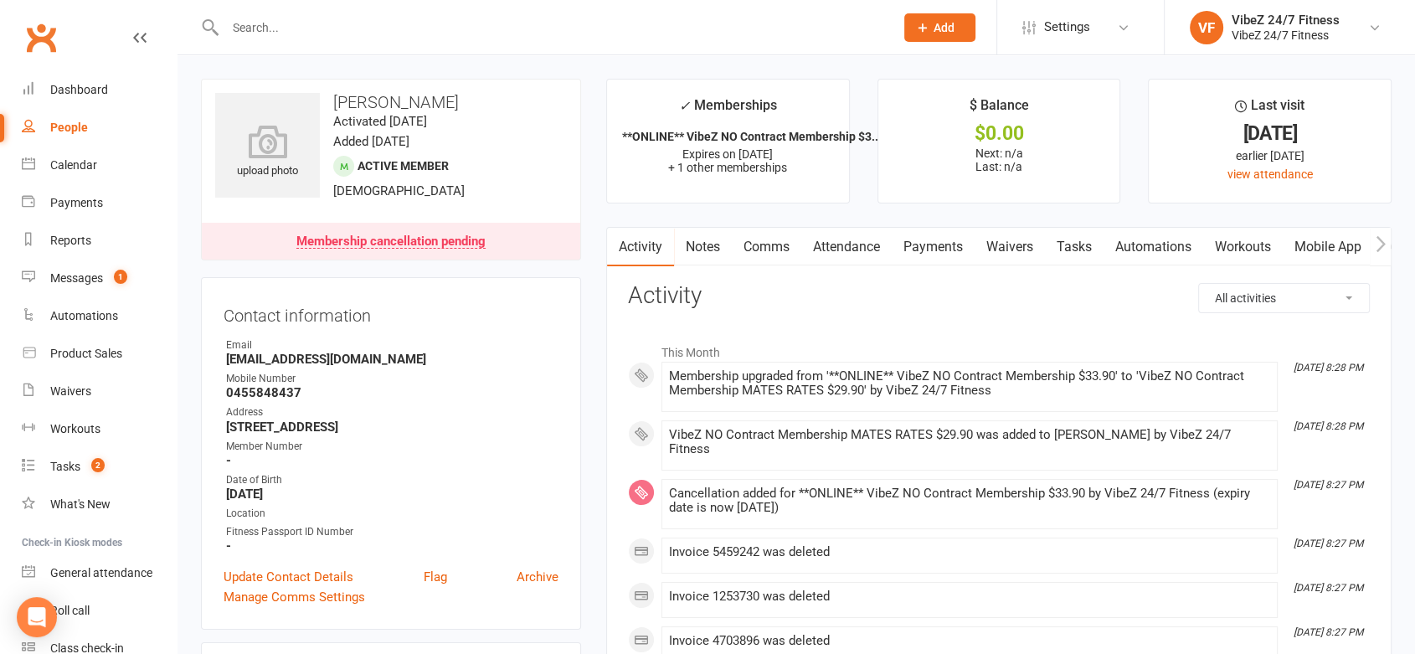
click at [955, 253] on link "Payments" at bounding box center [933, 247] width 83 height 39
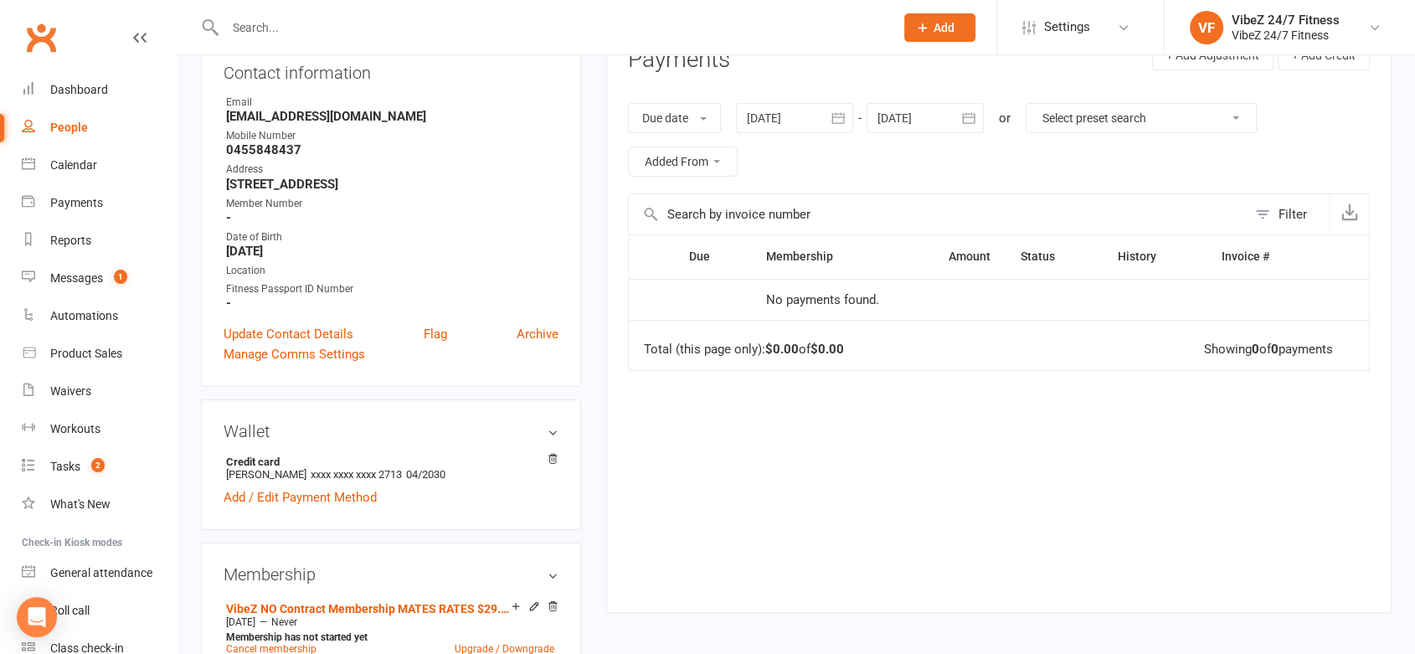
scroll to position [40, 0]
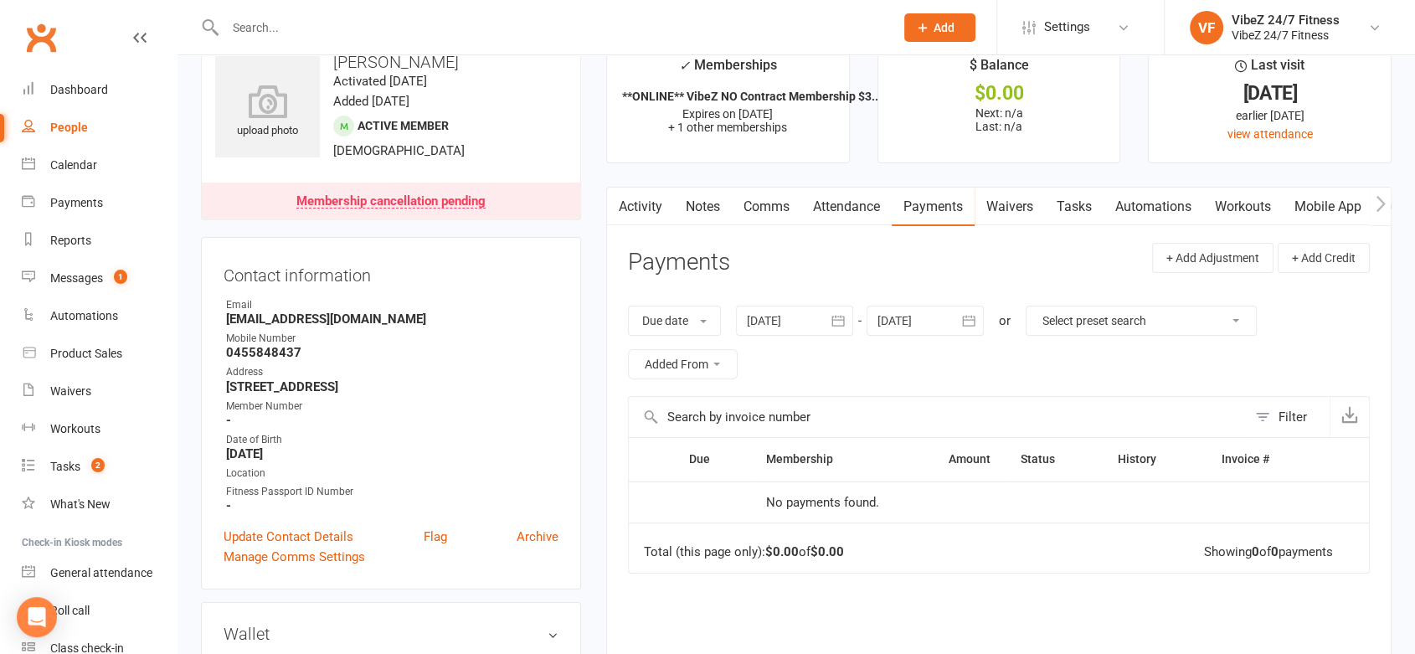
click at [425, 60] on h3 "[PERSON_NAME]" at bounding box center [391, 62] width 352 height 18
copy h3 "Swanepoel"
click at [378, 13] on div at bounding box center [542, 27] width 682 height 54
click at [375, 23] on input "text" at bounding box center [551, 27] width 663 height 23
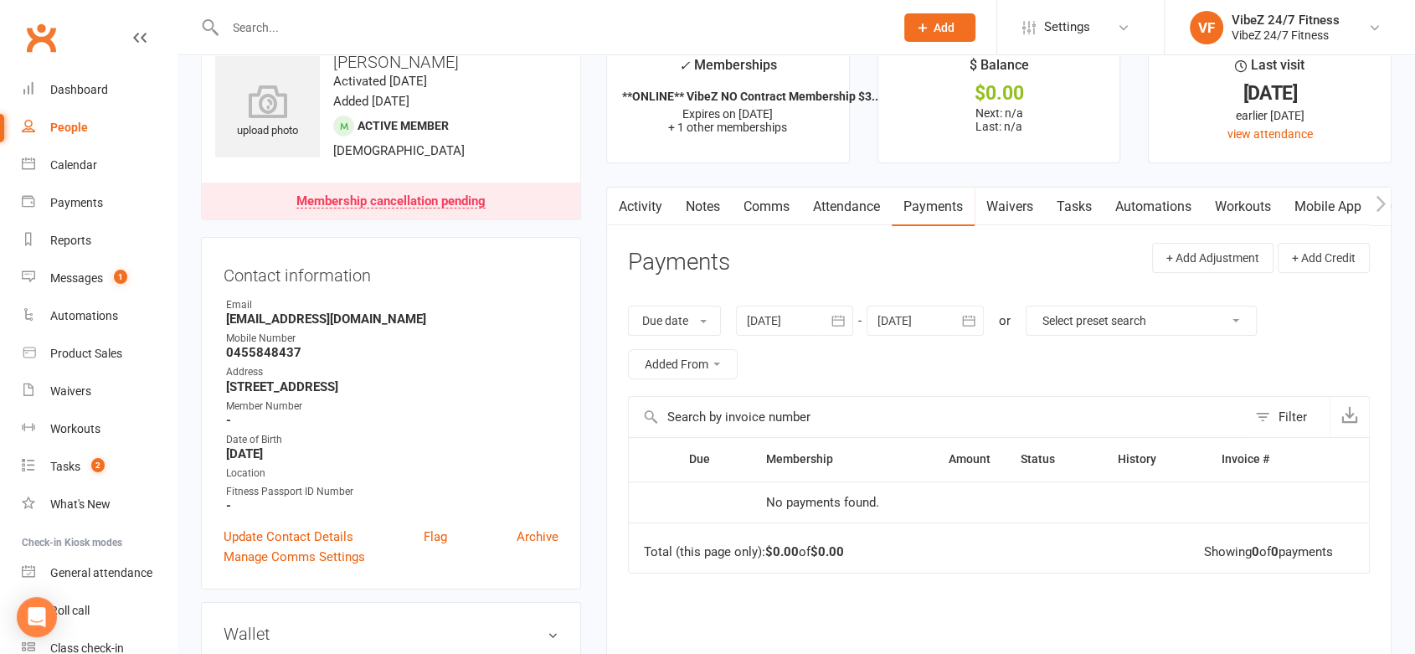
paste input "Swanepoel"
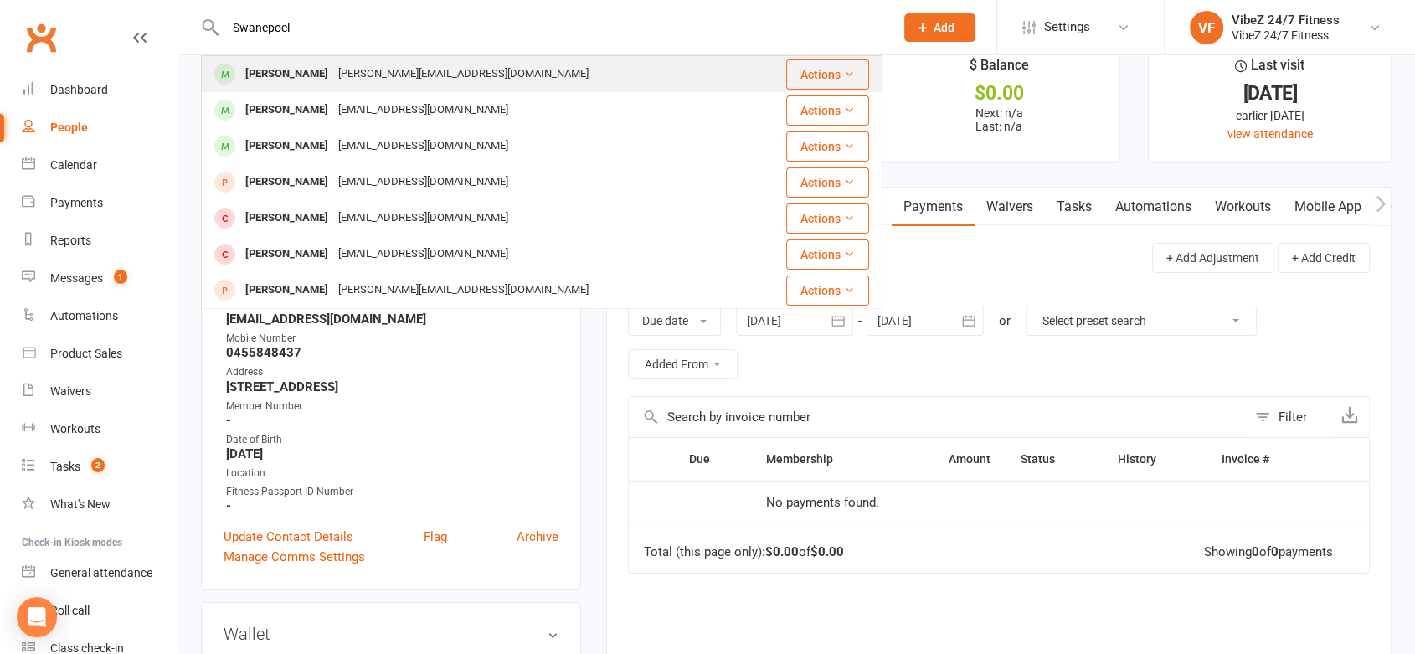
type input "Swanepoel"
click at [320, 83] on div "Raynard Swanepoel" at bounding box center [286, 74] width 93 height 24
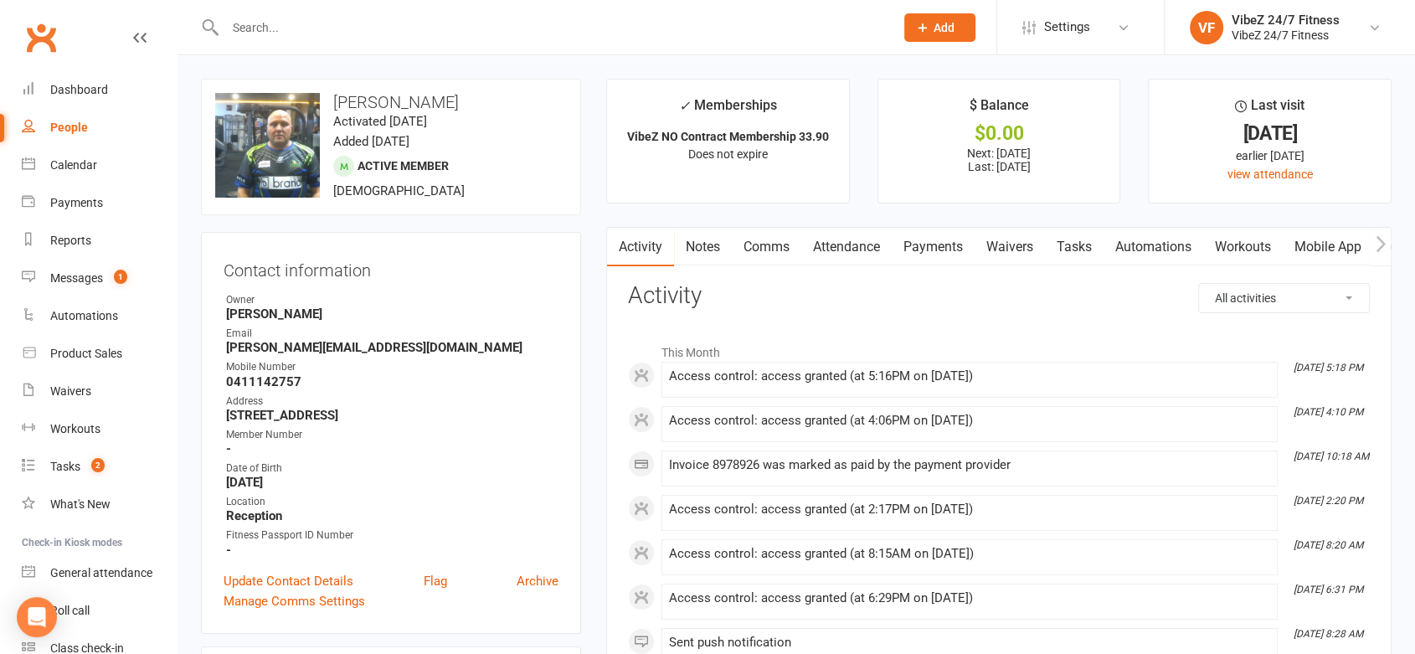
click at [959, 237] on link "Payments" at bounding box center [933, 247] width 83 height 39
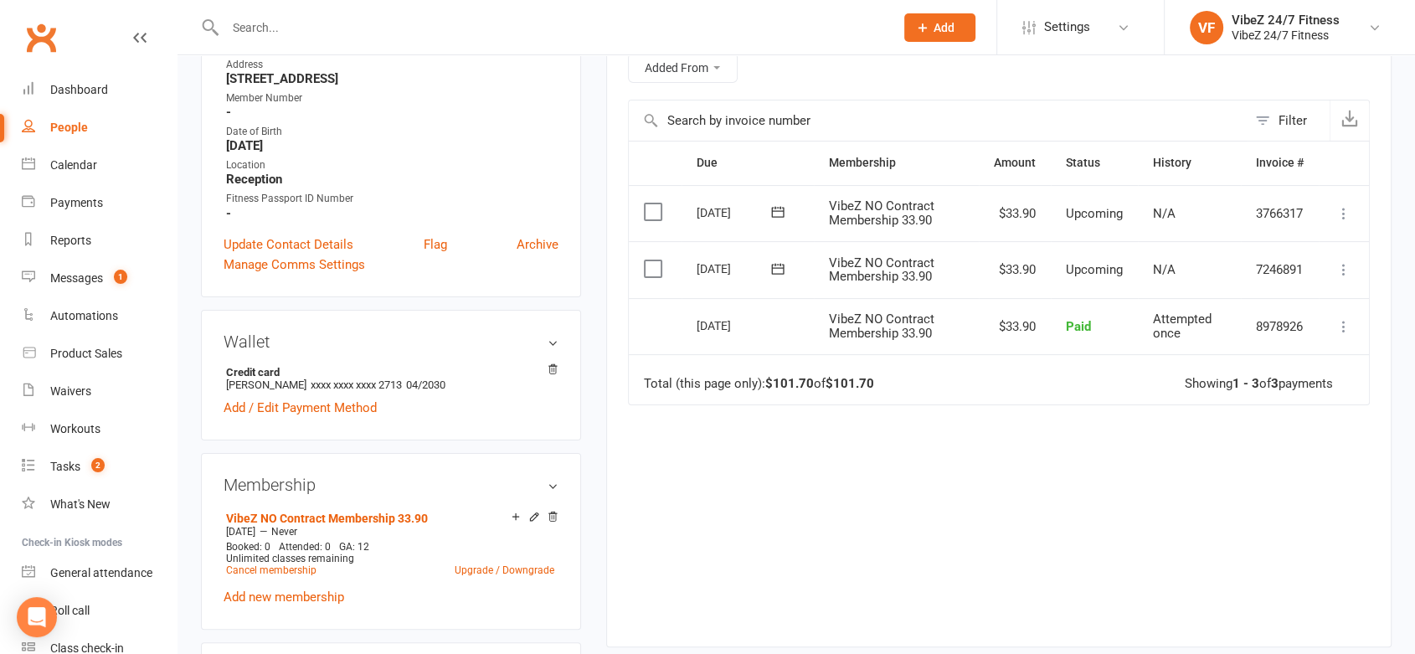
scroll to position [334, 0]
click at [500, 575] on link "Upgrade / Downgrade" at bounding box center [505, 573] width 100 height 12
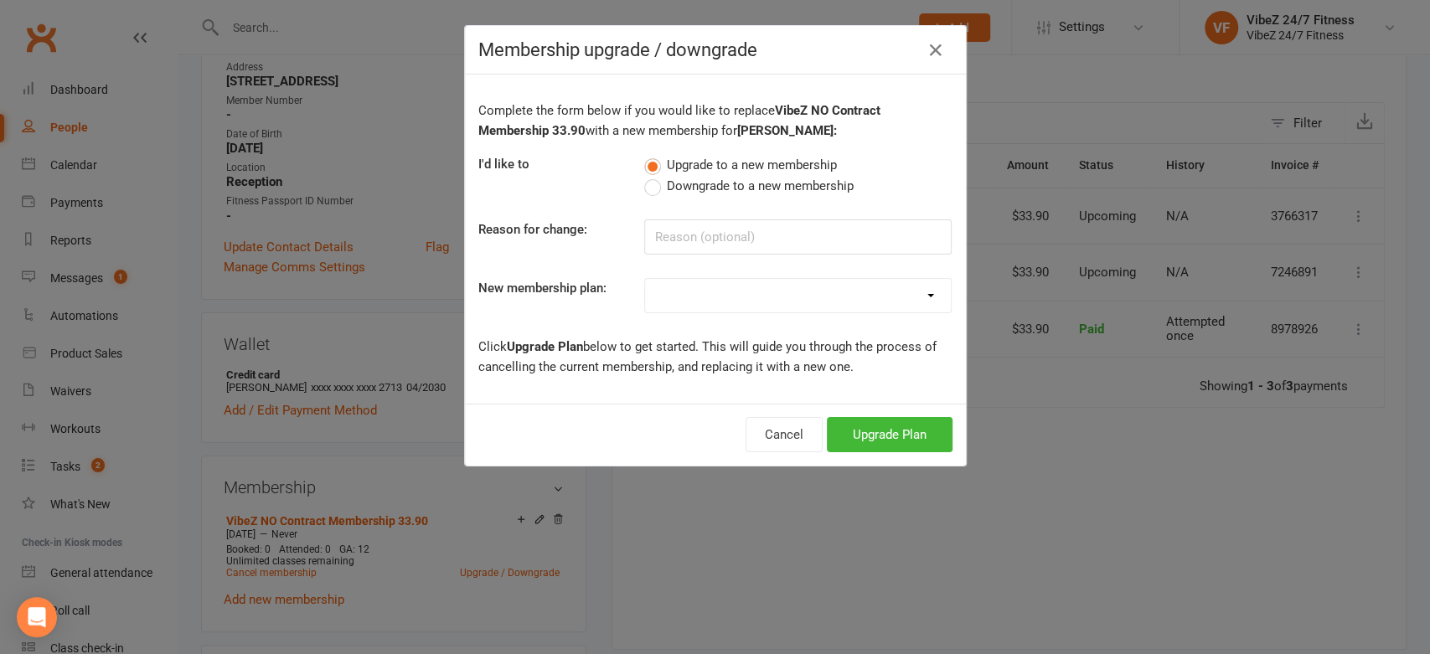
click at [647, 295] on select "Complimentary 12 Month Membership VibeZ NO Contract Membership MATES RATES $29.…" at bounding box center [798, 296] width 306 height 34
select select "1"
click at [645, 279] on select "Complimentary 12 Month Membership VibeZ NO Contract Membership MATES RATES $29.…" at bounding box center [798, 296] width 306 height 34
click at [664, 261] on div "Complete the form below if you would like to replace VibeZ NO Contract Membersh…" at bounding box center [715, 239] width 501 height 329
click at [664, 251] on input at bounding box center [797, 236] width 307 height 35
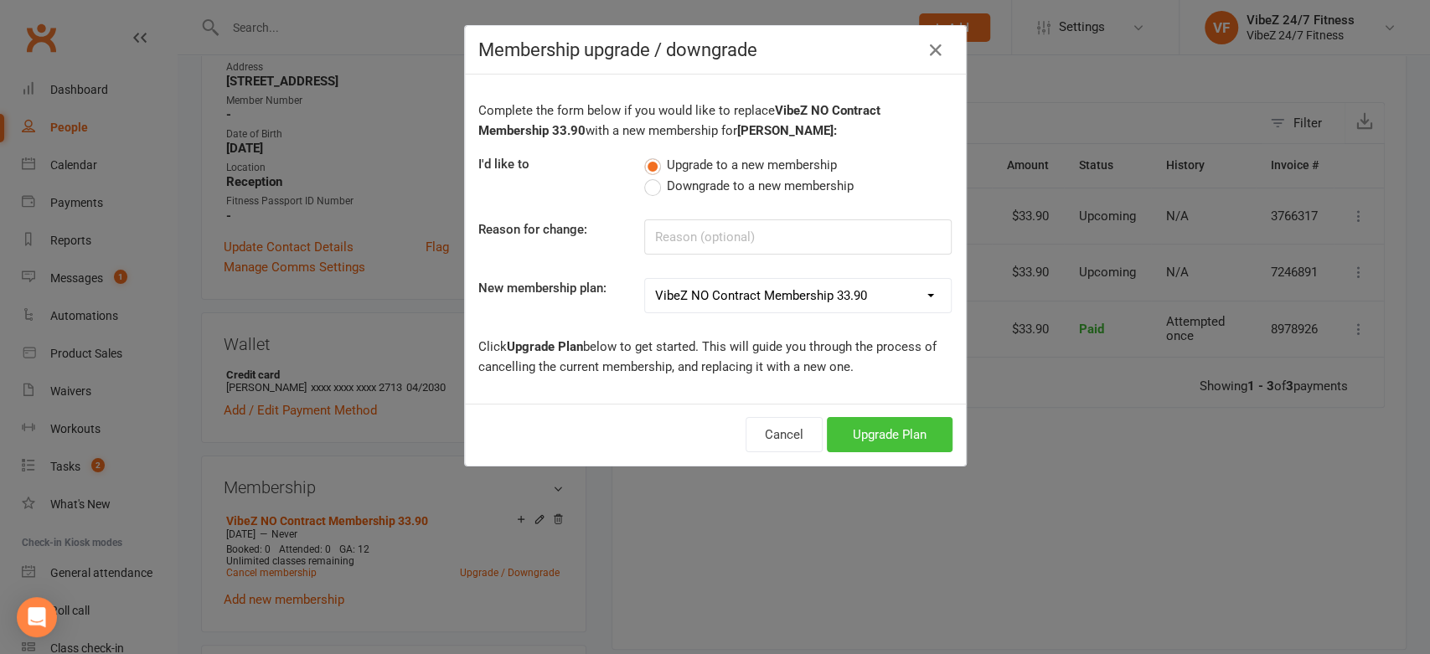
click at [900, 427] on button "Upgrade Plan" at bounding box center [890, 434] width 126 height 35
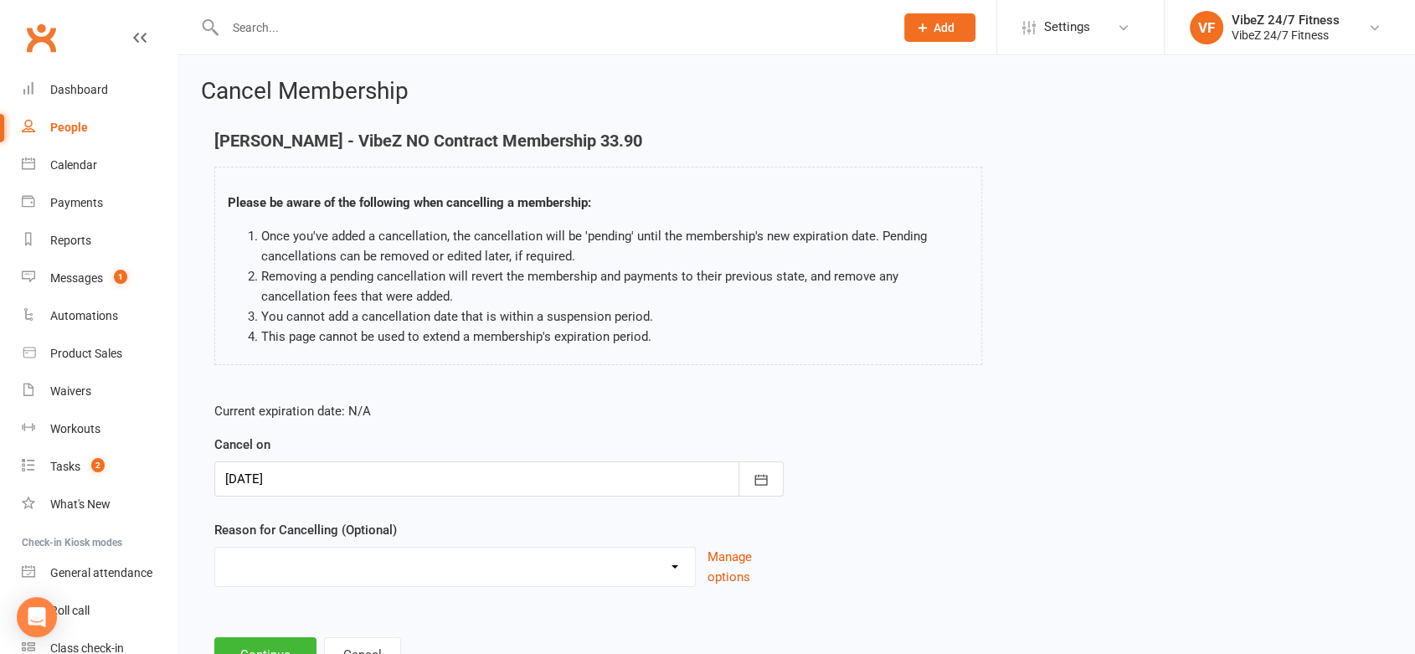
scroll to position [68, 0]
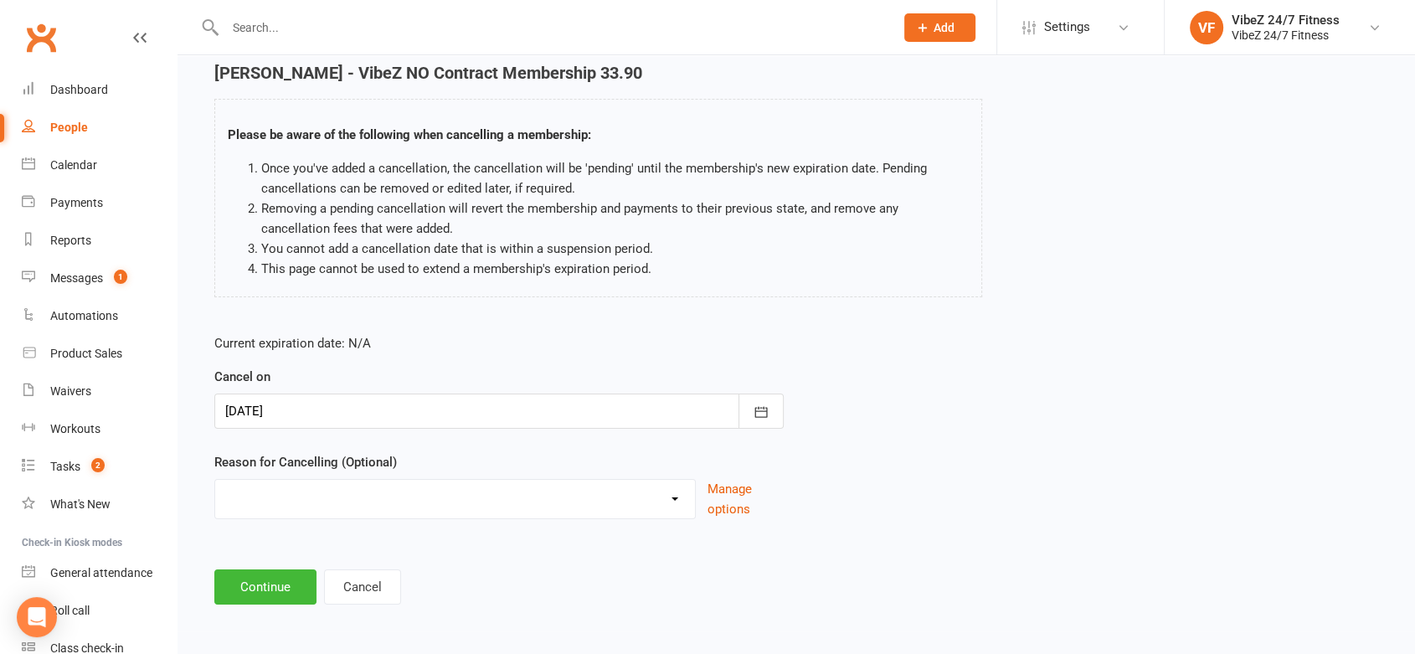
click at [664, 502] on select "Admin Error Bad Debtor Changing Gyms Financial Holiday Injury Medical Moving aw…" at bounding box center [455, 497] width 480 height 34
select select "11"
click at [215, 480] on select "Admin Error Bad Debtor Changing Gyms Financial Holiday Injury Medical Moving aw…" at bounding box center [455, 497] width 480 height 34
click at [347, 582] on input at bounding box center [499, 587] width 570 height 35
type input "switching to mates rates"
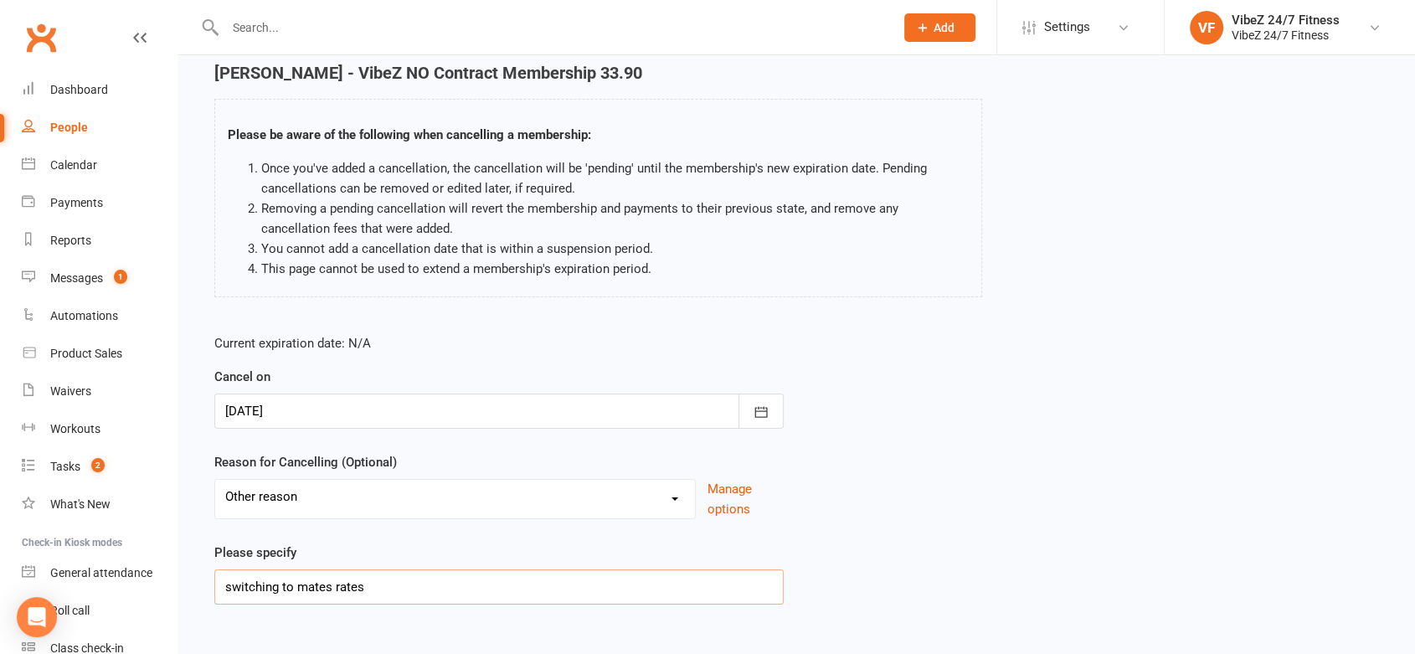
drag, startPoint x: 375, startPoint y: 590, endPoint x: 162, endPoint y: 601, distance: 213.0
click at [162, 601] on ui-view "Prospect Member Non-attending contact Class / event Appointment Task Membership…" at bounding box center [707, 326] width 1415 height 781
paste input "switching to mates rates"
type input "switching to mates rates"
paste input "switching to mates rates"
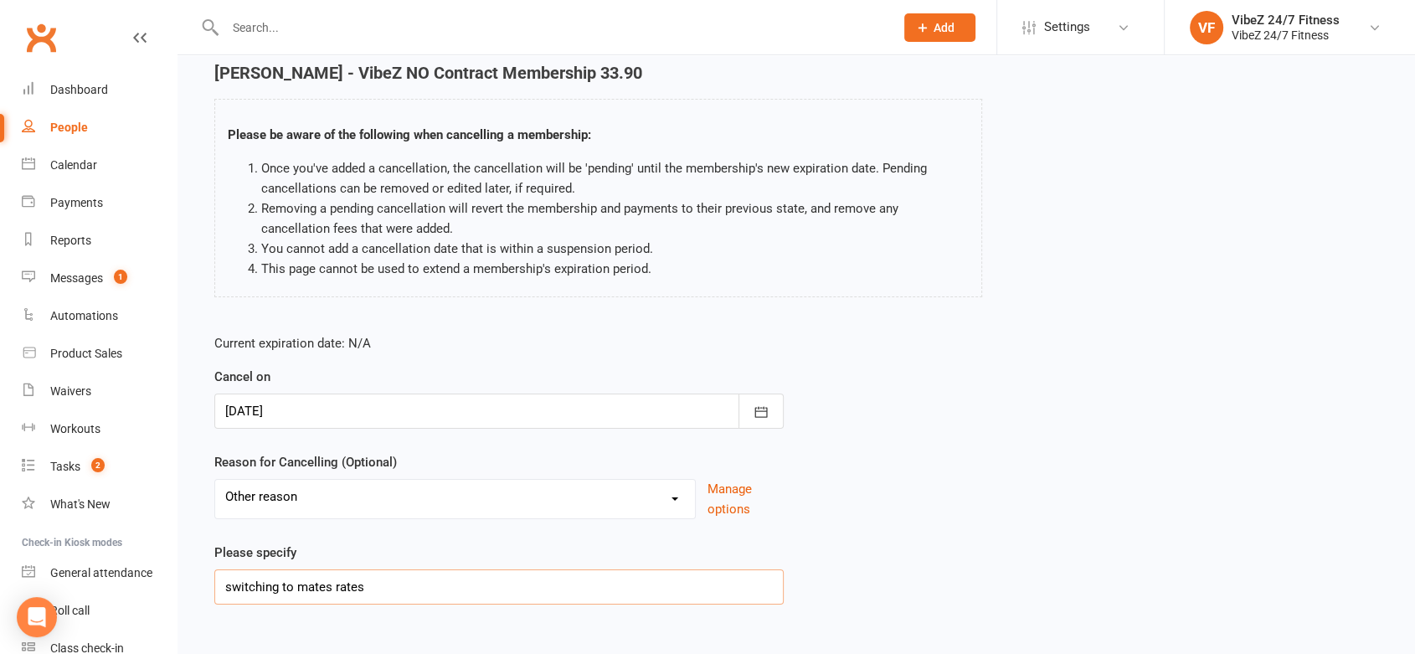
scroll to position [154, 0]
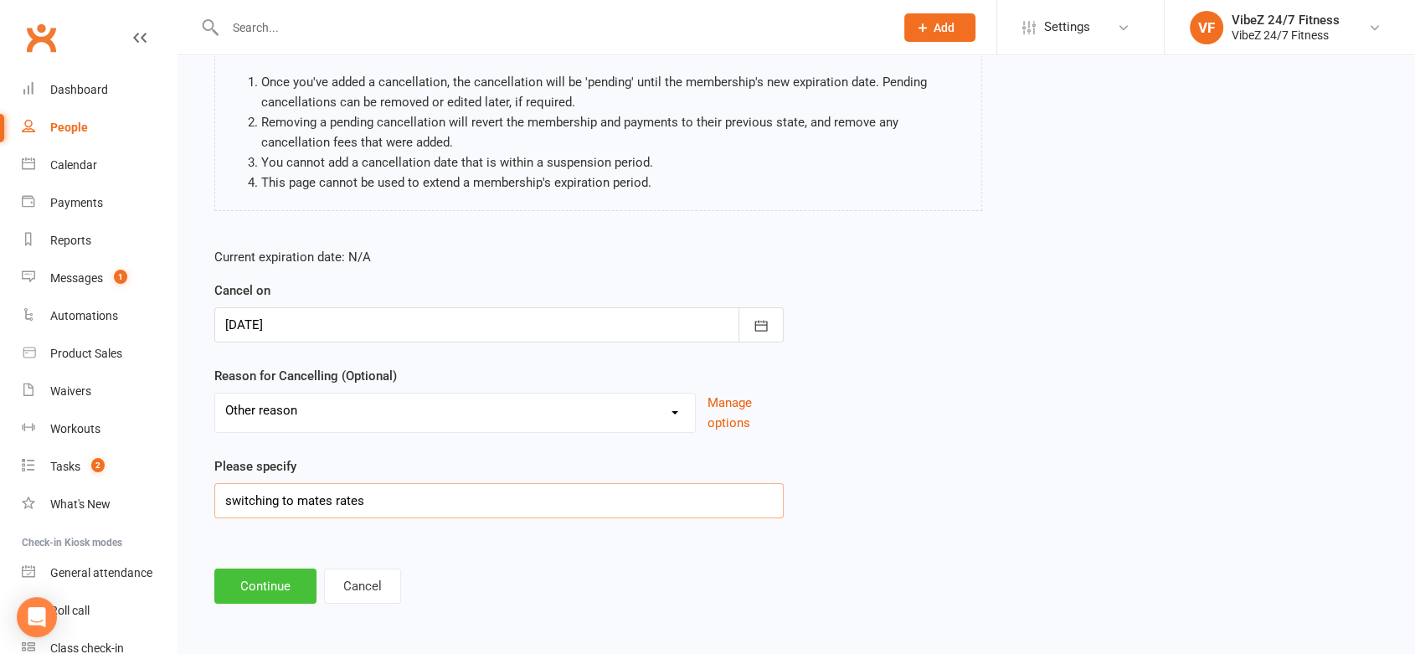
type input "switching to mates rates"
click at [302, 586] on button "Continue" at bounding box center [265, 586] width 102 height 35
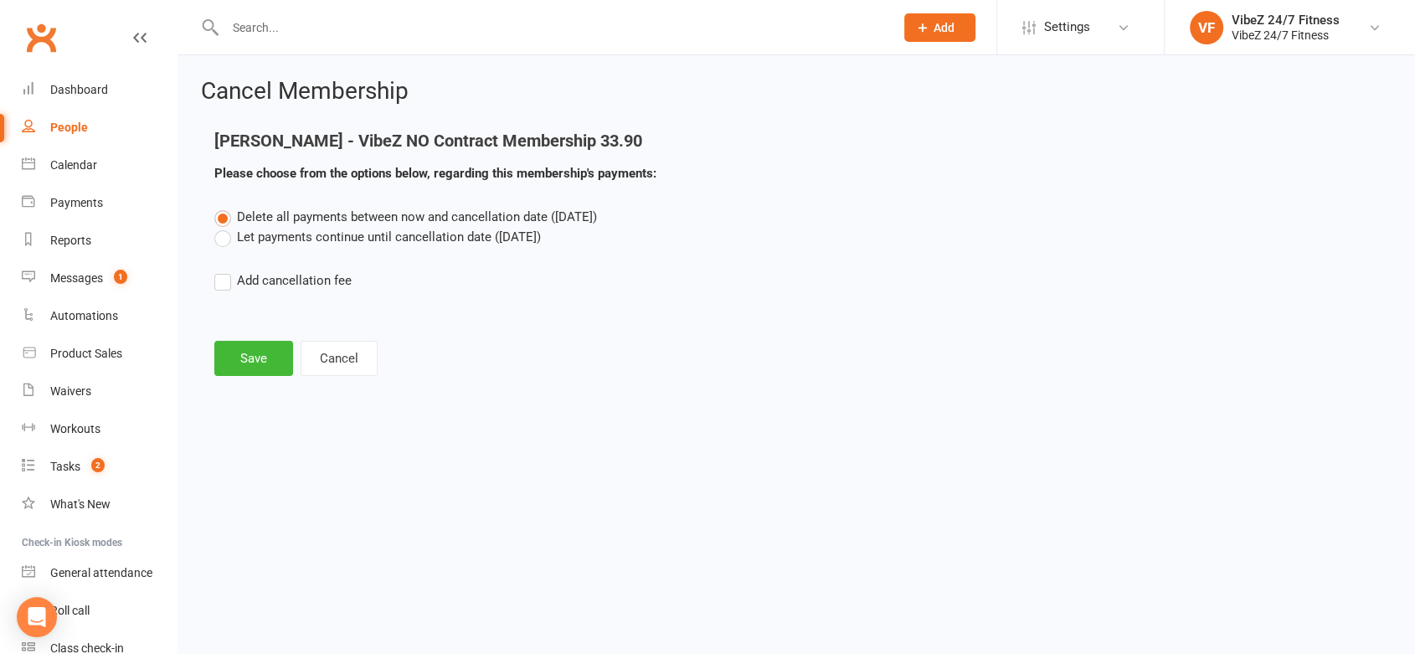
scroll to position [0, 0]
click at [279, 367] on button "Save" at bounding box center [253, 358] width 79 height 35
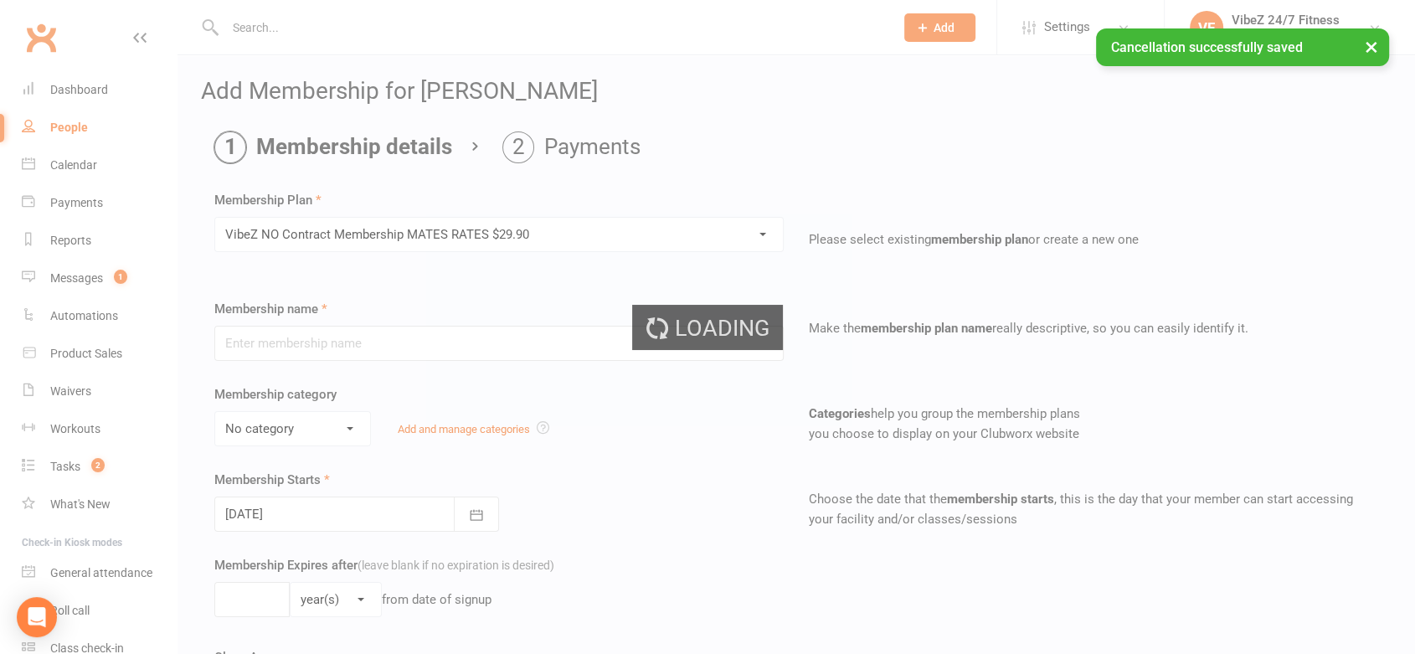
type input "VibeZ NO Contract Membership MATES RATES $29.90"
select select "2"
type input "0"
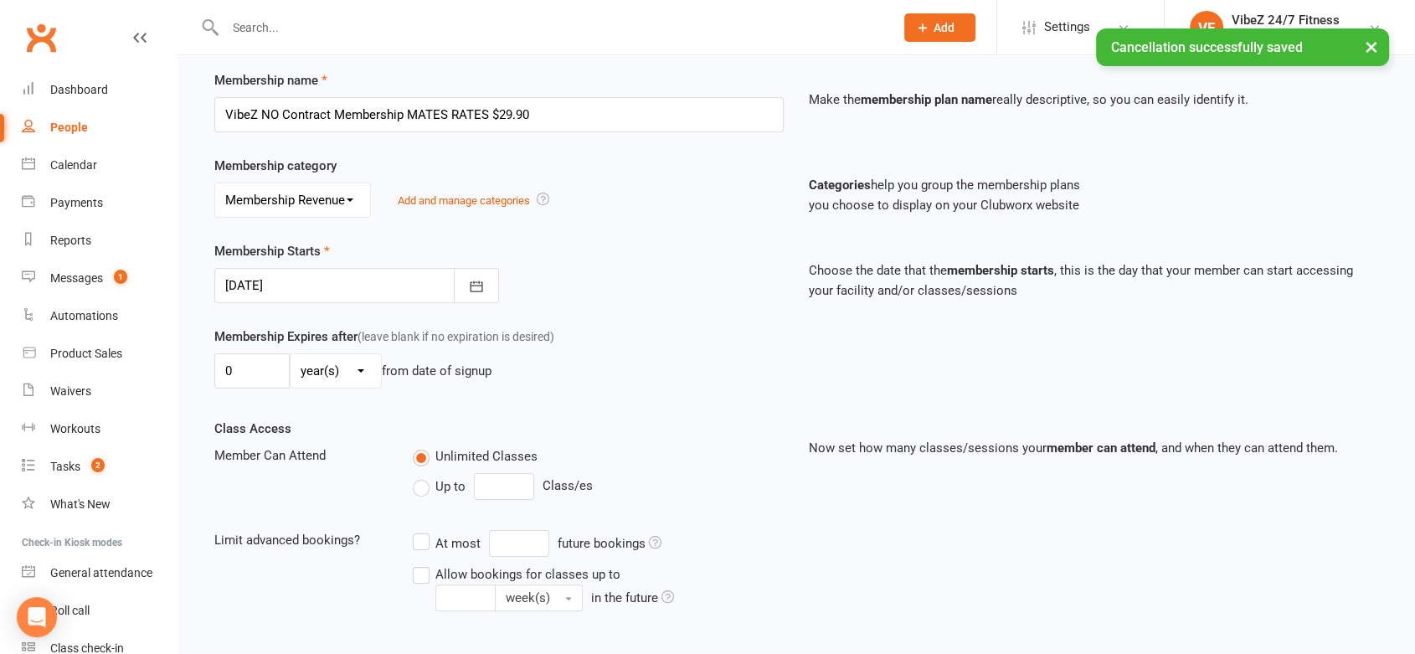
scroll to position [415, 0]
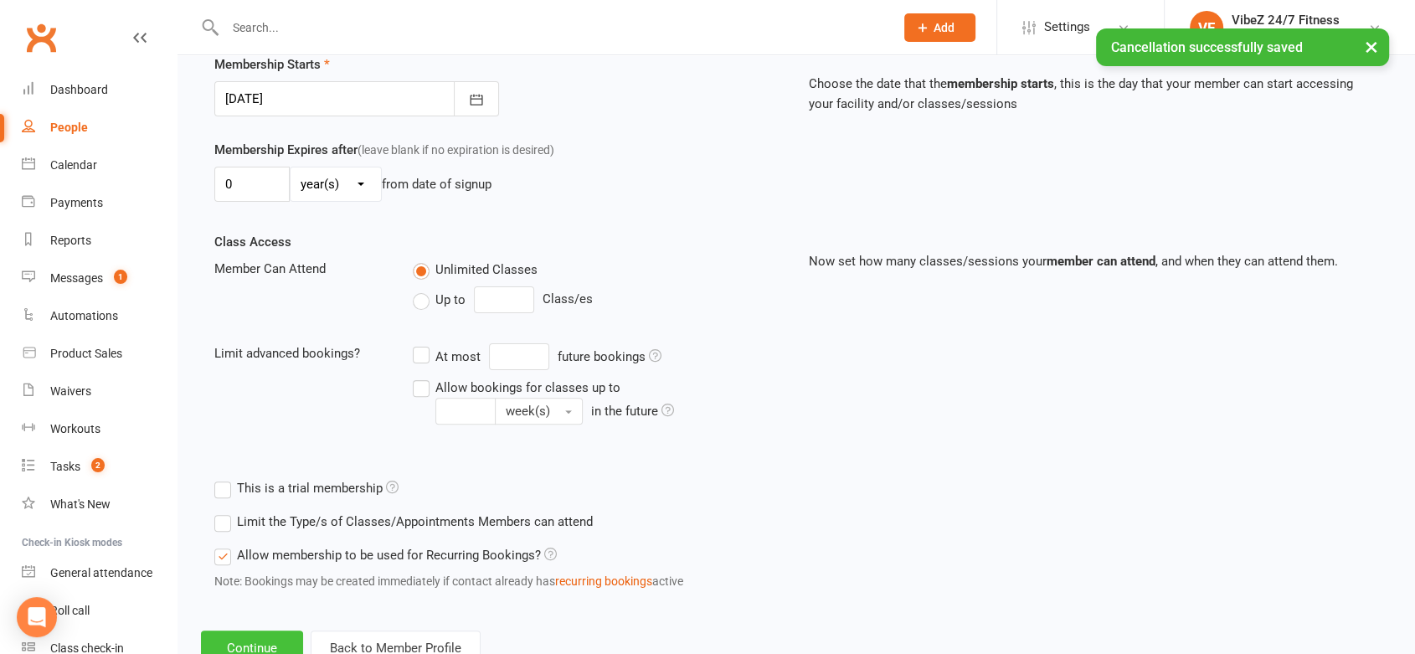
click at [271, 642] on button "Continue" at bounding box center [252, 648] width 102 height 35
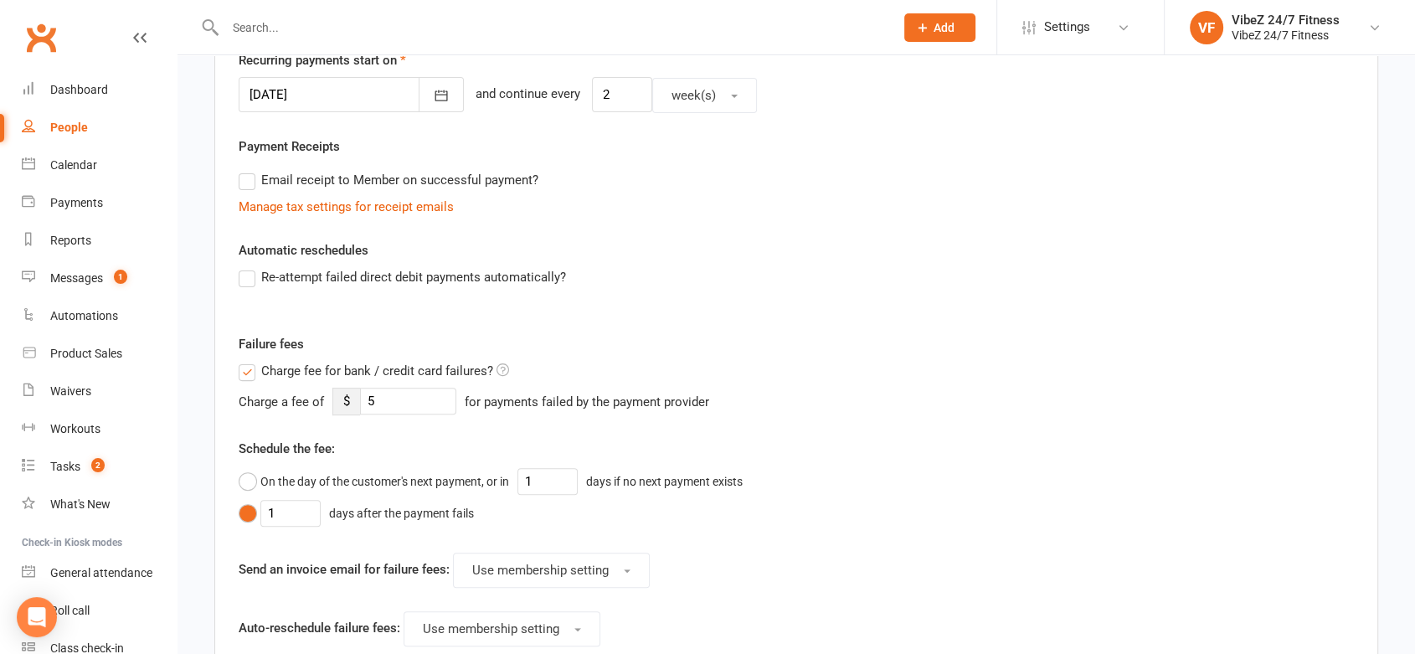
scroll to position [0, 0]
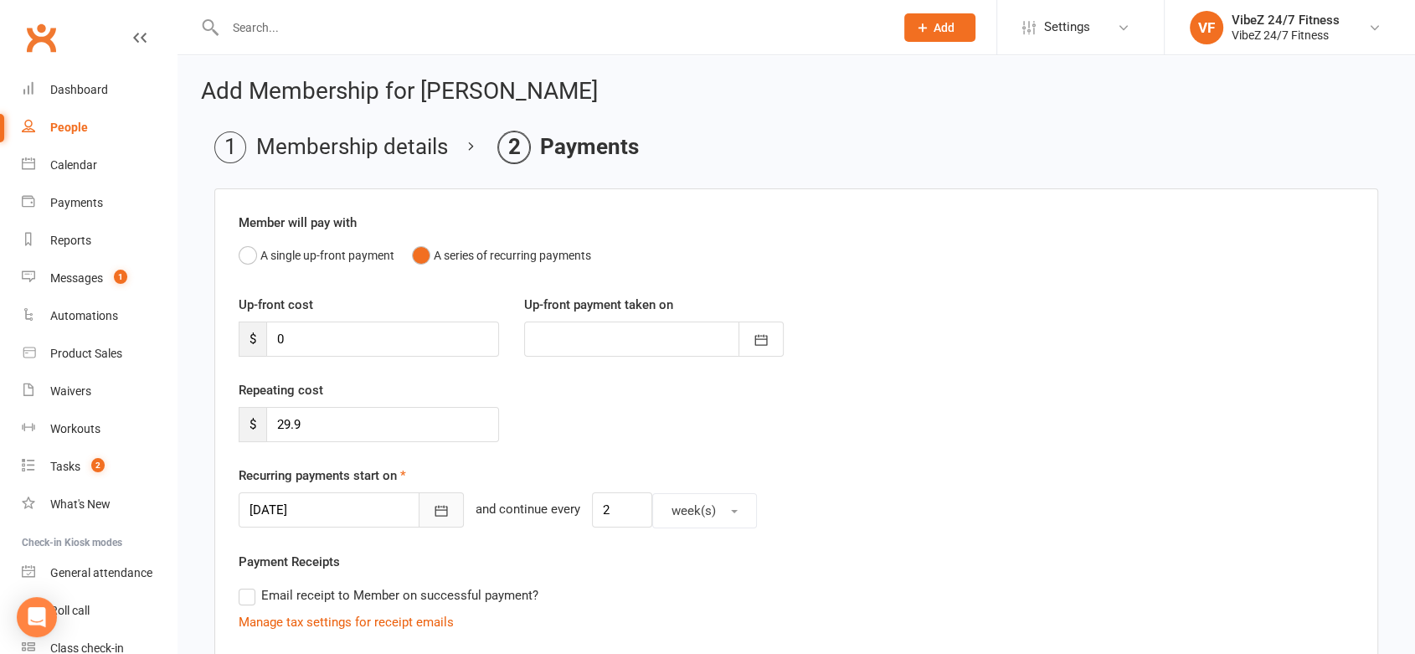
click at [433, 503] on icon "button" at bounding box center [441, 511] width 17 height 17
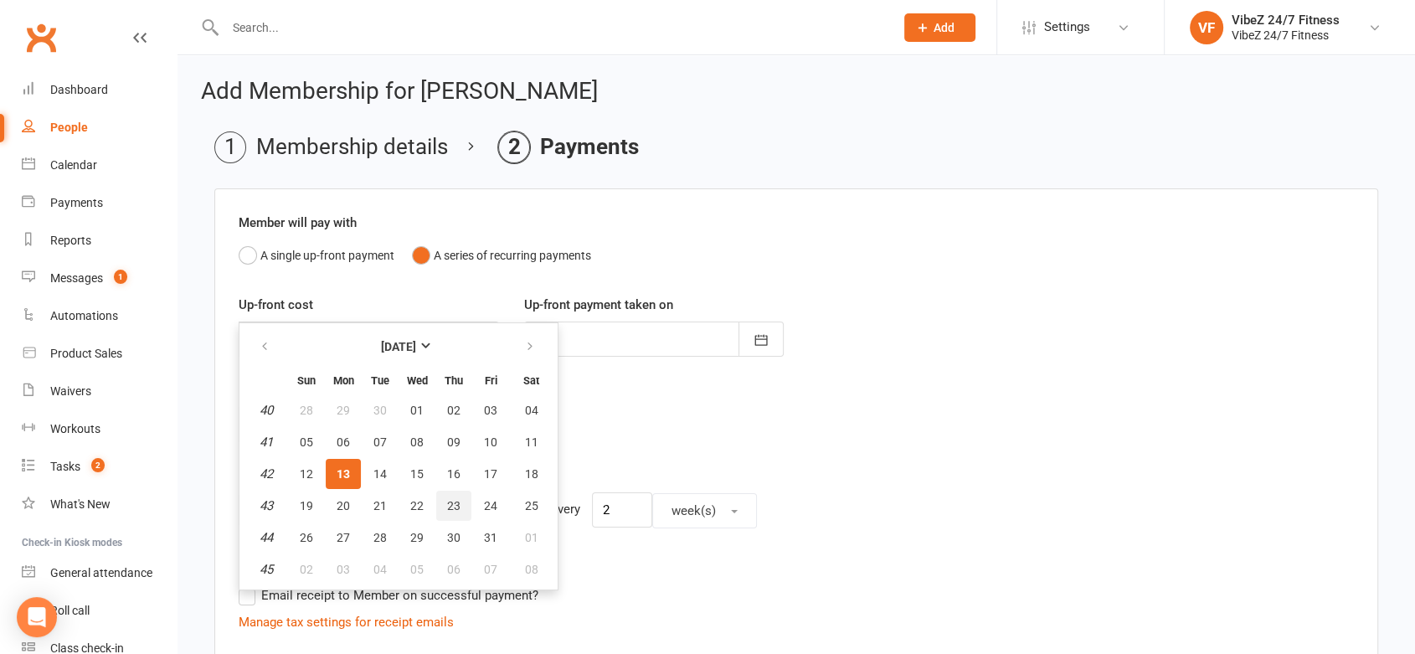
click at [459, 503] on button "23" at bounding box center [453, 506] width 35 height 30
type input "23 Oct 2025"
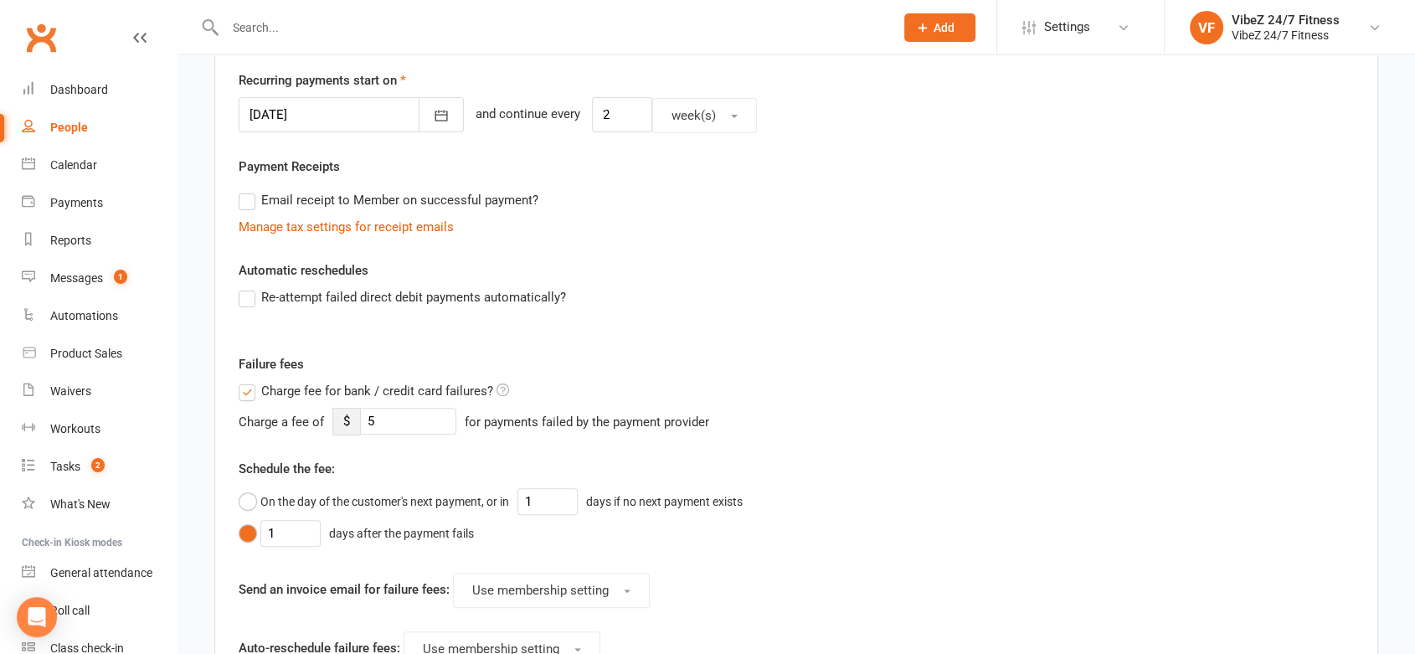
scroll to position [717, 0]
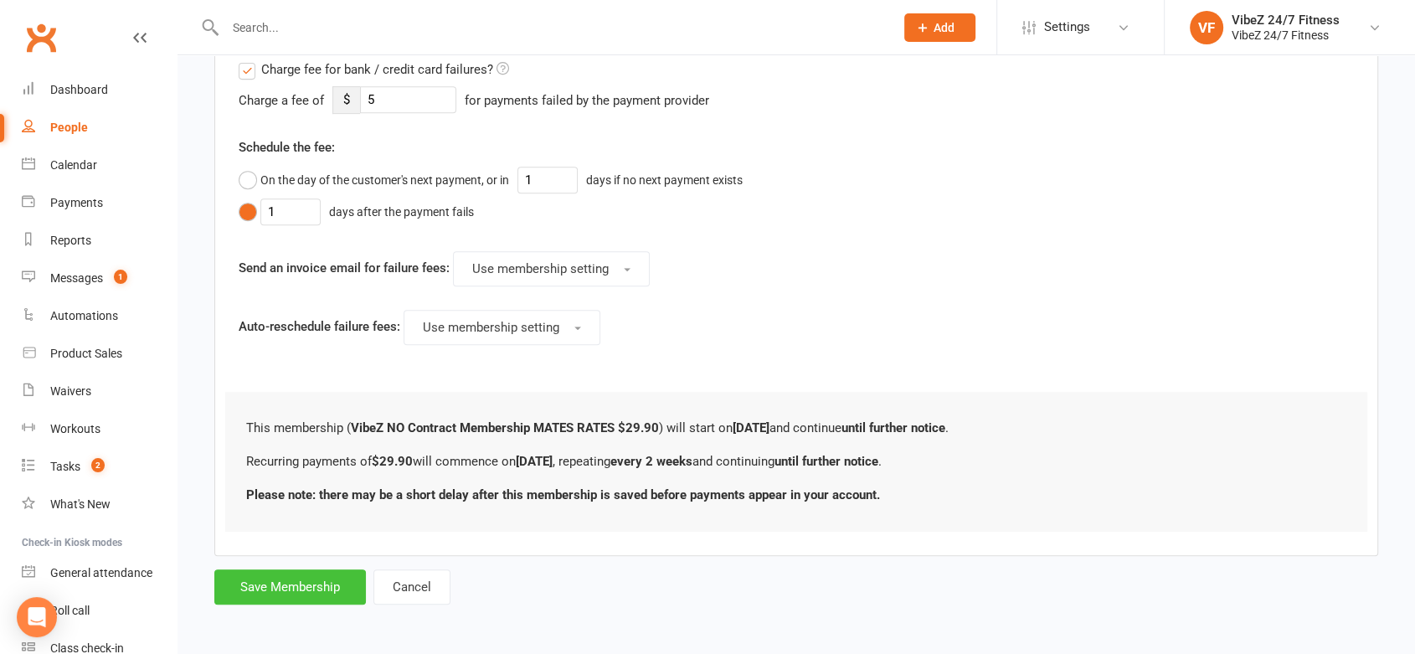
click at [319, 571] on button "Save Membership" at bounding box center [290, 587] width 152 height 35
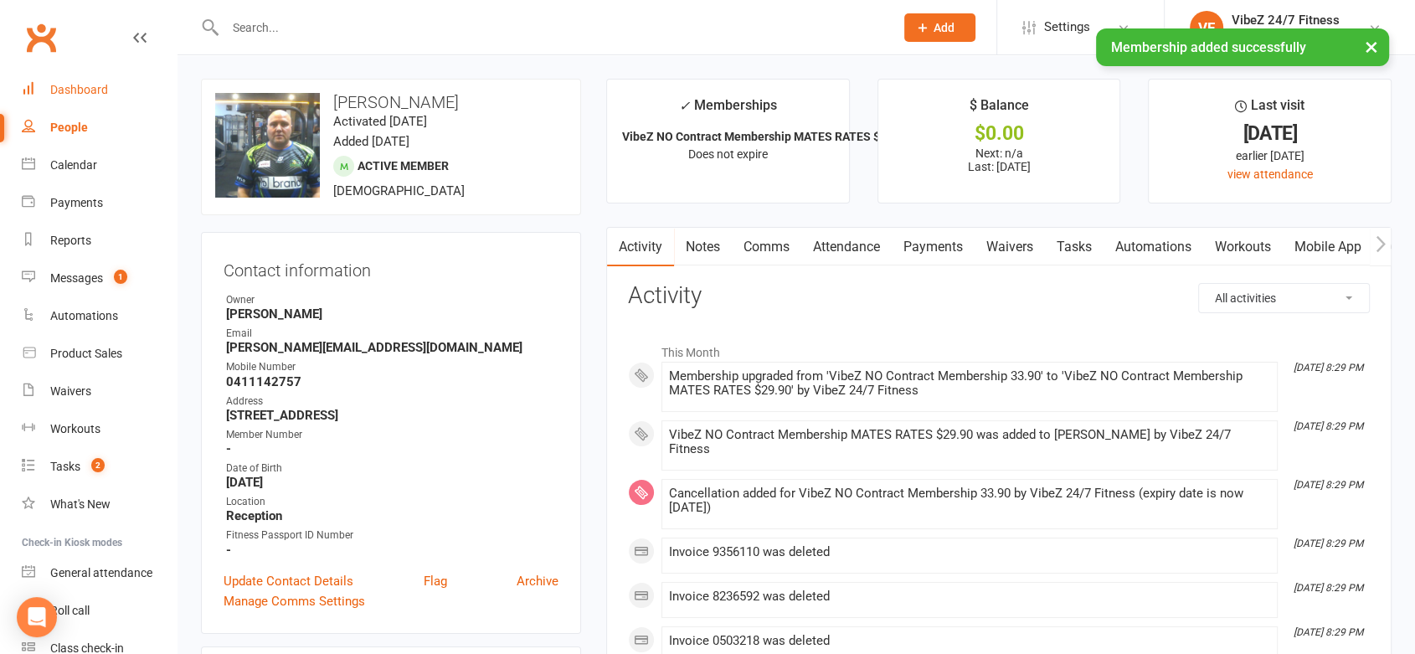
click at [100, 80] on link "Dashboard" at bounding box center [99, 90] width 155 height 38
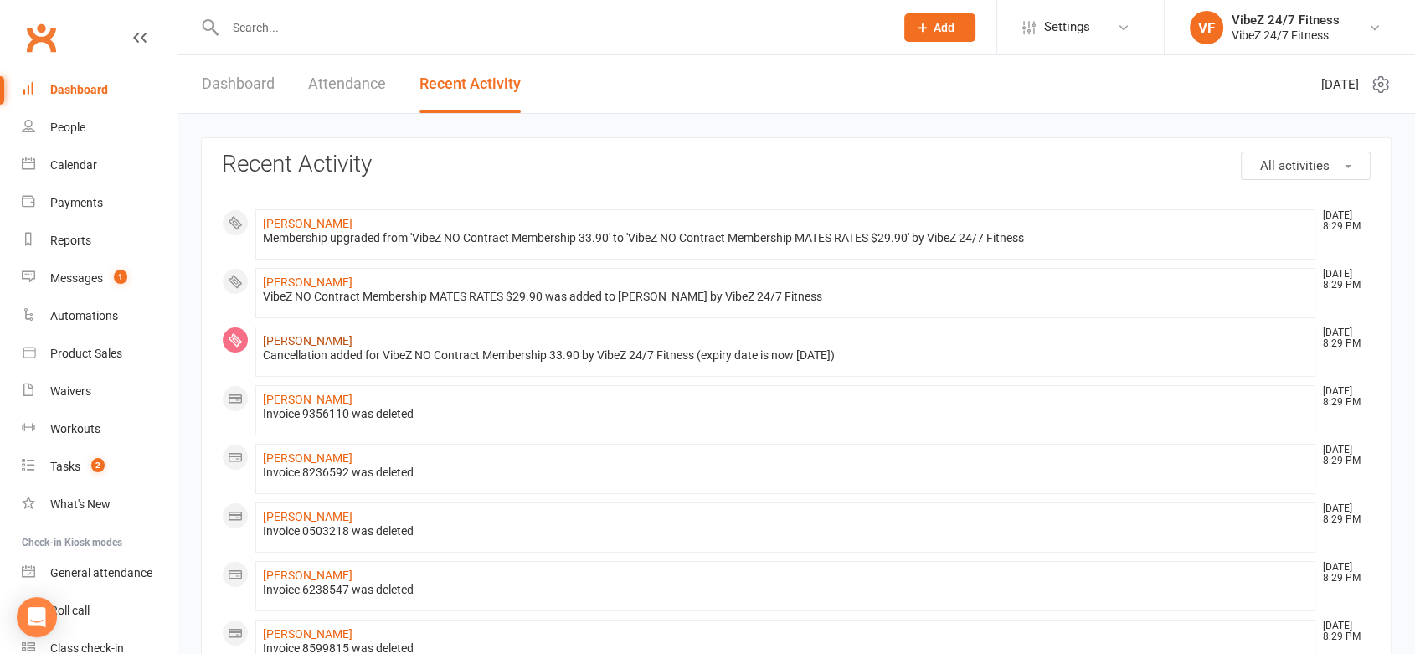
click at [317, 334] on link "Raynard Swanepoel" at bounding box center [308, 340] width 90 height 13
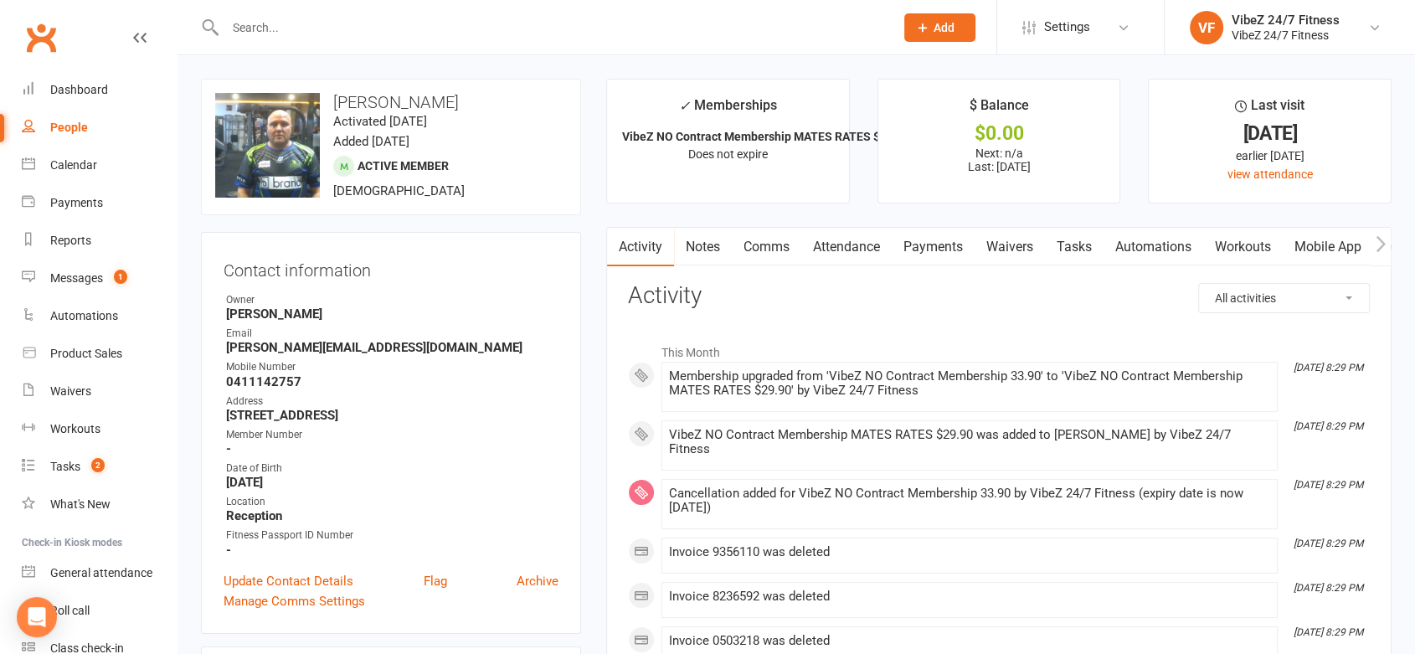
click at [943, 250] on link "Payments" at bounding box center [933, 247] width 83 height 39
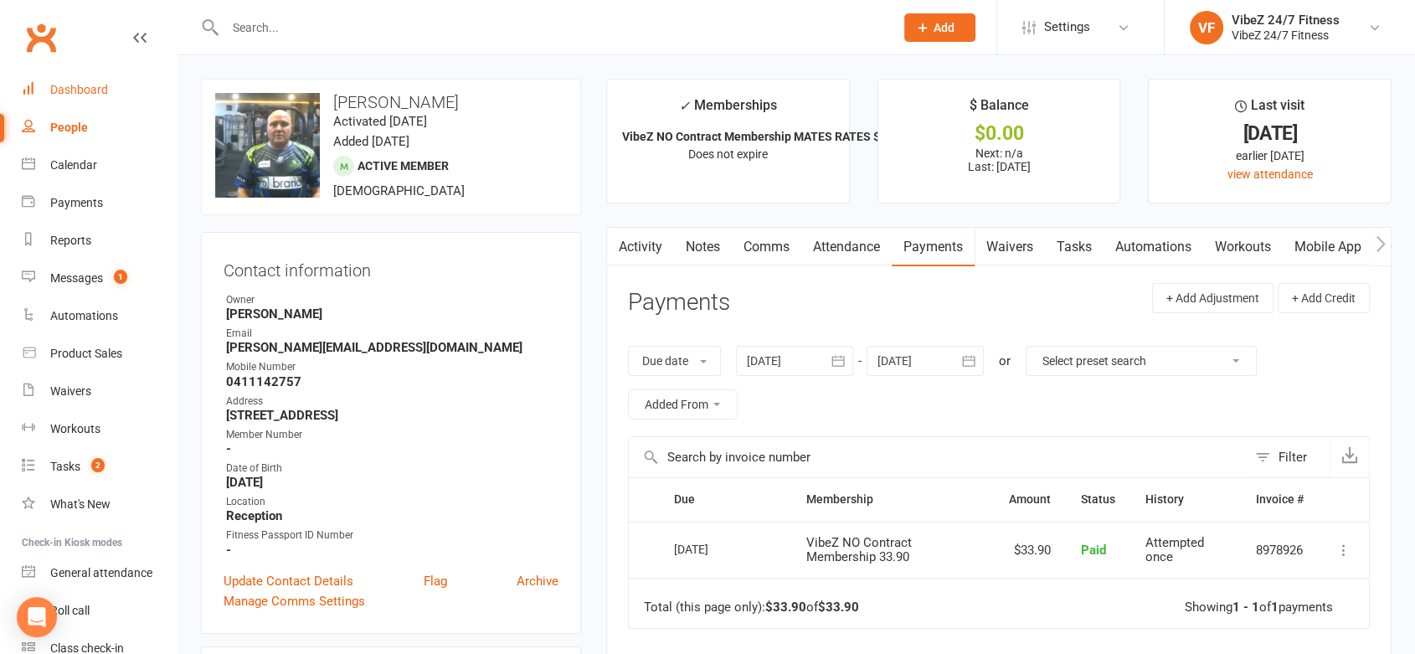
click at [68, 90] on div "Dashboard" at bounding box center [79, 89] width 58 height 13
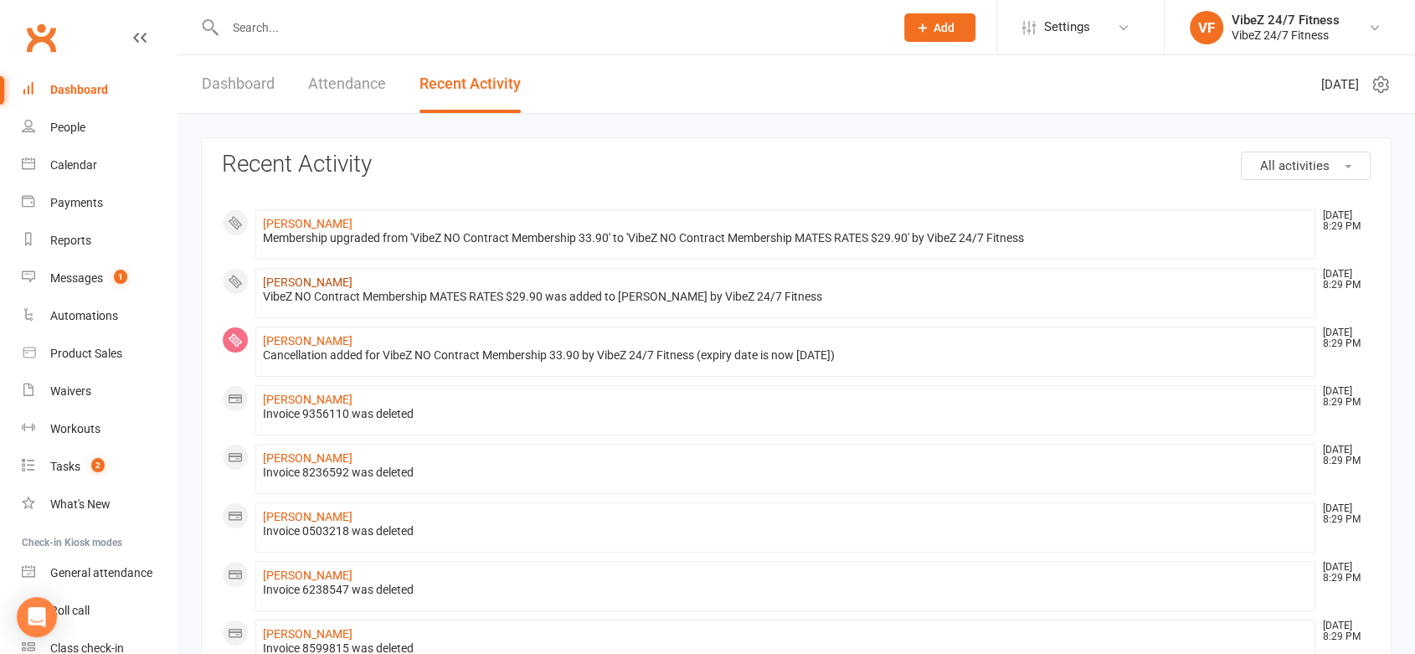
drag, startPoint x: 386, startPoint y: 284, endPoint x: 310, endPoint y: 285, distance: 76.2
click at [310, 285] on li "Raynard Swanepoel Oct 13, 8:29 PM VibeZ NO Contract Membership MATES RATES $29.…" at bounding box center [785, 293] width 1060 height 50
copy link "Swanepoel"
click at [382, 23] on input "text" at bounding box center [551, 27] width 663 height 23
paste input "Swanepoel"
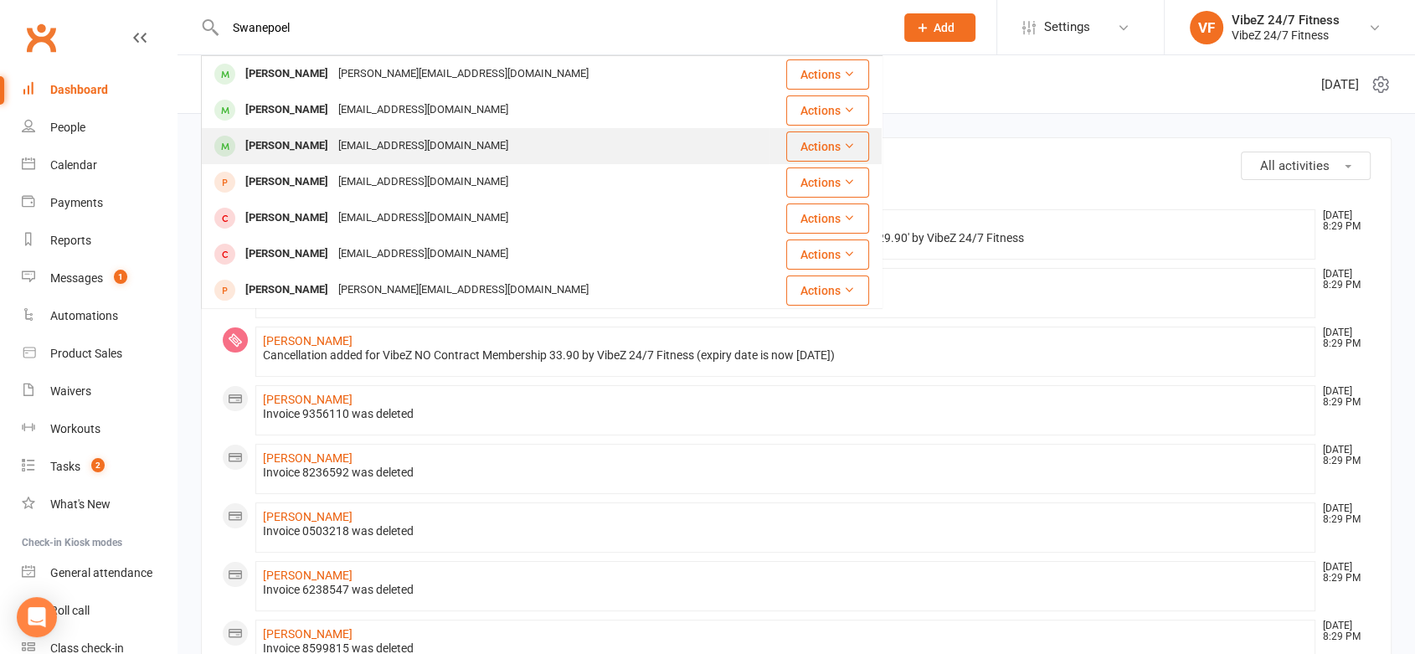
type input "Swanepoel"
click at [311, 146] on div "[PERSON_NAME]" at bounding box center [286, 146] width 93 height 24
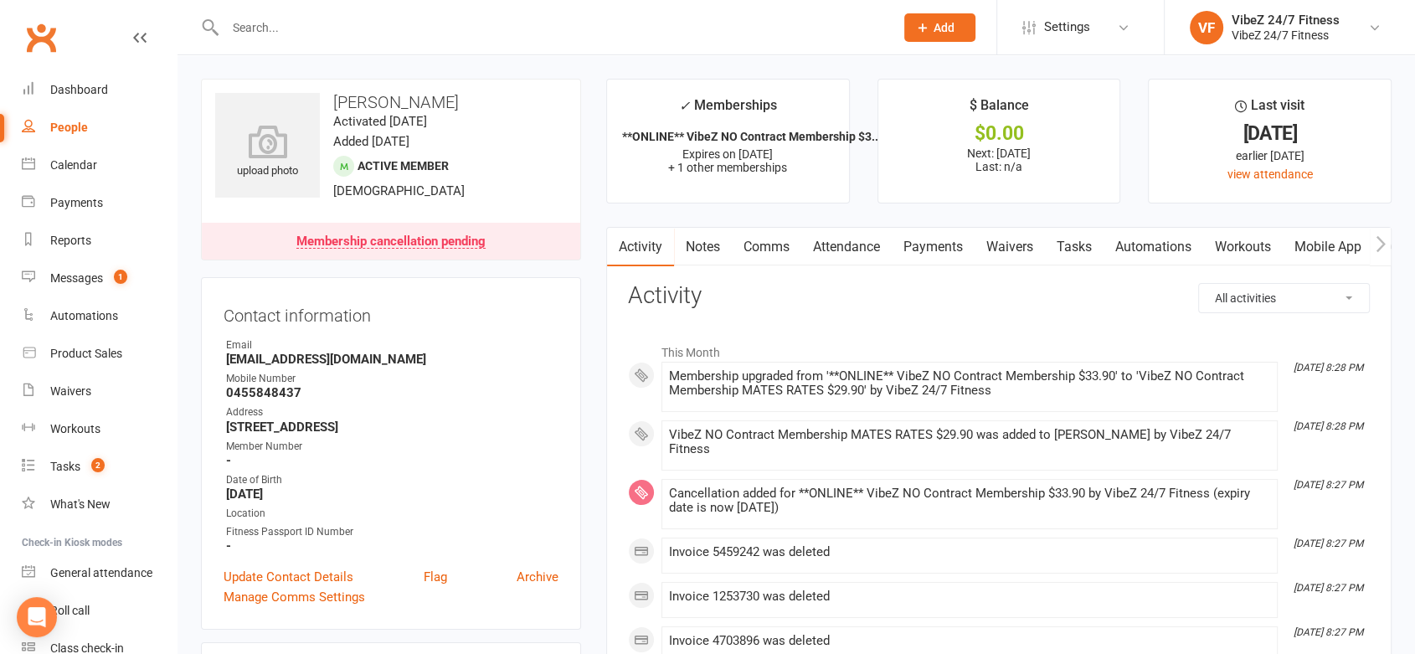
click at [1162, 250] on link "Automations" at bounding box center [1154, 247] width 100 height 39
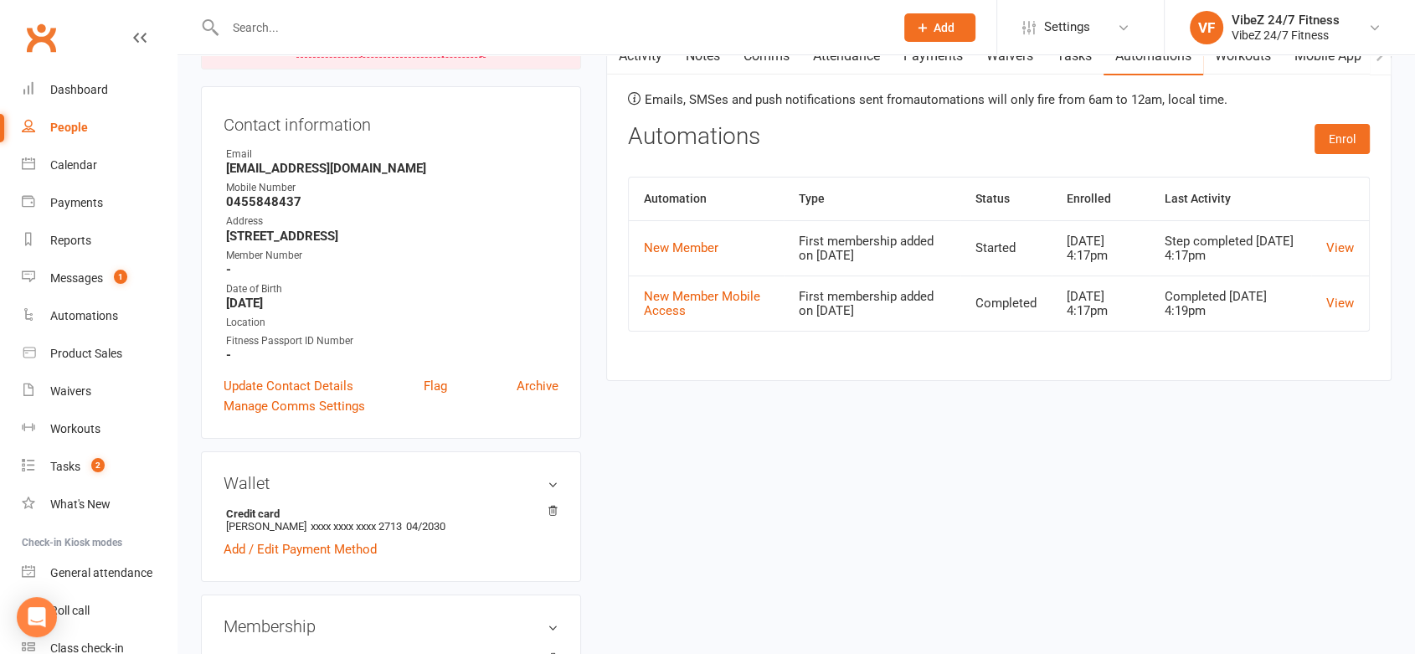
scroll to position [150, 0]
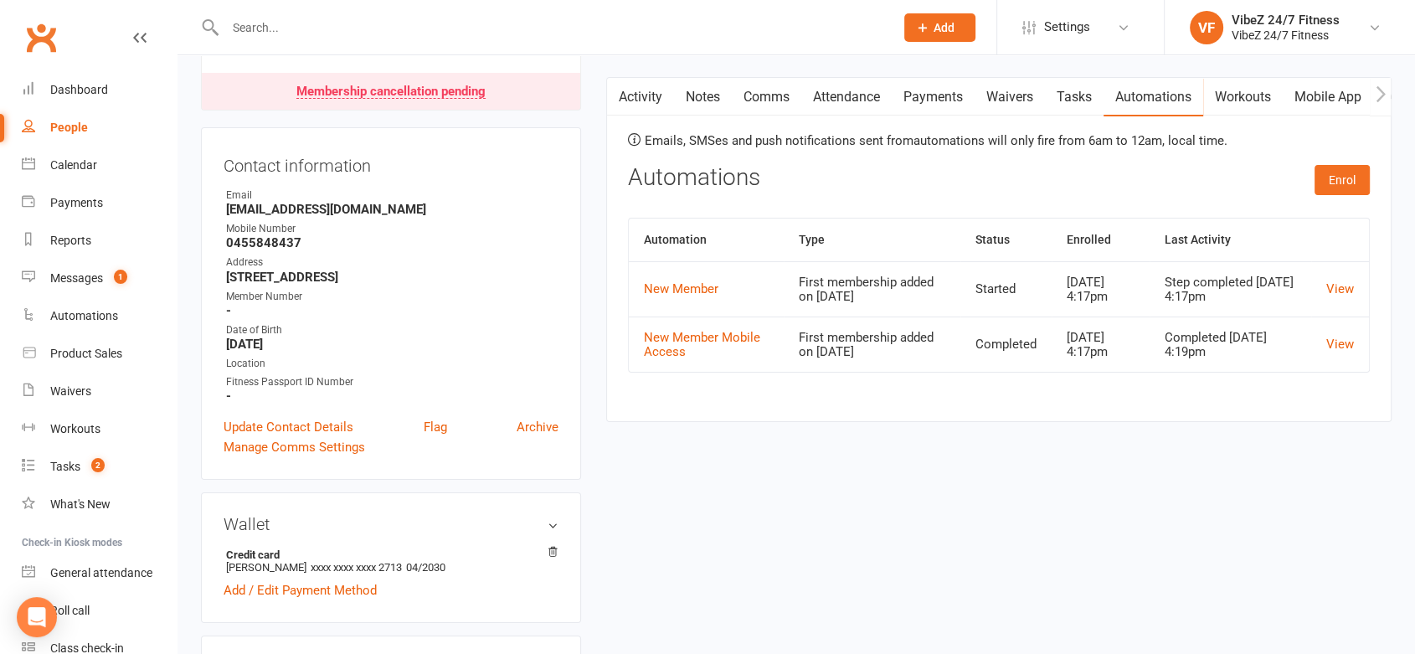
click at [932, 98] on link "Payments" at bounding box center [933, 97] width 83 height 39
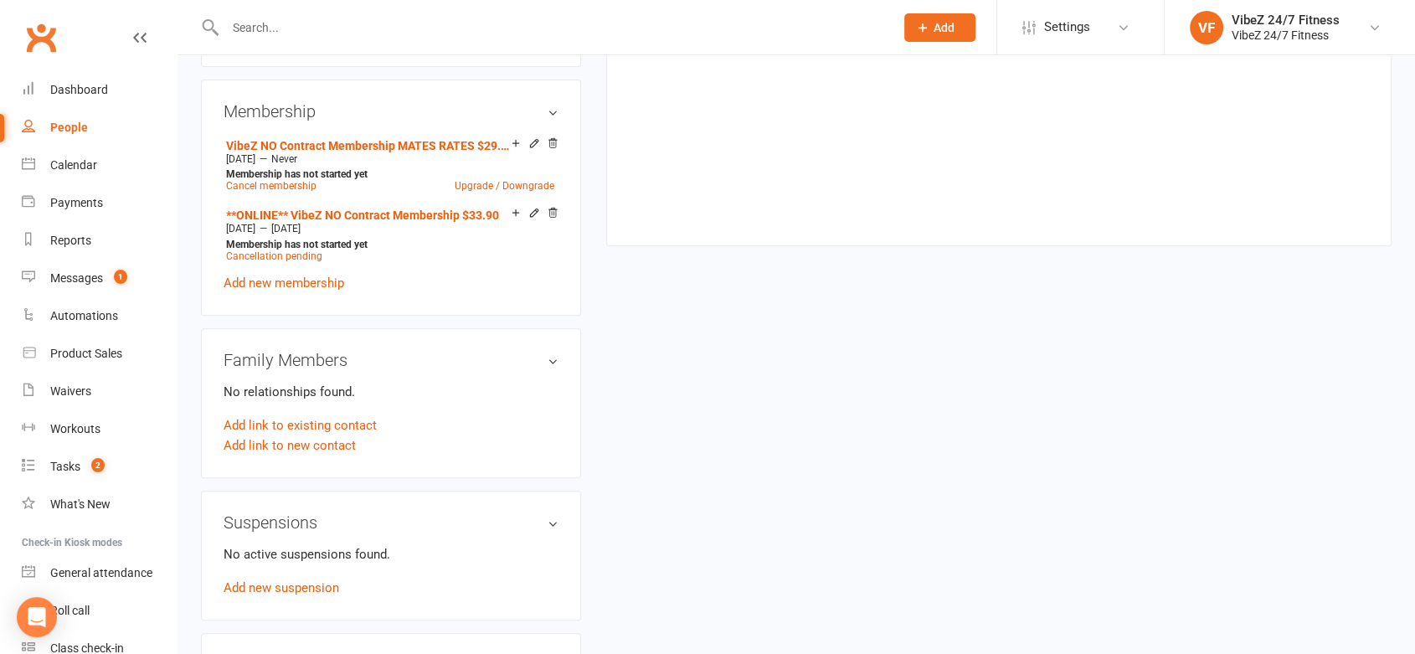
scroll to position [717, 0]
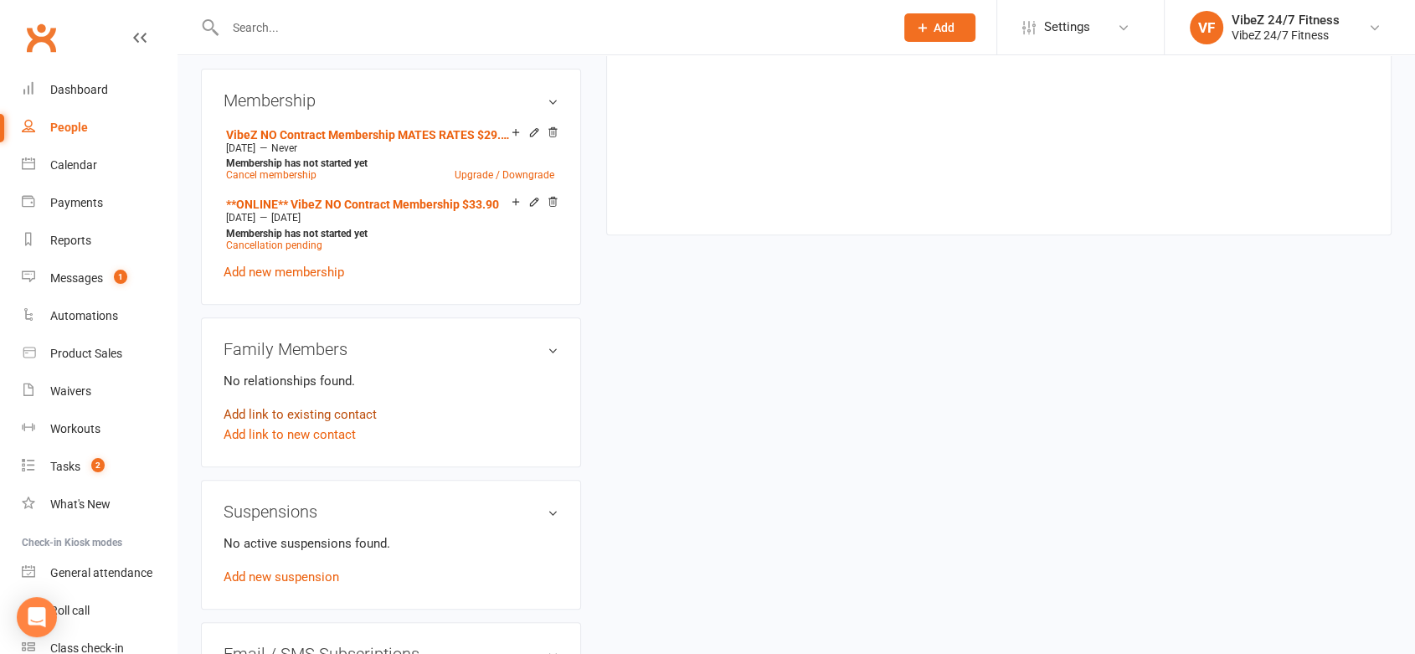
click at [322, 414] on link "Add link to existing contact" at bounding box center [300, 415] width 153 height 20
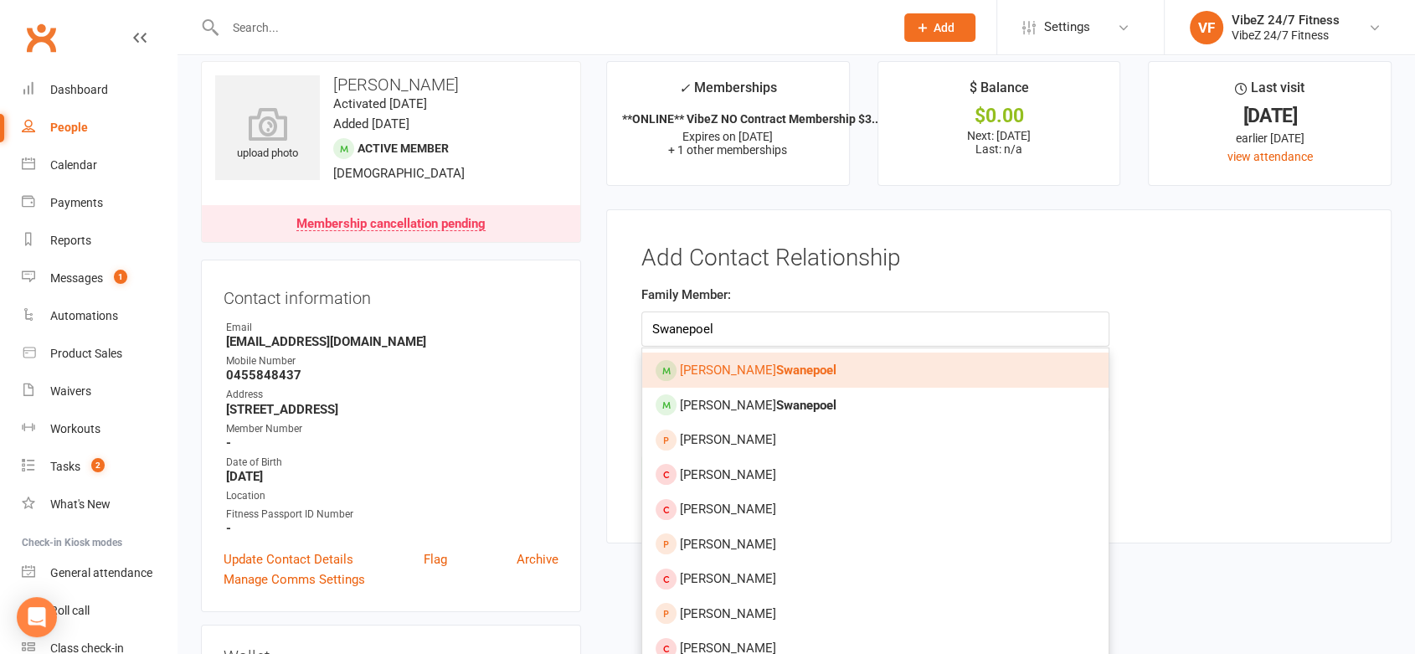
type input "Swanepoel"
click at [776, 371] on strong "Swanepoel" at bounding box center [806, 370] width 60 height 15
type input "Raynard Swanepoel"
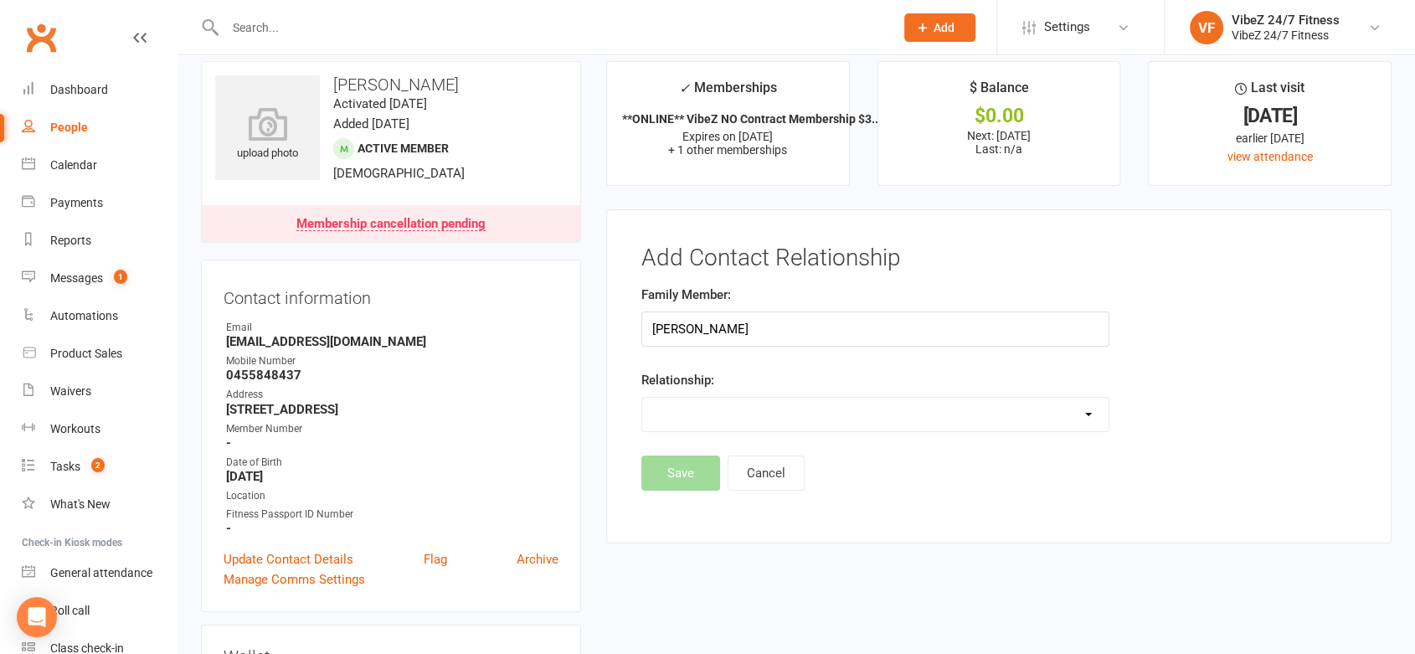
click at [747, 405] on select "Parent / Guardian Child Sibling (parent not in system) Spouse / Partner Cousin …" at bounding box center [875, 415] width 467 height 34
select select "3"
click at [642, 398] on select "Parent / Guardian Child Sibling (parent not in system) Spouse / Partner Cousin …" at bounding box center [875, 415] width 467 height 34
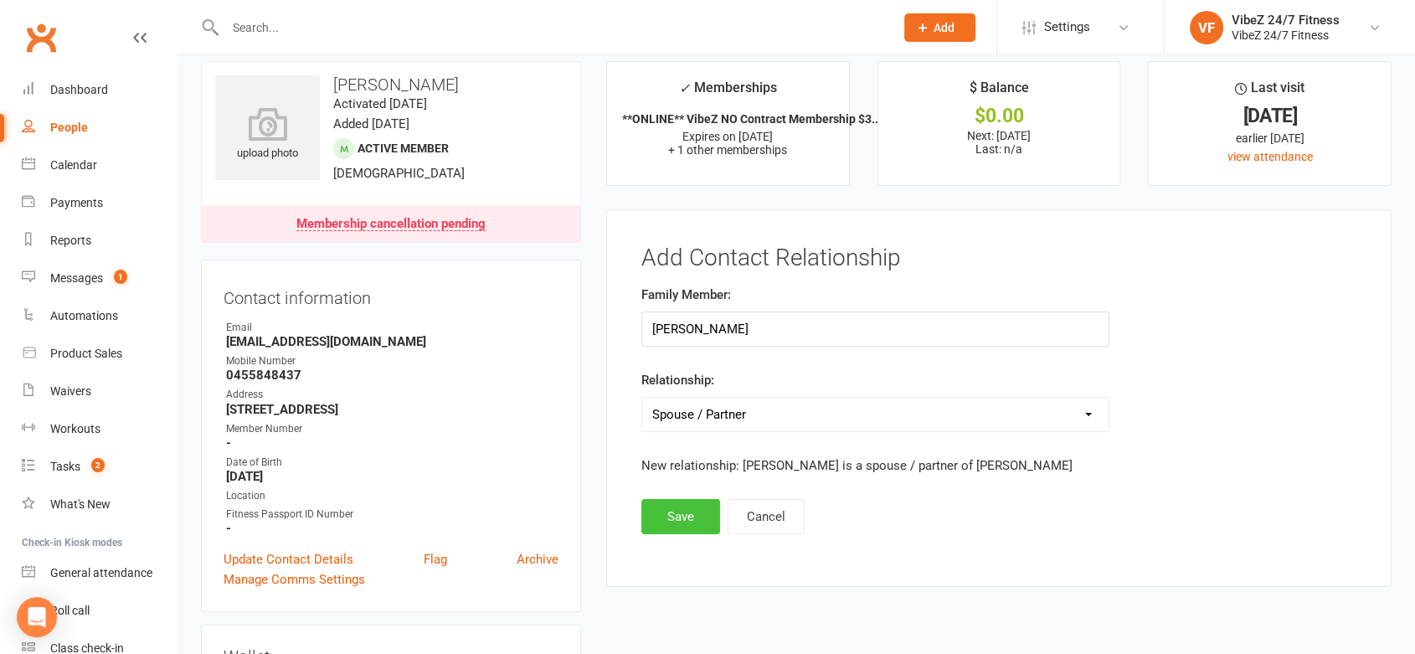
click at [699, 514] on button "Save" at bounding box center [681, 516] width 79 height 35
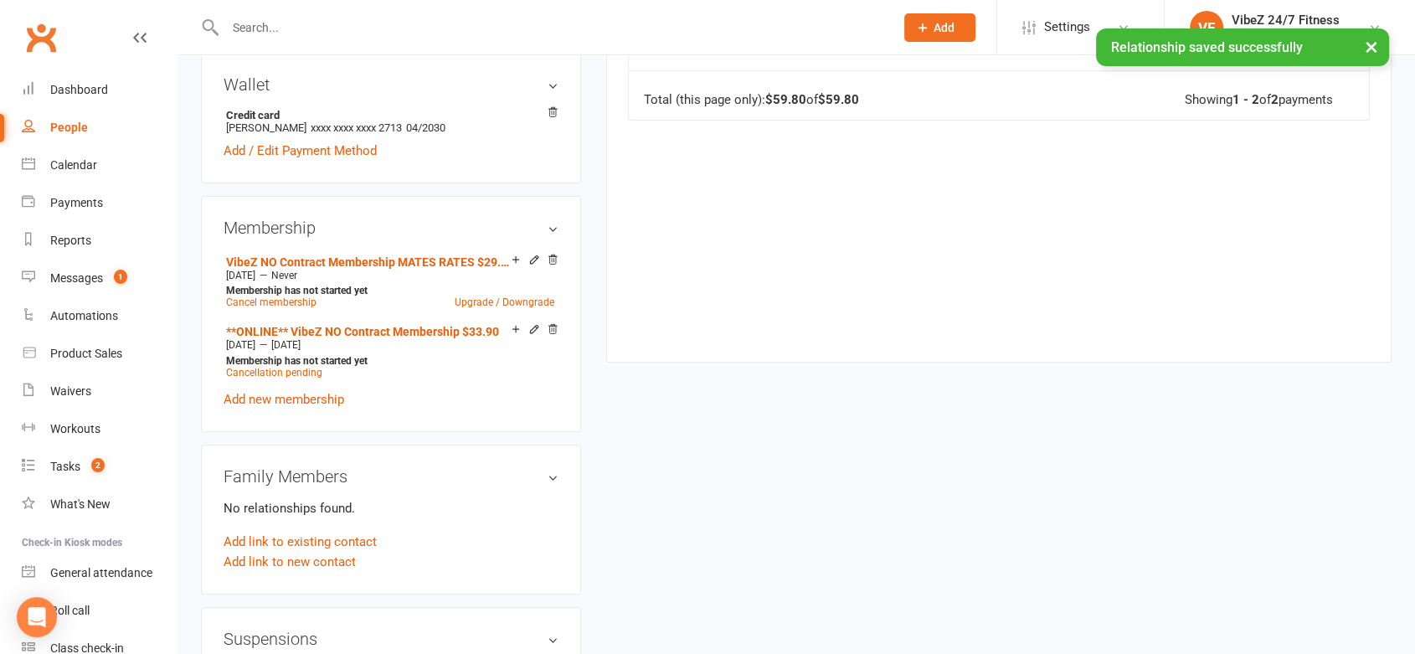
scroll to position [591, 0]
click at [315, 532] on link "Add link to existing contact" at bounding box center [300, 540] width 153 height 20
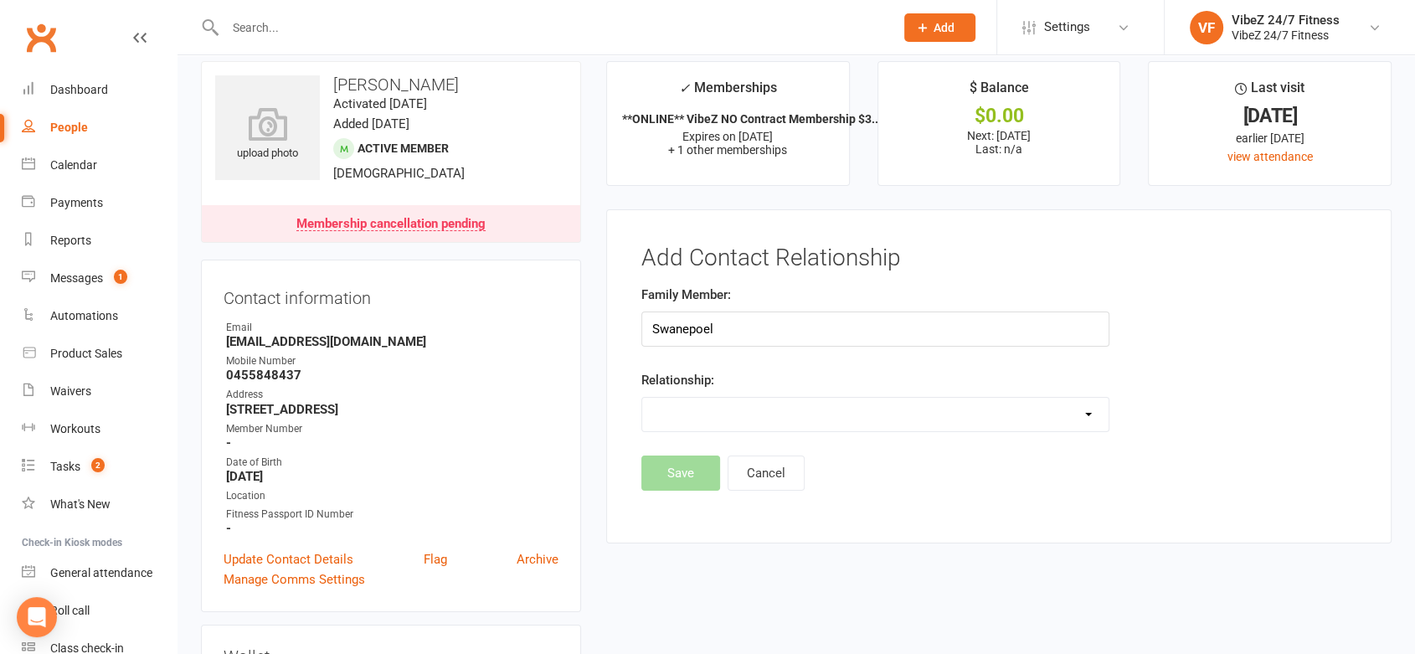
type input "Swanepoel"
click at [766, 408] on select "Parent / Guardian Child Sibling (parent not in system) Spouse / Partner Cousin …" at bounding box center [875, 415] width 467 height 34
select select "1"
click at [642, 398] on select "Parent / Guardian Child Sibling (parent not in system) Spouse / Partner Cousin …" at bounding box center [875, 415] width 467 height 34
click at [720, 336] on input "text" at bounding box center [876, 329] width 468 height 35
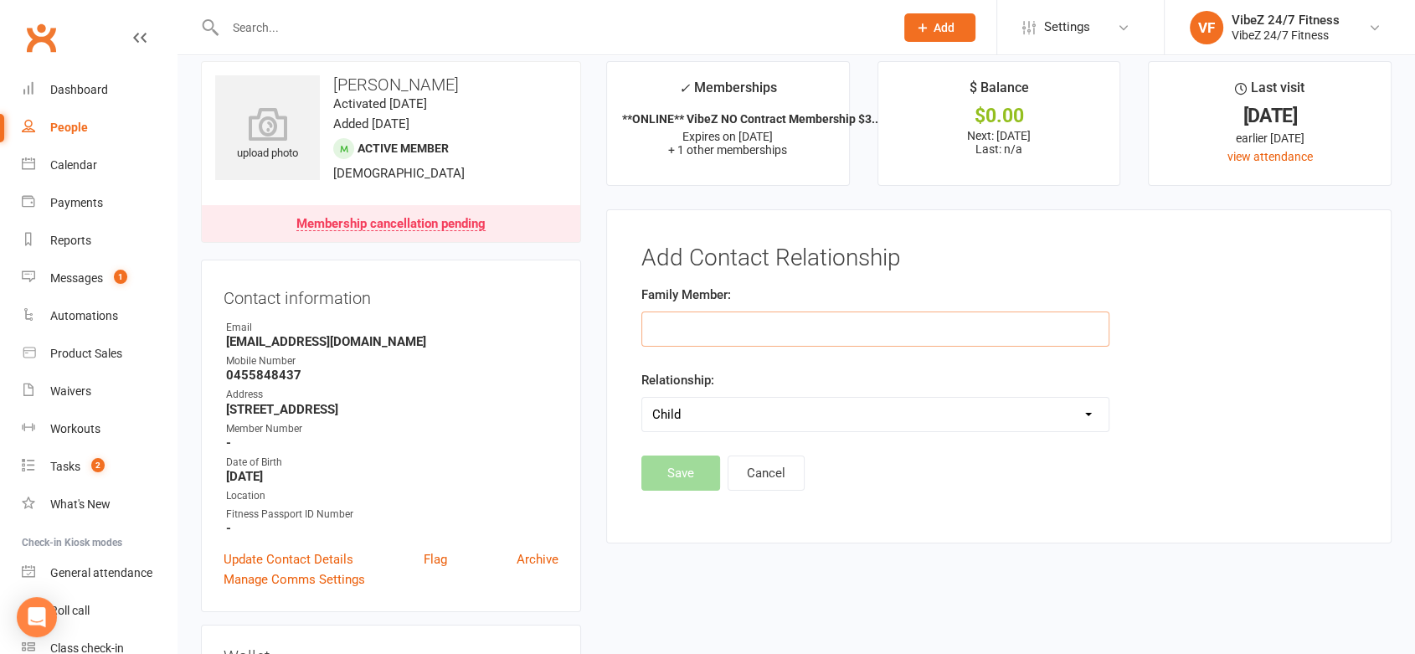
paste input "Swanepoel"
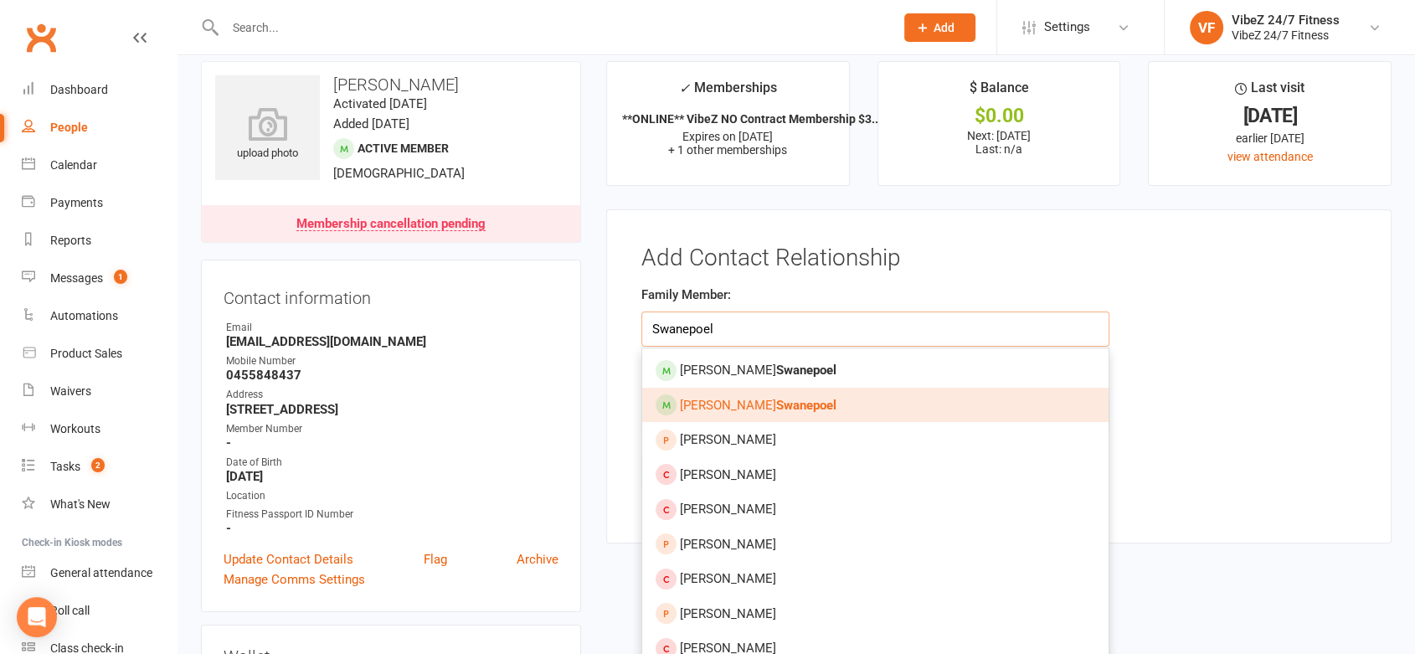
type input "Swanepoel"
click at [776, 410] on strong "Swanepoel" at bounding box center [806, 405] width 60 height 15
type input "Anton Swanepoel"
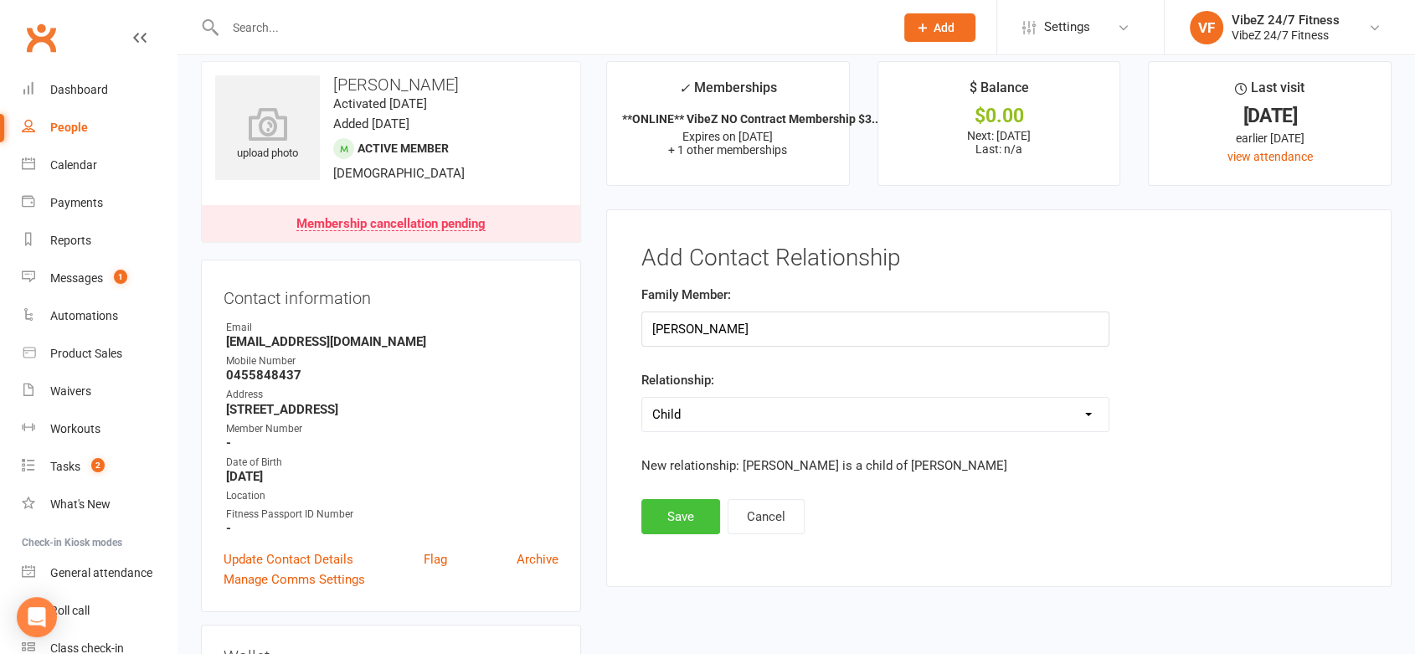
click at [668, 514] on button "Save" at bounding box center [681, 516] width 79 height 35
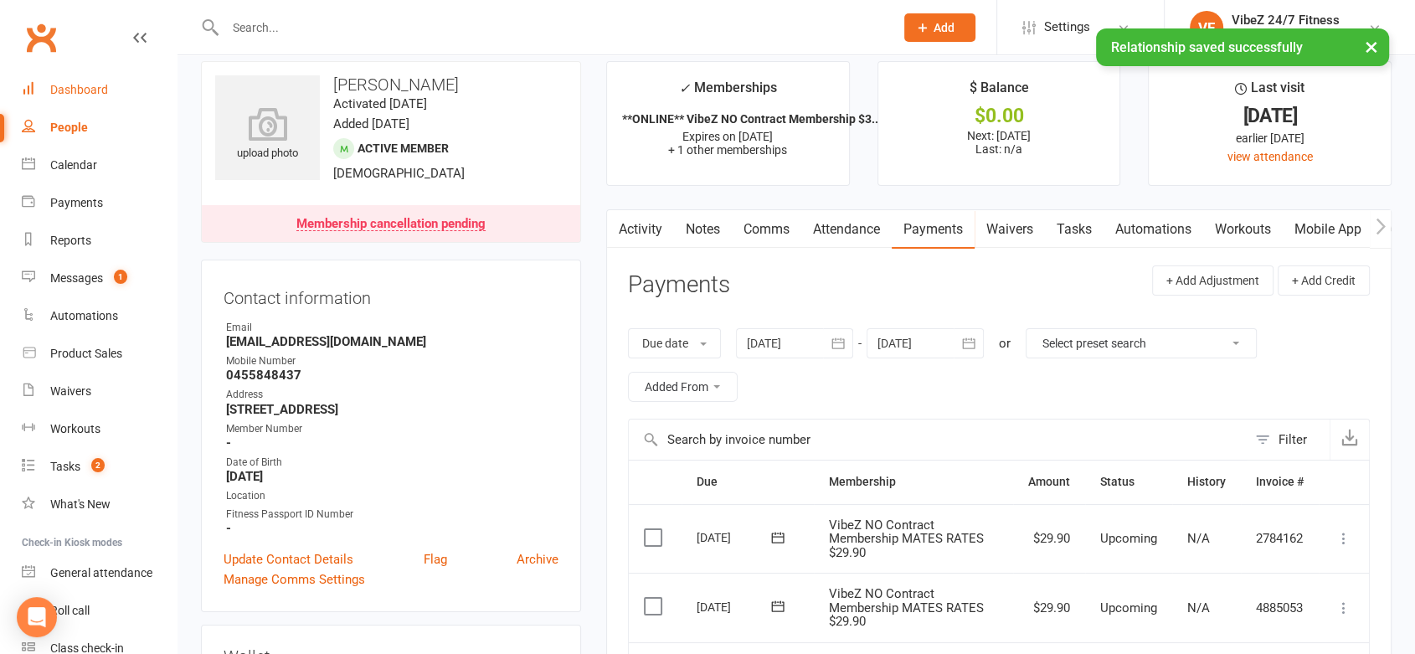
click at [92, 79] on link "Dashboard" at bounding box center [99, 90] width 155 height 38
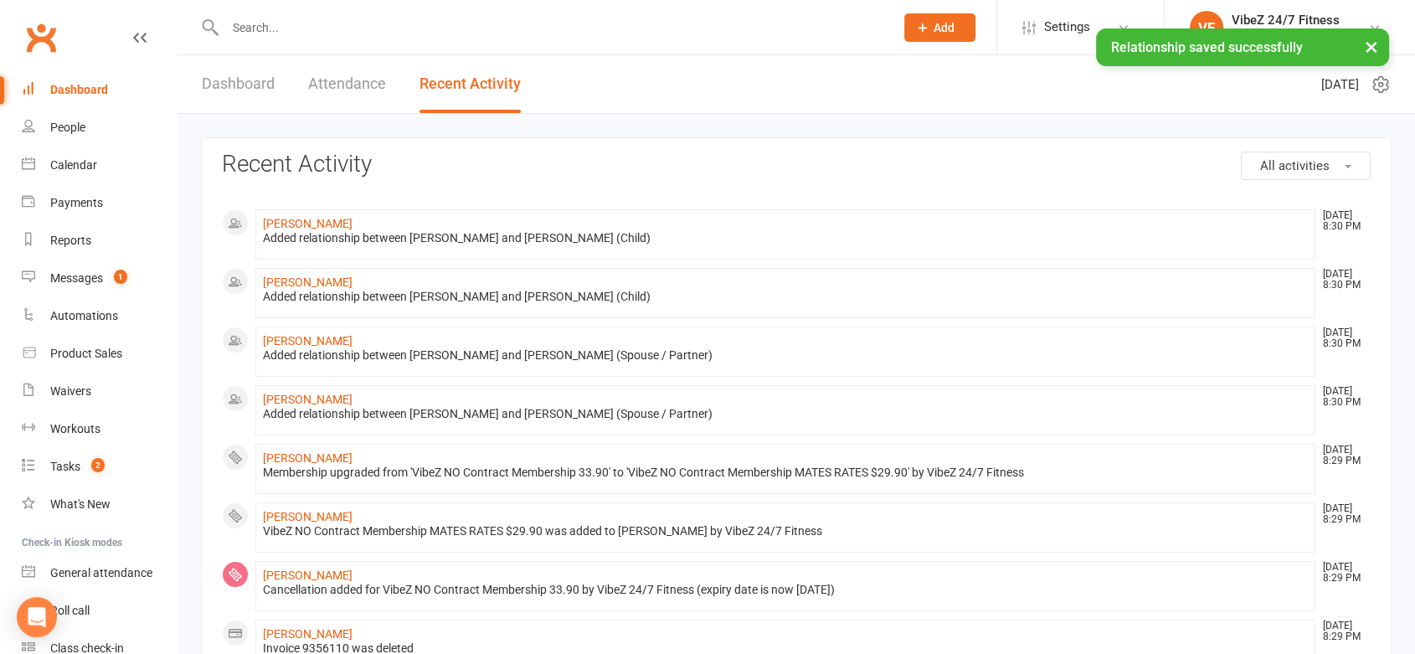
click at [224, 81] on link "Dashboard" at bounding box center [238, 84] width 73 height 58
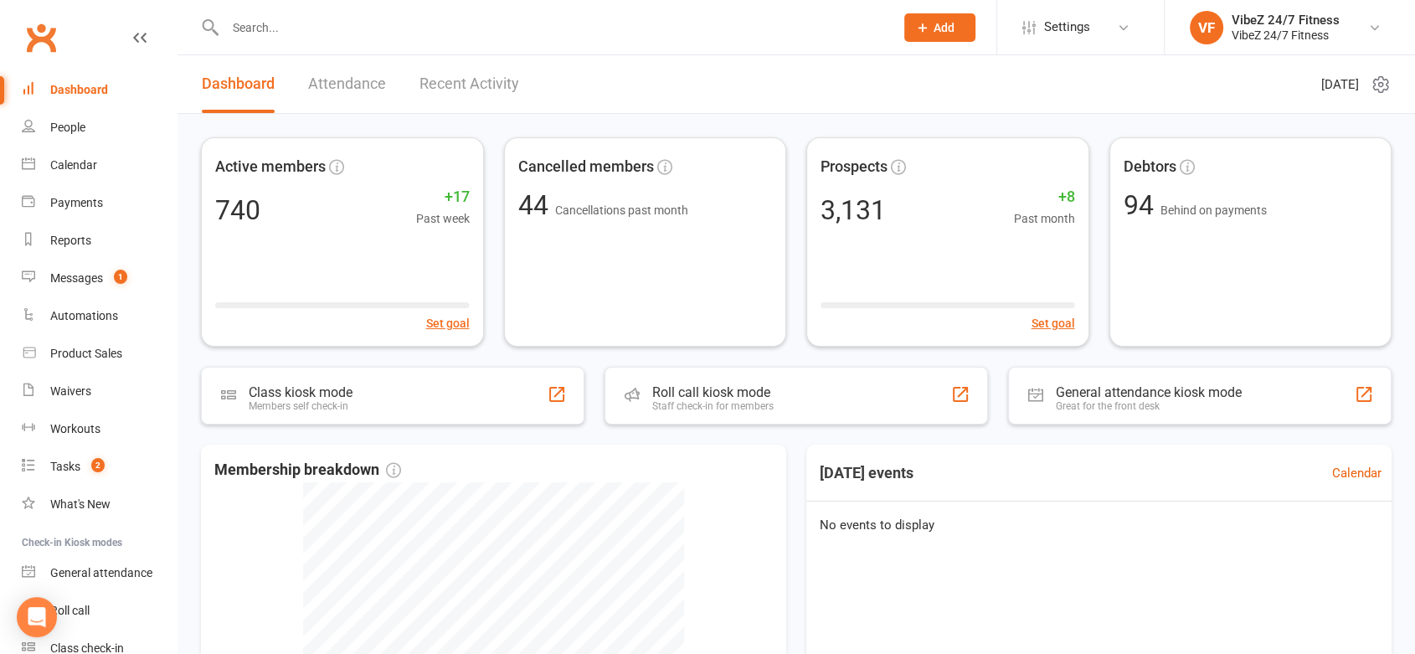
scroll to position [359, 0]
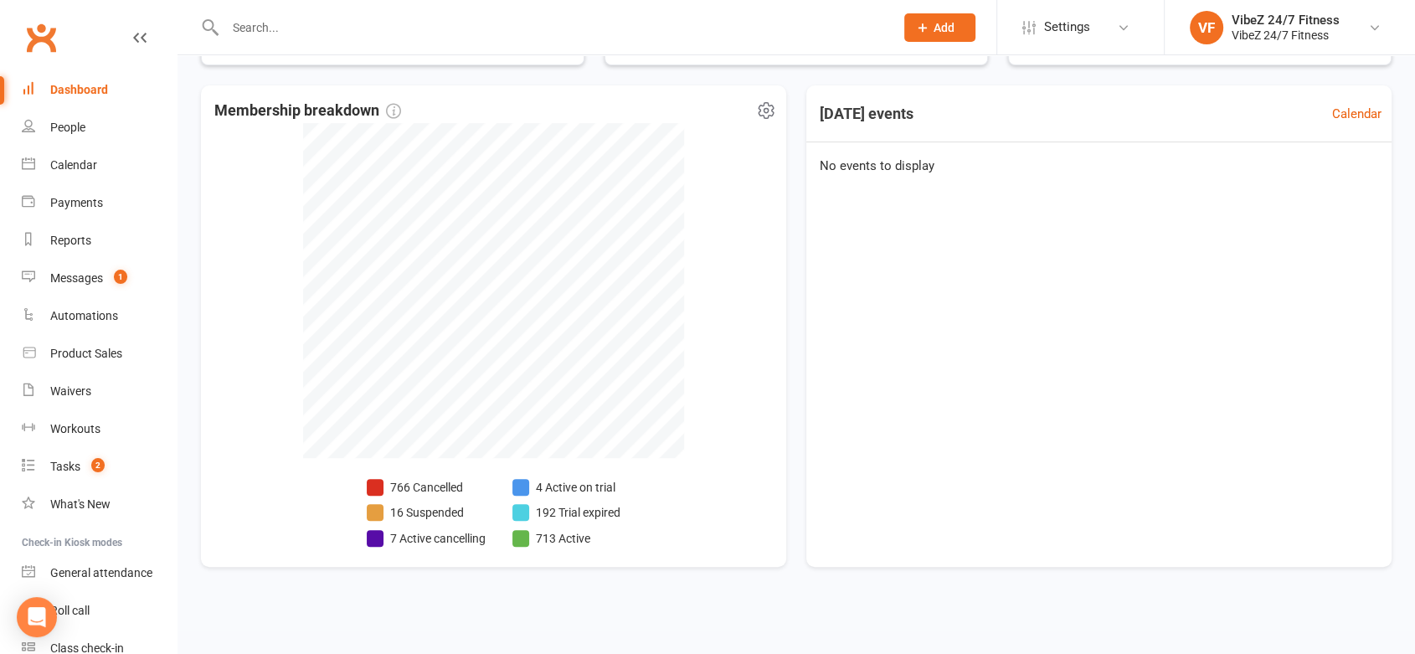
click at [472, 533] on li "7 Active cancelling" at bounding box center [426, 538] width 119 height 18
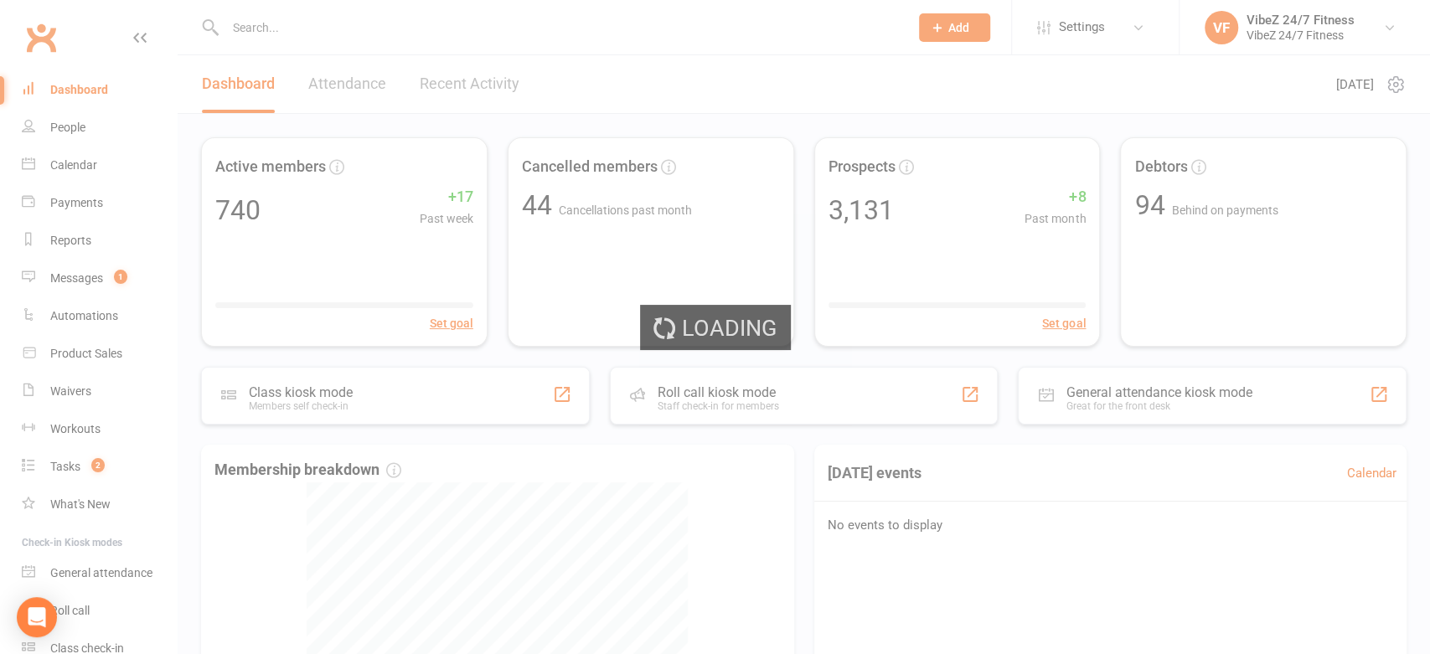
select select "no_trial"
select select "100"
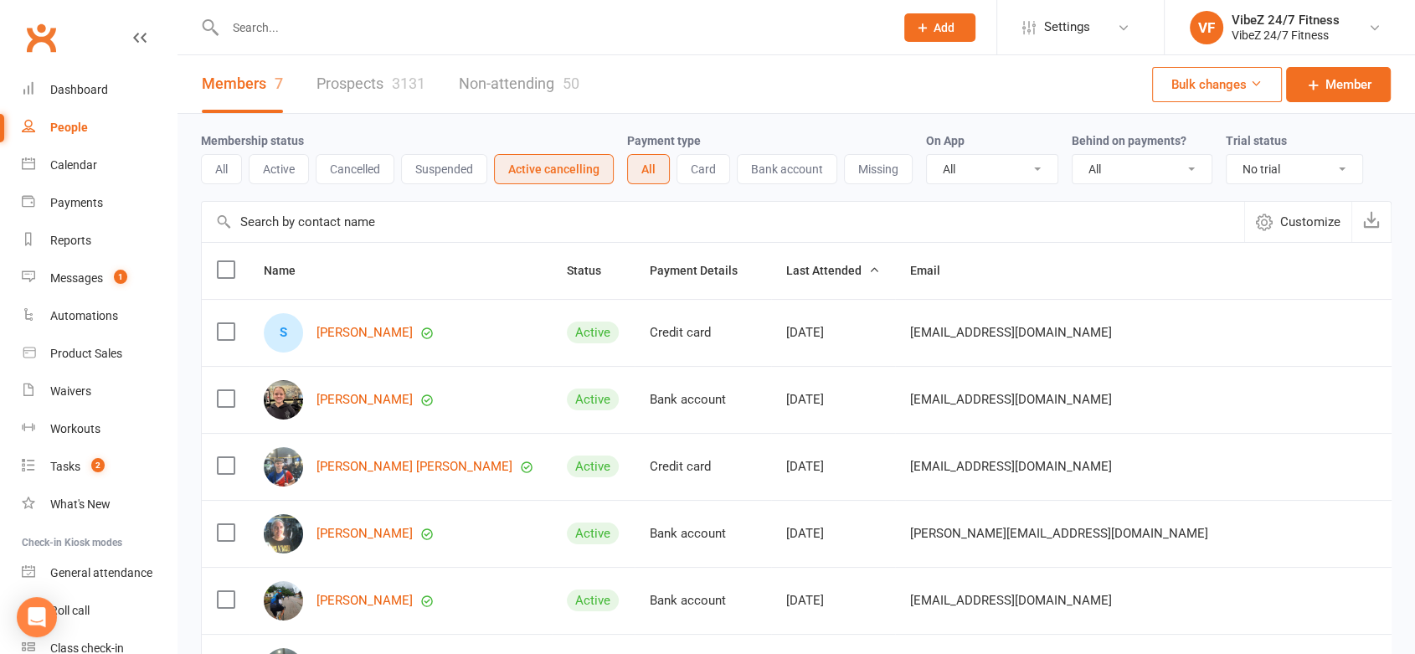
click at [481, 34] on input "text" at bounding box center [551, 27] width 663 height 23
type input "i"
click at [107, 96] on link "Dashboard" at bounding box center [99, 90] width 155 height 38
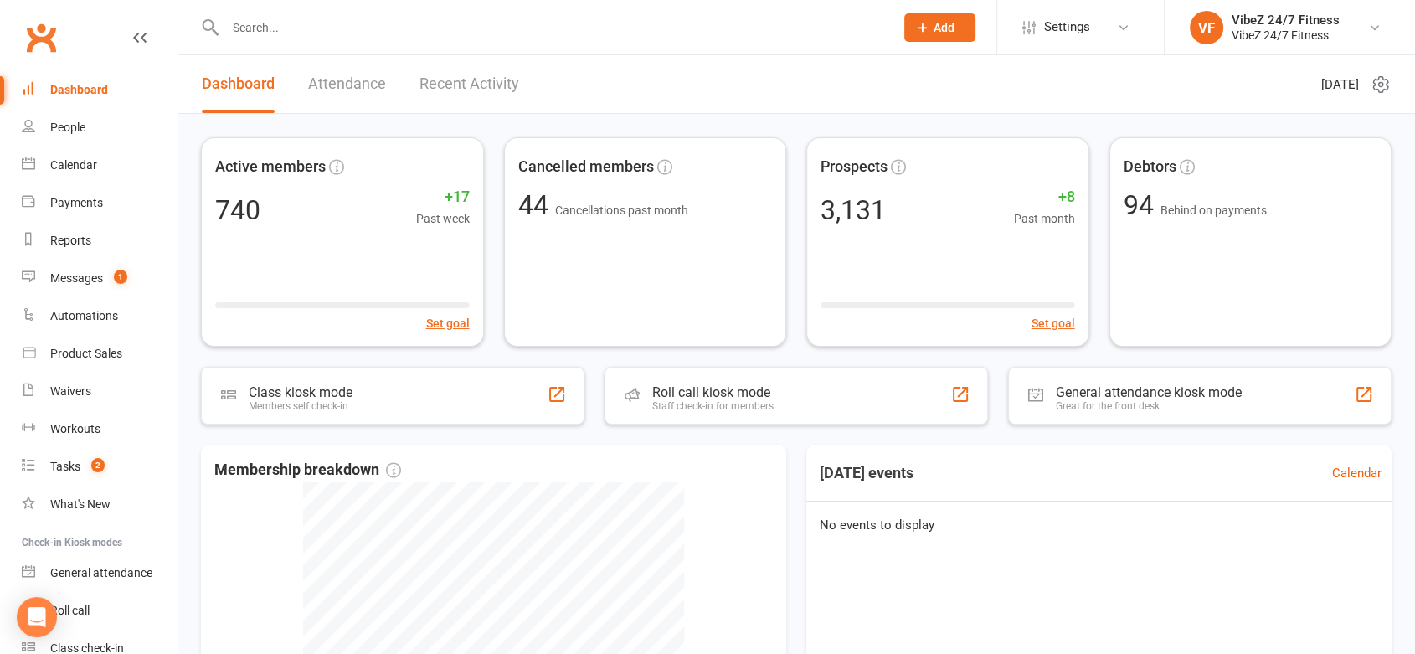
click at [467, 93] on link "Recent Activity" at bounding box center [470, 84] width 100 height 58
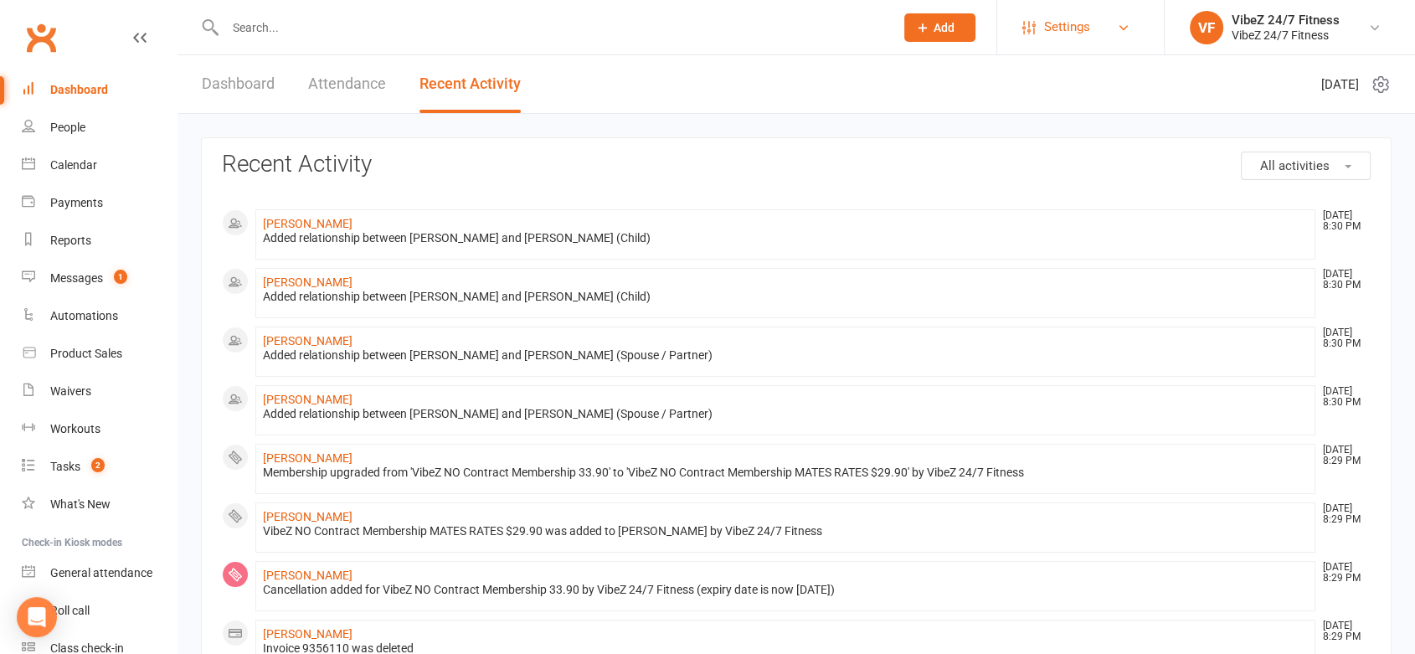
click at [1098, 24] on link "Settings" at bounding box center [1081, 27] width 116 height 38
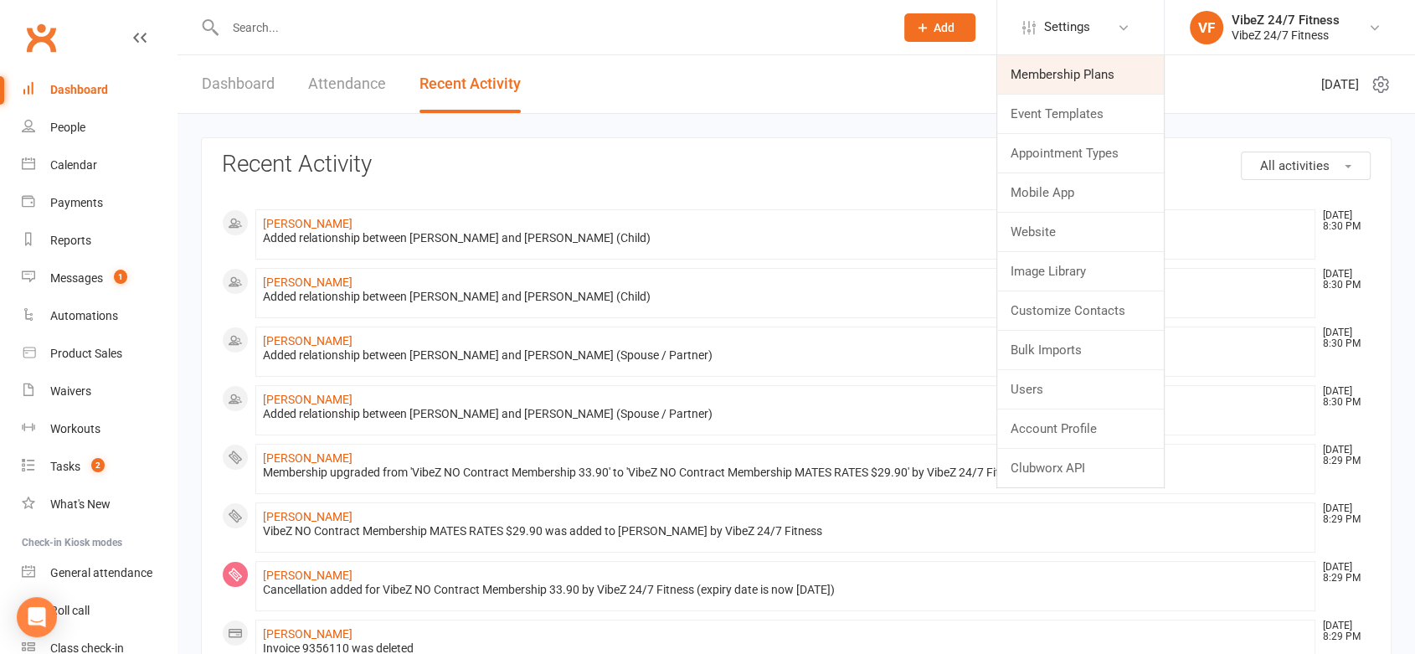
click at [1061, 80] on link "Membership Plans" at bounding box center [1081, 74] width 167 height 39
